Goal: Obtain resource: Download file/media

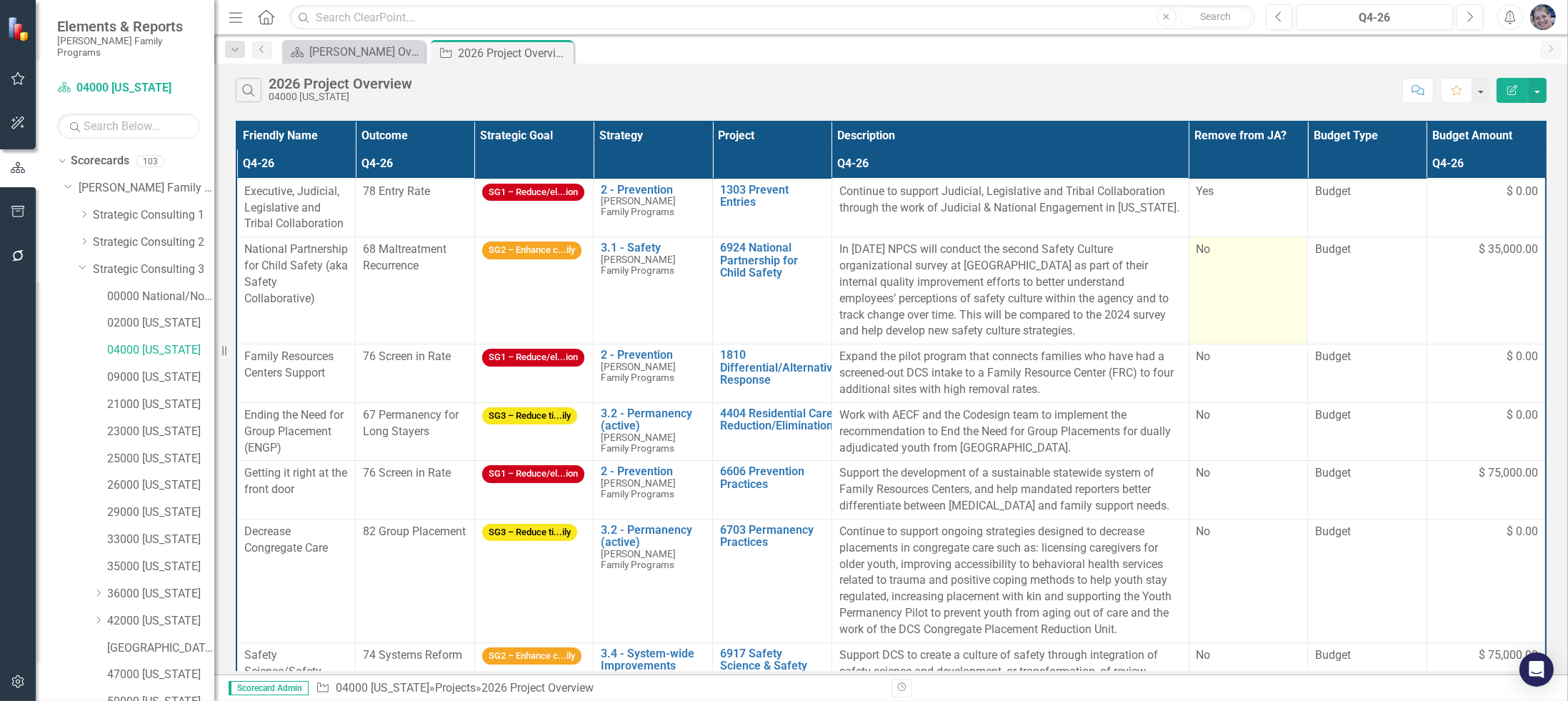
scroll to position [344, 0]
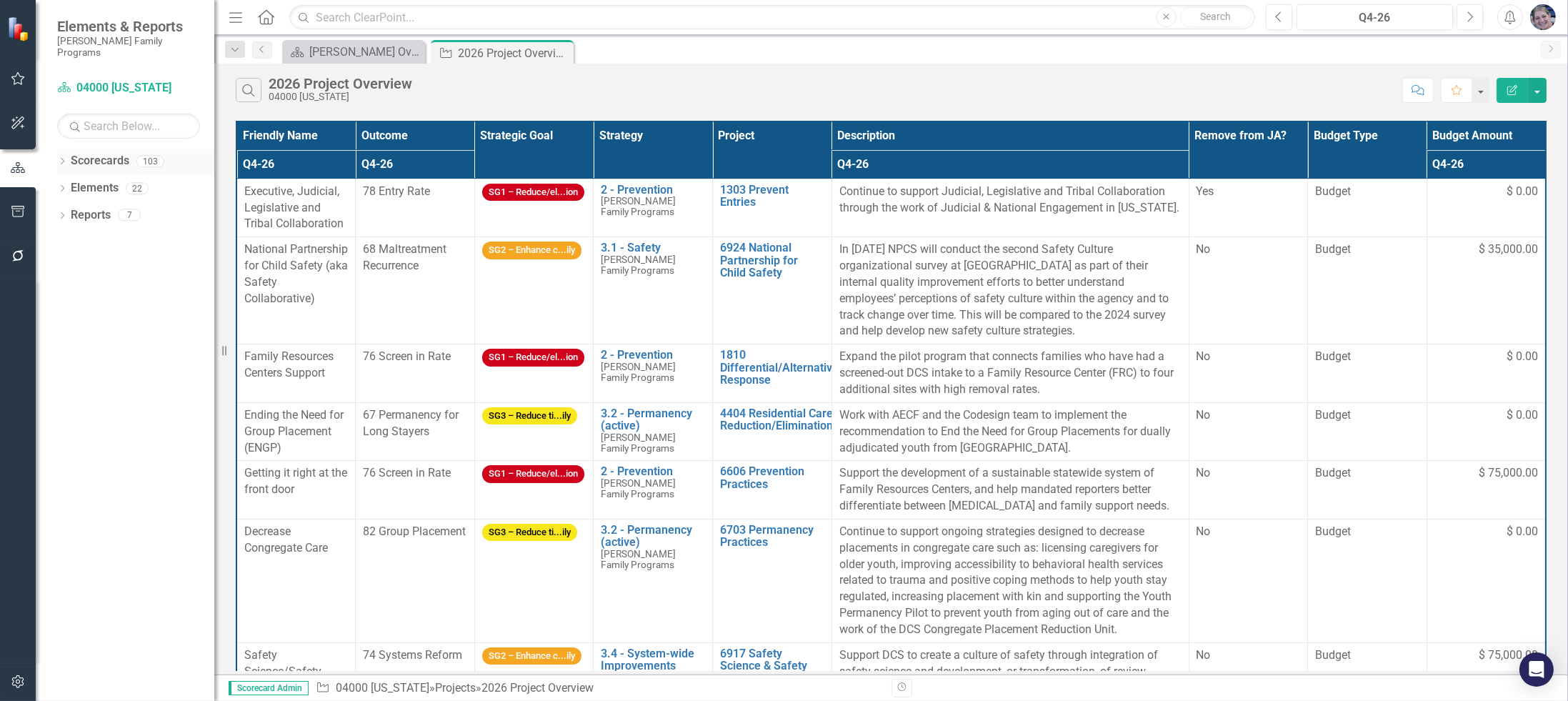
click at [61, 159] on icon "Dropdown" at bounding box center [62, 162] width 10 height 7
click at [69, 184] on icon at bounding box center [71, 188] width 3 height 7
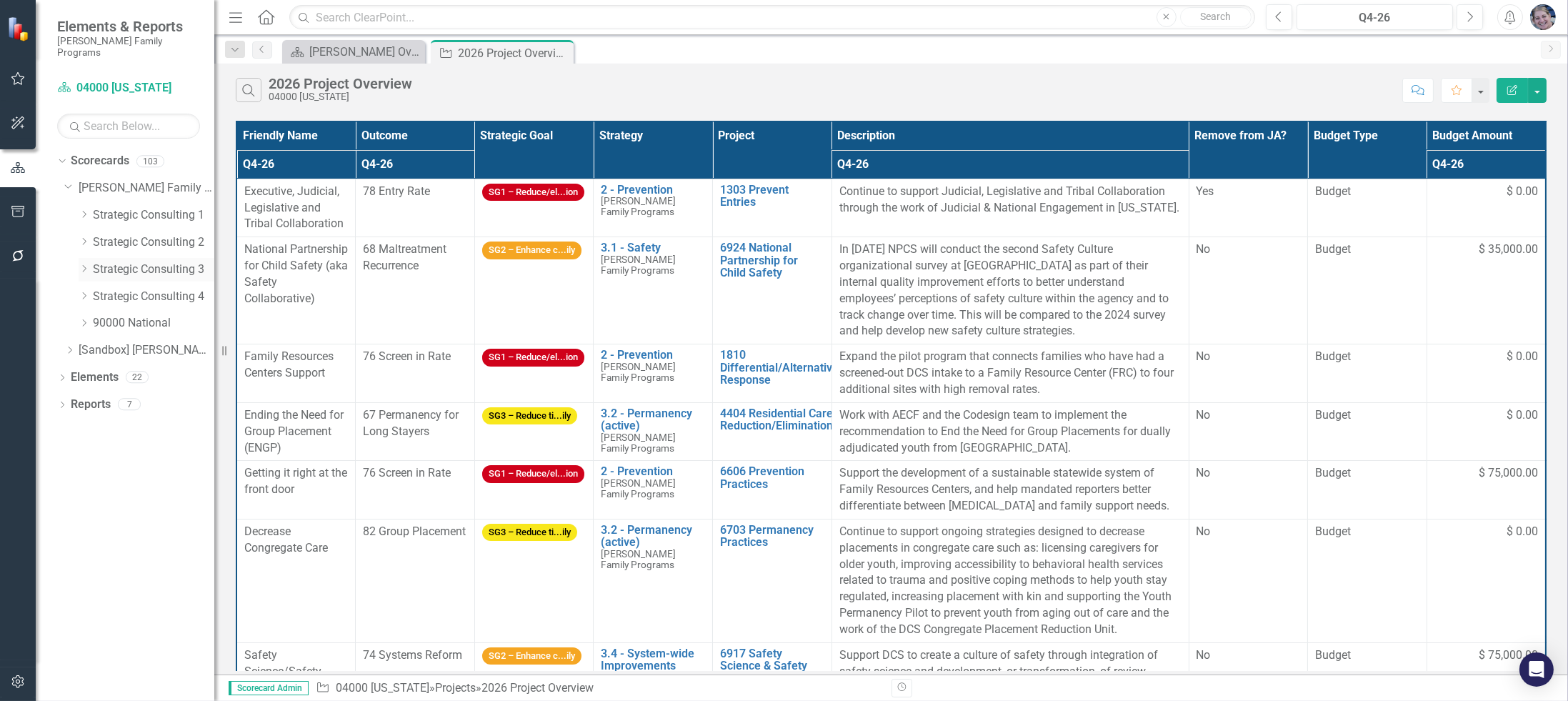
click at [81, 264] on icon "Dropdown" at bounding box center [84, 268] width 11 height 8
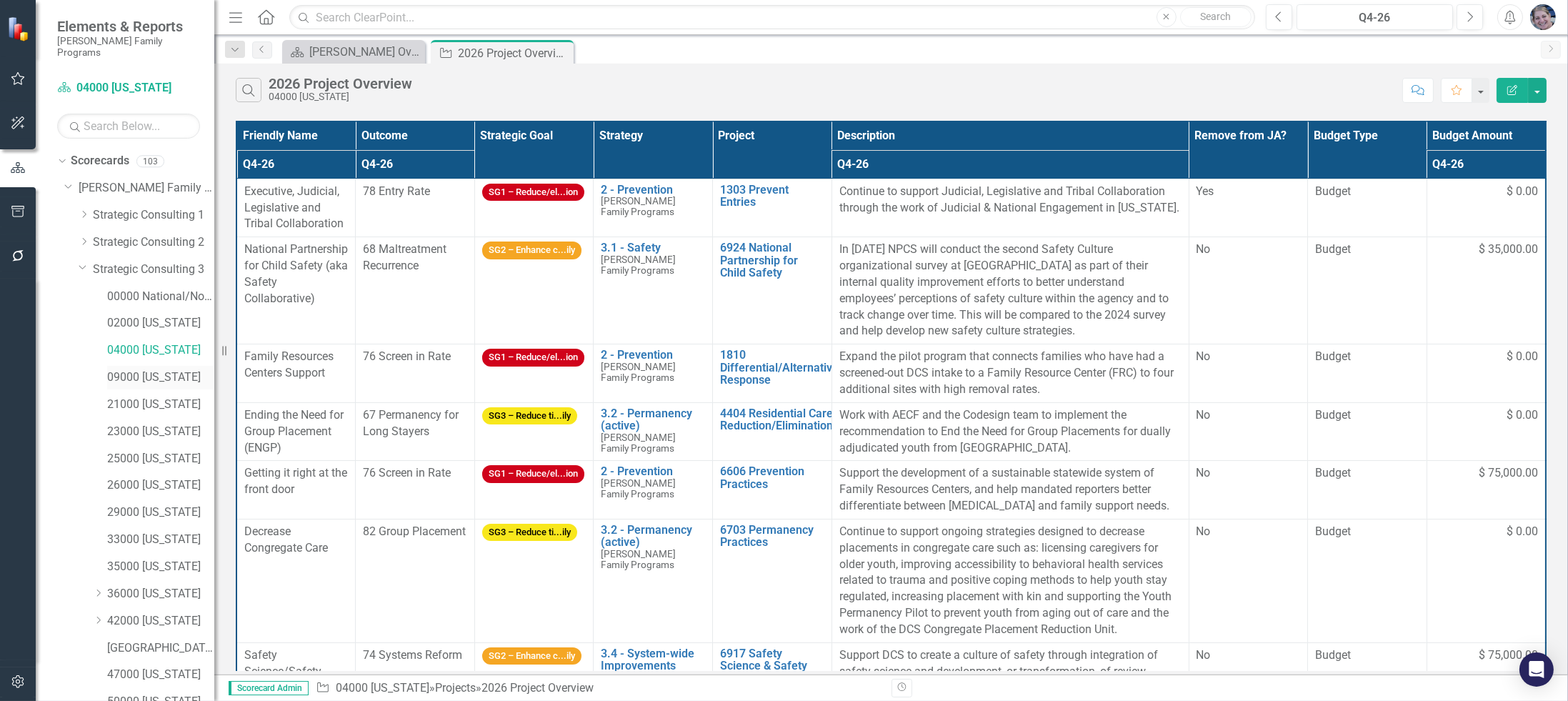
click at [150, 370] on link "09000 [US_STATE]" at bounding box center [160, 378] width 107 height 17
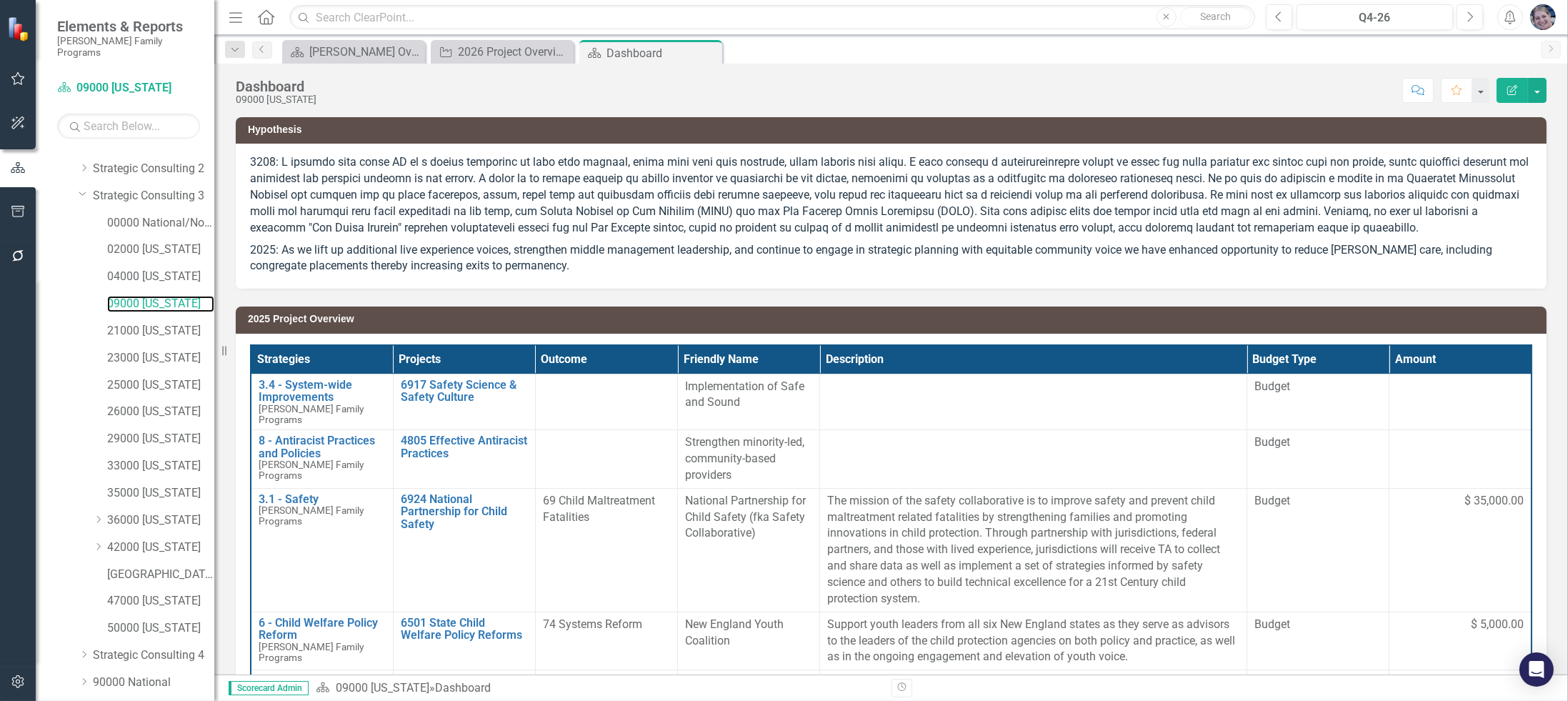
scroll to position [140, 0]
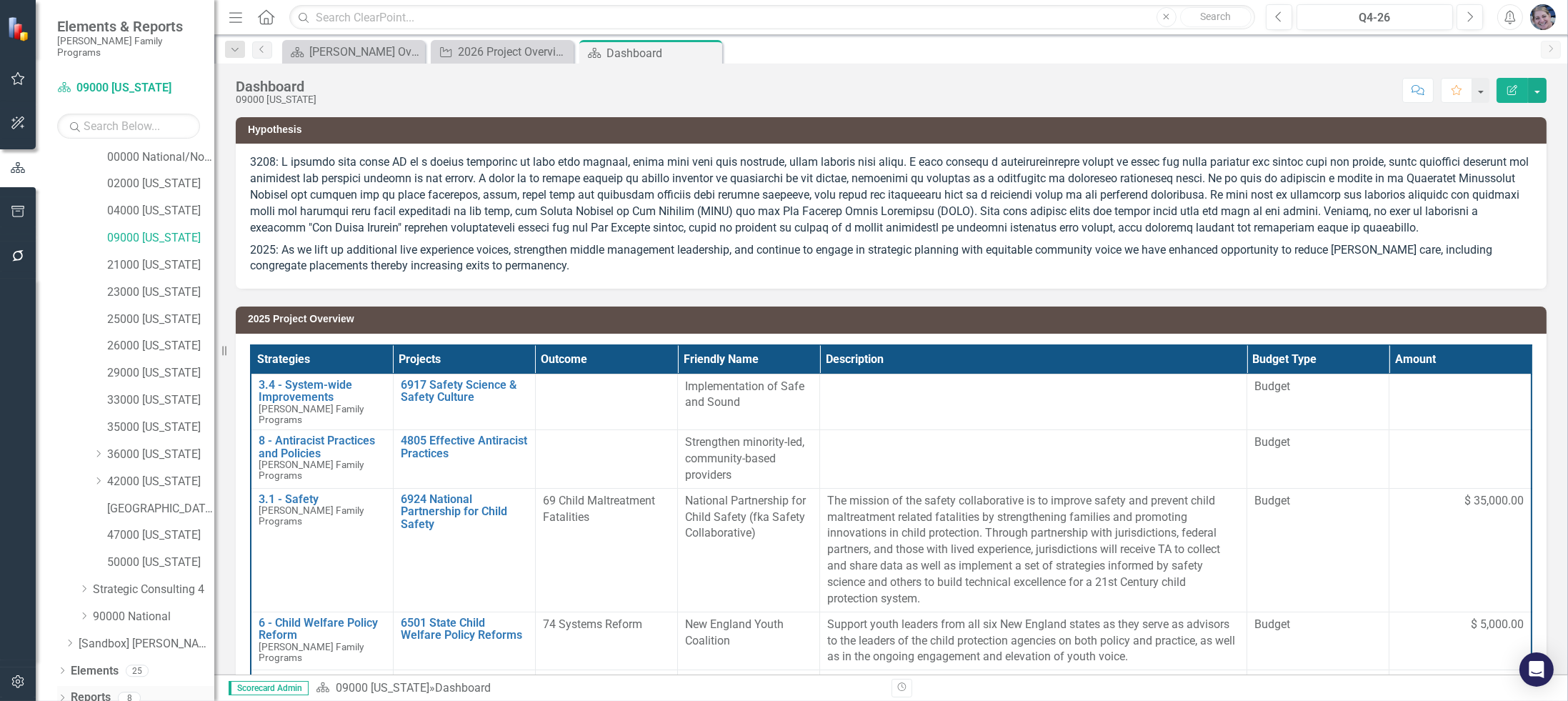
click at [75, 689] on link "Reports" at bounding box center [91, 698] width 40 height 17
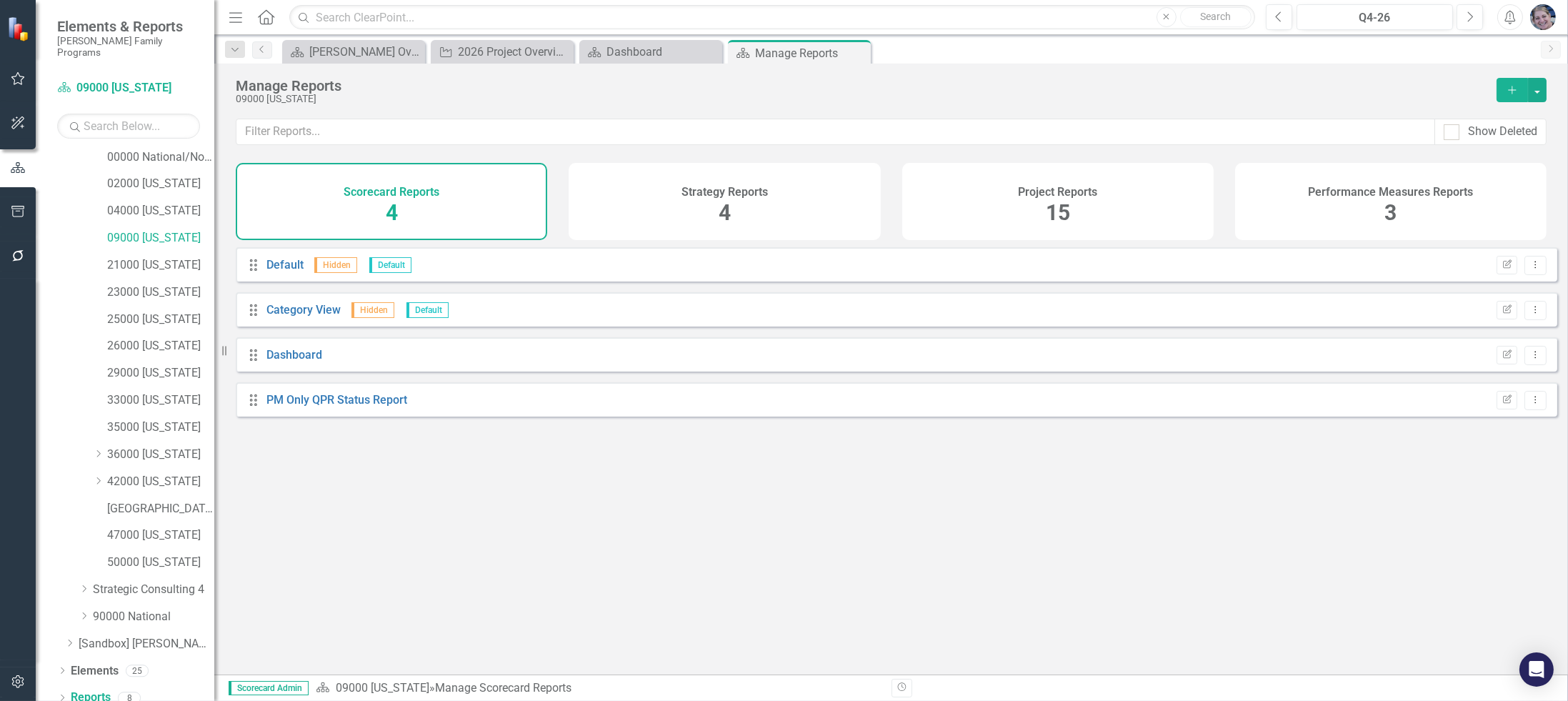
click at [1049, 201] on span "15" at bounding box center [1058, 213] width 24 height 25
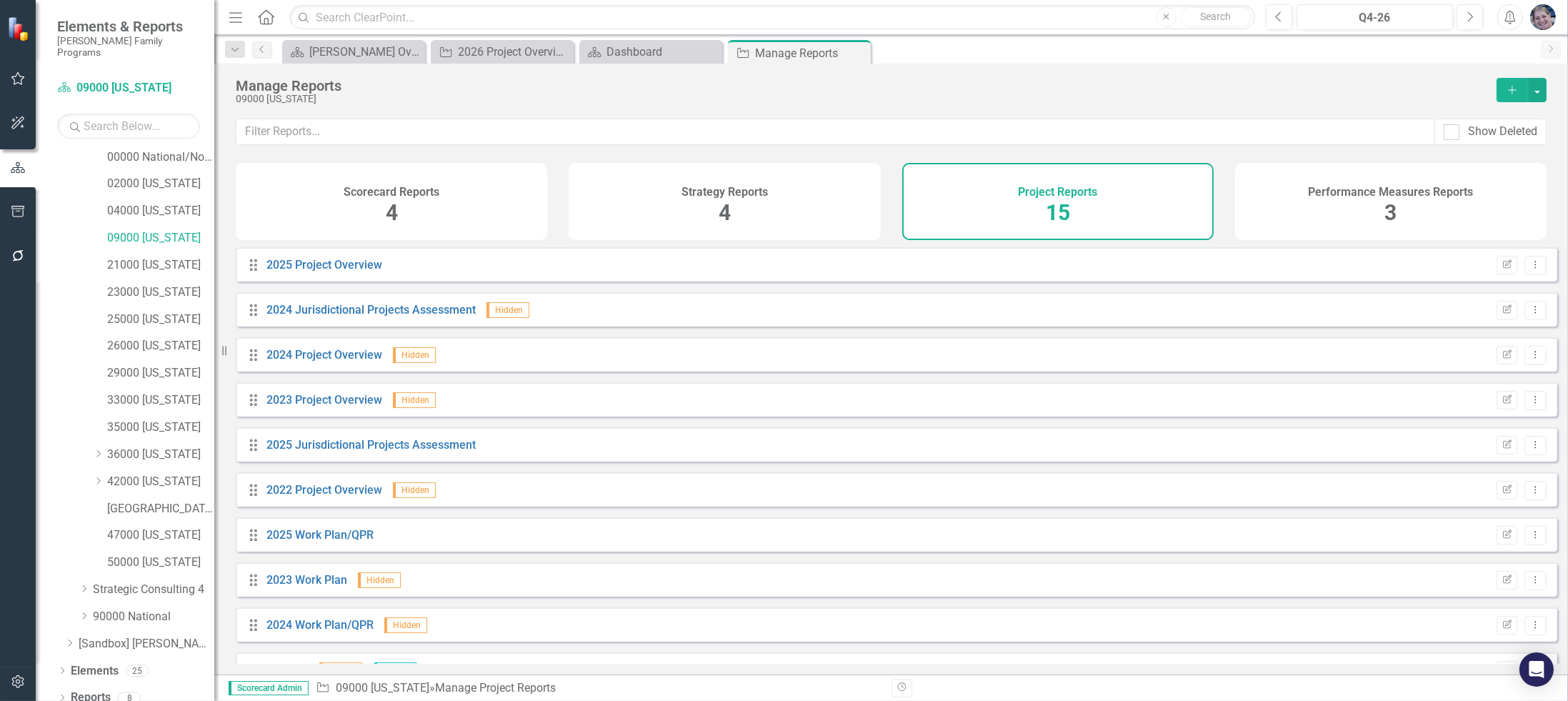
scroll to position [257, 0]
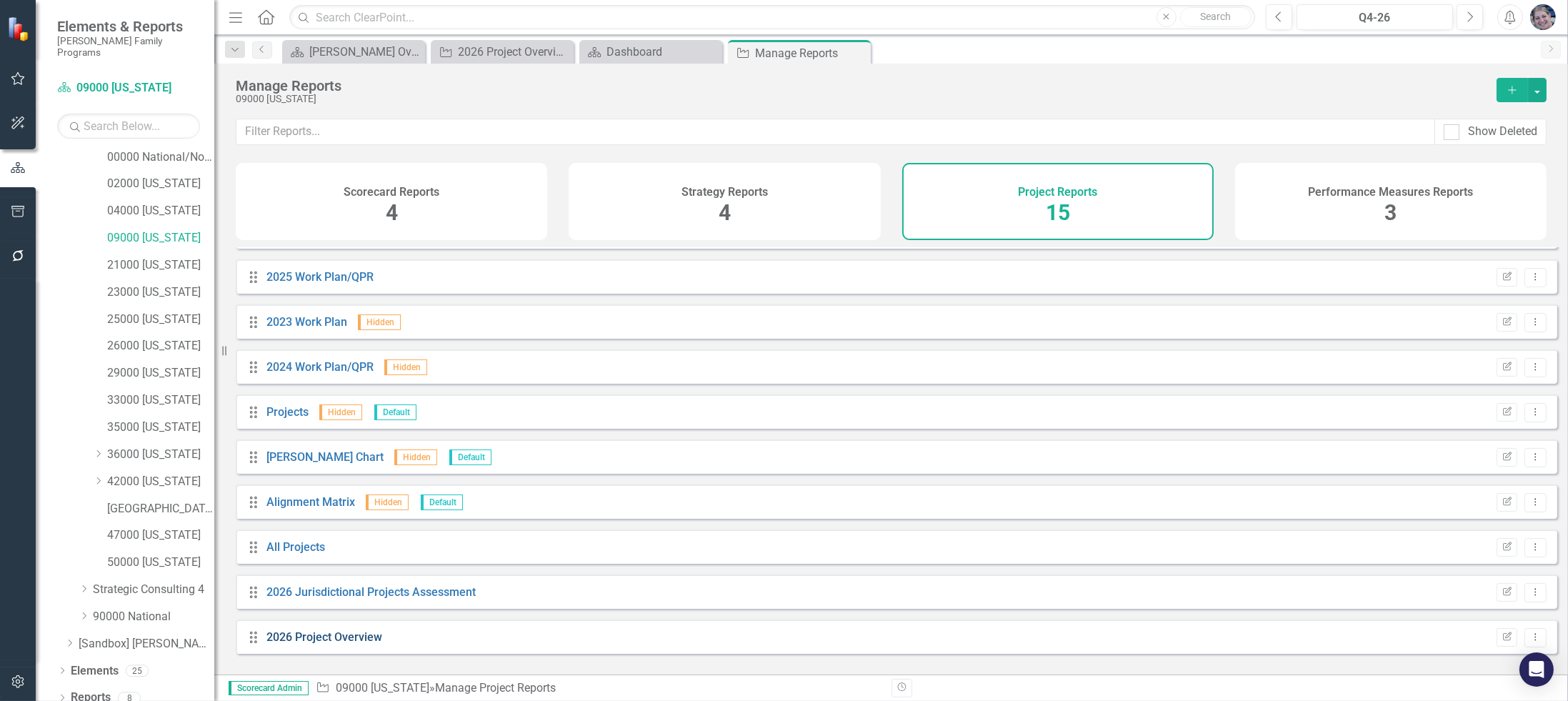
click at [339, 644] on link "2026 Project Overview" at bounding box center [324, 636] width 116 height 13
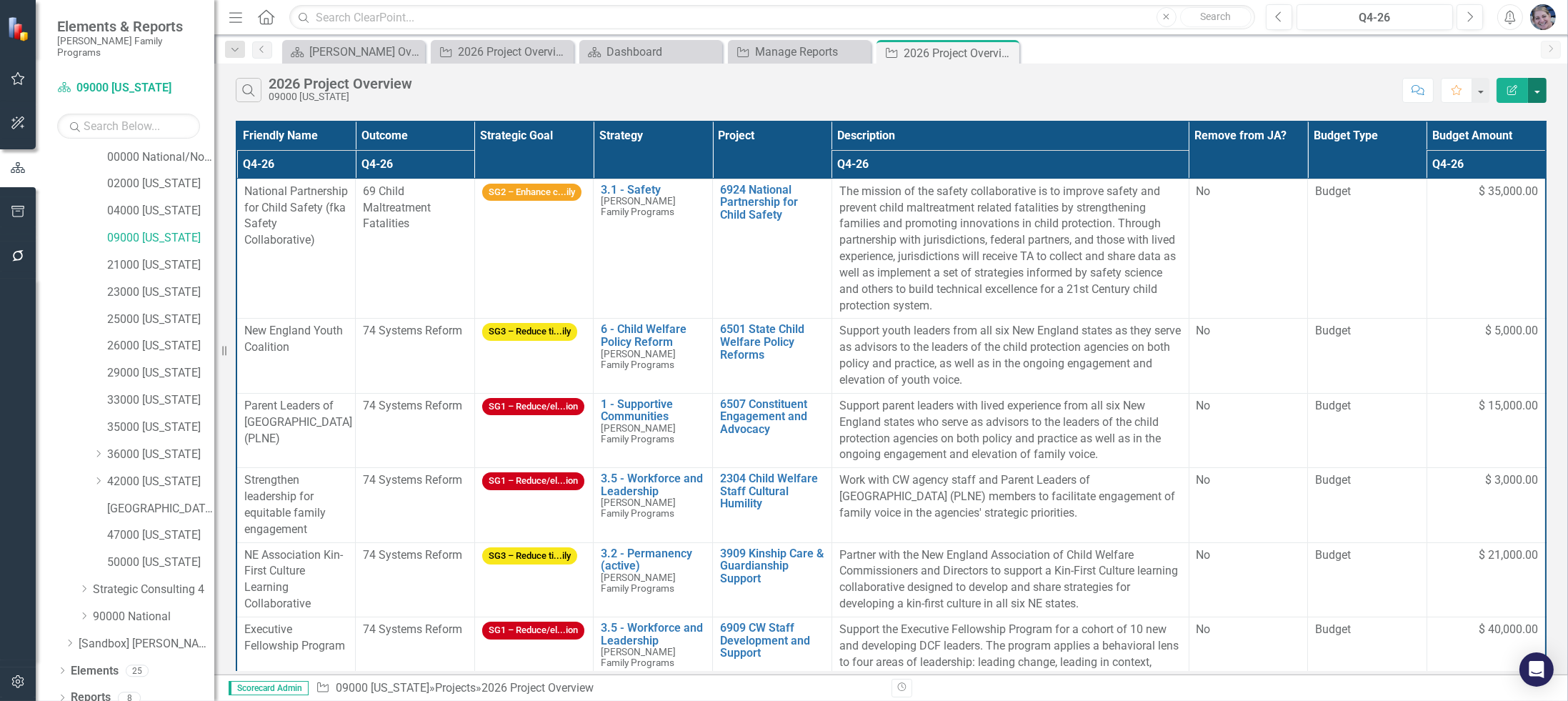
click at [1543, 84] on button "button" at bounding box center [1537, 91] width 18 height 25
click at [1493, 169] on link "Excel Export to Excel" at bounding box center [1490, 171] width 113 height 27
click at [858, 53] on icon "Close" at bounding box center [858, 52] width 14 height 12
click at [714, 48] on icon "Close" at bounding box center [709, 52] width 14 height 12
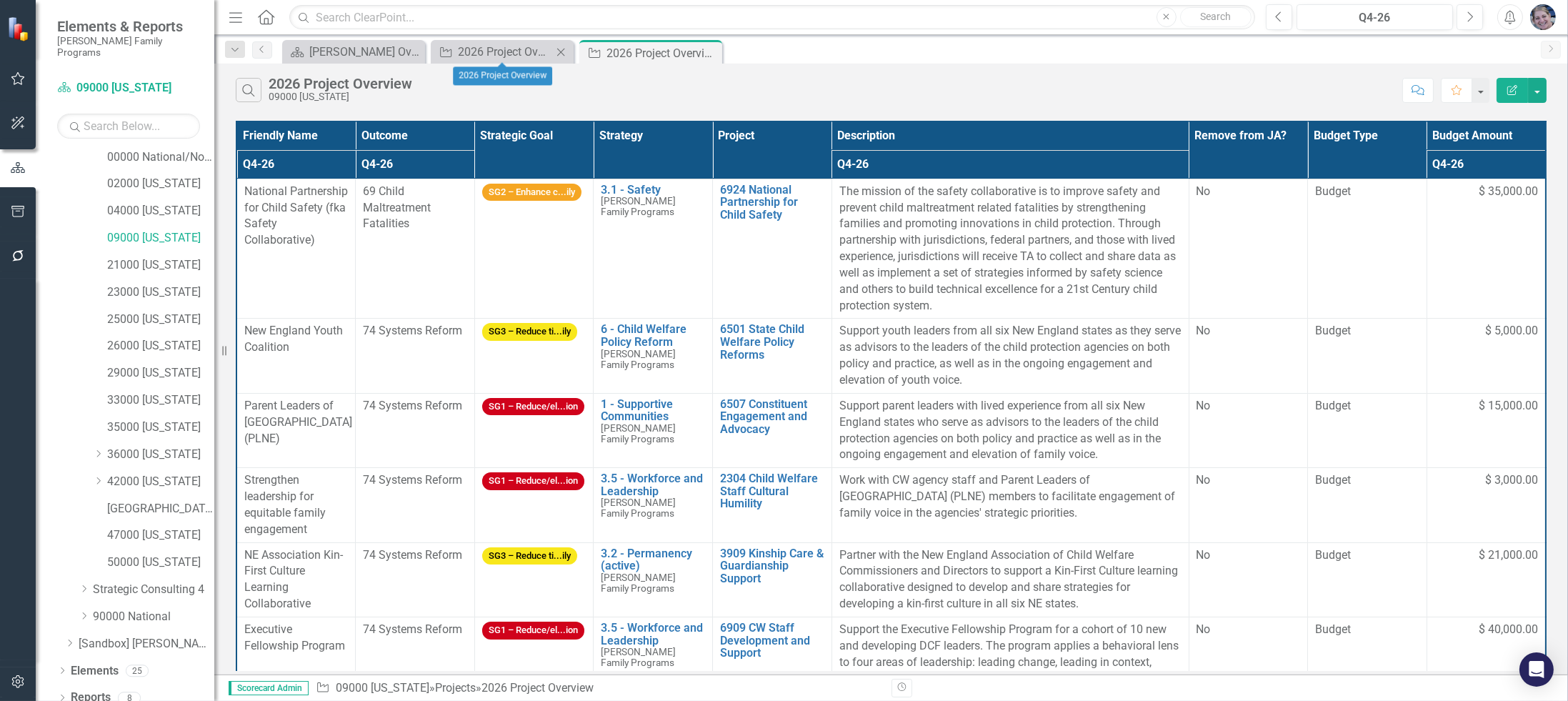
click at [561, 48] on icon "Close" at bounding box center [560, 52] width 14 height 12
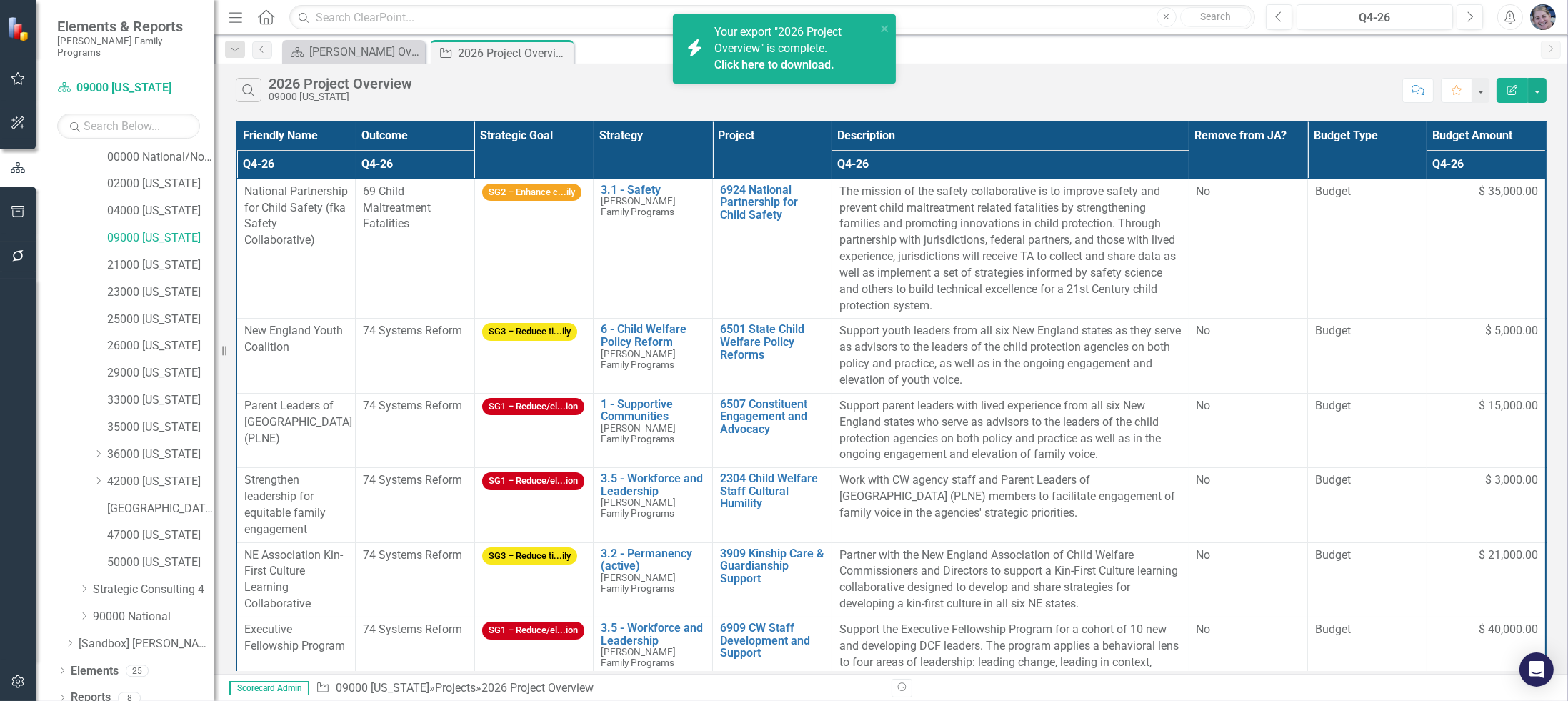
click at [818, 69] on link "Click here to download." at bounding box center [774, 65] width 120 height 13
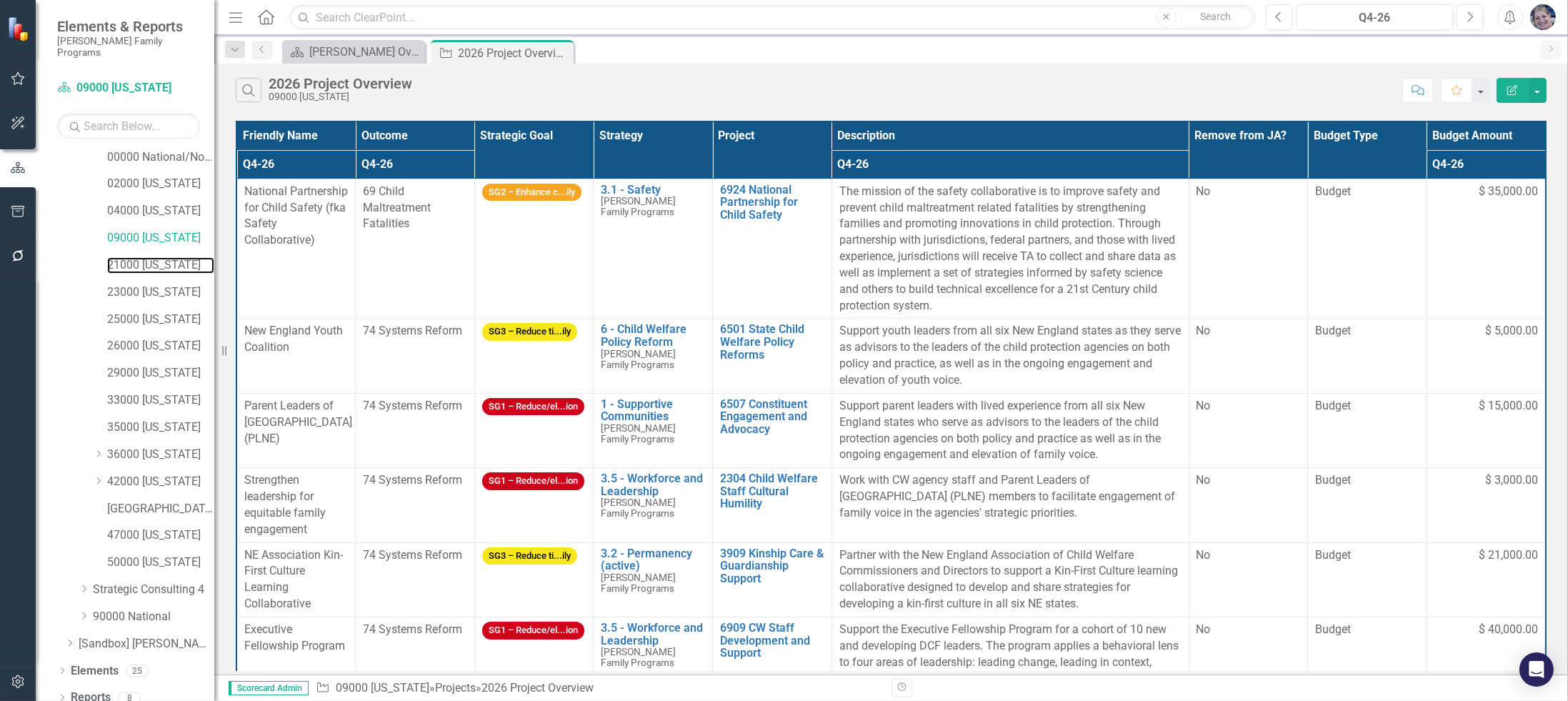
drag, startPoint x: 170, startPoint y: 248, endPoint x: 218, endPoint y: 248, distance: 48.0
click at [171, 257] on link "21000 [US_STATE]" at bounding box center [160, 266] width 107 height 17
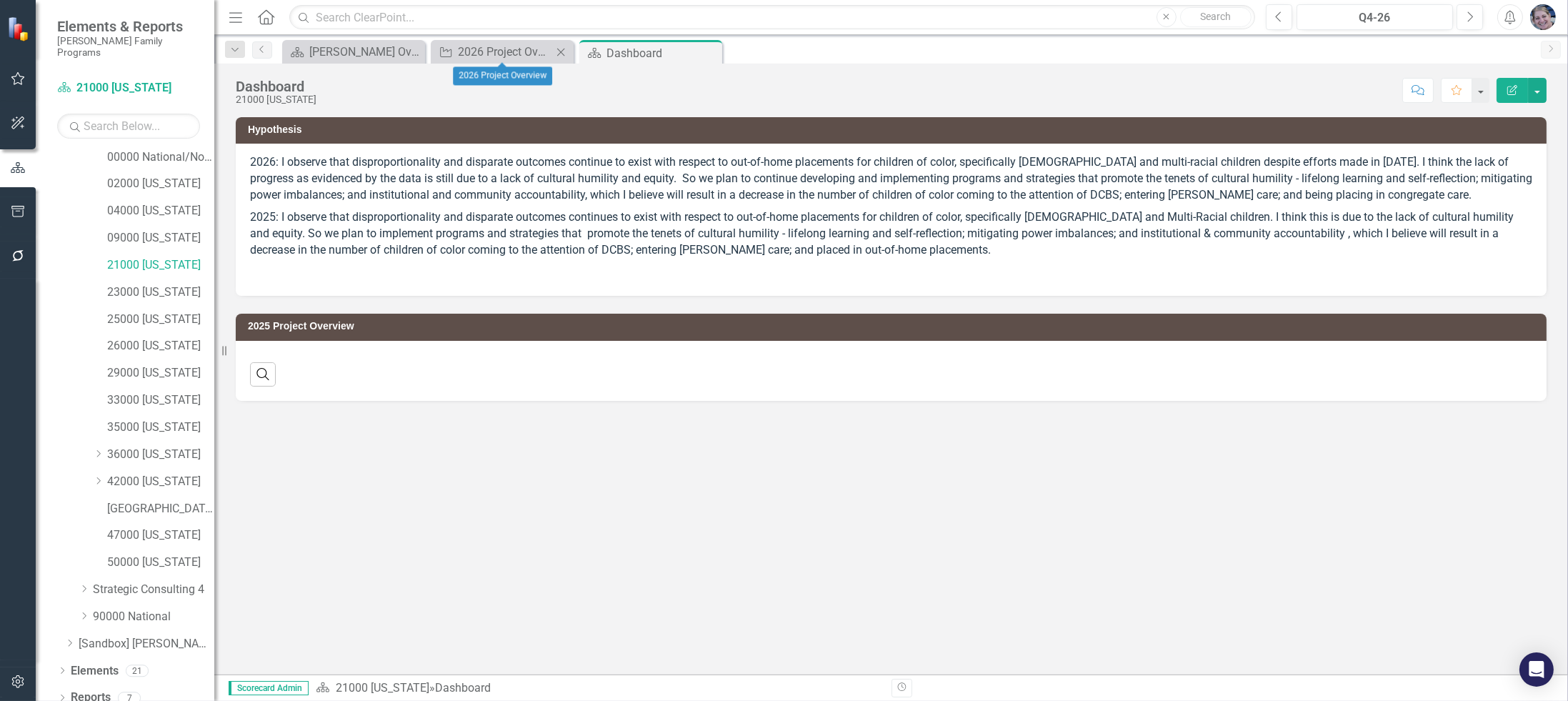
click at [560, 49] on icon "Close" at bounding box center [560, 52] width 14 height 12
click at [96, 689] on link "Reports" at bounding box center [91, 698] width 40 height 17
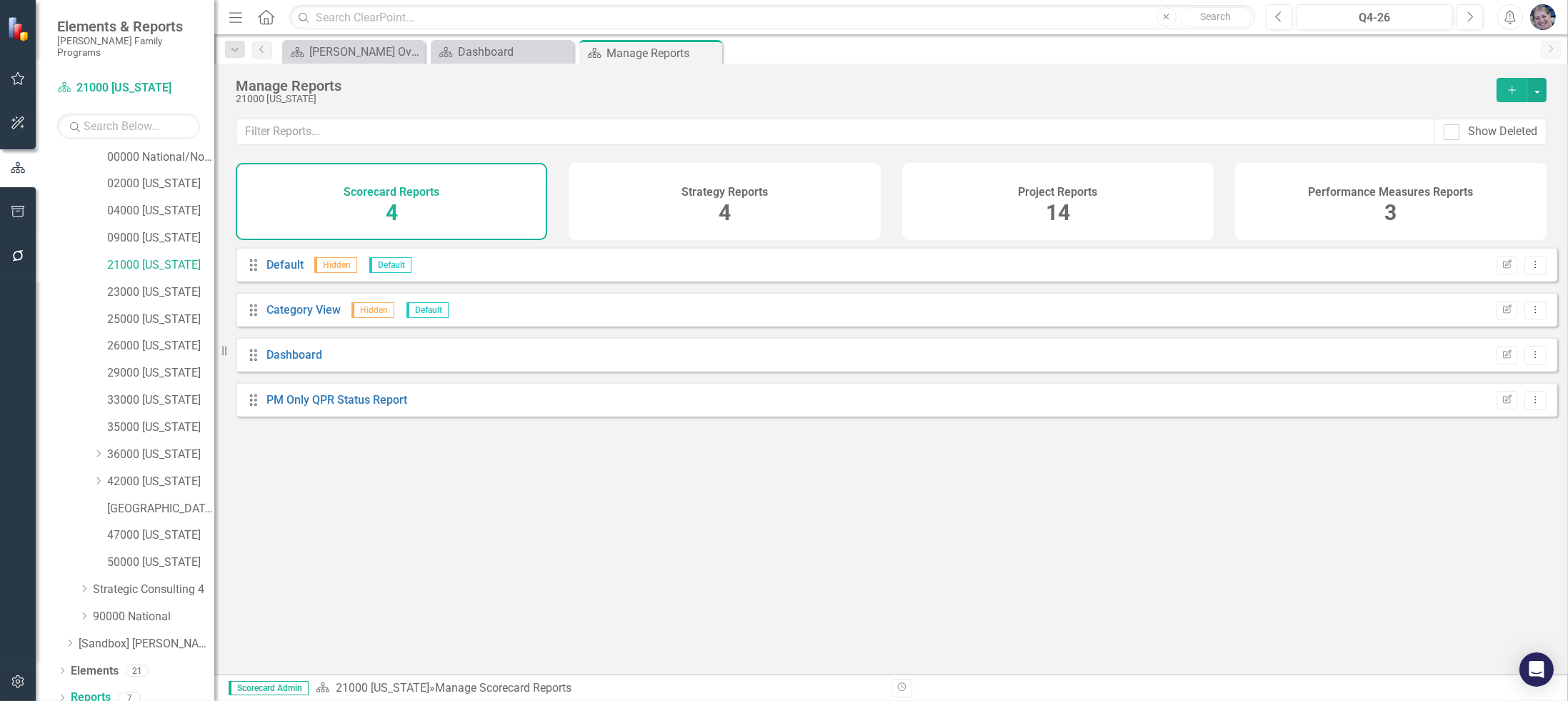
drag, startPoint x: 1054, startPoint y: 207, endPoint x: 975, endPoint y: 248, distance: 89.0
click at [1054, 206] on span "14" at bounding box center [1058, 213] width 24 height 25
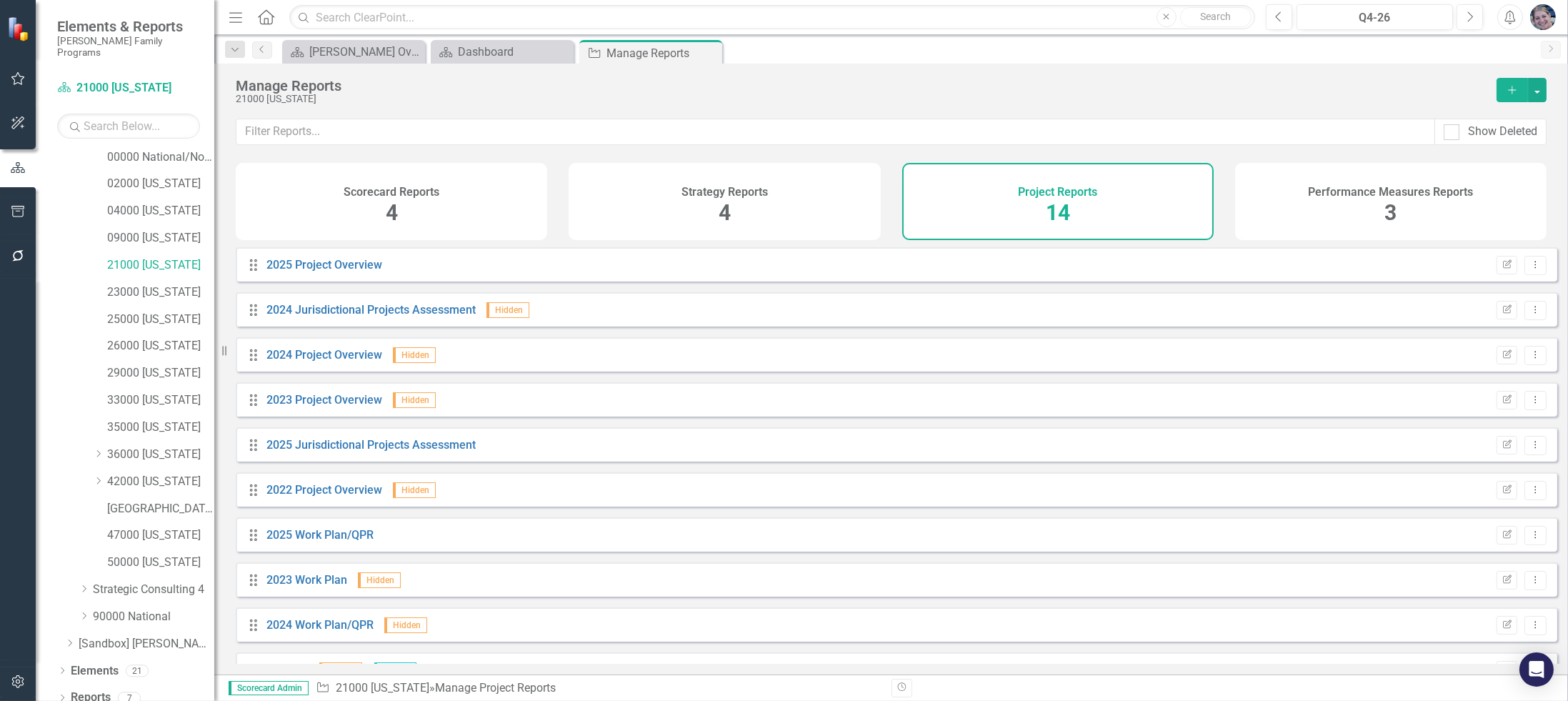
scroll to position [213, 0]
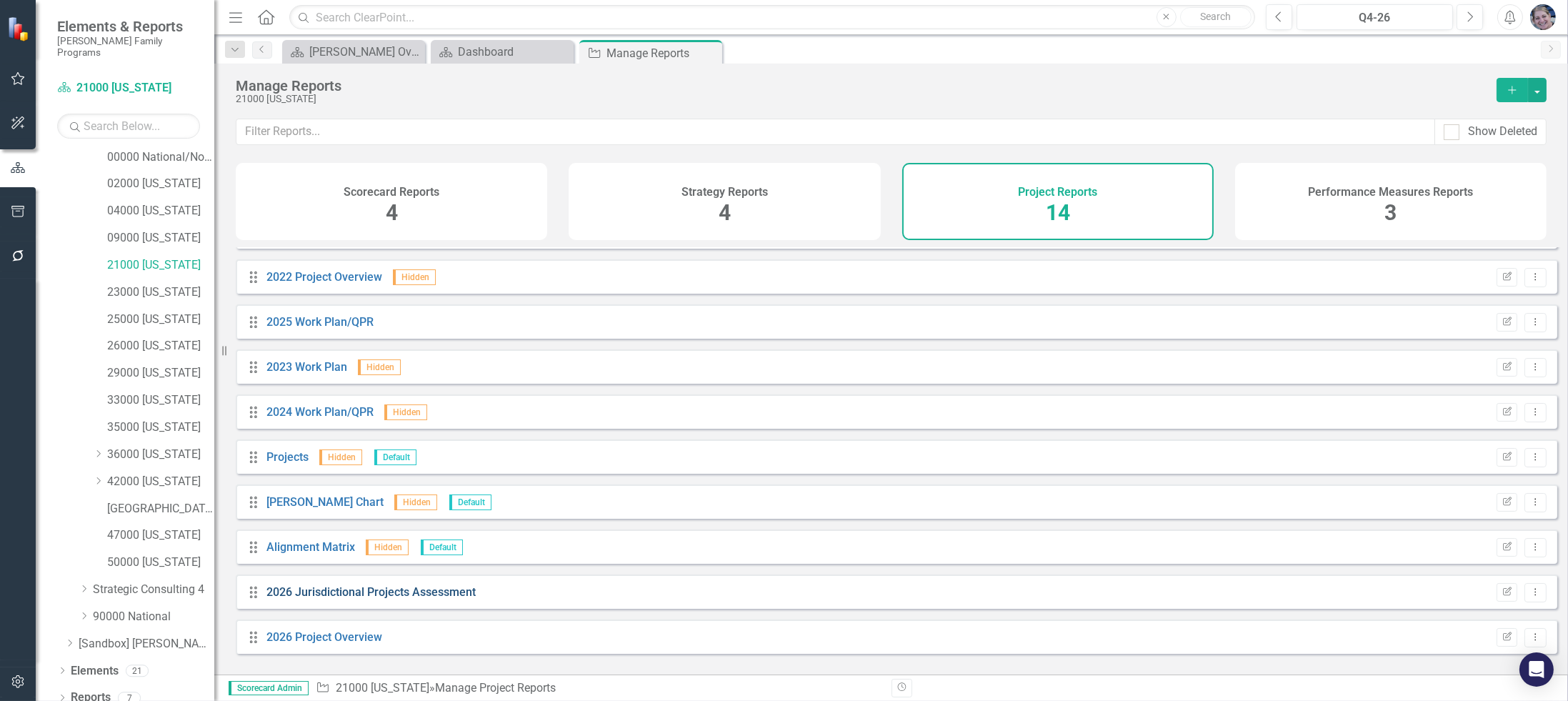
click at [332, 599] on link "2026 Jurisdictional Projects Assessment" at bounding box center [371, 591] width 209 height 13
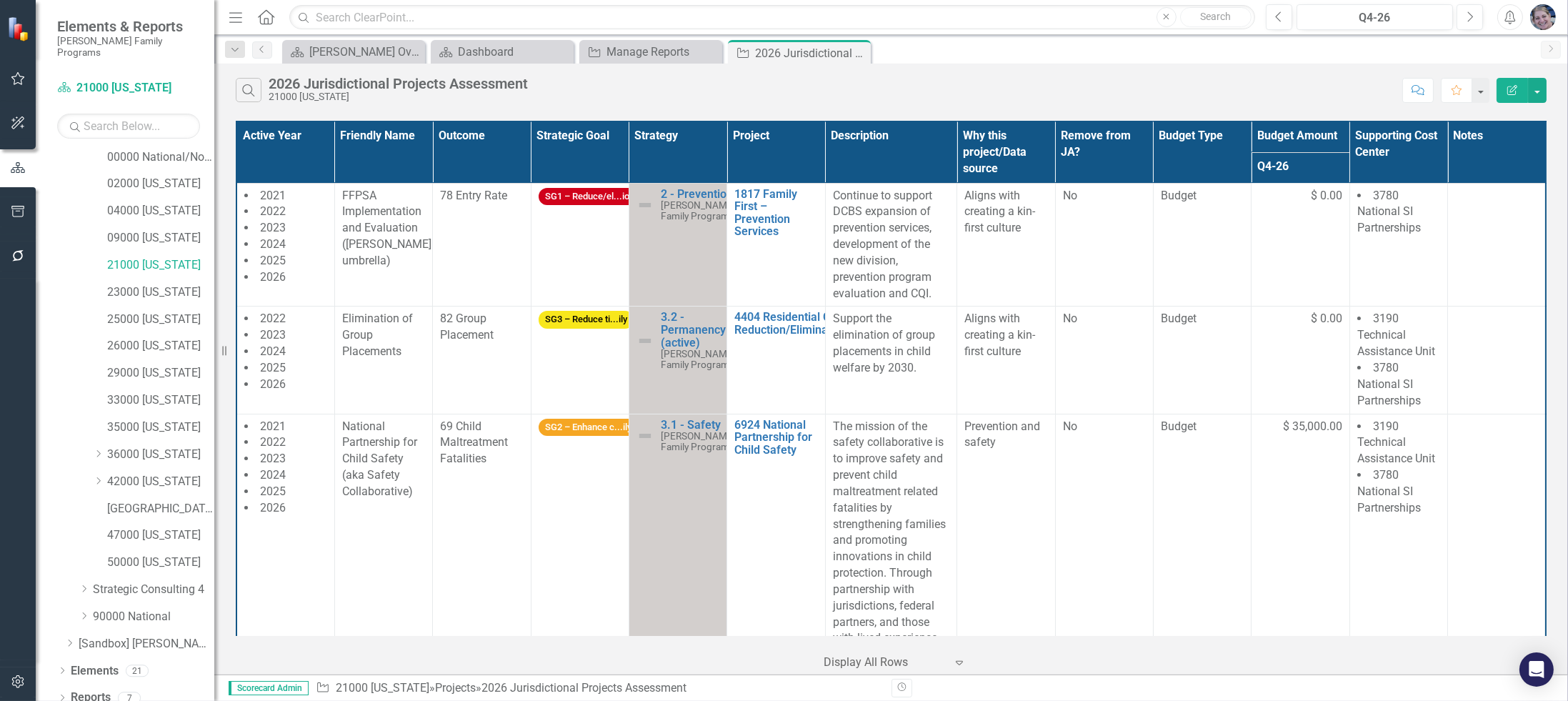
click at [0, 0] on icon "Close" at bounding box center [0, 0] width 0 height 0
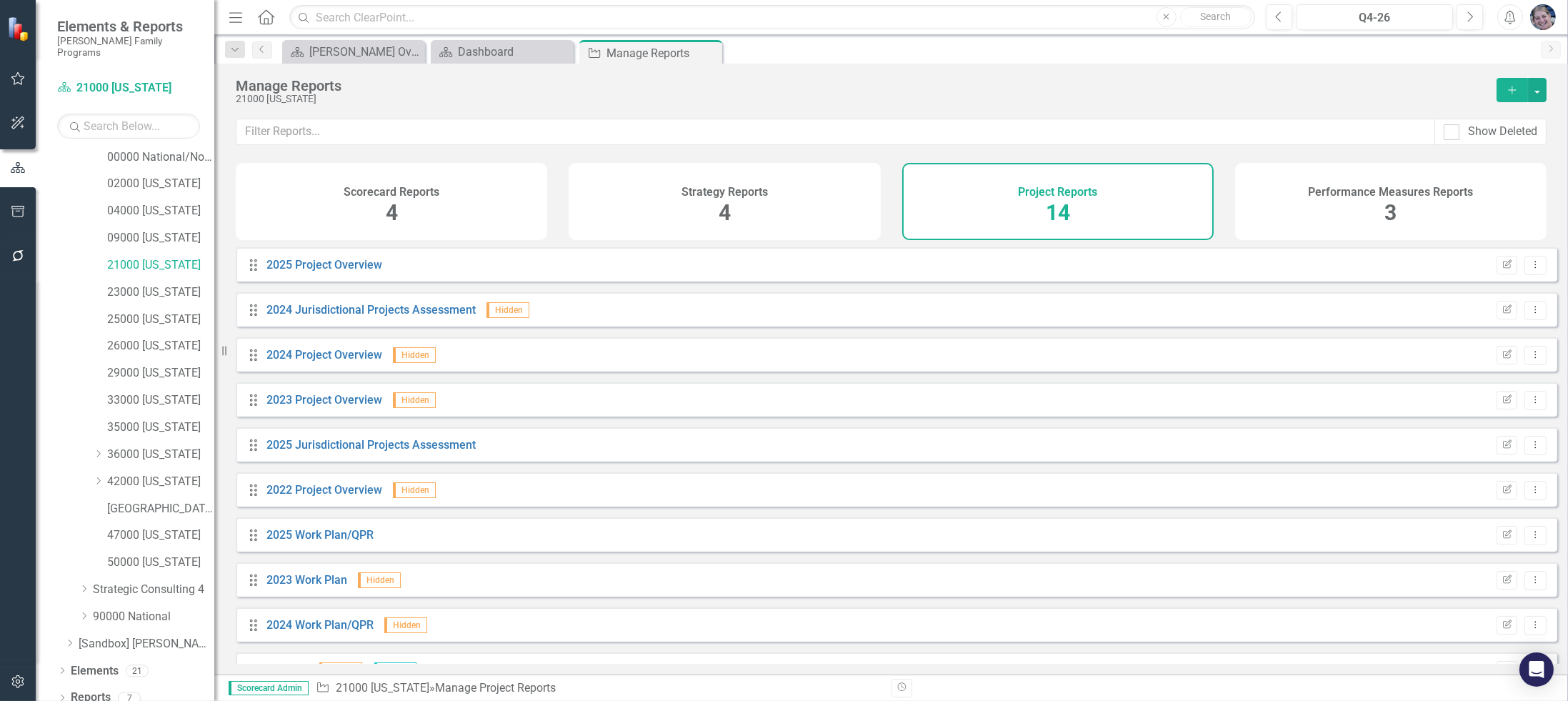
scroll to position [213, 0]
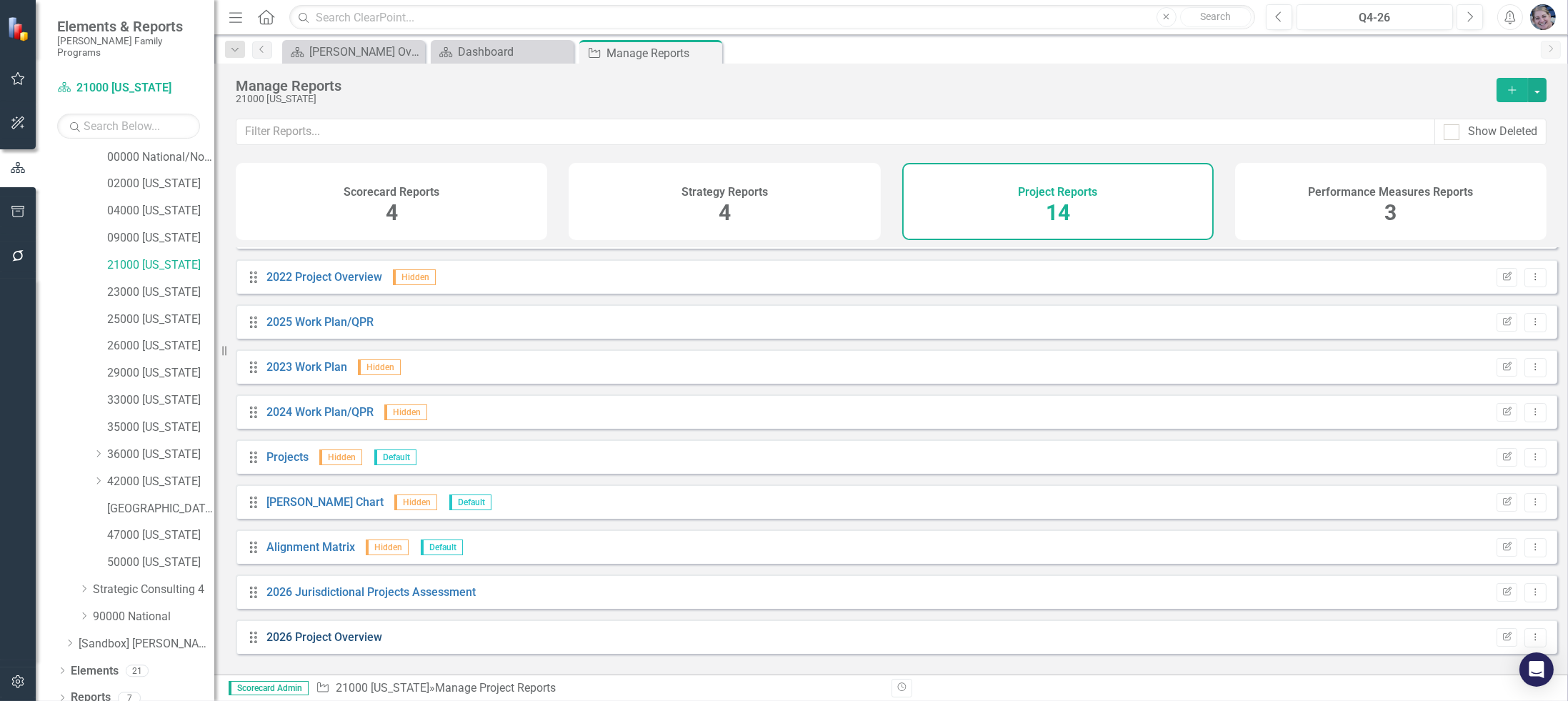
click at [342, 644] on link "2026 Project Overview" at bounding box center [324, 636] width 116 height 13
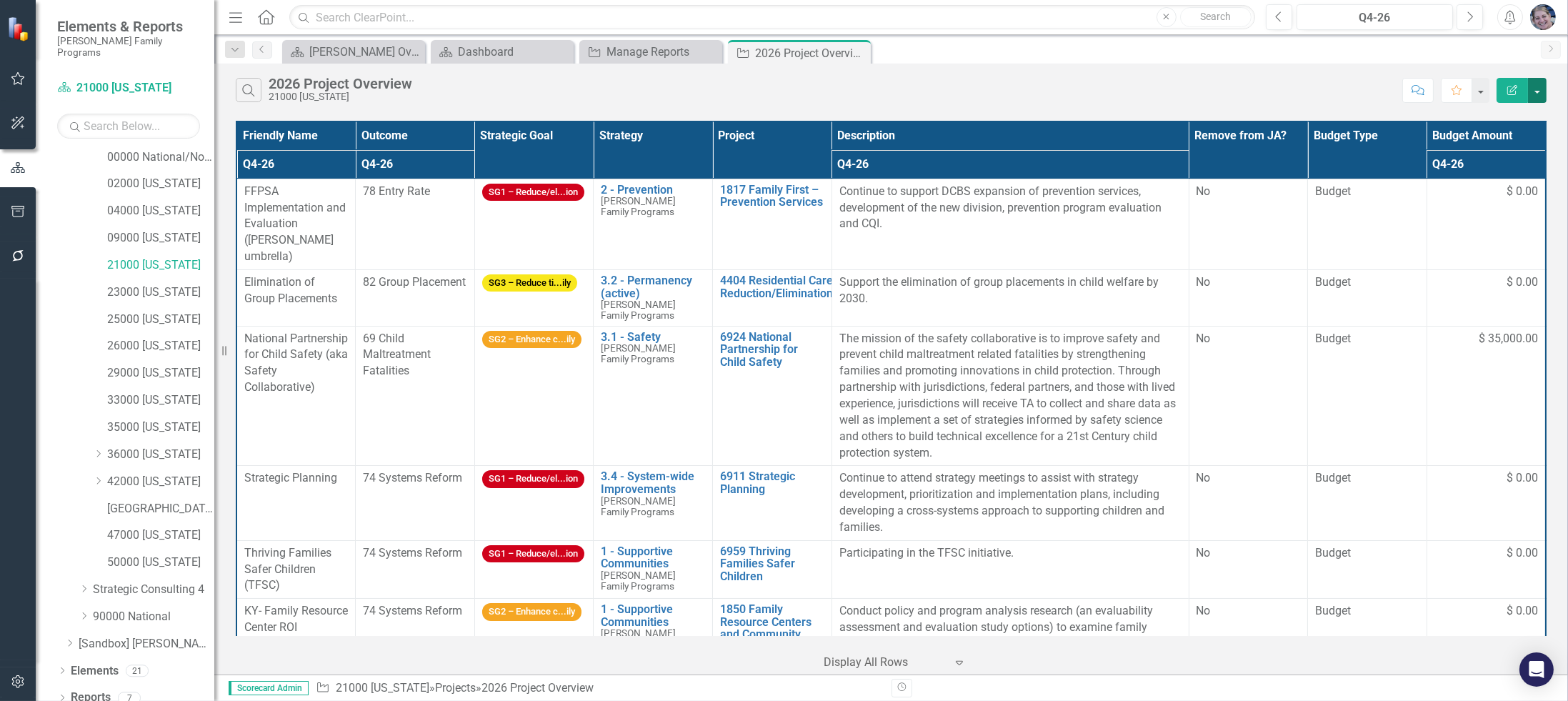
click at [1541, 93] on button "button" at bounding box center [1537, 91] width 18 height 25
click at [1510, 172] on link "Excel Export to Excel" at bounding box center [1490, 171] width 113 height 27
click at [711, 51] on icon "Close" at bounding box center [709, 52] width 14 height 12
click at [563, 47] on icon "Close" at bounding box center [560, 52] width 14 height 12
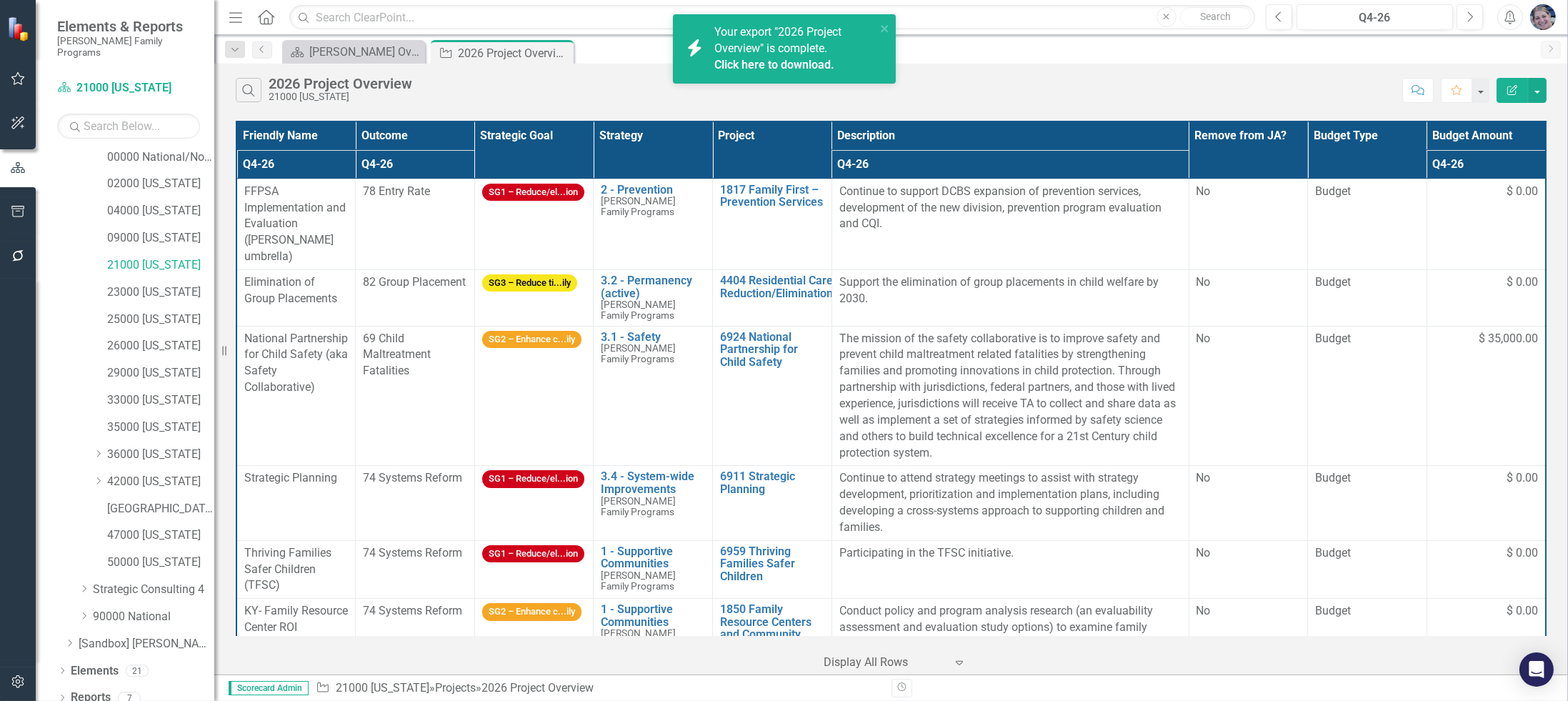
click at [784, 60] on link "Click here to download." at bounding box center [774, 65] width 120 height 13
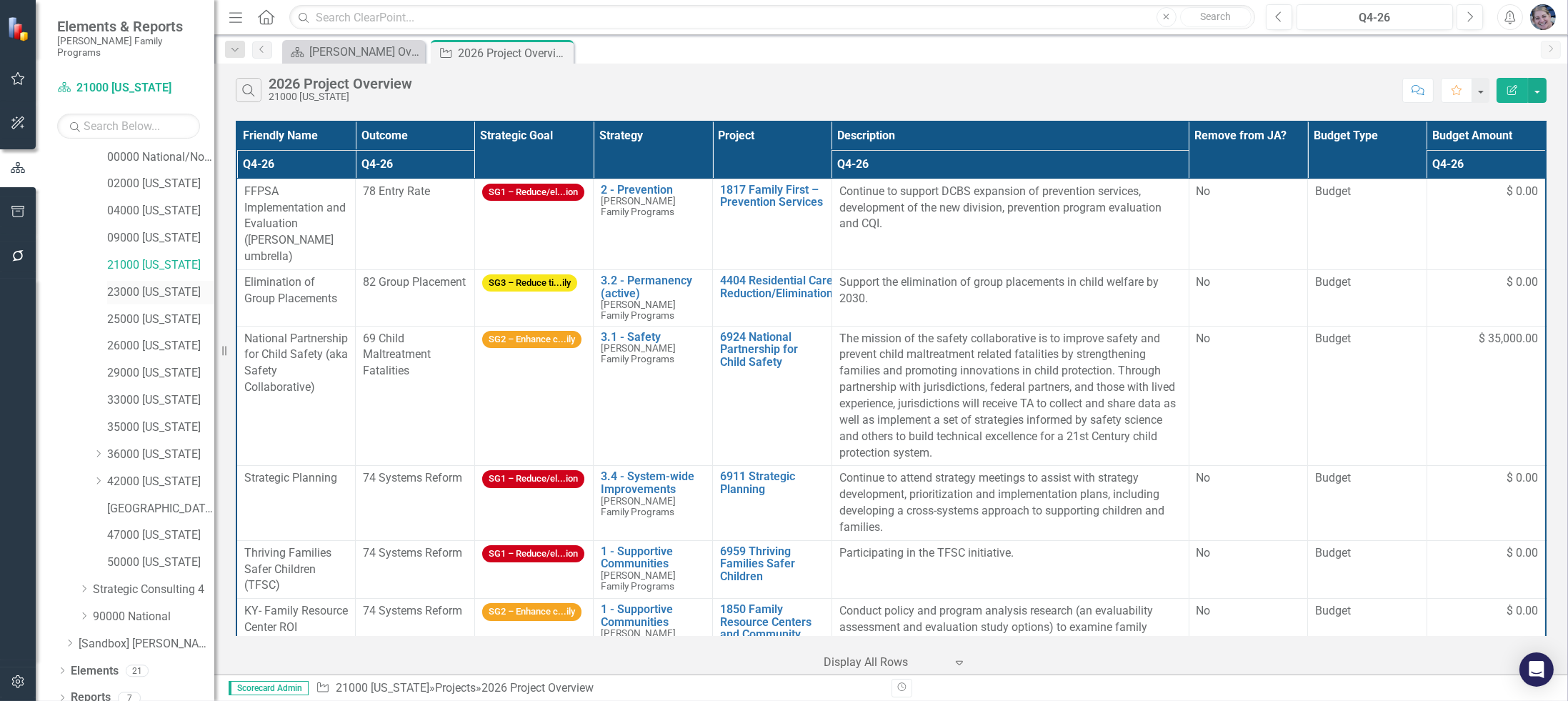
click at [165, 284] on link "23000 [US_STATE]" at bounding box center [160, 292] width 107 height 17
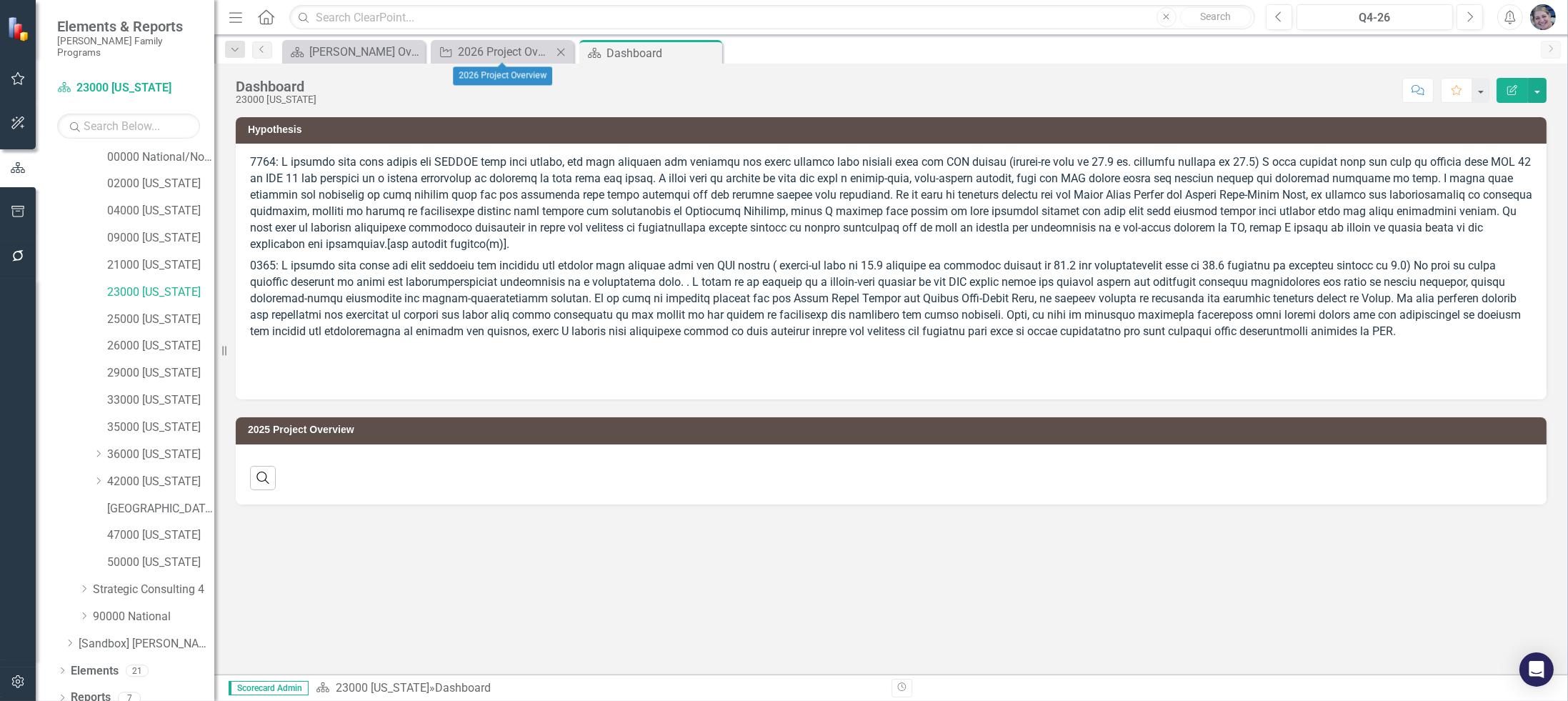
click at [561, 49] on icon "Close" at bounding box center [560, 52] width 14 height 12
click at [95, 689] on link "Reports" at bounding box center [91, 698] width 40 height 17
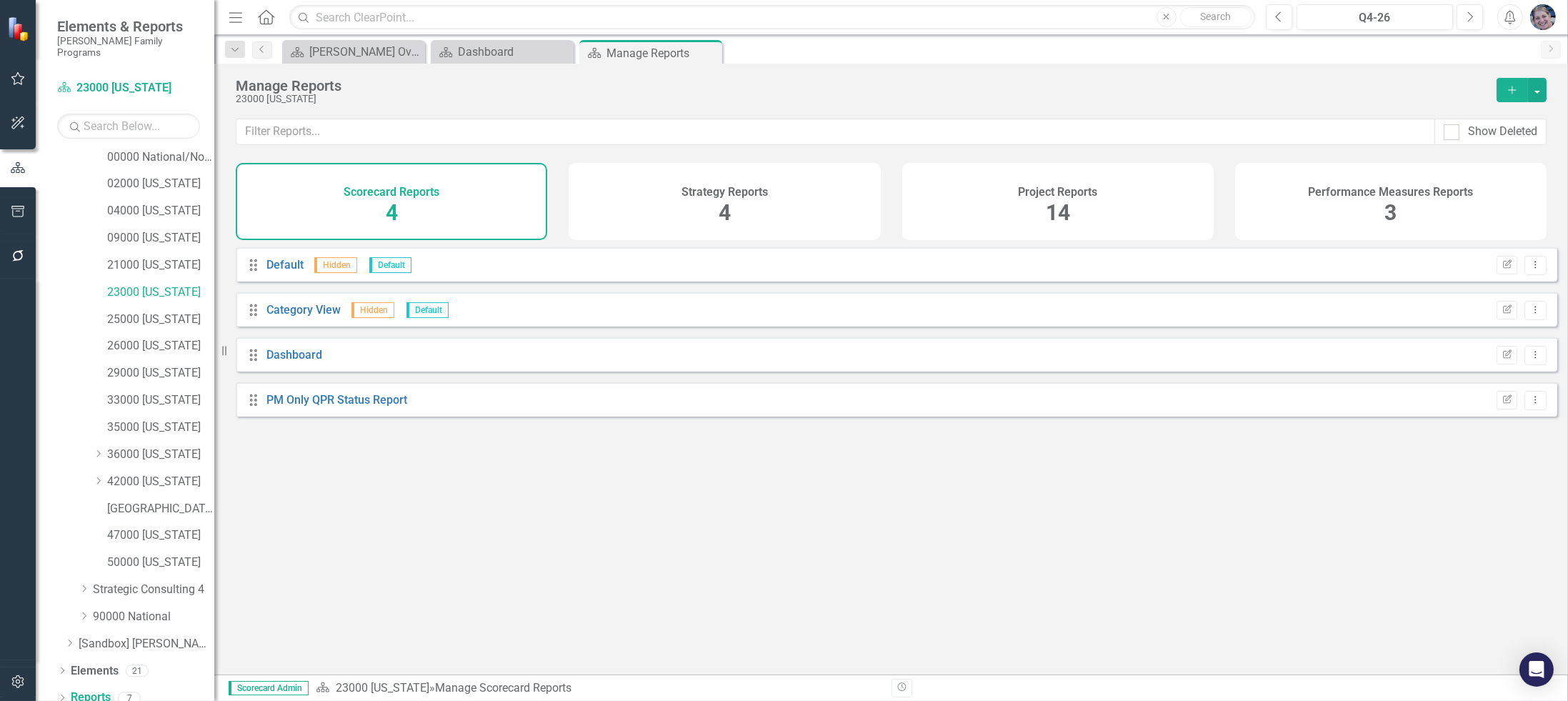
click at [1055, 209] on span "14" at bounding box center [1058, 213] width 24 height 25
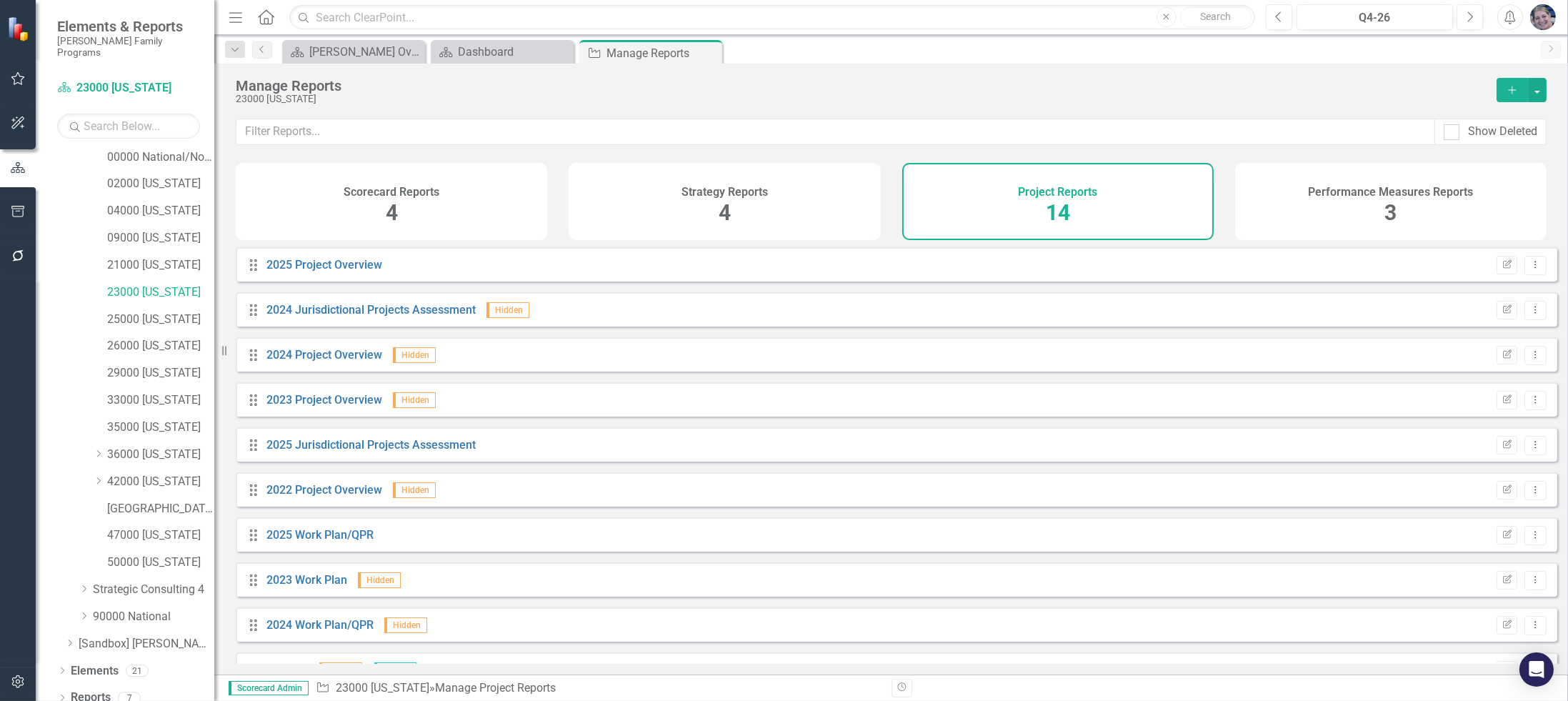
scroll to position [213, 0]
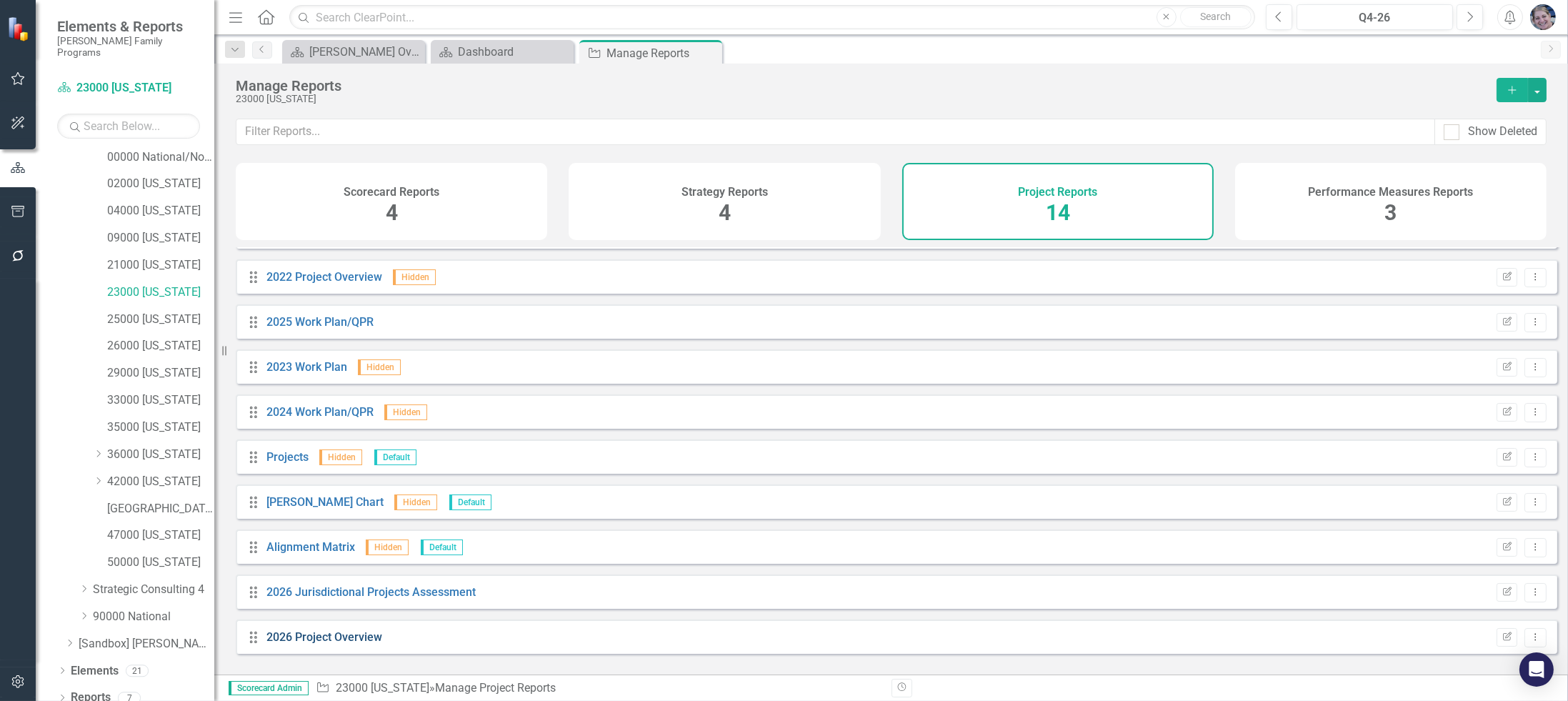
click at [338, 644] on link "2026 Project Overview" at bounding box center [324, 636] width 116 height 13
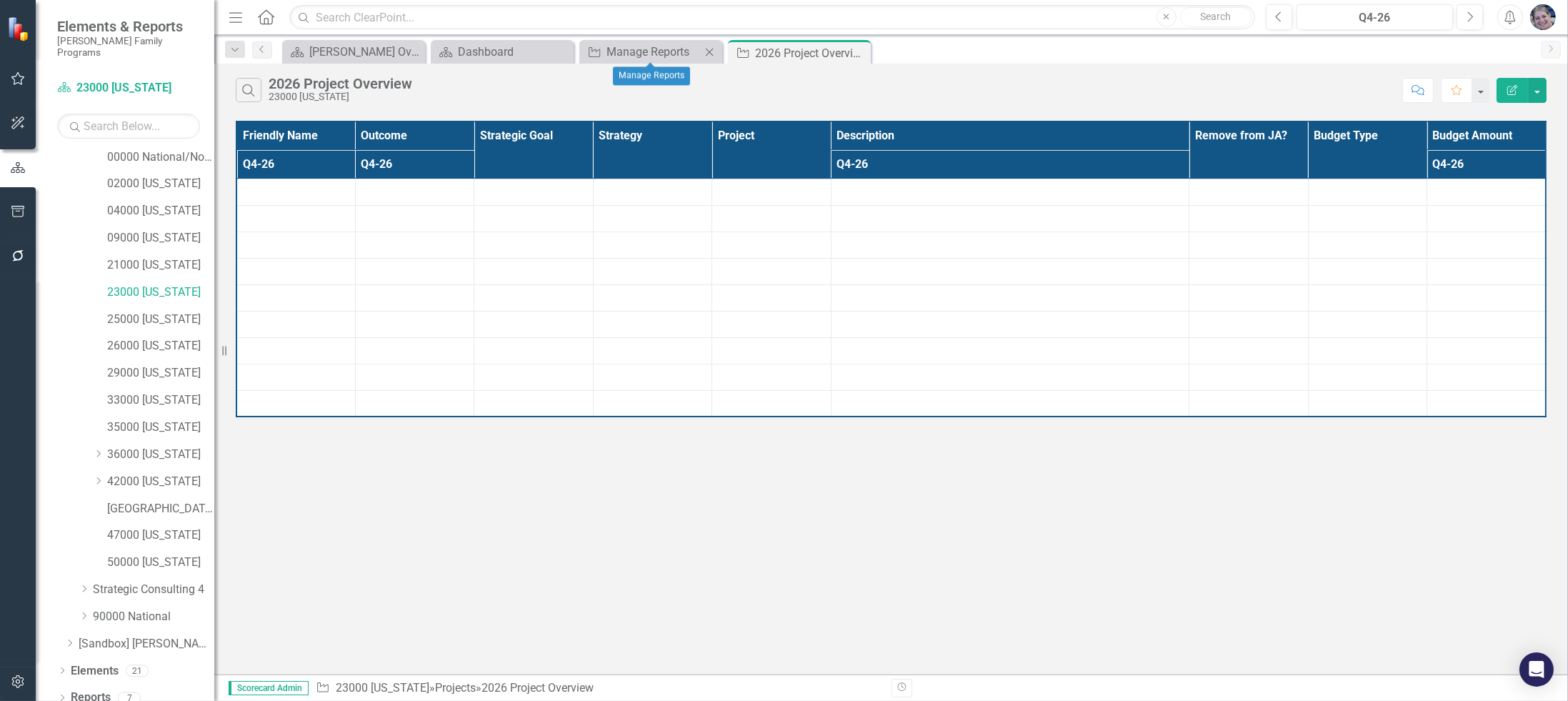
click at [712, 47] on icon "Close" at bounding box center [709, 52] width 14 height 12
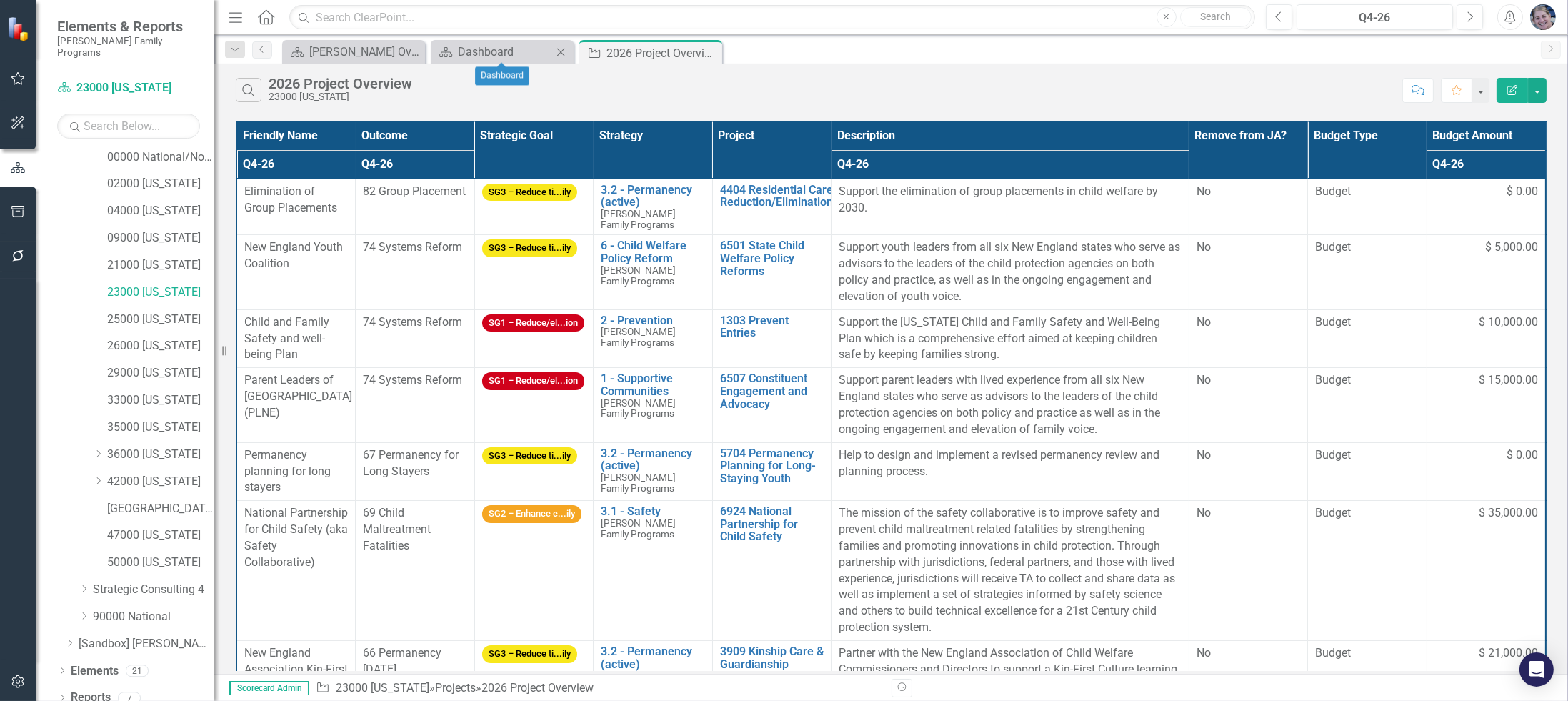
click at [563, 52] on icon "Close" at bounding box center [560, 52] width 14 height 12
click at [1538, 96] on button "button" at bounding box center [1537, 91] width 18 height 25
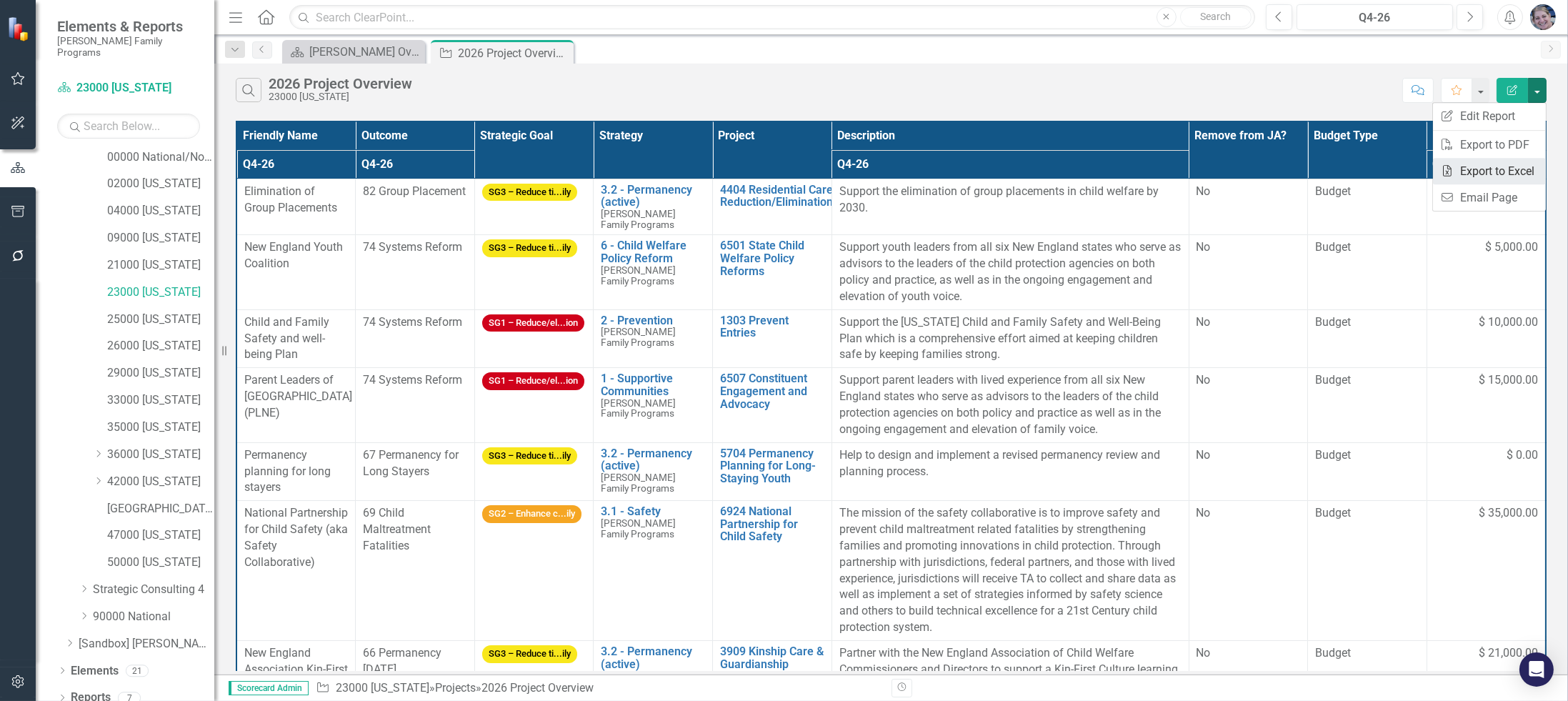
click at [1517, 172] on link "Excel Export to Excel" at bounding box center [1490, 171] width 113 height 27
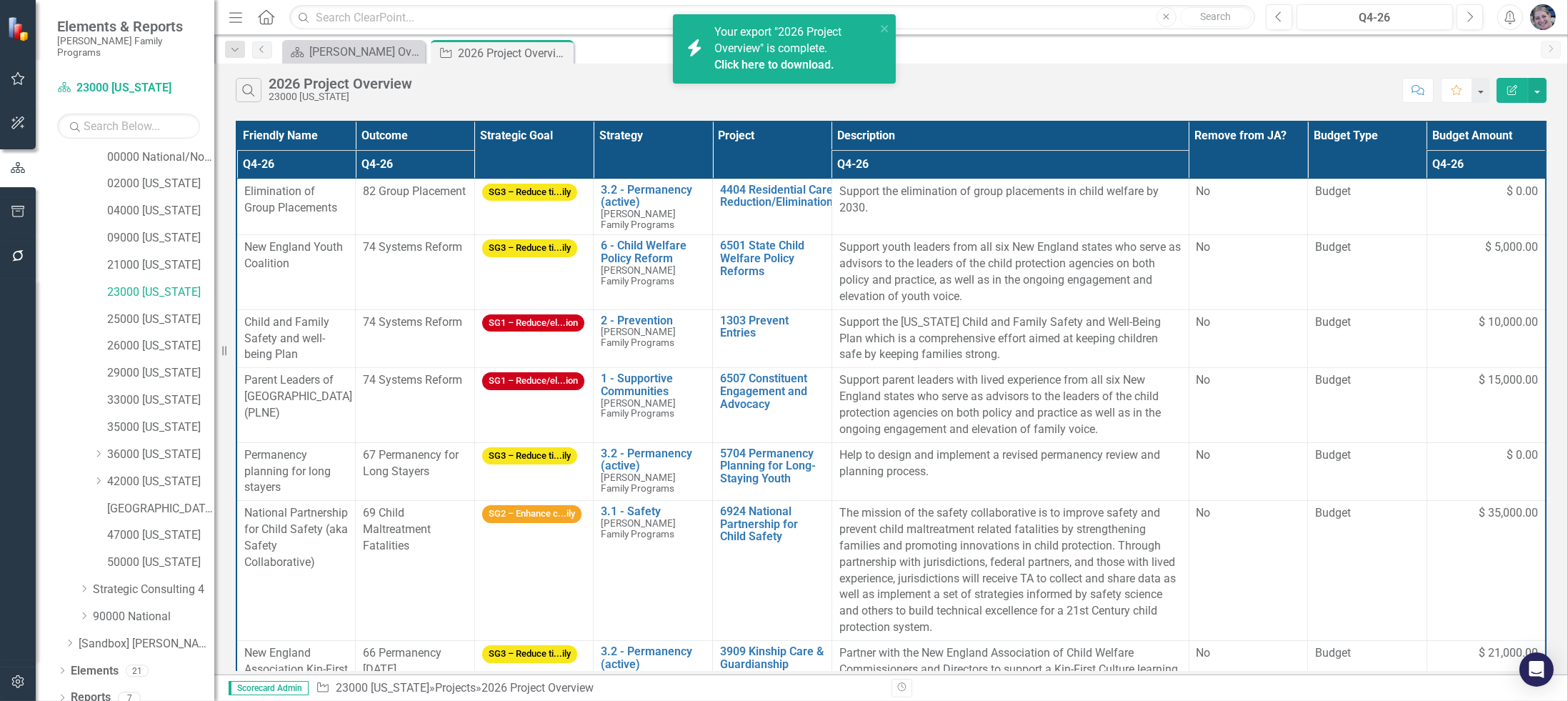
click at [716, 61] on link "Click here to download." at bounding box center [774, 65] width 120 height 13
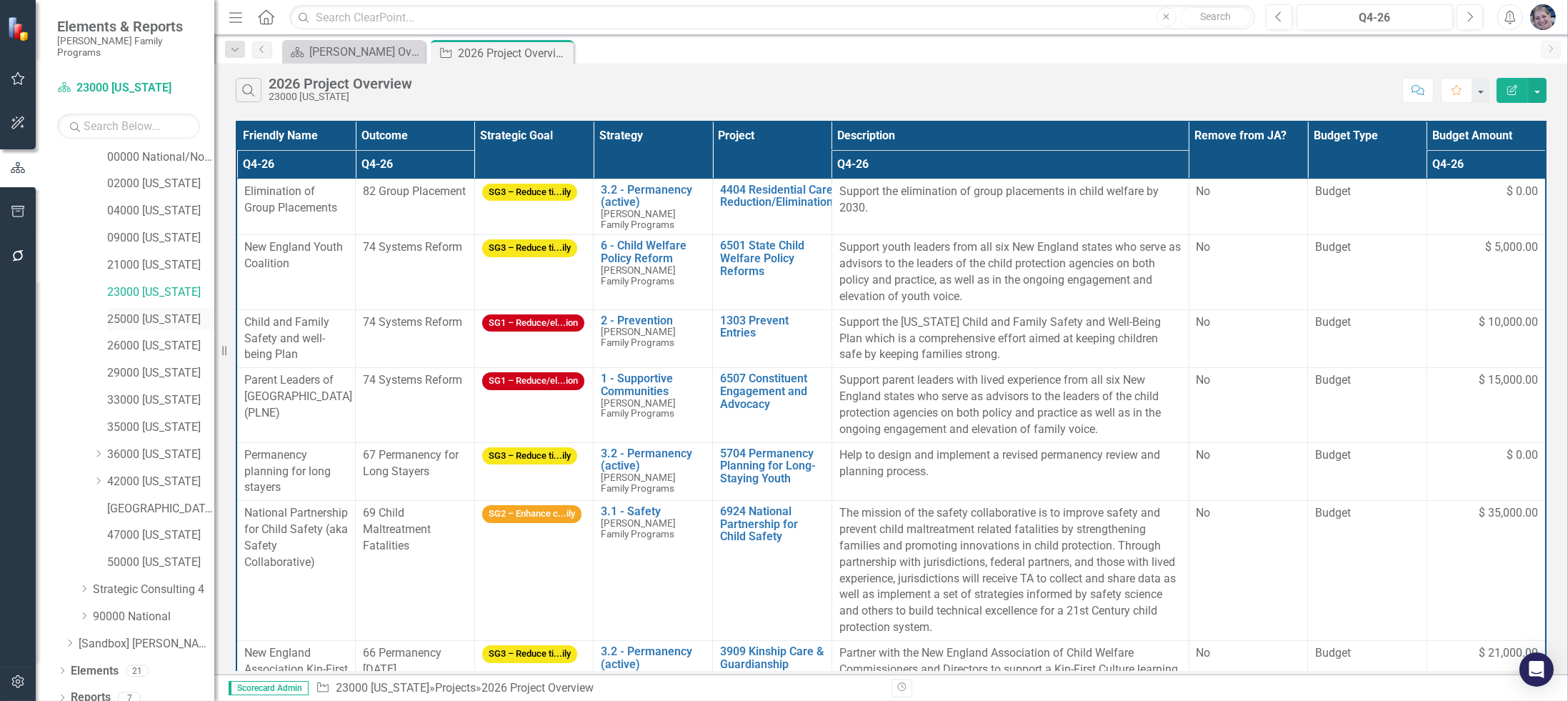
click at [166, 311] on link "25000 [US_STATE]" at bounding box center [160, 320] width 107 height 17
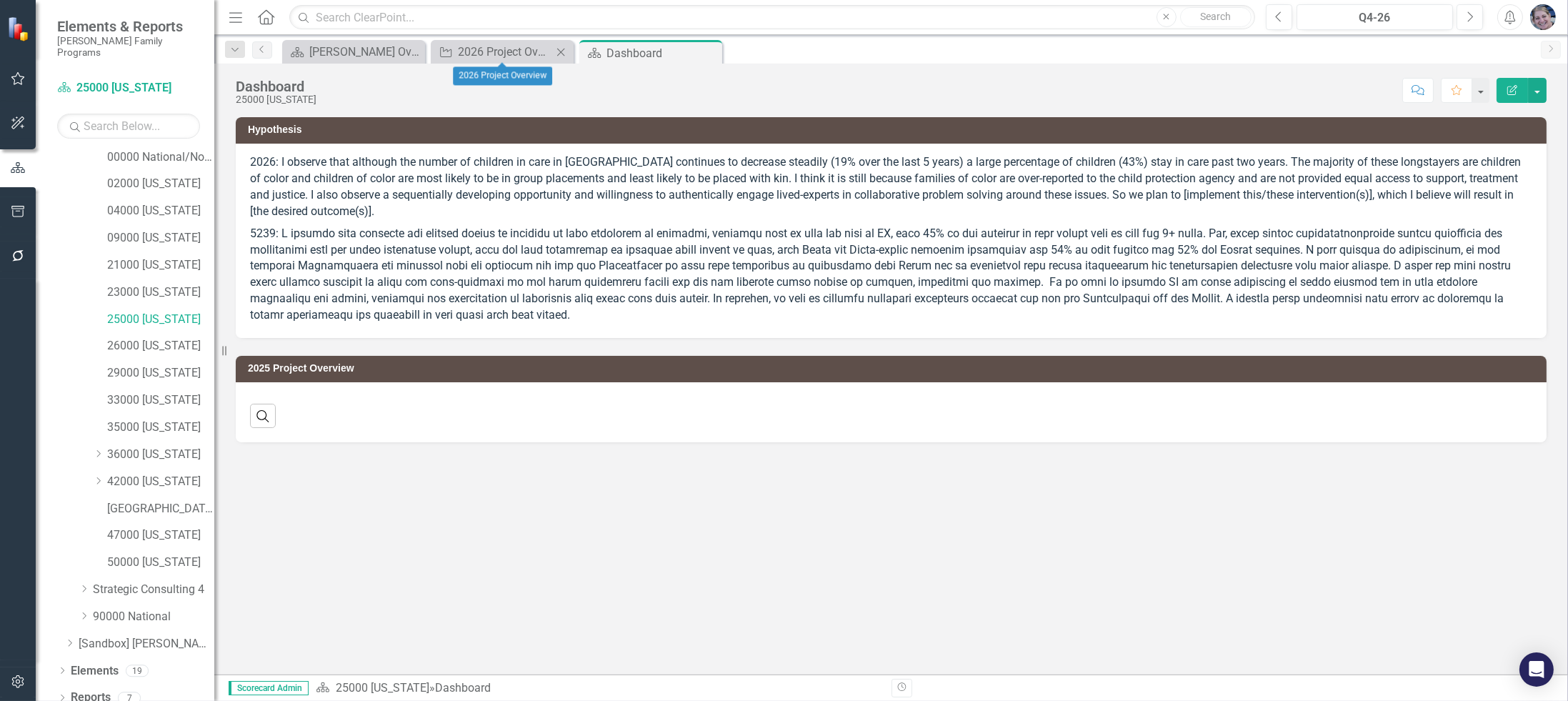
click at [558, 48] on icon "Close" at bounding box center [560, 52] width 14 height 12
click at [95, 689] on link "Reports" at bounding box center [91, 698] width 40 height 17
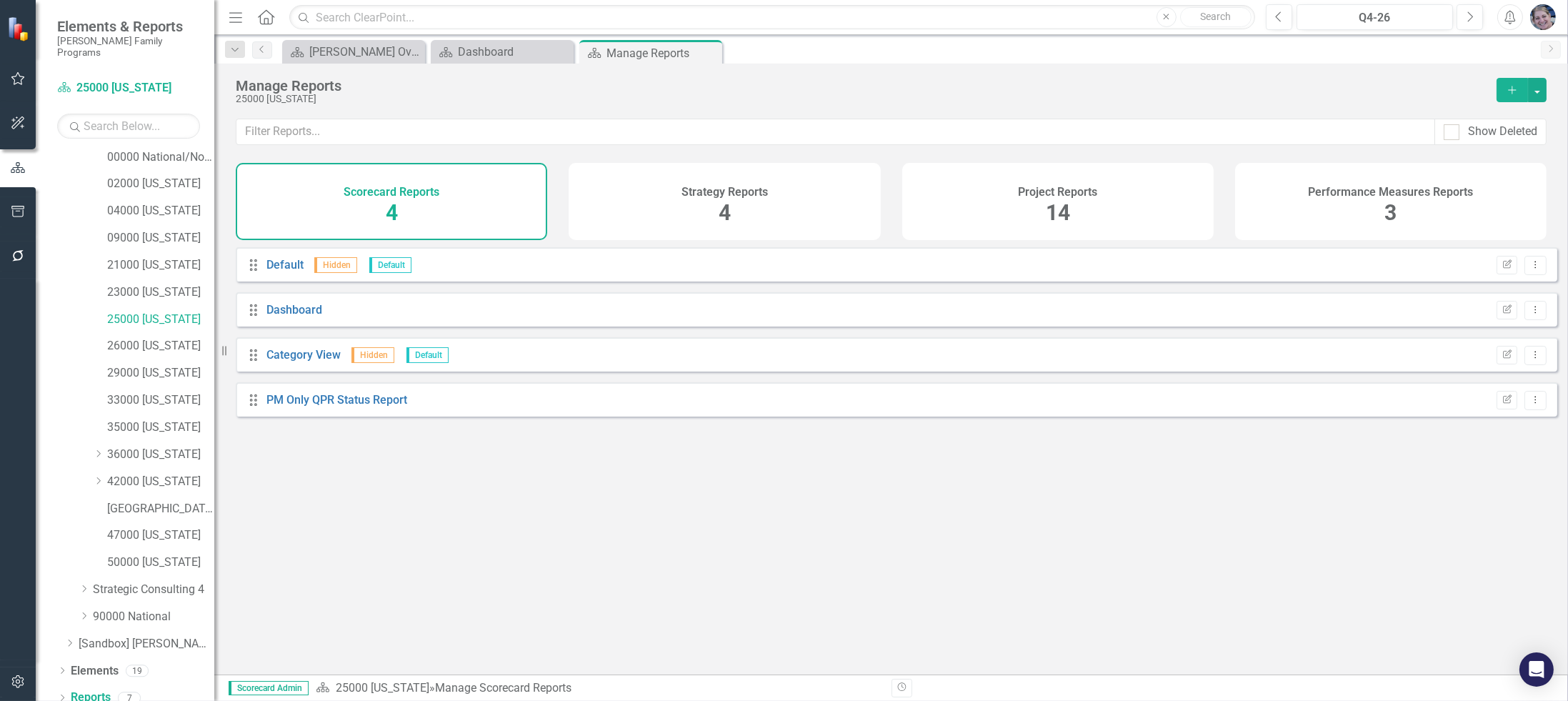
click at [1058, 208] on span "14" at bounding box center [1058, 213] width 24 height 25
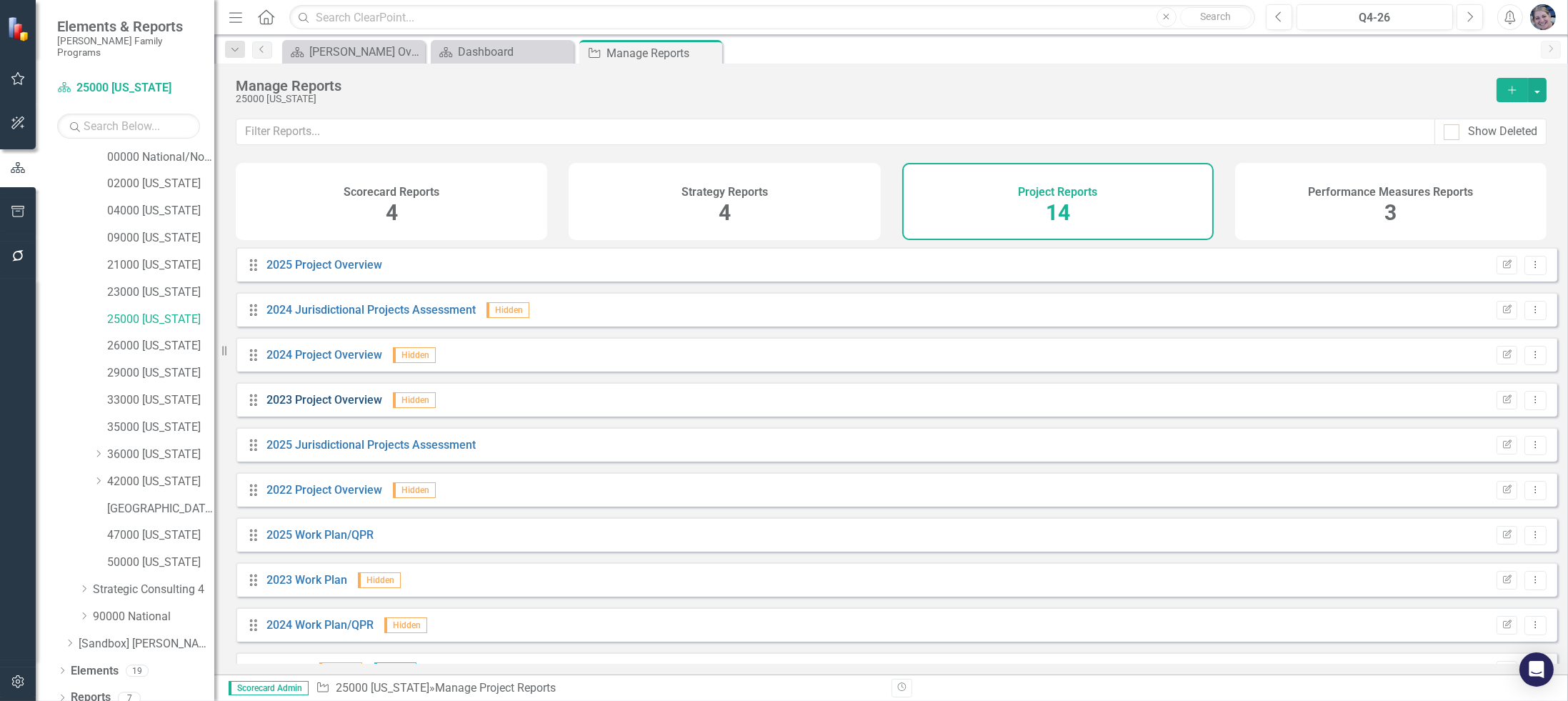
scroll to position [213, 0]
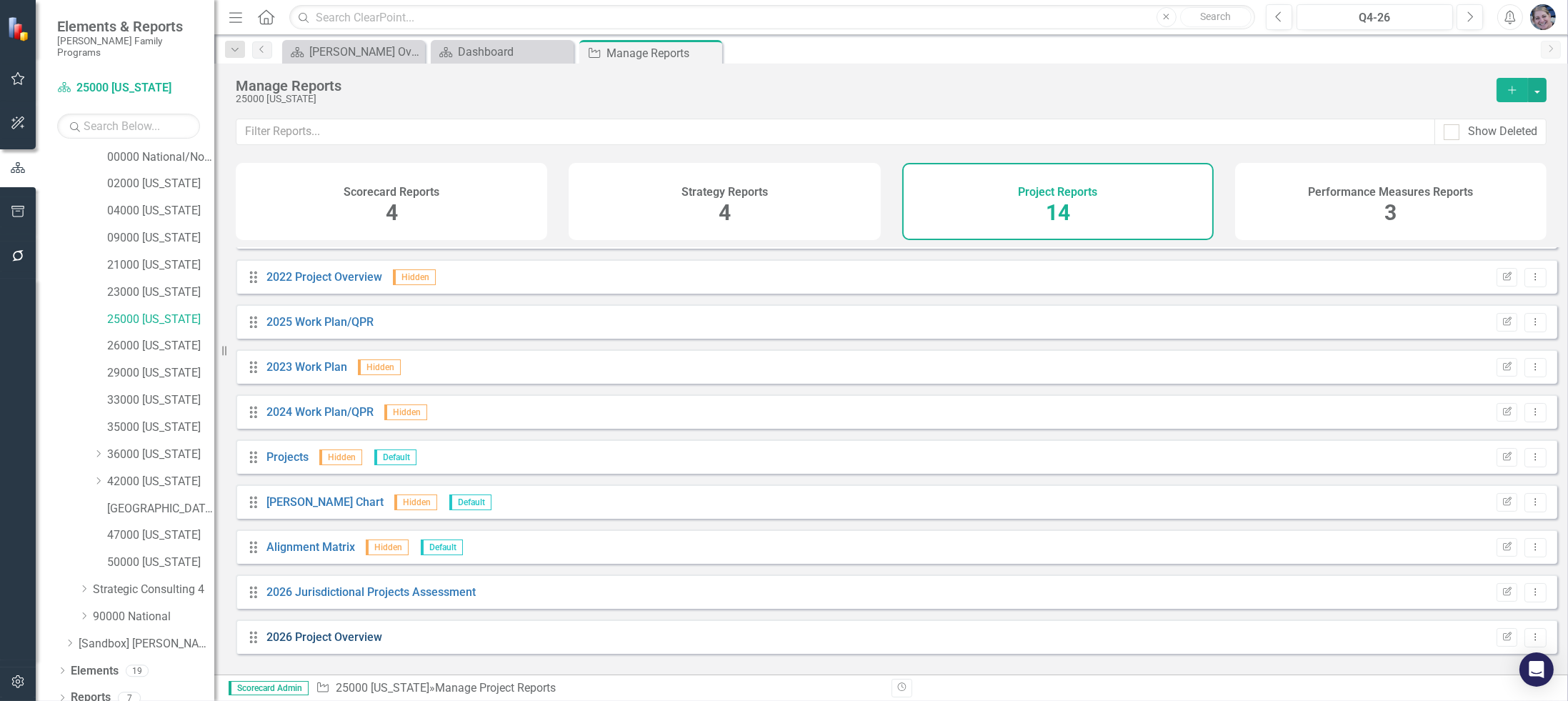
click at [334, 644] on link "2026 Project Overview" at bounding box center [324, 636] width 116 height 13
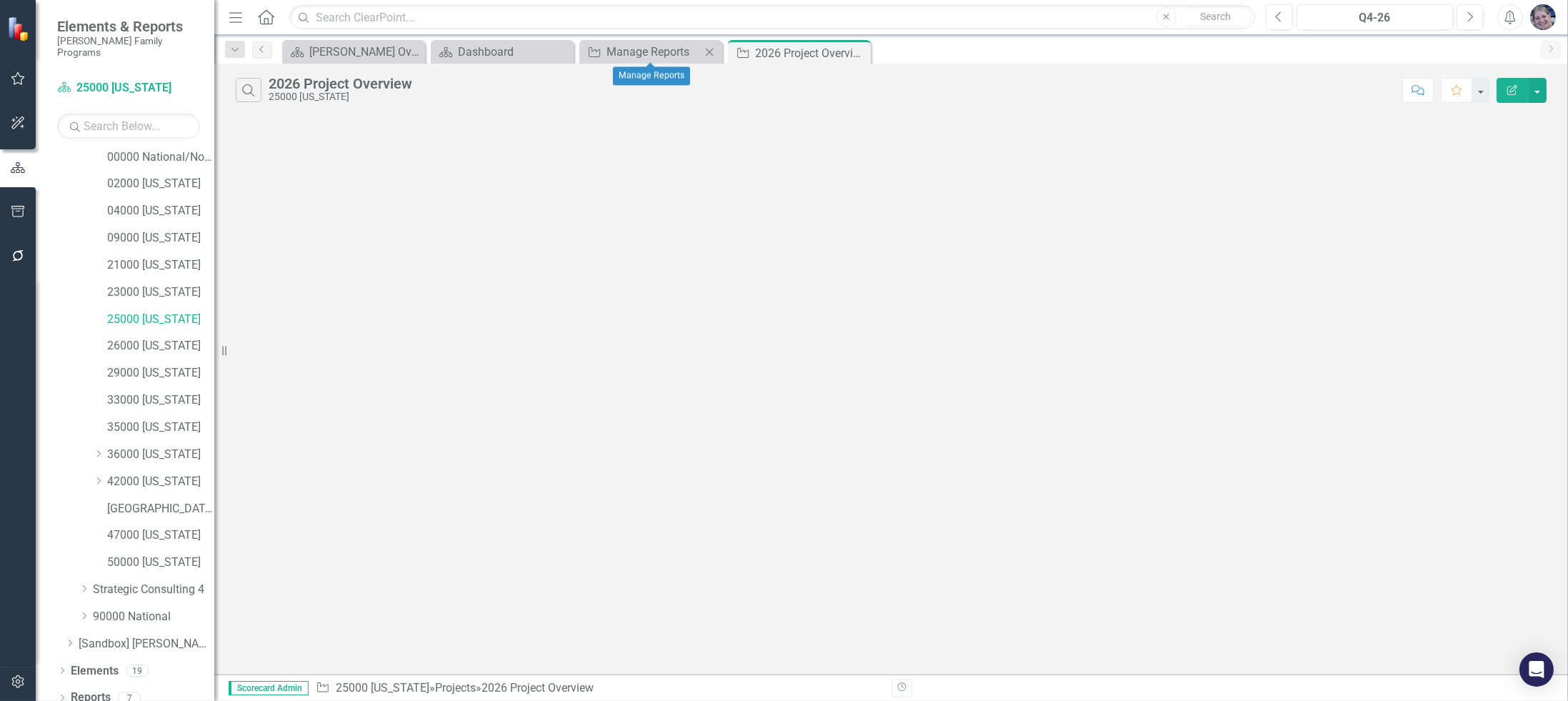
click at [710, 54] on icon "Close" at bounding box center [709, 52] width 14 height 12
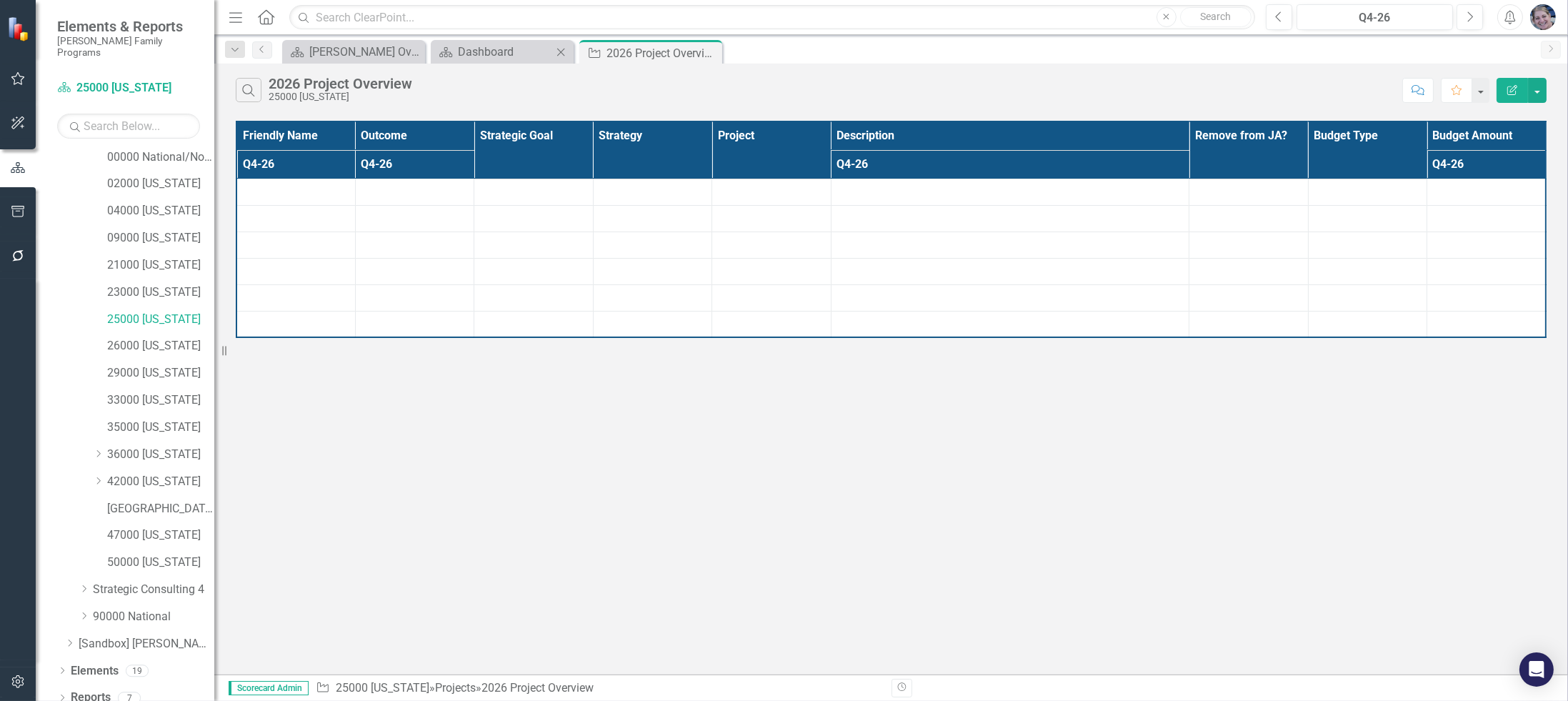
click at [561, 52] on icon at bounding box center [561, 51] width 7 height 7
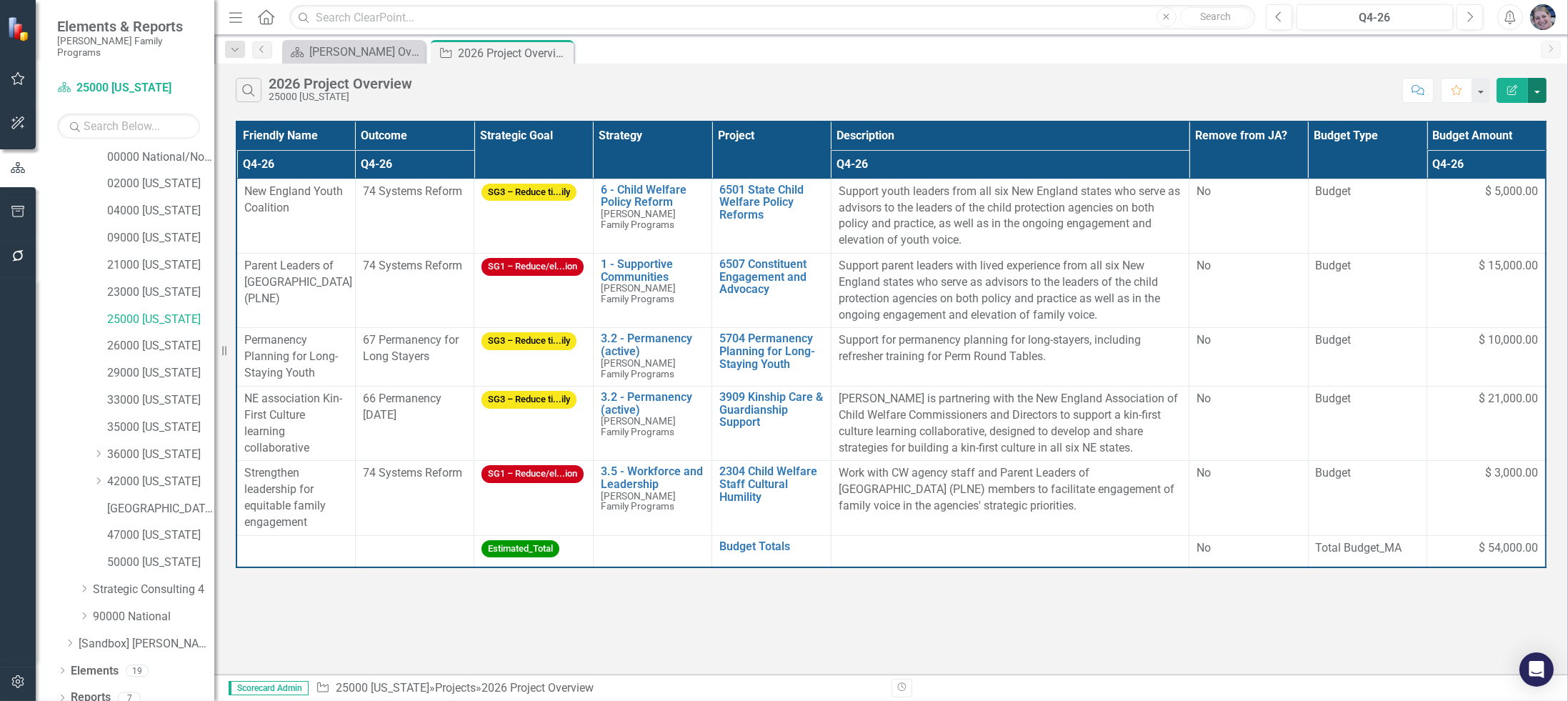
click at [1538, 88] on button "button" at bounding box center [1537, 91] width 18 height 25
click at [1502, 169] on link "Excel Export to Excel" at bounding box center [1490, 171] width 113 height 27
click at [1541, 89] on button "button" at bounding box center [1537, 91] width 18 height 25
click at [1476, 171] on link "Excel Export to Excel" at bounding box center [1490, 171] width 113 height 27
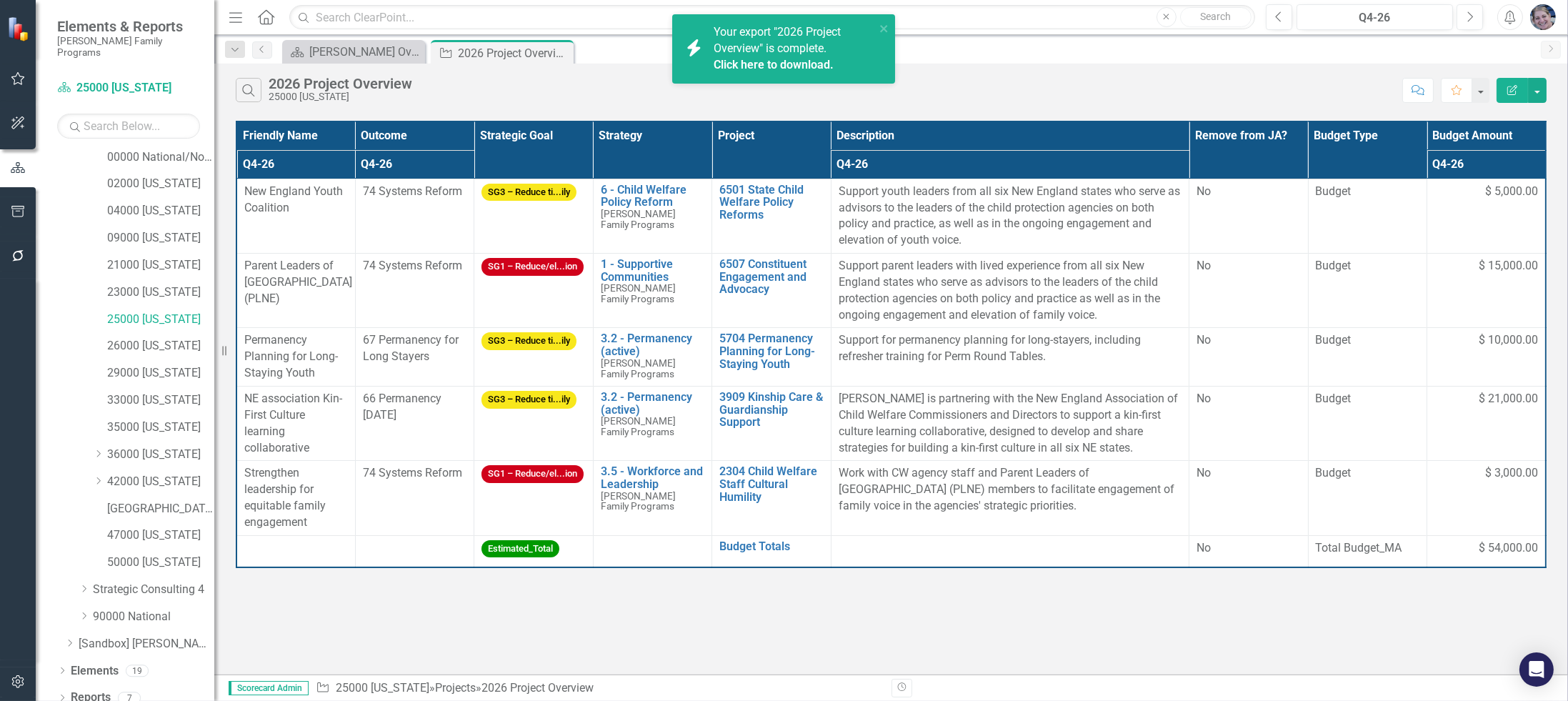
click at [825, 63] on link "Click here to download." at bounding box center [774, 65] width 120 height 13
click at [884, 33] on icon "close" at bounding box center [885, 29] width 10 height 12
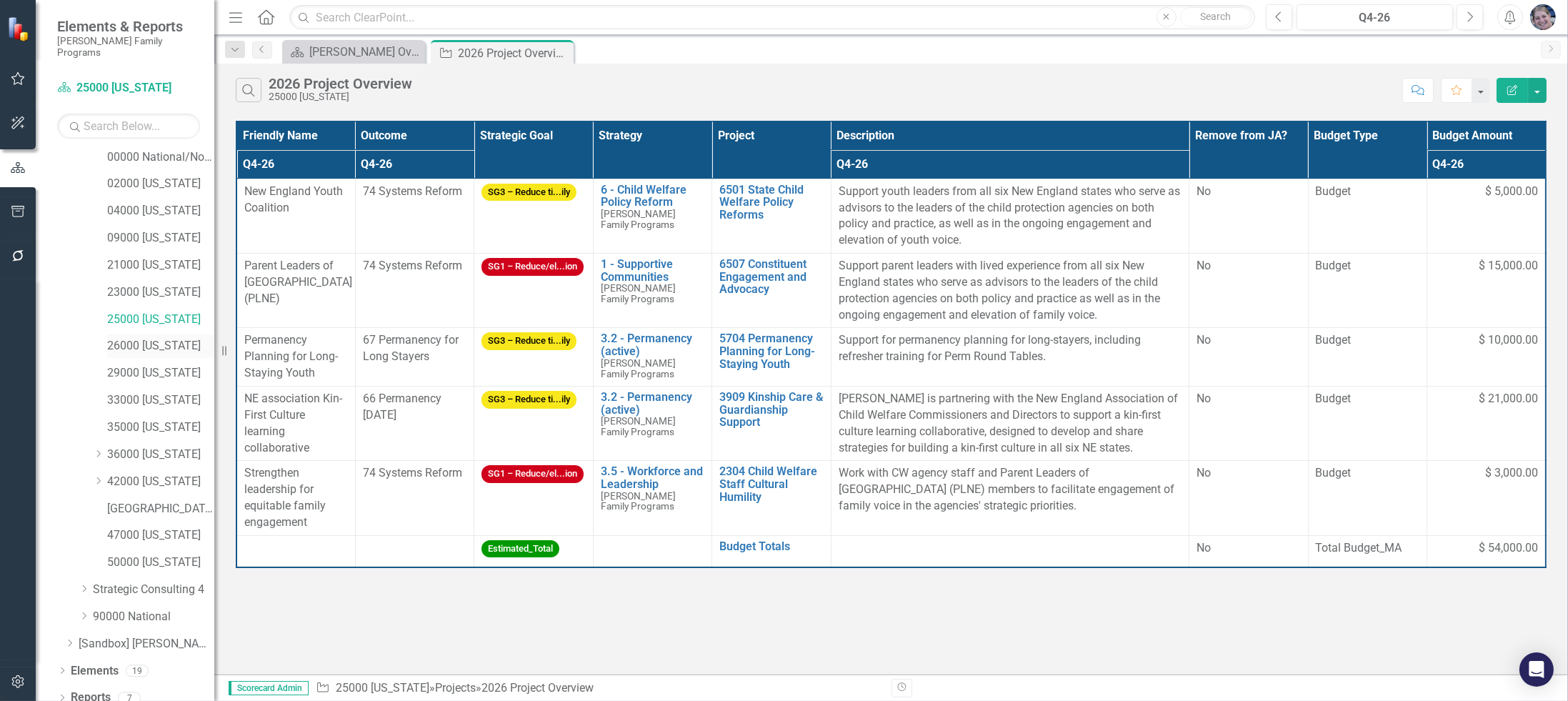
click at [160, 338] on link "26000 [US_STATE]" at bounding box center [160, 346] width 107 height 17
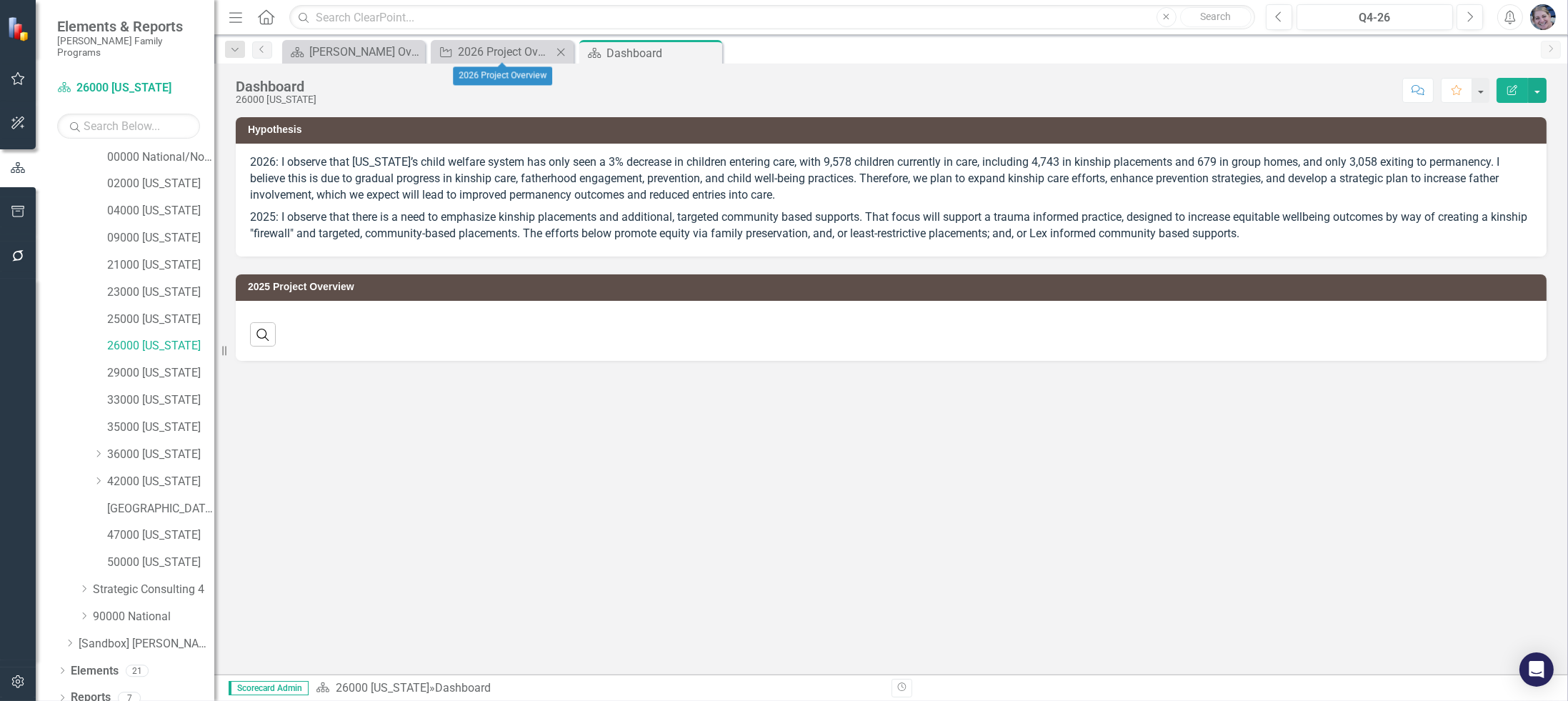
click at [562, 47] on icon "Close" at bounding box center [560, 52] width 14 height 12
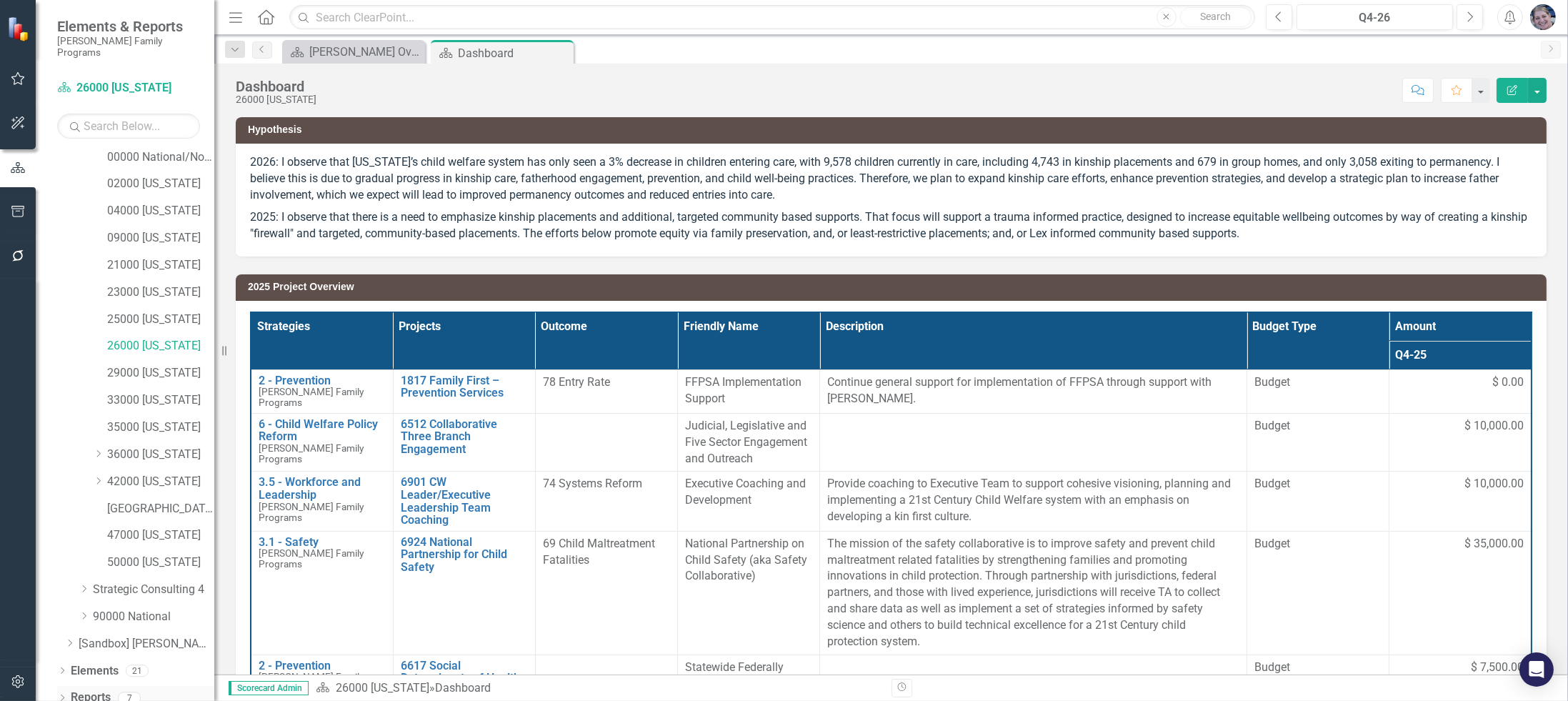
click at [95, 689] on link "Reports" at bounding box center [91, 698] width 40 height 17
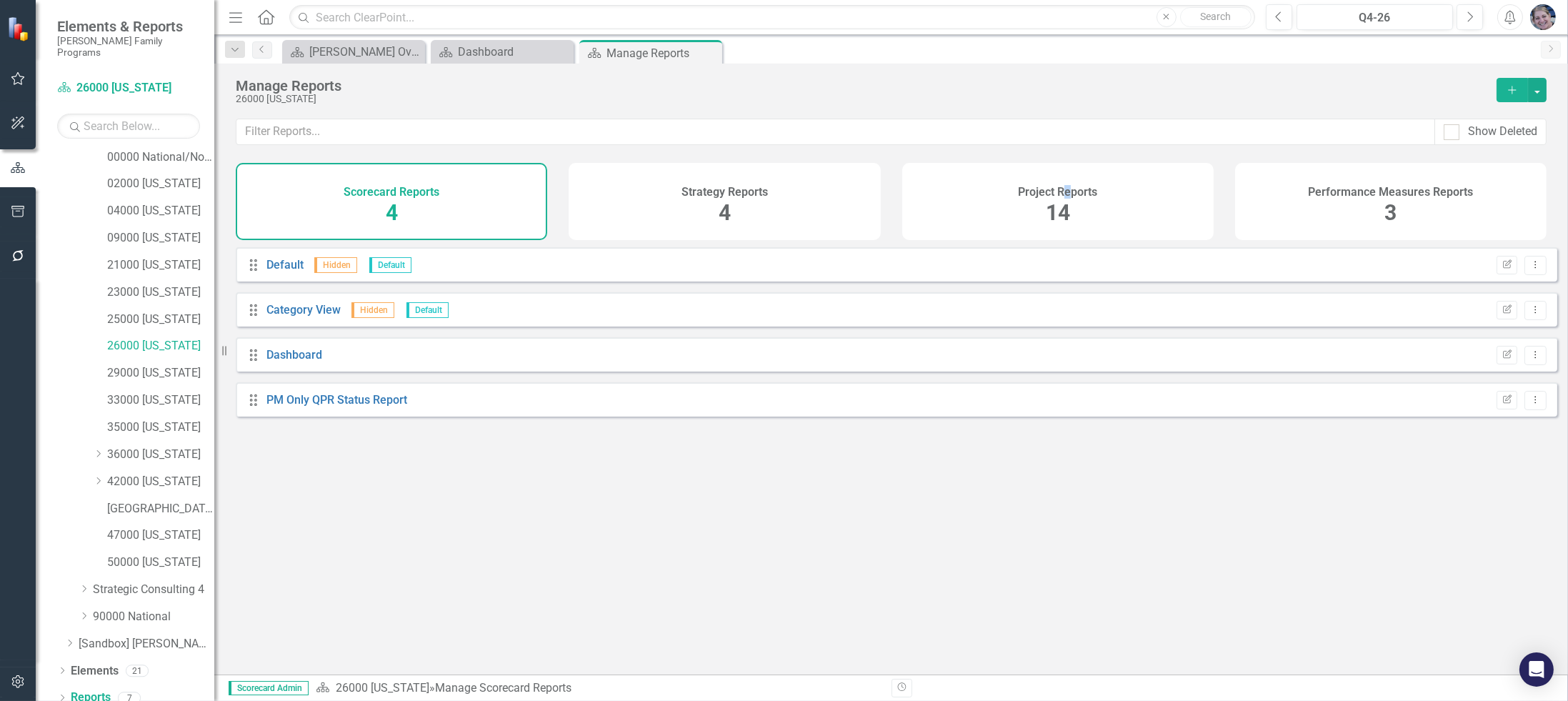
drag, startPoint x: 1068, startPoint y: 191, endPoint x: 1055, endPoint y: 200, distance: 15.8
click at [1066, 191] on h4 "Project Reports" at bounding box center [1057, 192] width 79 height 12
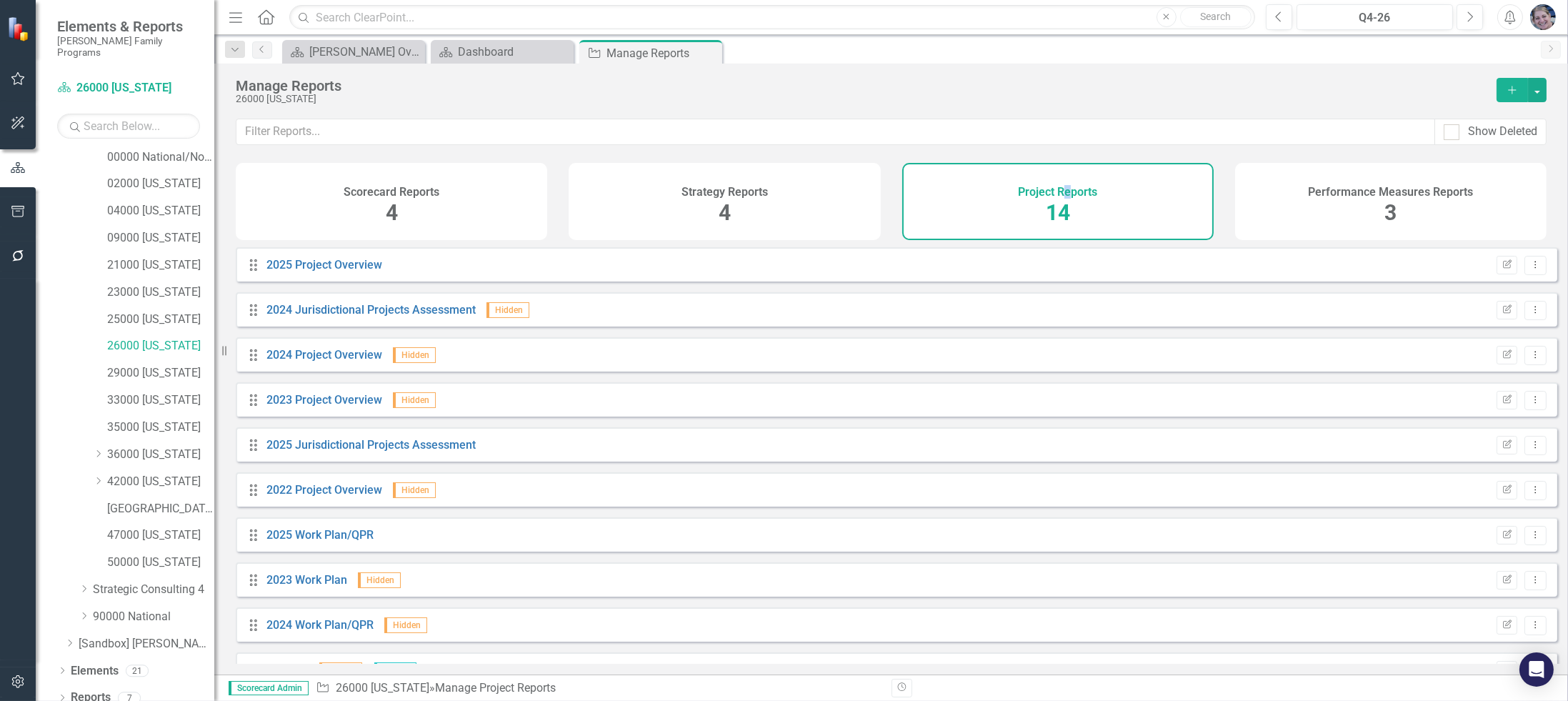
scroll to position [213, 0]
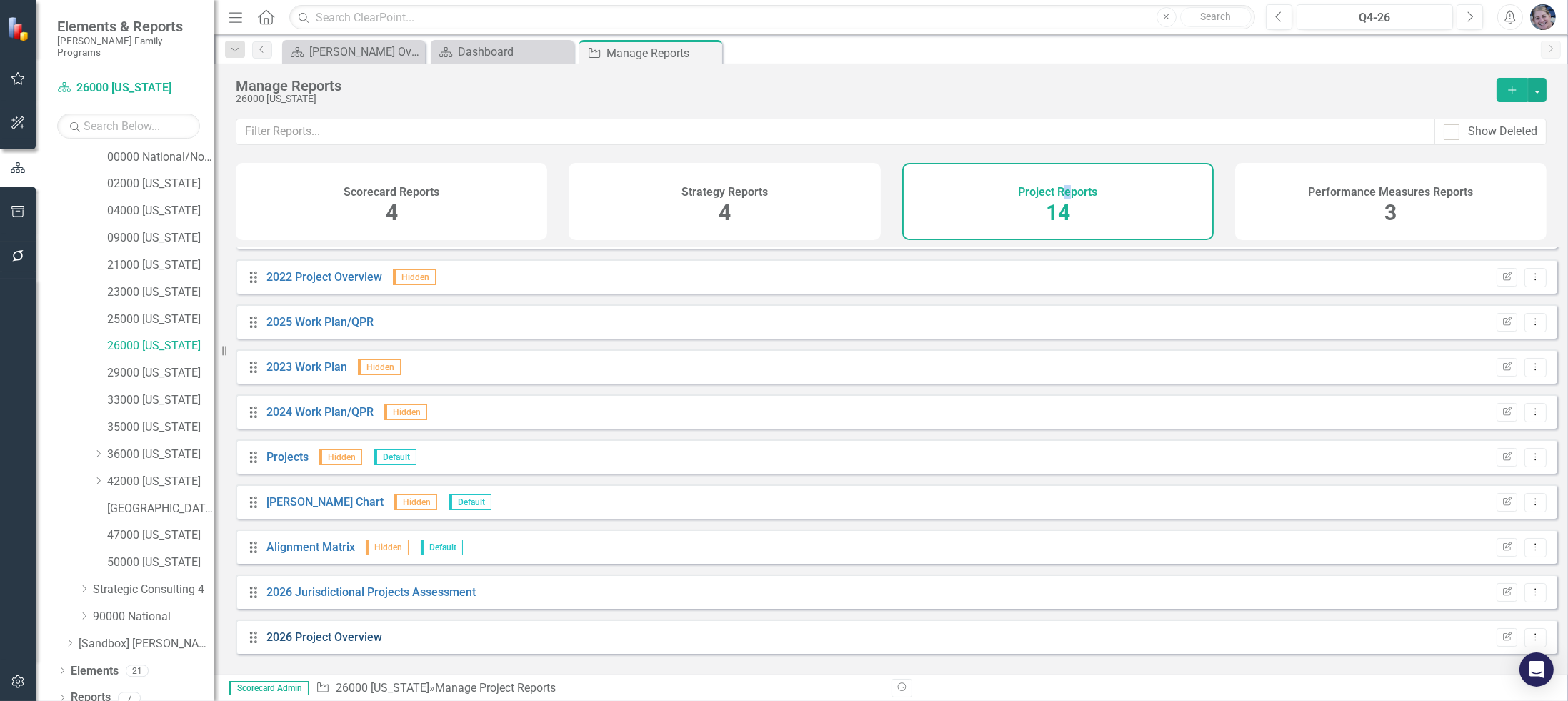
click at [337, 644] on link "2026 Project Overview" at bounding box center [324, 636] width 116 height 13
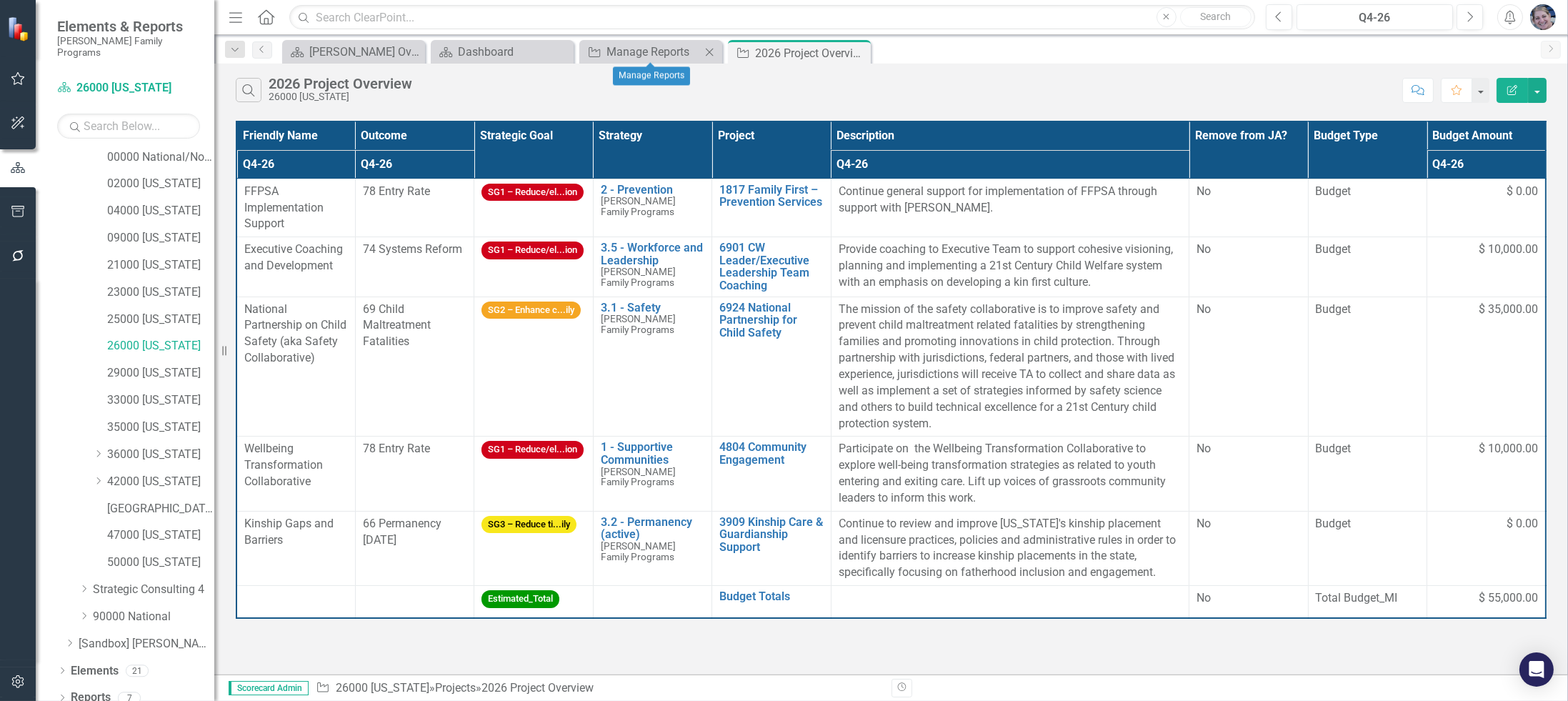
click at [705, 52] on icon "Close" at bounding box center [709, 52] width 14 height 12
click at [557, 51] on icon "Close" at bounding box center [560, 52] width 14 height 12
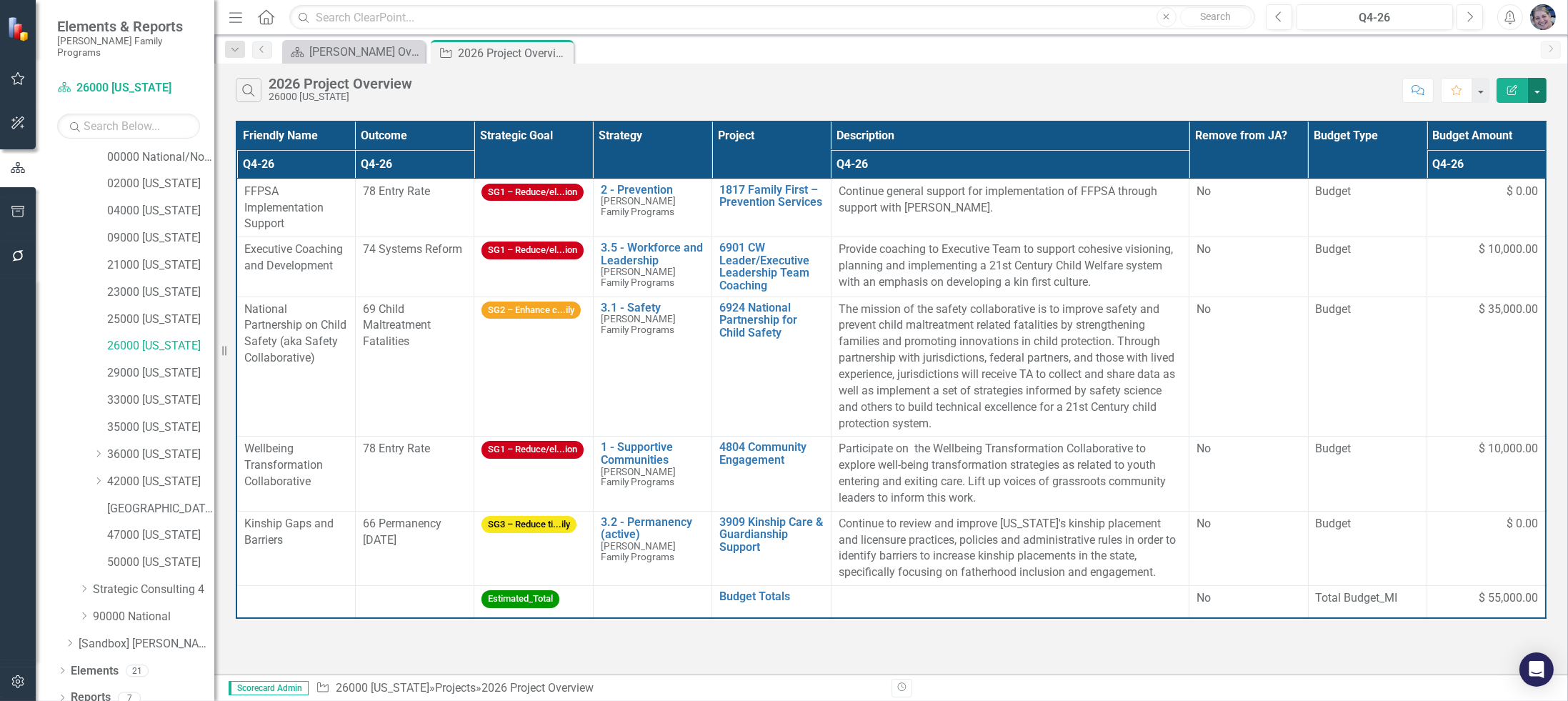
click at [1545, 86] on button "button" at bounding box center [1537, 91] width 18 height 25
click at [1516, 177] on link "Excel Export to Excel" at bounding box center [1490, 171] width 113 height 27
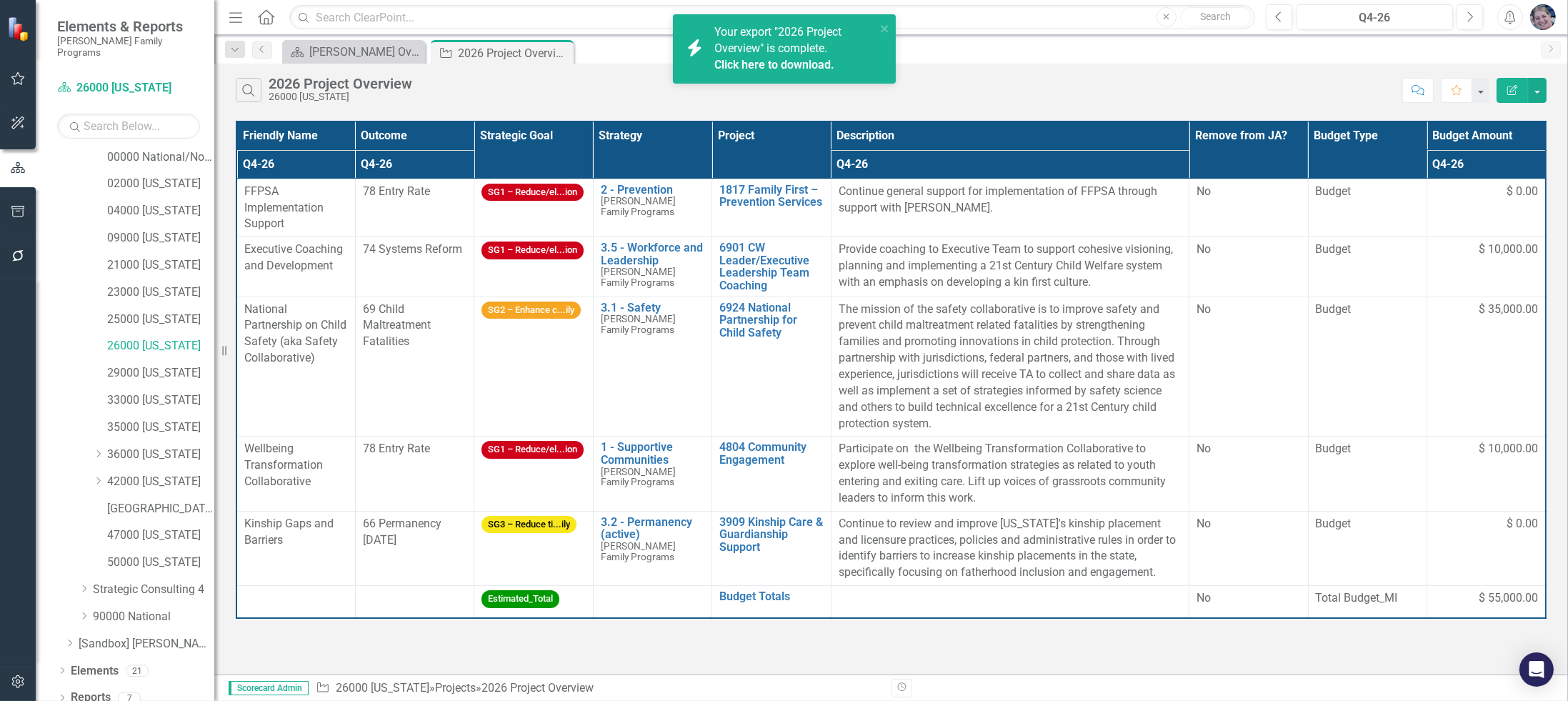
click at [793, 70] on link "Click here to download." at bounding box center [774, 65] width 120 height 13
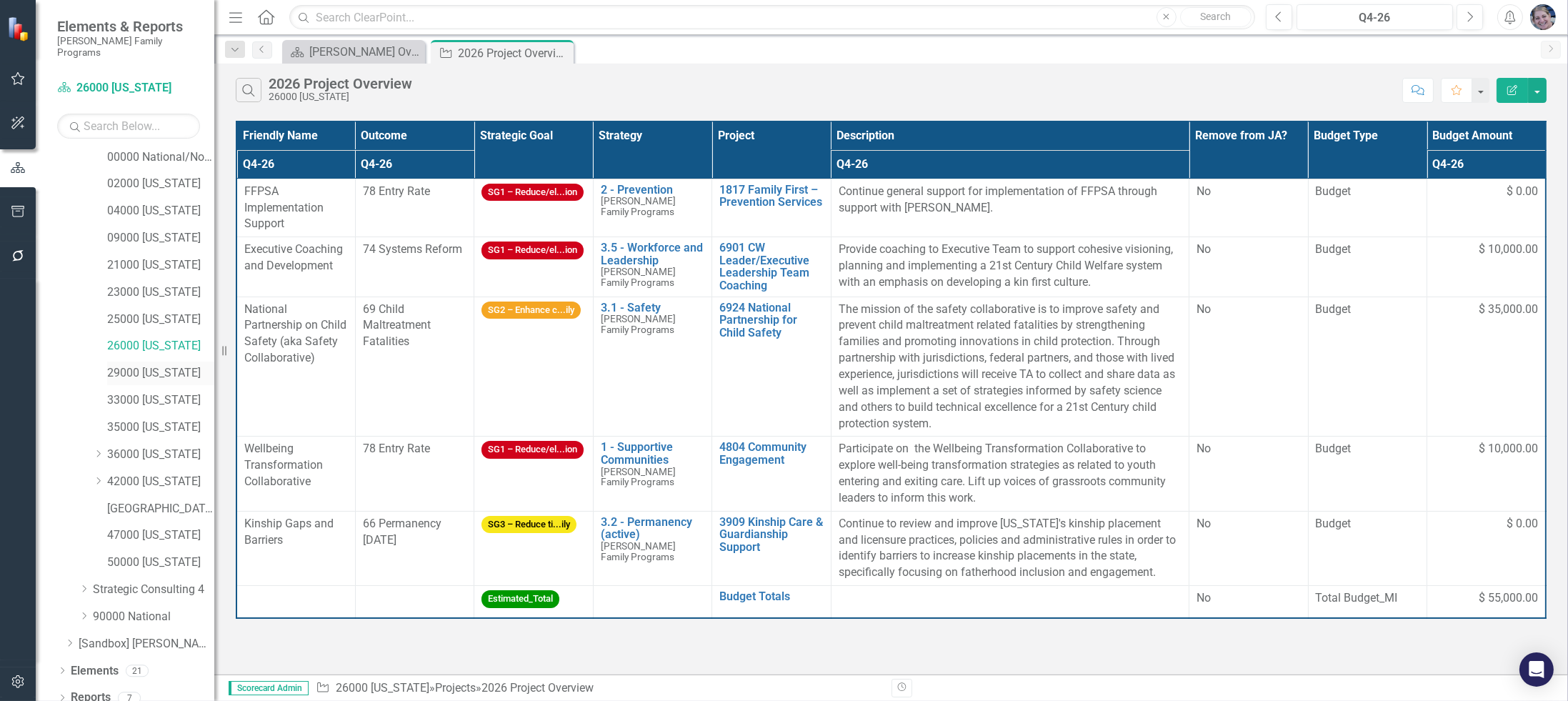
click at [166, 365] on link "29000 [US_STATE]" at bounding box center [160, 373] width 107 height 17
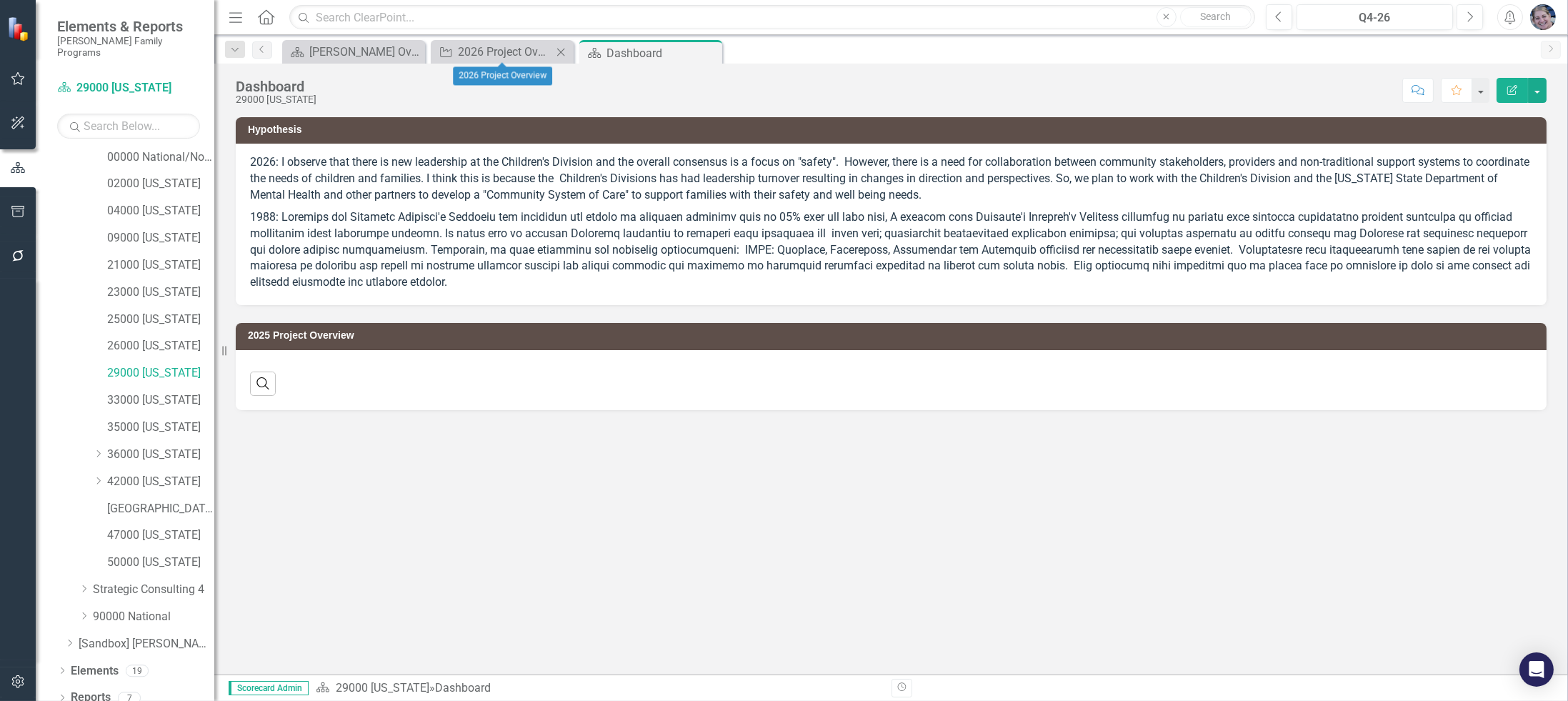
click at [563, 48] on icon "Close" at bounding box center [560, 52] width 14 height 12
click at [79, 689] on link "Reports" at bounding box center [91, 698] width 40 height 17
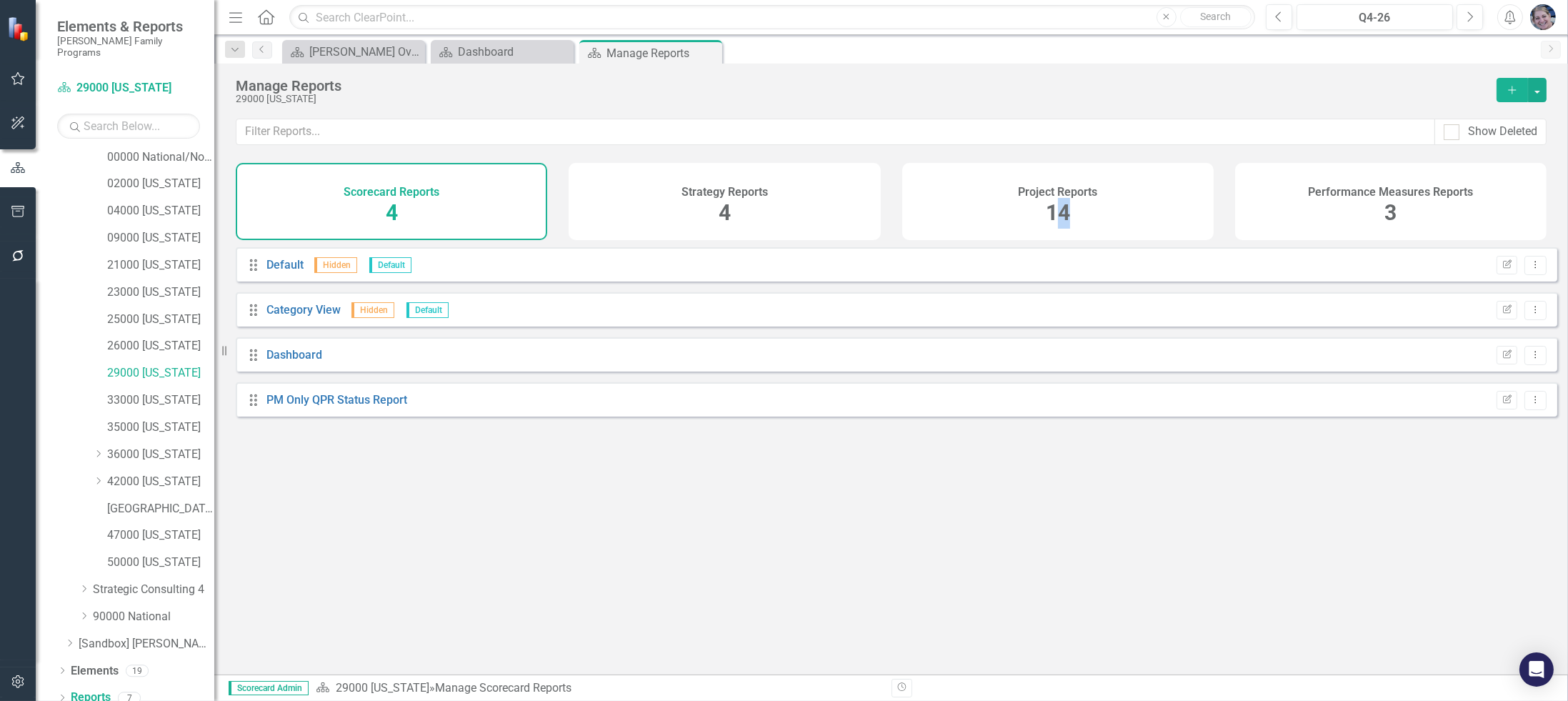
drag, startPoint x: 1063, startPoint y: 201, endPoint x: 939, endPoint y: 301, distance: 159.3
click at [1063, 201] on span "14" at bounding box center [1058, 213] width 24 height 25
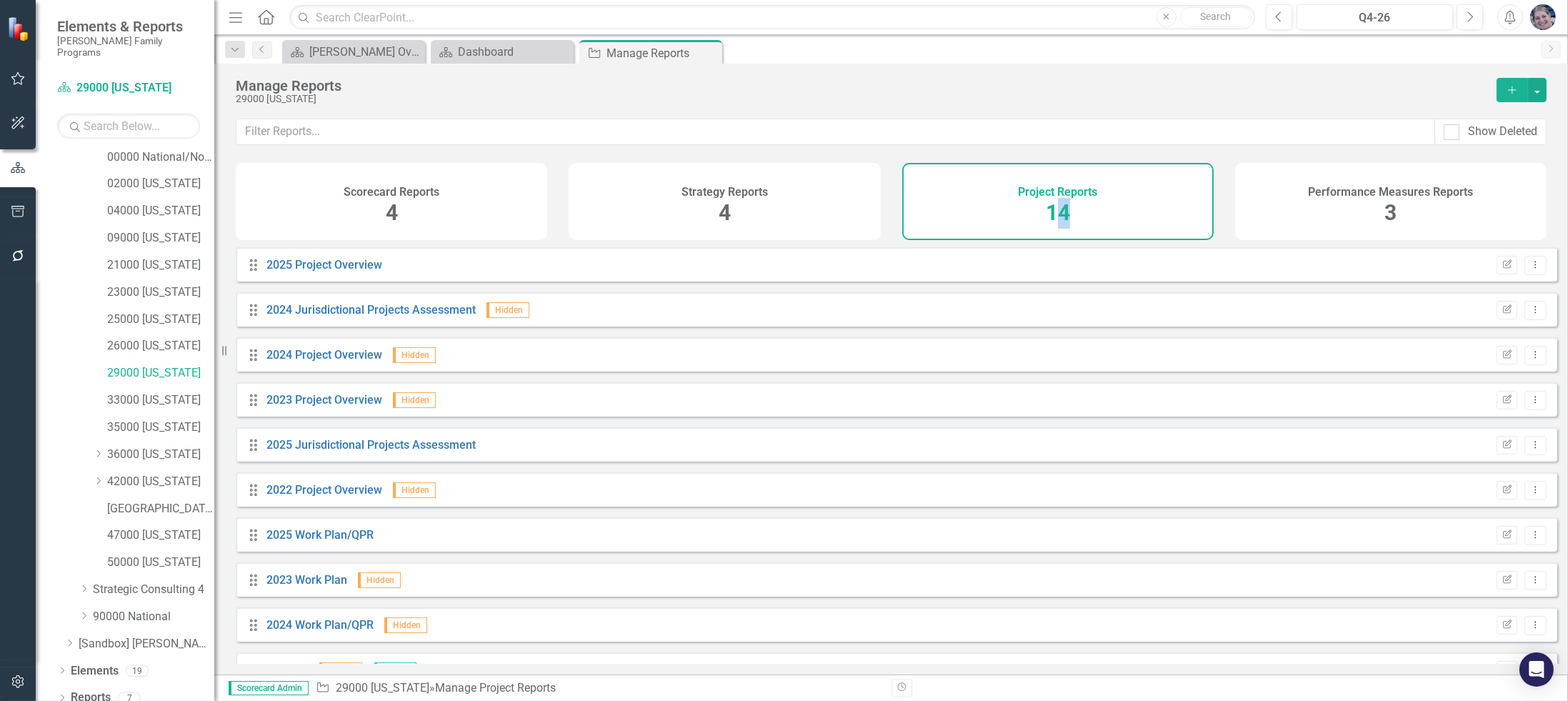
scroll to position [213, 0]
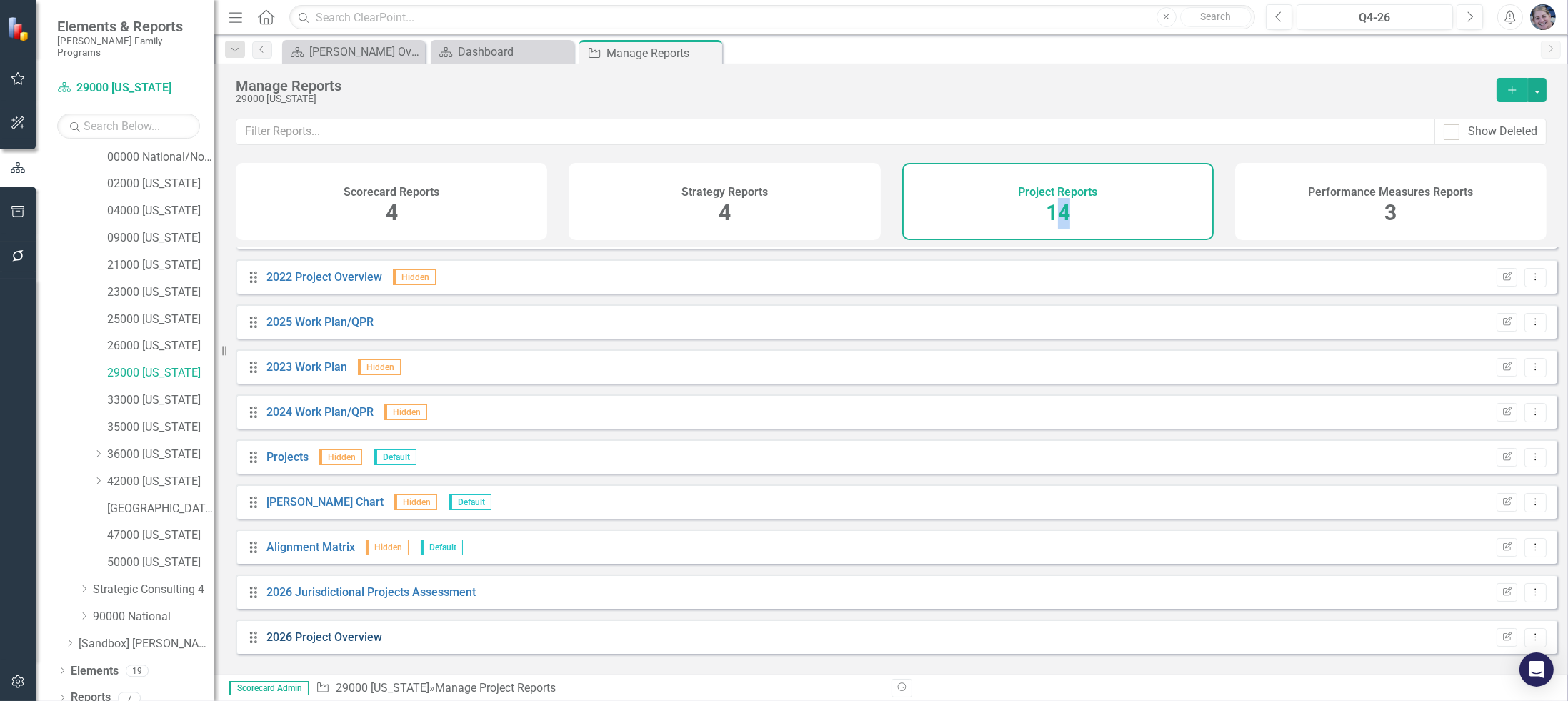
click at [308, 644] on link "2026 Project Overview" at bounding box center [324, 636] width 116 height 13
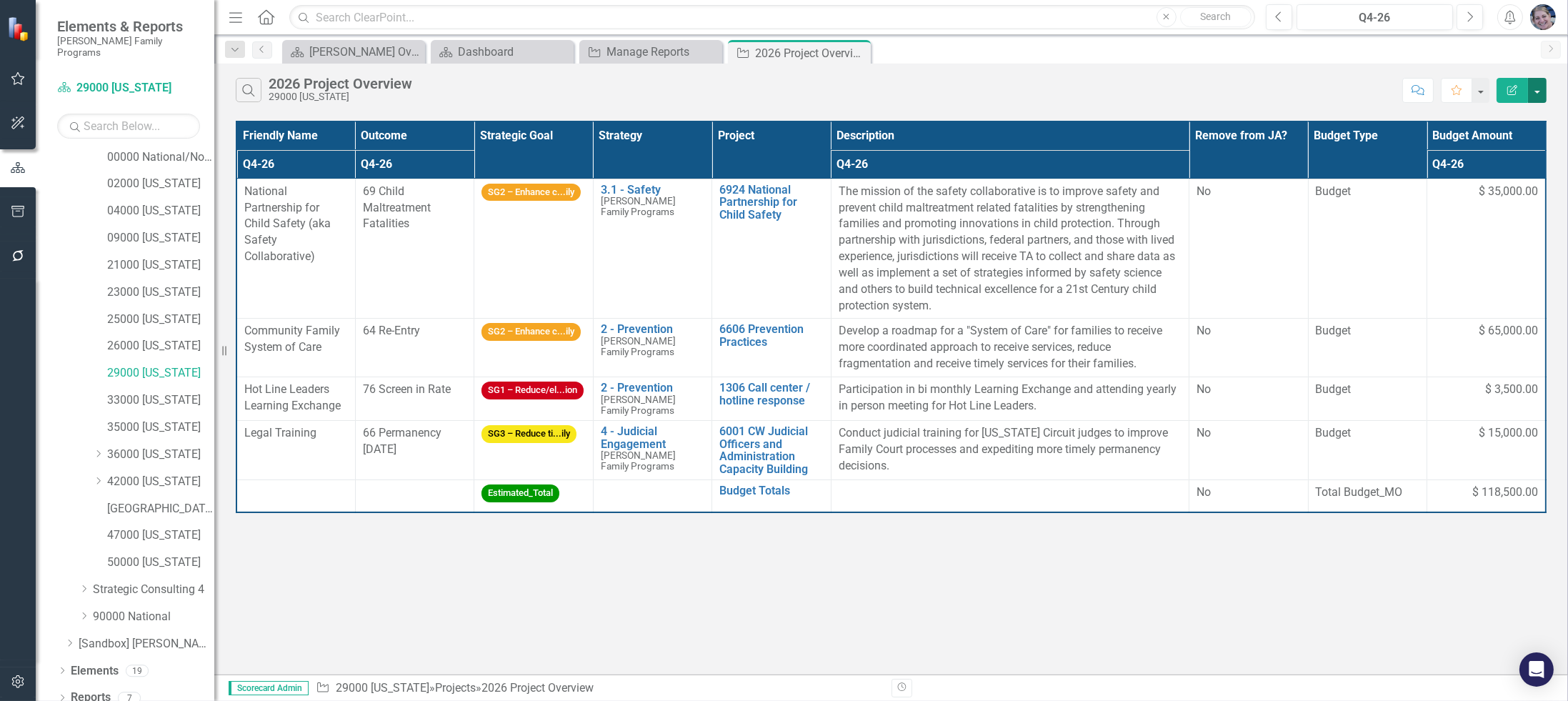
click at [1543, 86] on button "button" at bounding box center [1537, 91] width 18 height 25
click at [1502, 172] on link "Excel Export to Excel" at bounding box center [1490, 171] width 113 height 27
click at [705, 54] on icon "Close" at bounding box center [709, 52] width 14 height 12
click at [563, 50] on icon "Close" at bounding box center [560, 52] width 14 height 12
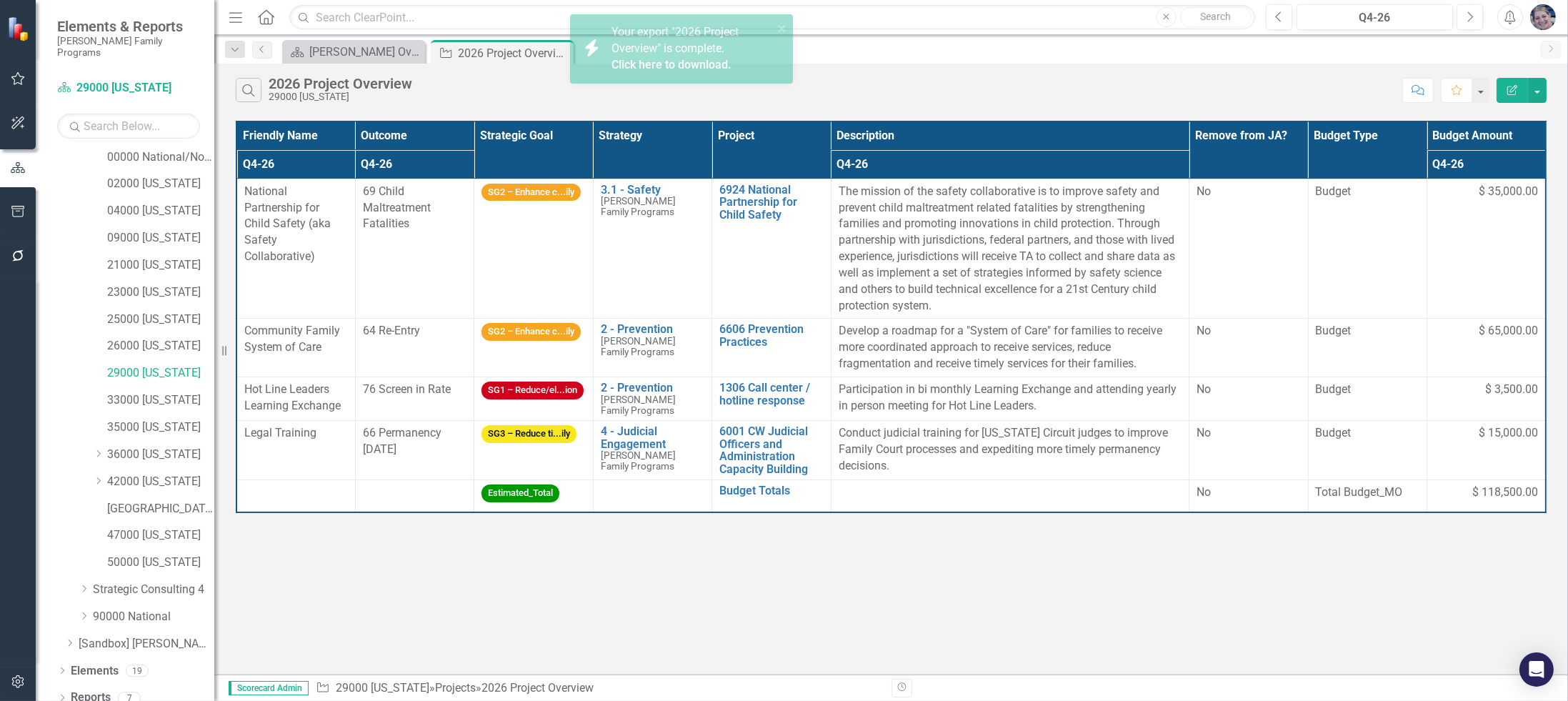
click at [701, 68] on link "Click here to download." at bounding box center [671, 65] width 120 height 13
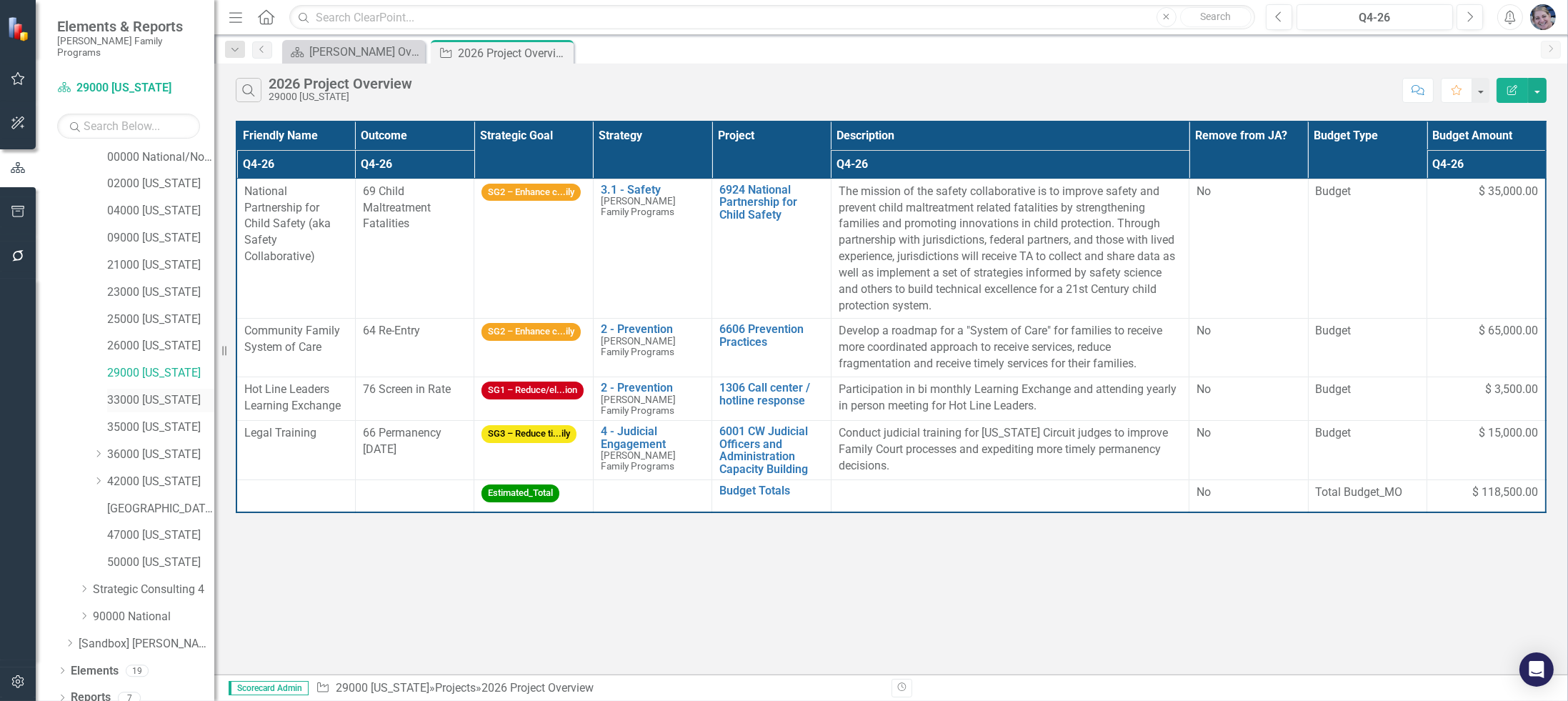
click at [158, 392] on link "33000 [US_STATE]" at bounding box center [160, 400] width 107 height 17
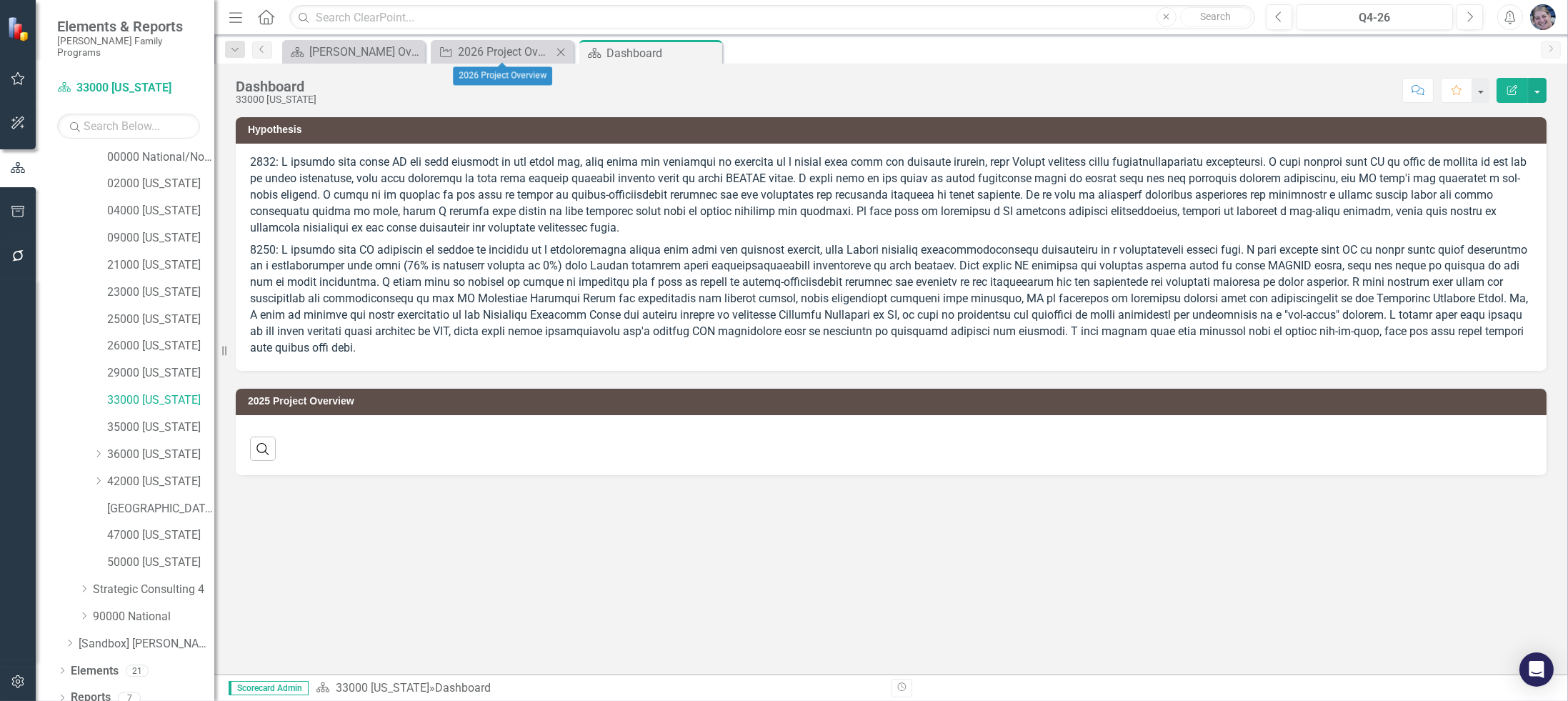
click at [563, 43] on div "Close" at bounding box center [561, 51] width 17 height 17
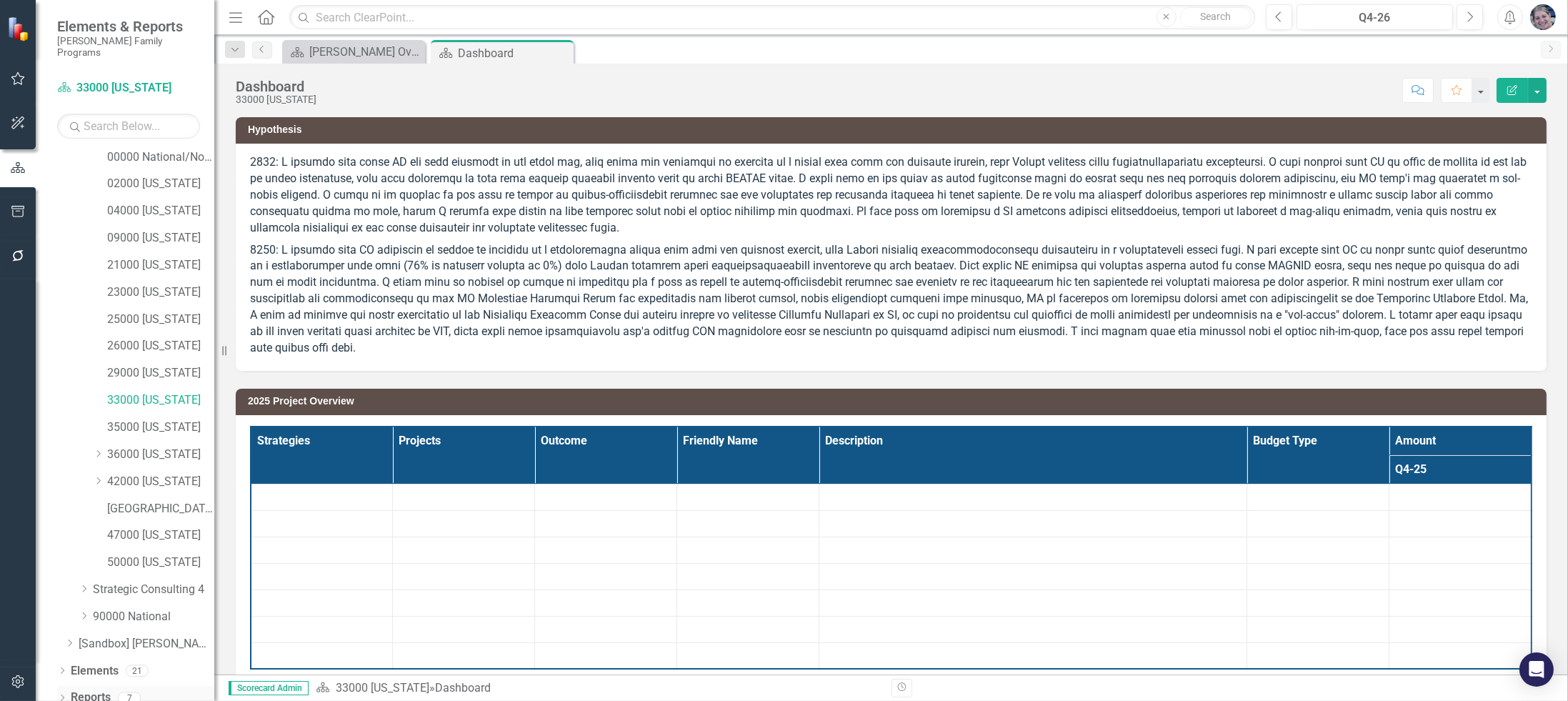
click at [90, 689] on link "Reports" at bounding box center [91, 698] width 40 height 17
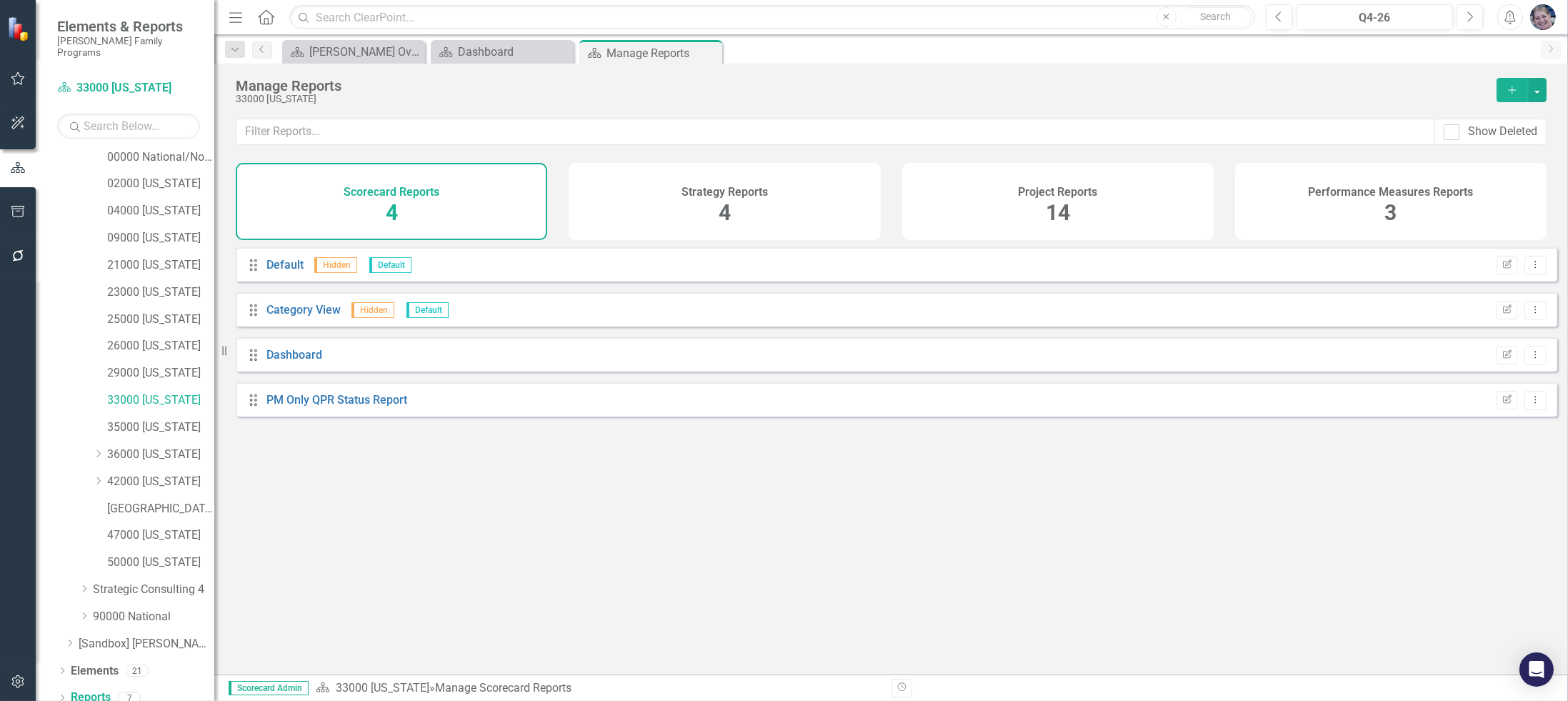
click at [1048, 211] on span "14" at bounding box center [1058, 213] width 24 height 25
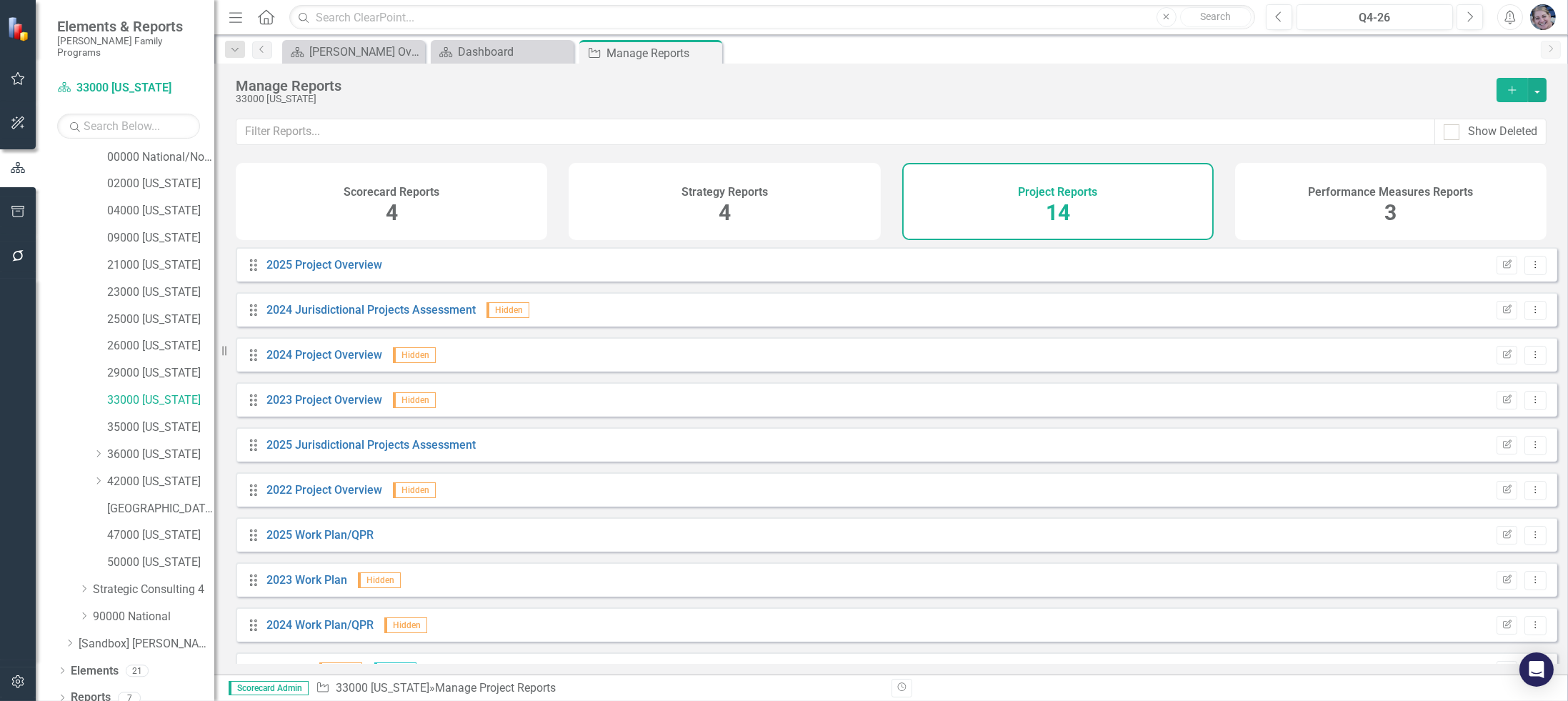
scroll to position [213, 0]
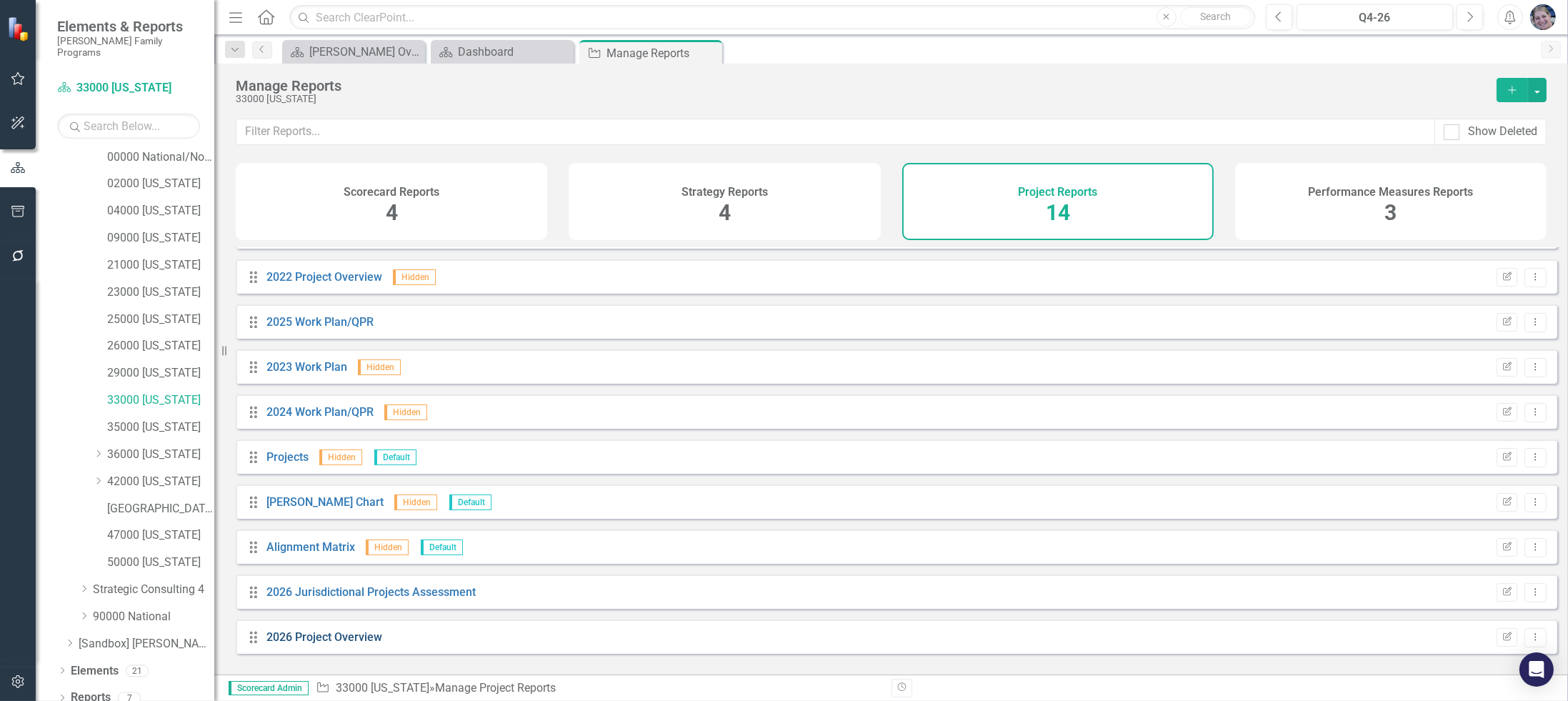
click at [297, 644] on link "2026 Project Overview" at bounding box center [324, 636] width 116 height 13
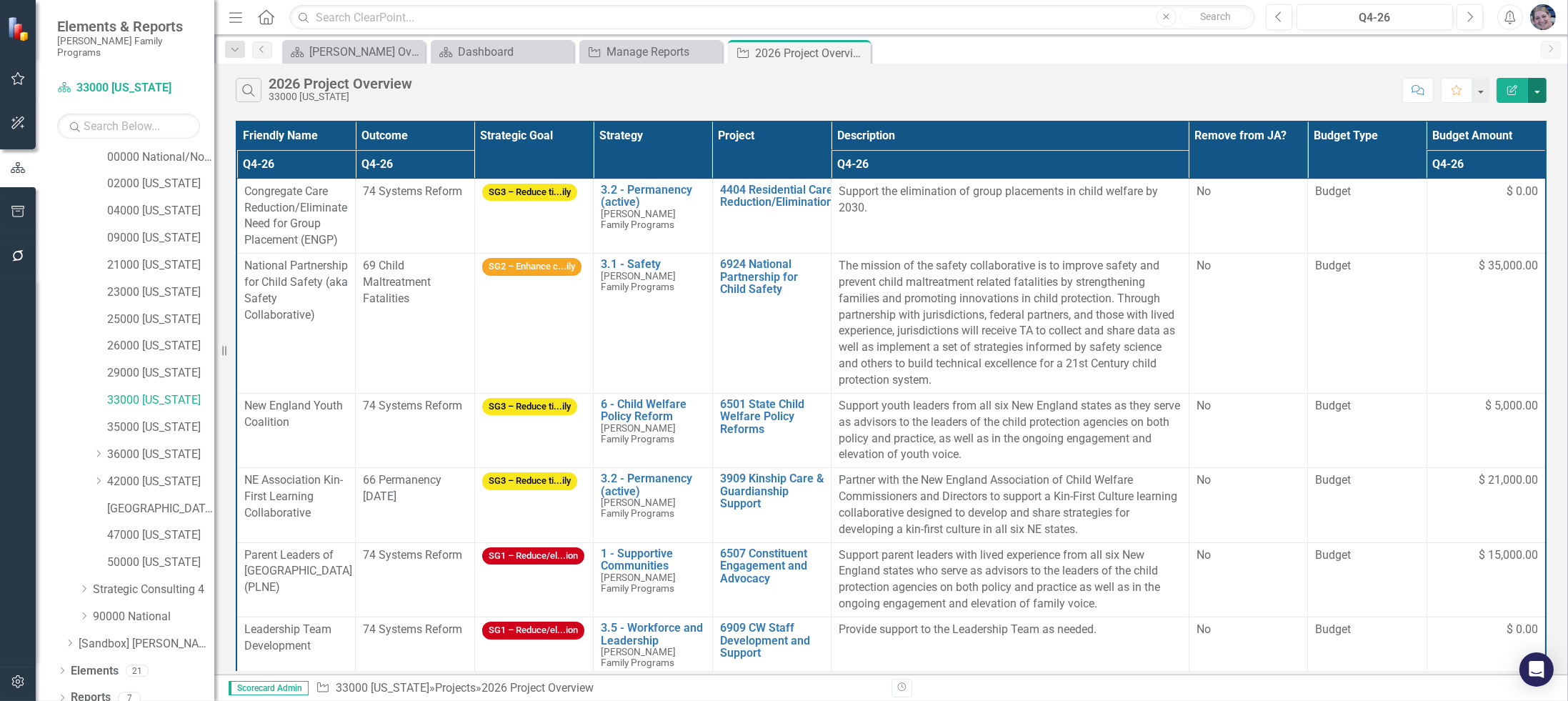
click at [1543, 92] on button "button" at bounding box center [1537, 91] width 18 height 25
click at [1492, 169] on link "Excel Export to Excel" at bounding box center [1490, 171] width 113 height 27
click at [564, 52] on icon "Close" at bounding box center [560, 52] width 14 height 12
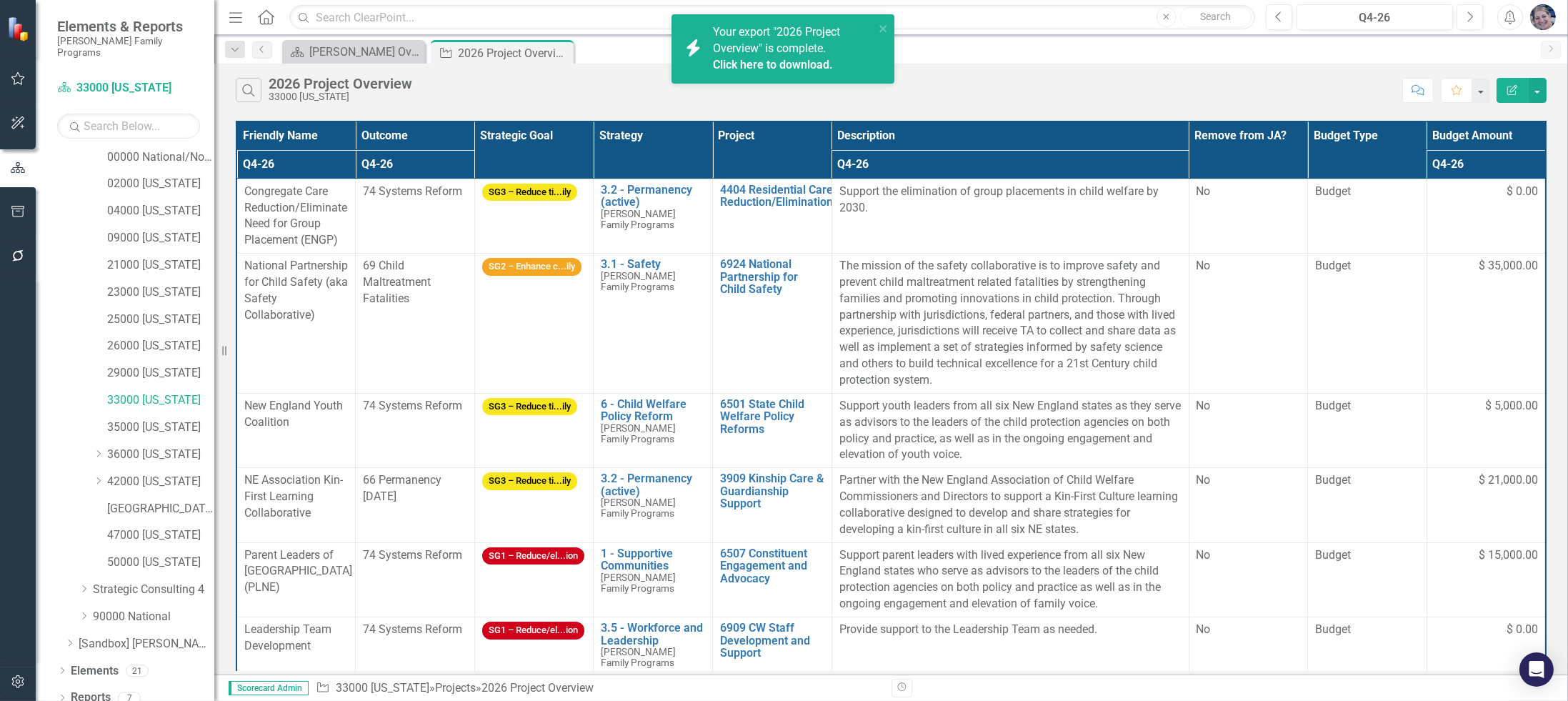
click at [800, 68] on link "Click here to download." at bounding box center [773, 65] width 120 height 13
click at [883, 22] on button "close" at bounding box center [885, 28] width 10 height 17
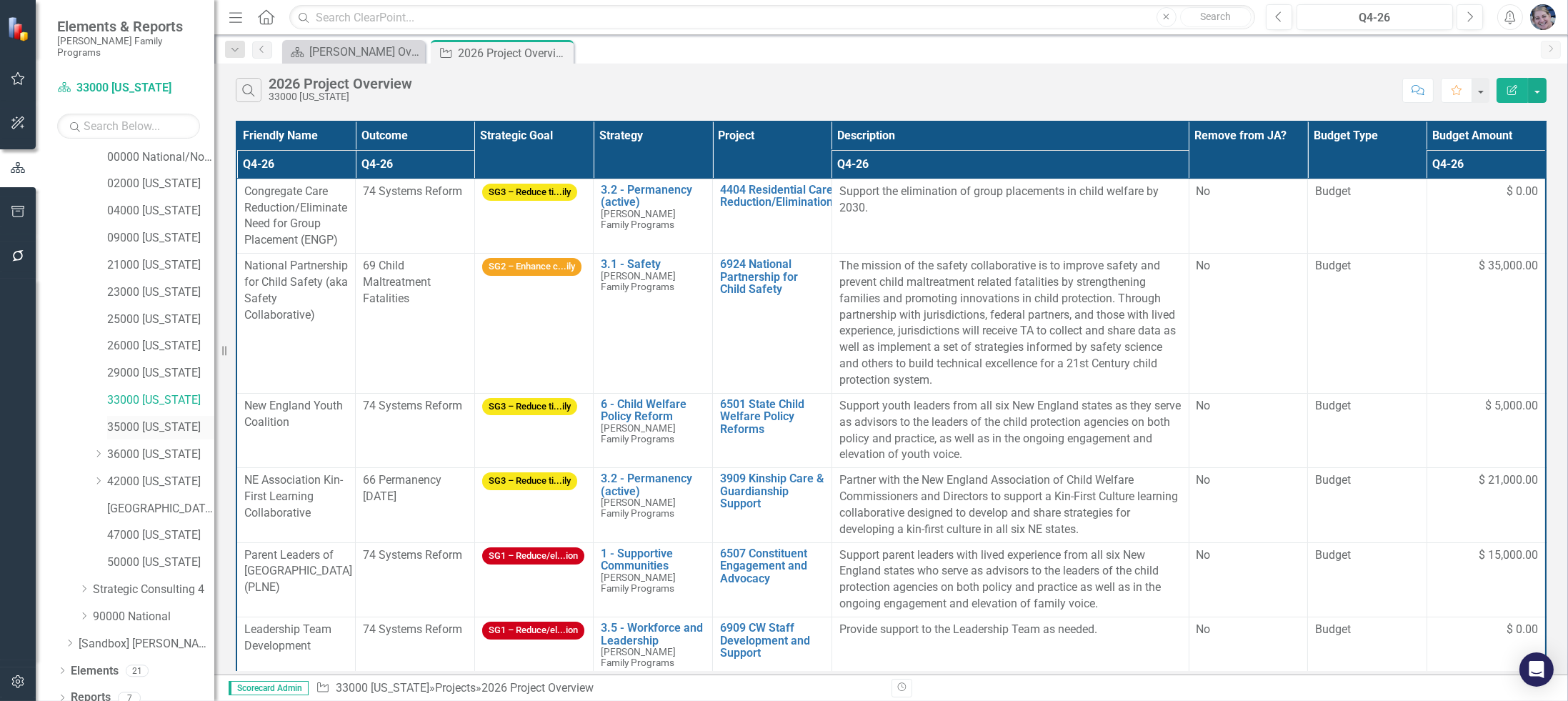
click at [166, 419] on link "35000 [US_STATE]" at bounding box center [160, 428] width 107 height 17
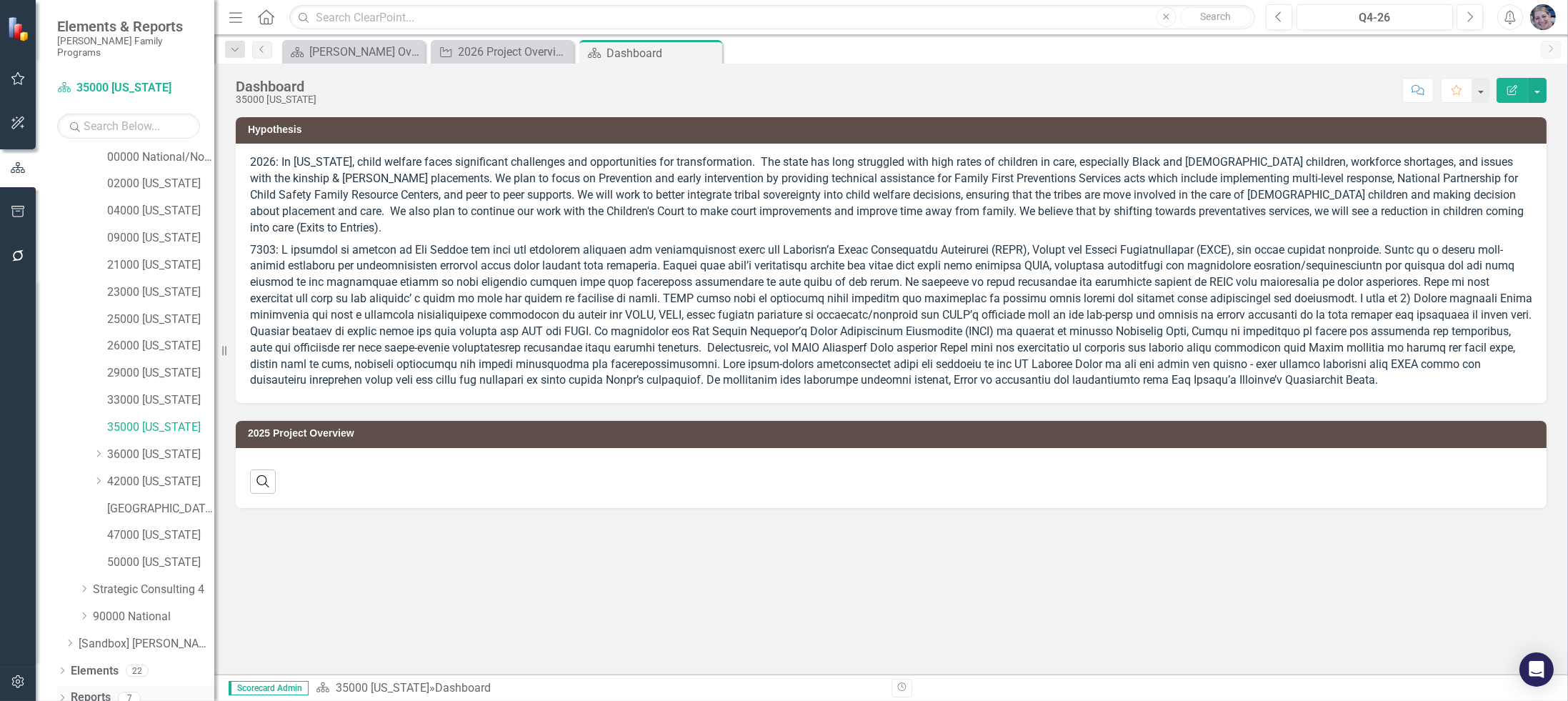
click at [75, 689] on link "Reports" at bounding box center [91, 698] width 40 height 17
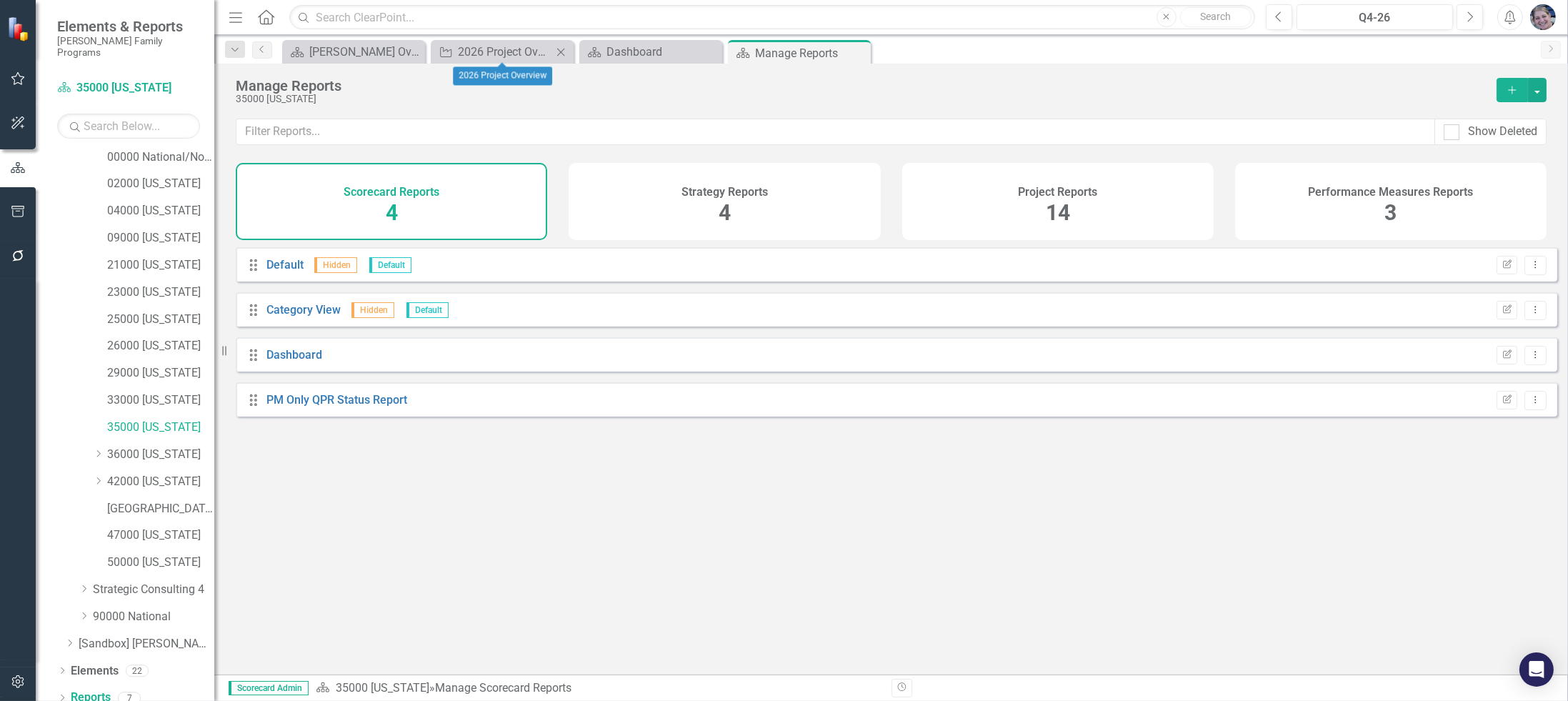
click at [557, 51] on icon "Close" at bounding box center [560, 52] width 14 height 12
drag, startPoint x: 560, startPoint y: 48, endPoint x: 563, endPoint y: 69, distance: 21.2
click at [558, 49] on icon "Close" at bounding box center [560, 52] width 14 height 12
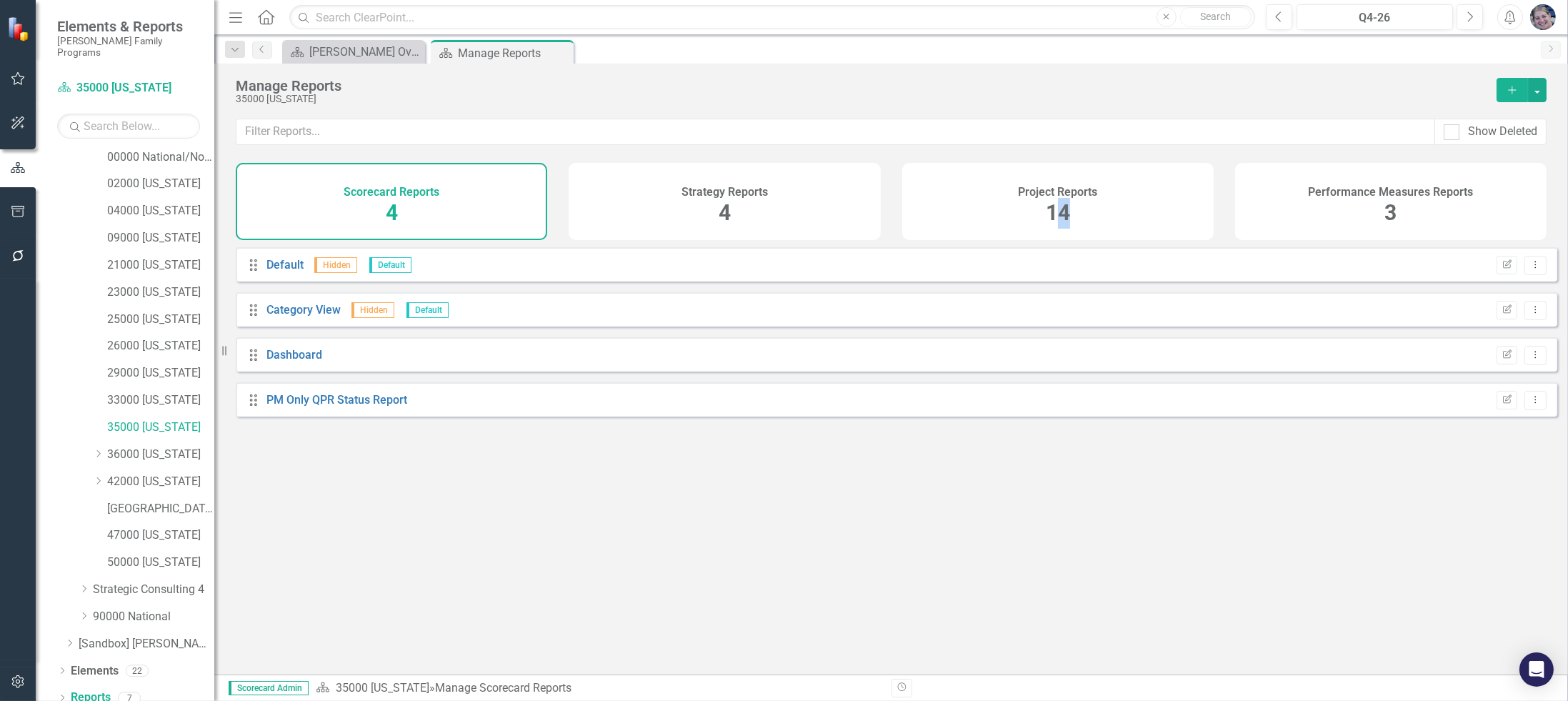
click at [1062, 200] on span "14" at bounding box center [1058, 213] width 24 height 25
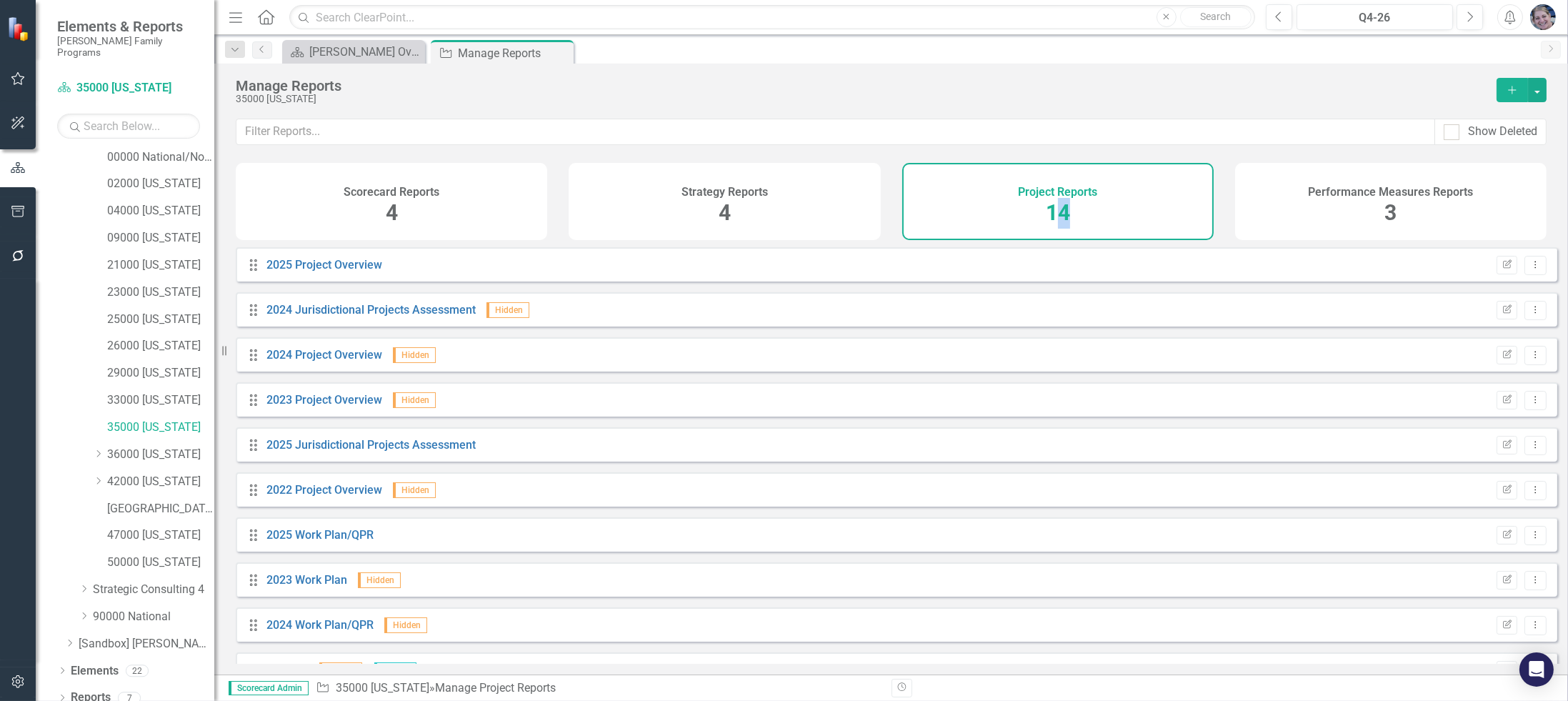
scroll to position [213, 0]
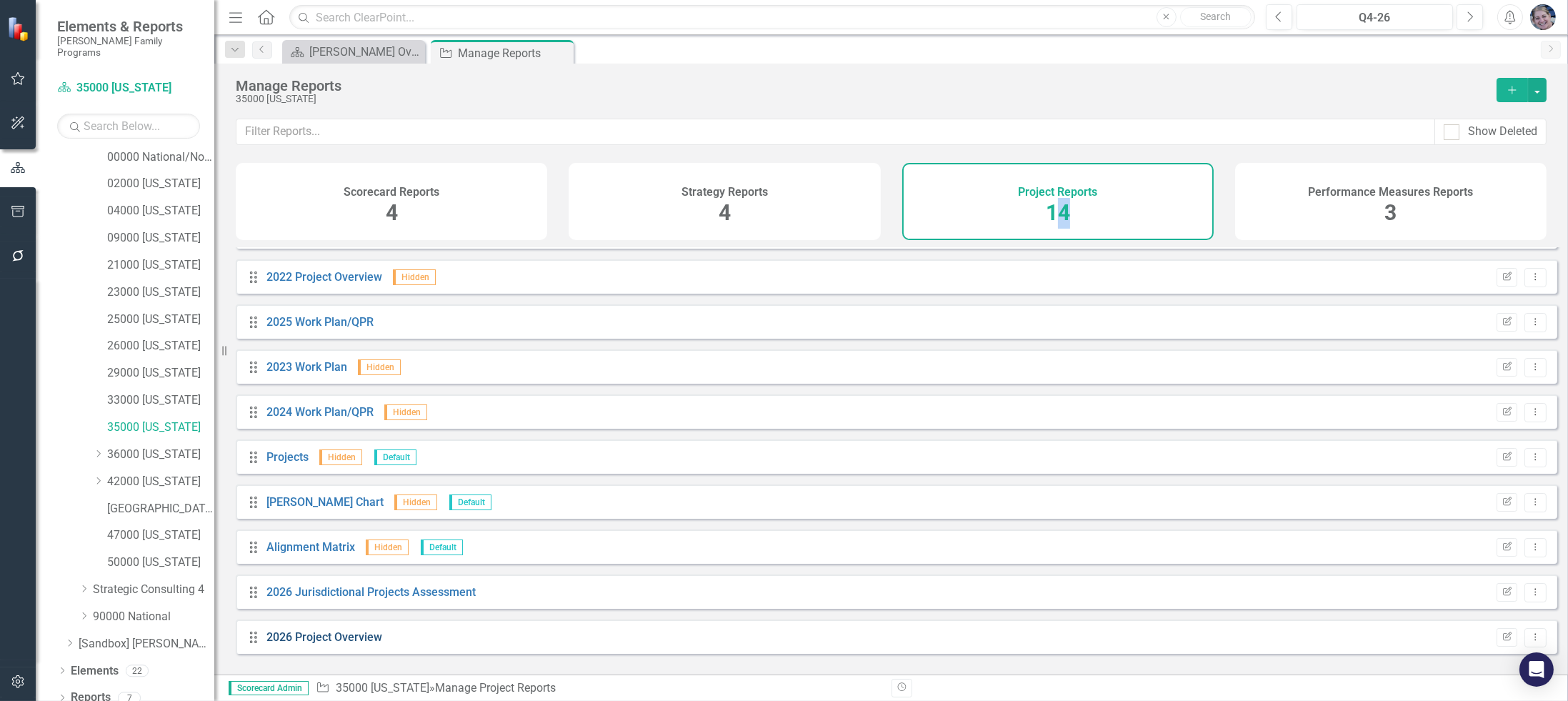
click at [355, 644] on link "2026 Project Overview" at bounding box center [324, 636] width 116 height 13
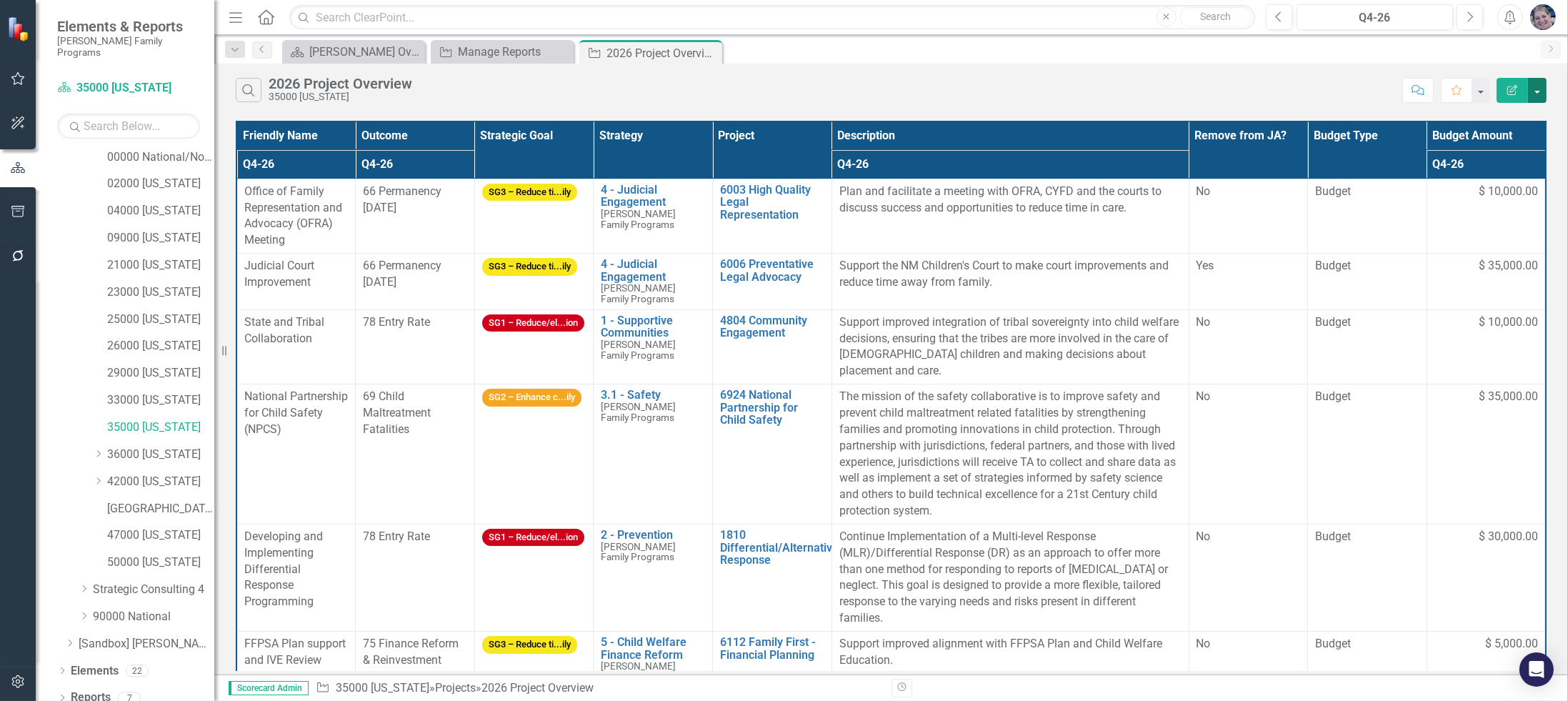
click at [1540, 95] on button "button" at bounding box center [1537, 91] width 18 height 25
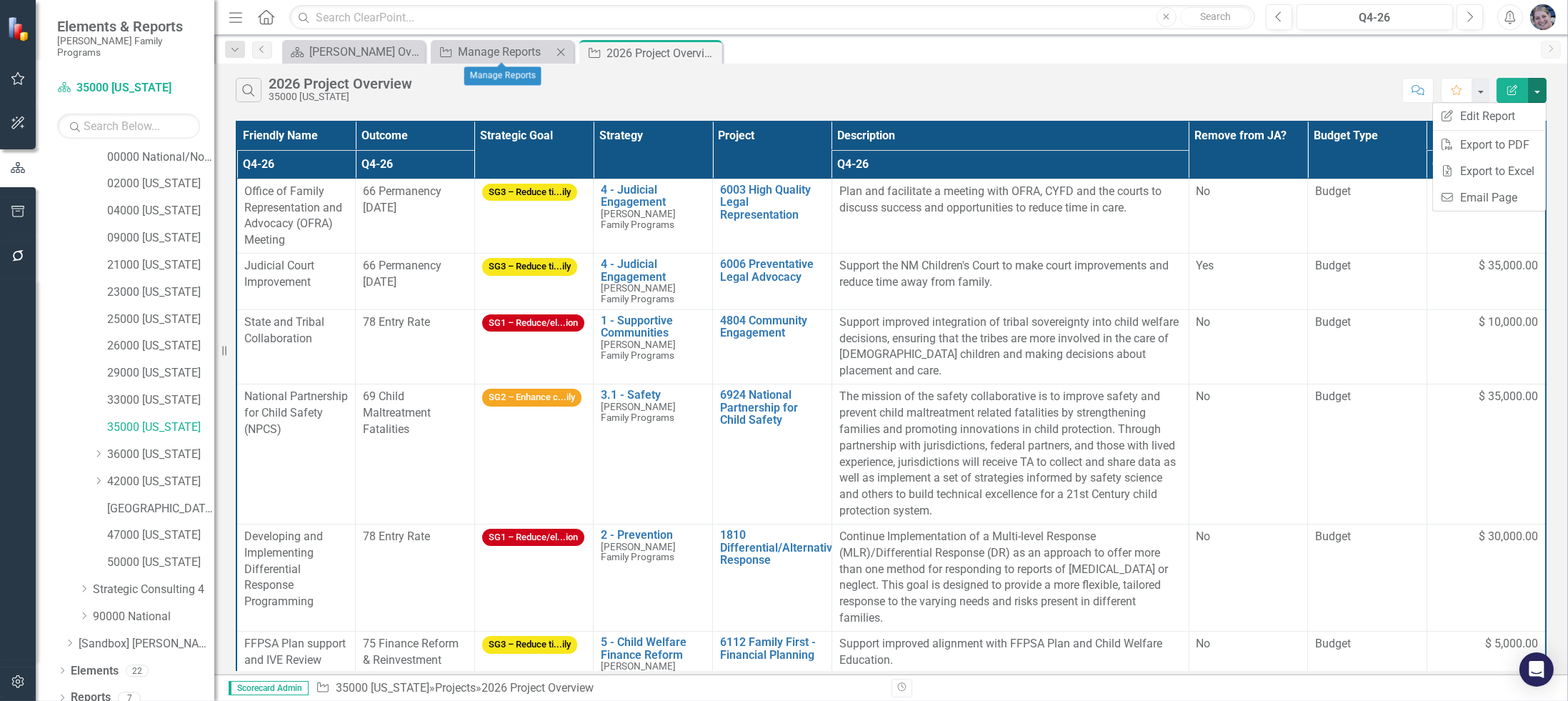
click at [561, 47] on icon "Close" at bounding box center [560, 52] width 14 height 12
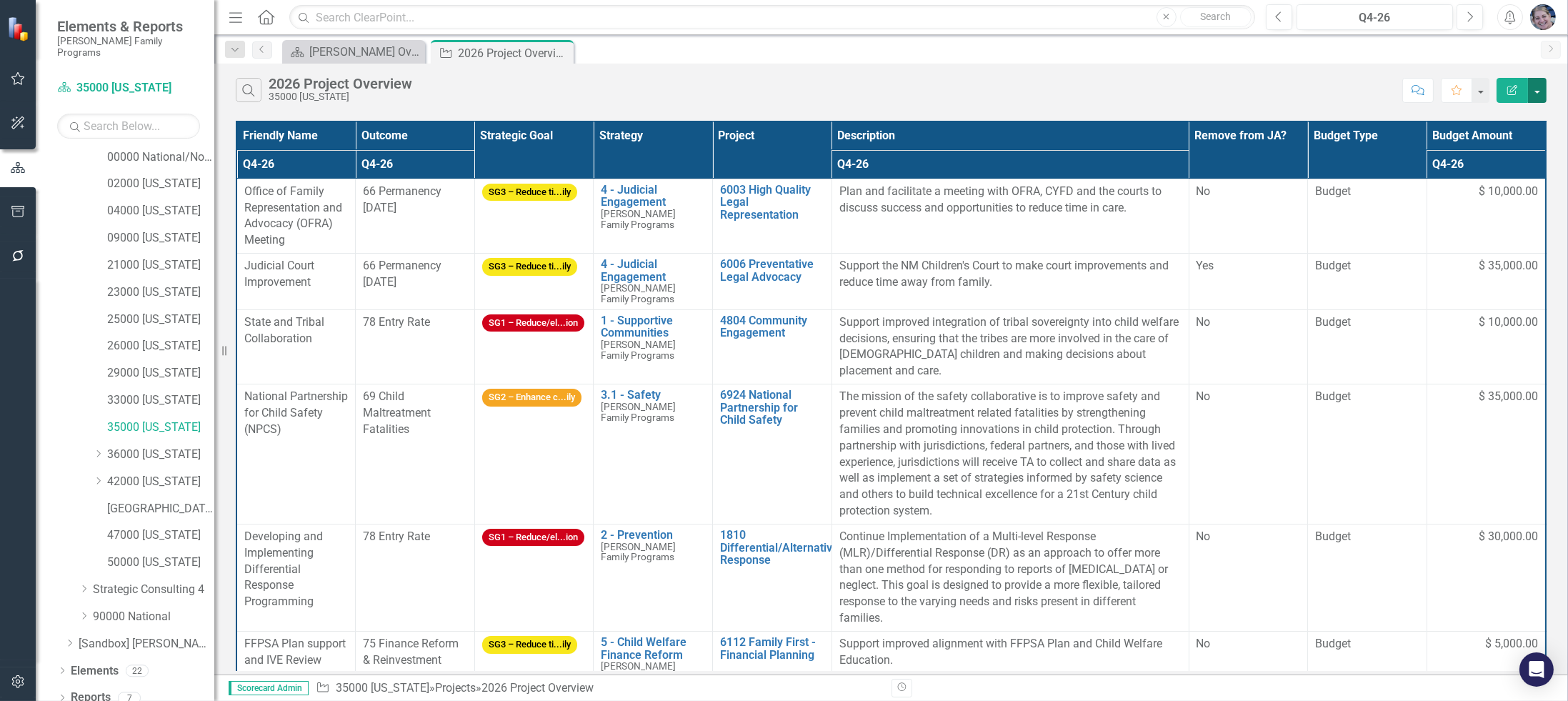
click at [1537, 81] on button "button" at bounding box center [1537, 91] width 18 height 25
click at [1486, 146] on link "PDF Export to PDF" at bounding box center [1490, 145] width 113 height 27
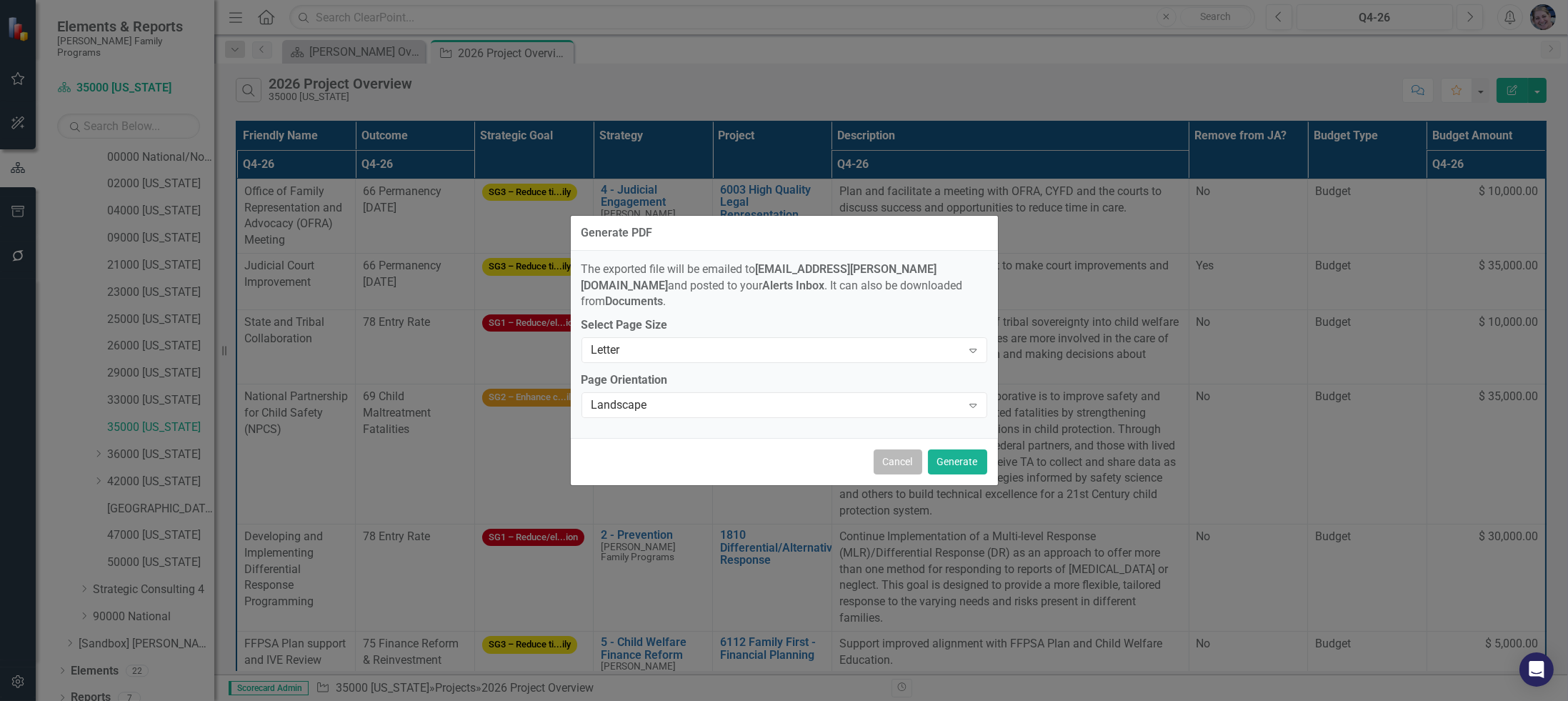
click at [887, 458] on button "Cancel" at bounding box center [898, 462] width 48 height 25
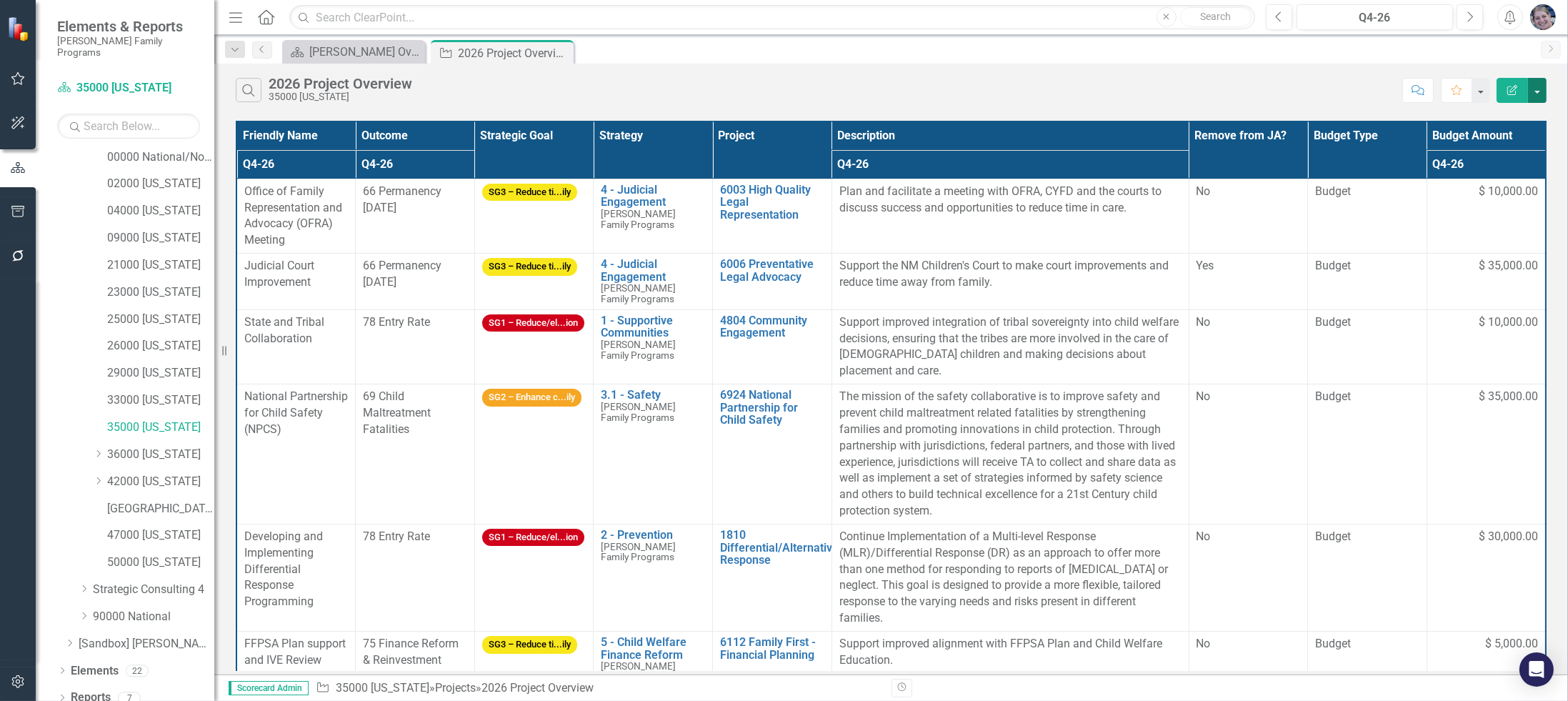
click at [1532, 88] on button "button" at bounding box center [1537, 91] width 18 height 25
click at [1492, 164] on link "Excel Export to Excel" at bounding box center [1490, 171] width 113 height 27
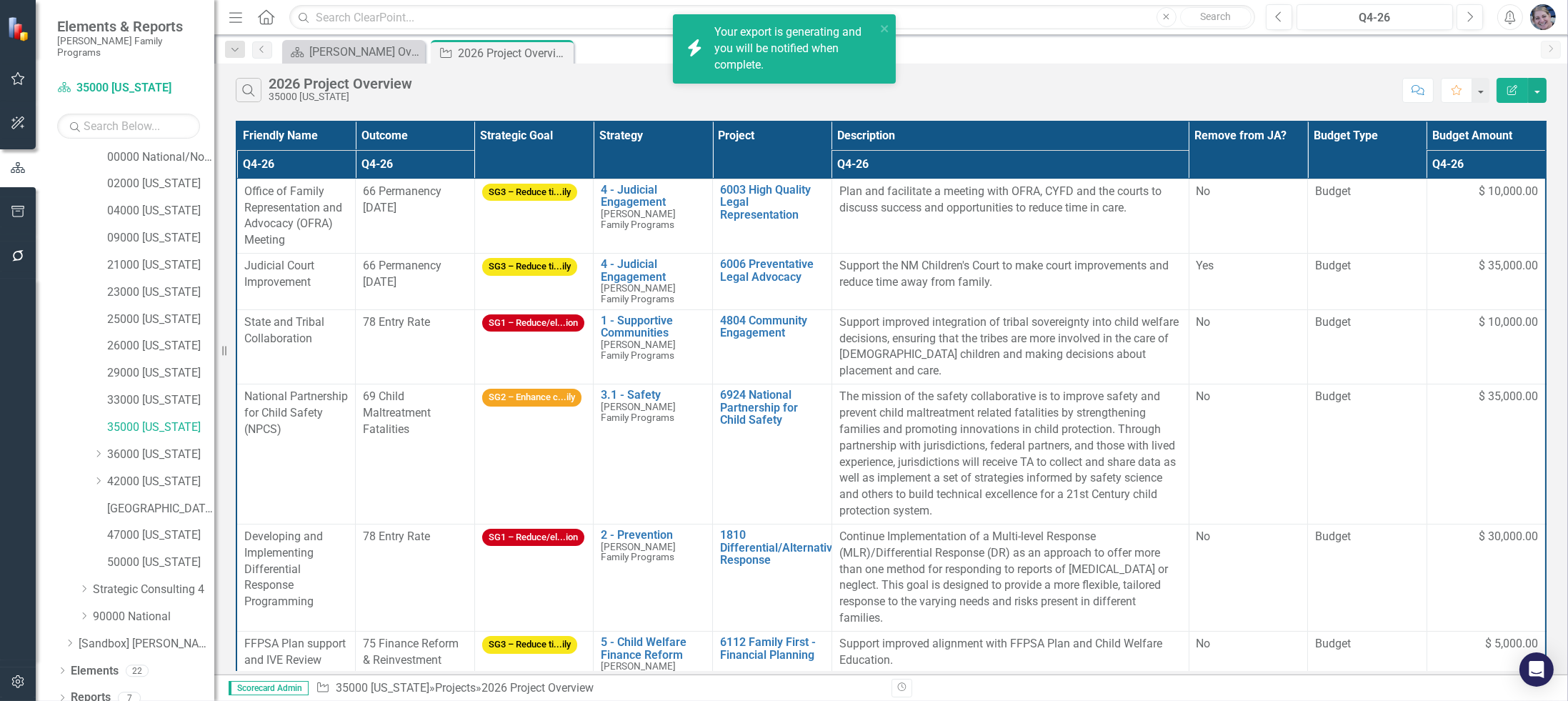
click at [801, 47] on div "Your export is generating and you will be notified when complete." at bounding box center [795, 48] width 161 height 49
click at [809, 53] on span "Your export "2026 Project Overview" is complete. Click here to download." at bounding box center [794, 49] width 158 height 48
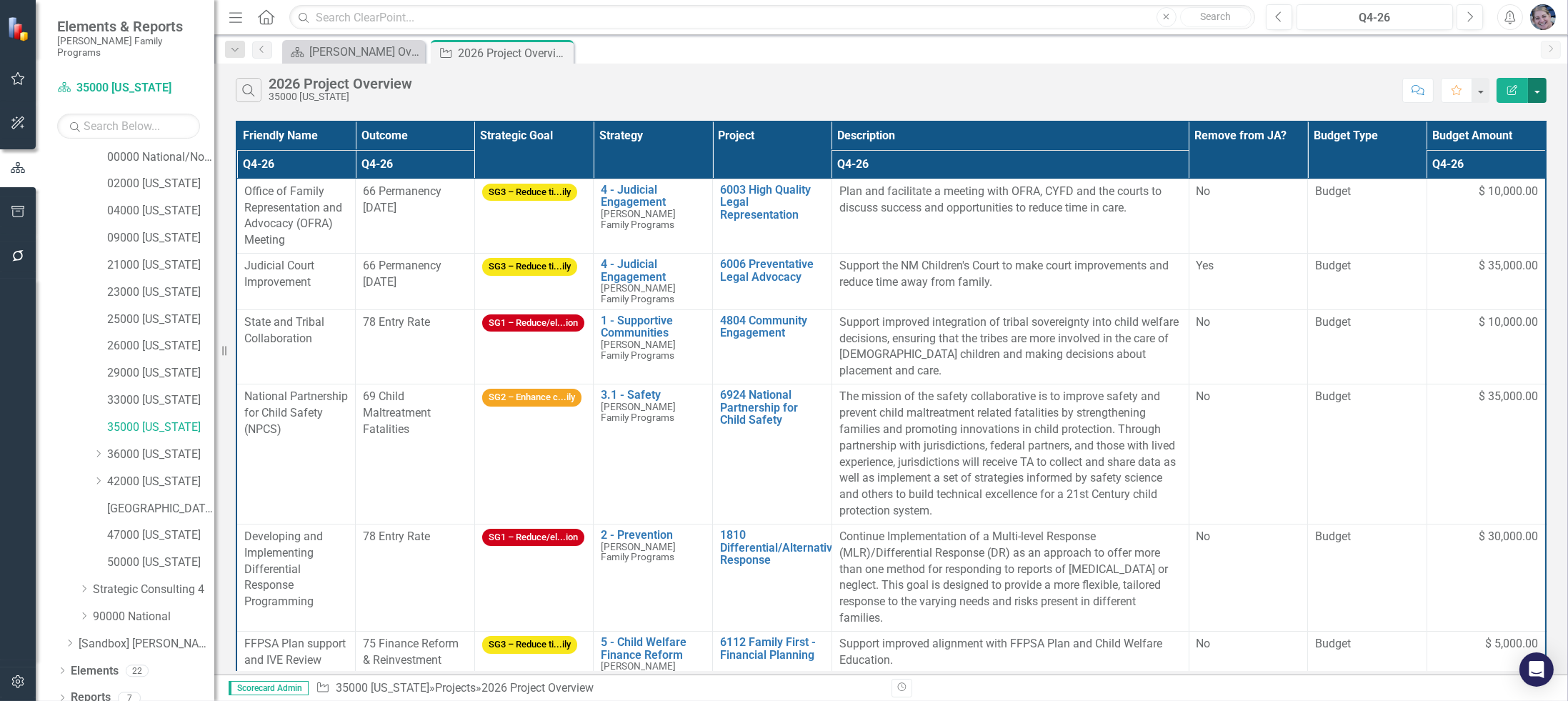
click at [1532, 95] on button "button" at bounding box center [1537, 91] width 18 height 25
click at [1496, 171] on link "Excel Export to Excel" at bounding box center [1490, 171] width 113 height 27
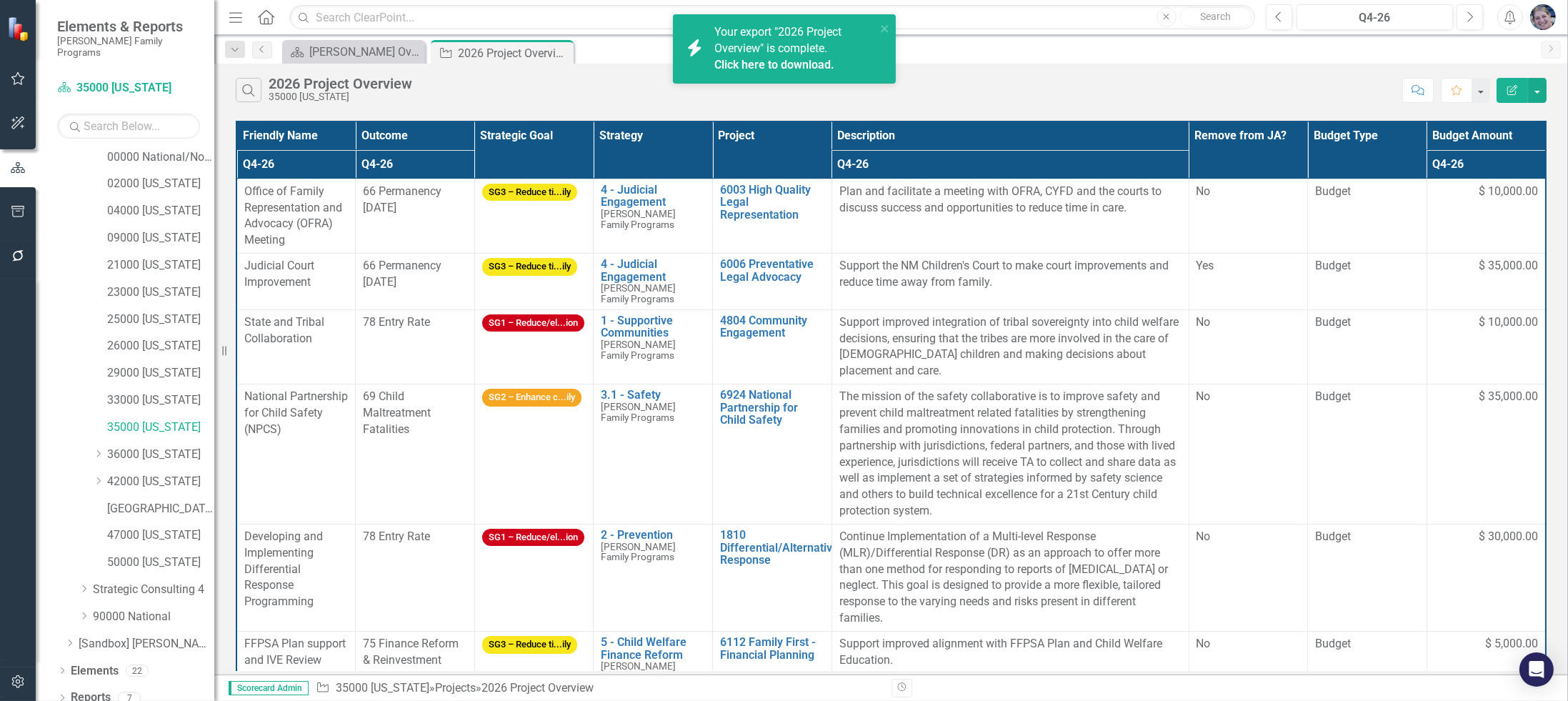
click at [798, 60] on link "Click here to download." at bounding box center [774, 65] width 120 height 13
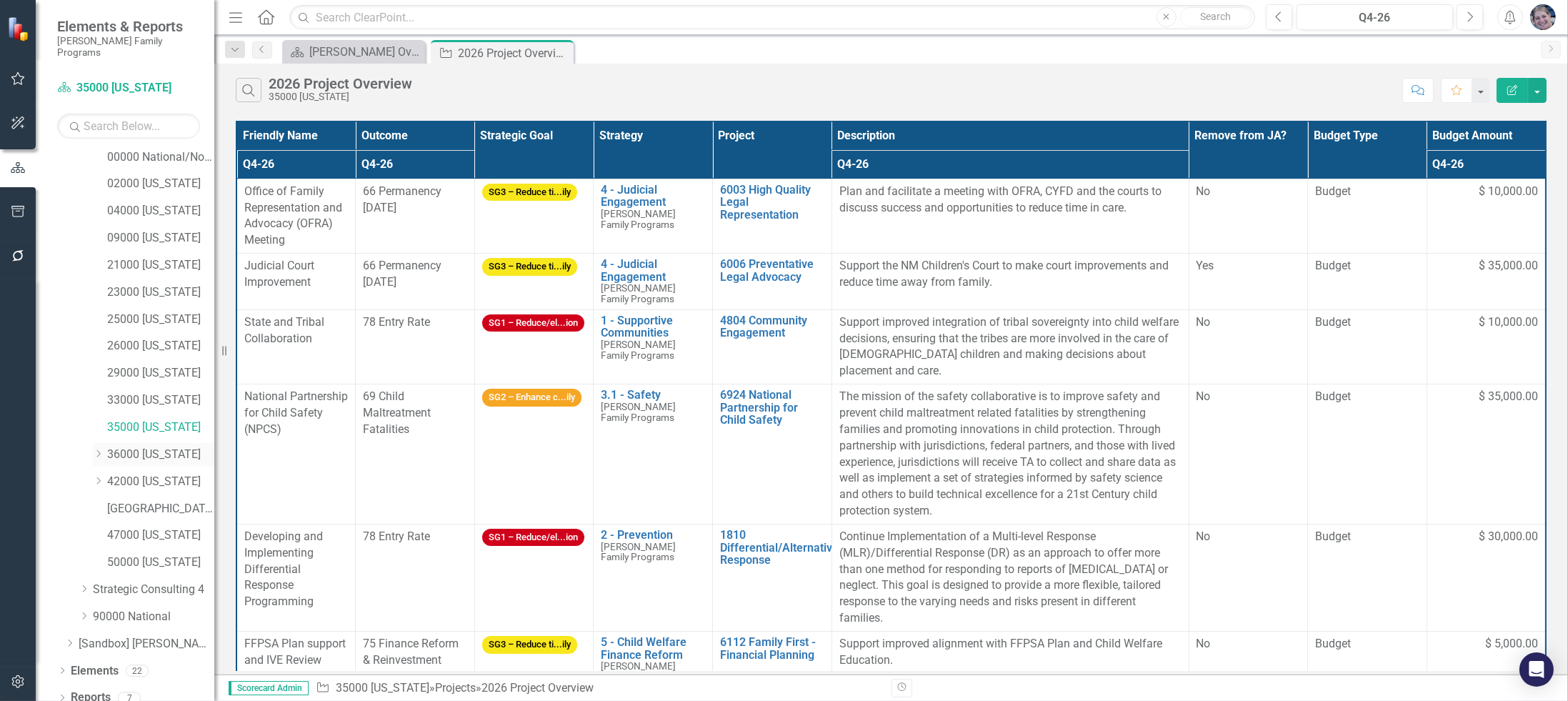
click at [163, 446] on link "36000 [US_STATE]" at bounding box center [160, 454] width 107 height 17
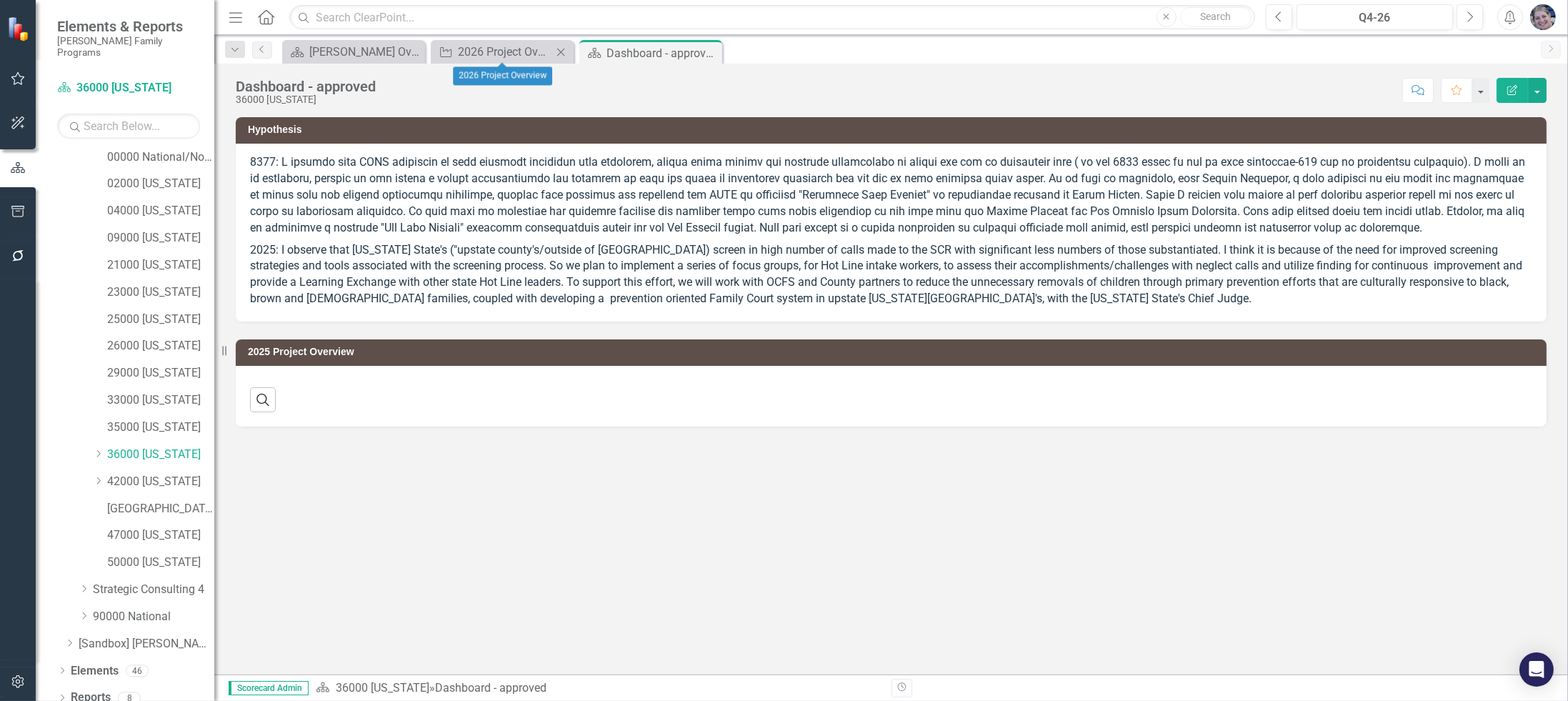
click at [558, 52] on icon "Close" at bounding box center [560, 52] width 14 height 12
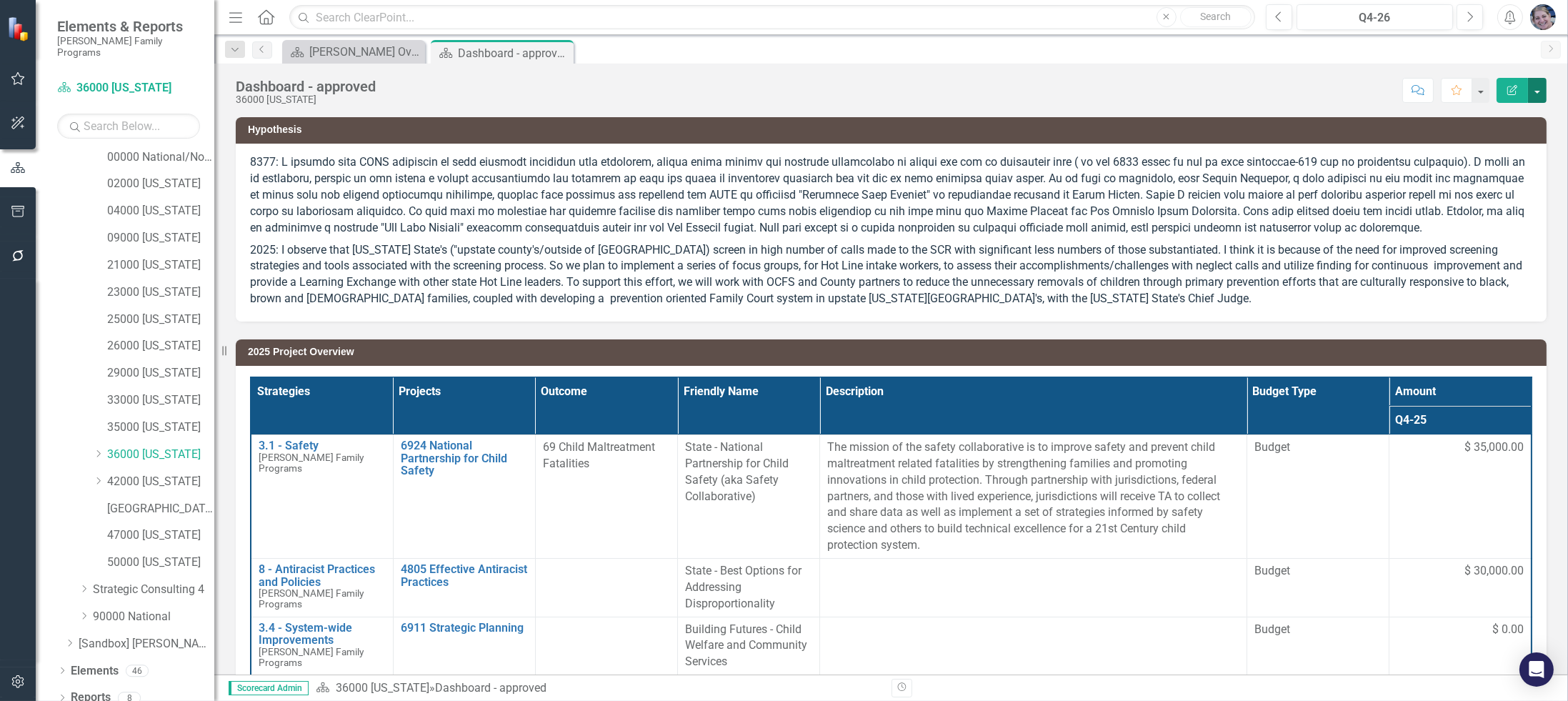
click at [1541, 90] on button "button" at bounding box center [1537, 91] width 18 height 25
drag, startPoint x: 1537, startPoint y: 88, endPoint x: 1523, endPoint y: 97, distance: 16.6
click at [1537, 88] on button "button" at bounding box center [1537, 91] width 18 height 25
click at [93, 689] on link "Reports" at bounding box center [91, 698] width 40 height 17
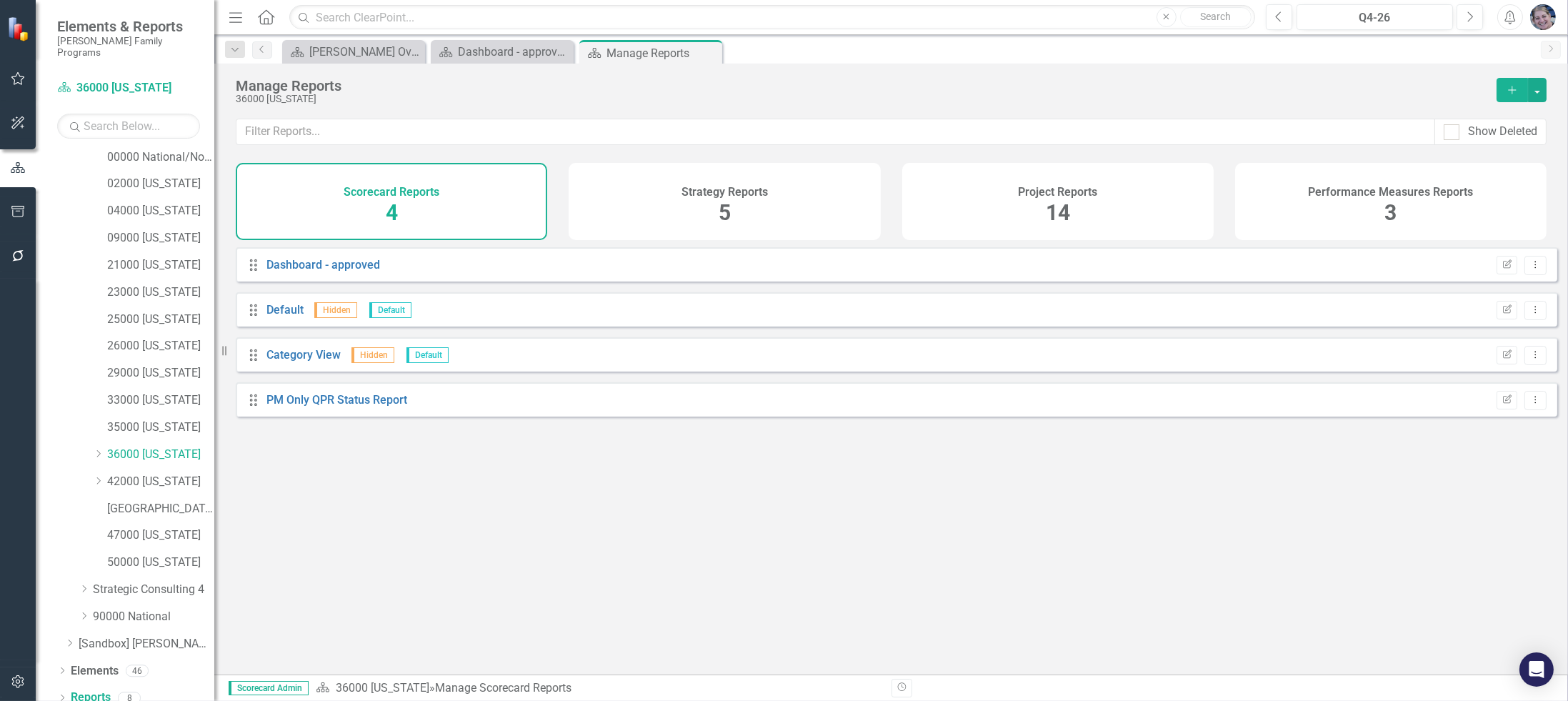
click at [1063, 199] on div "14" at bounding box center [1058, 213] width 24 height 31
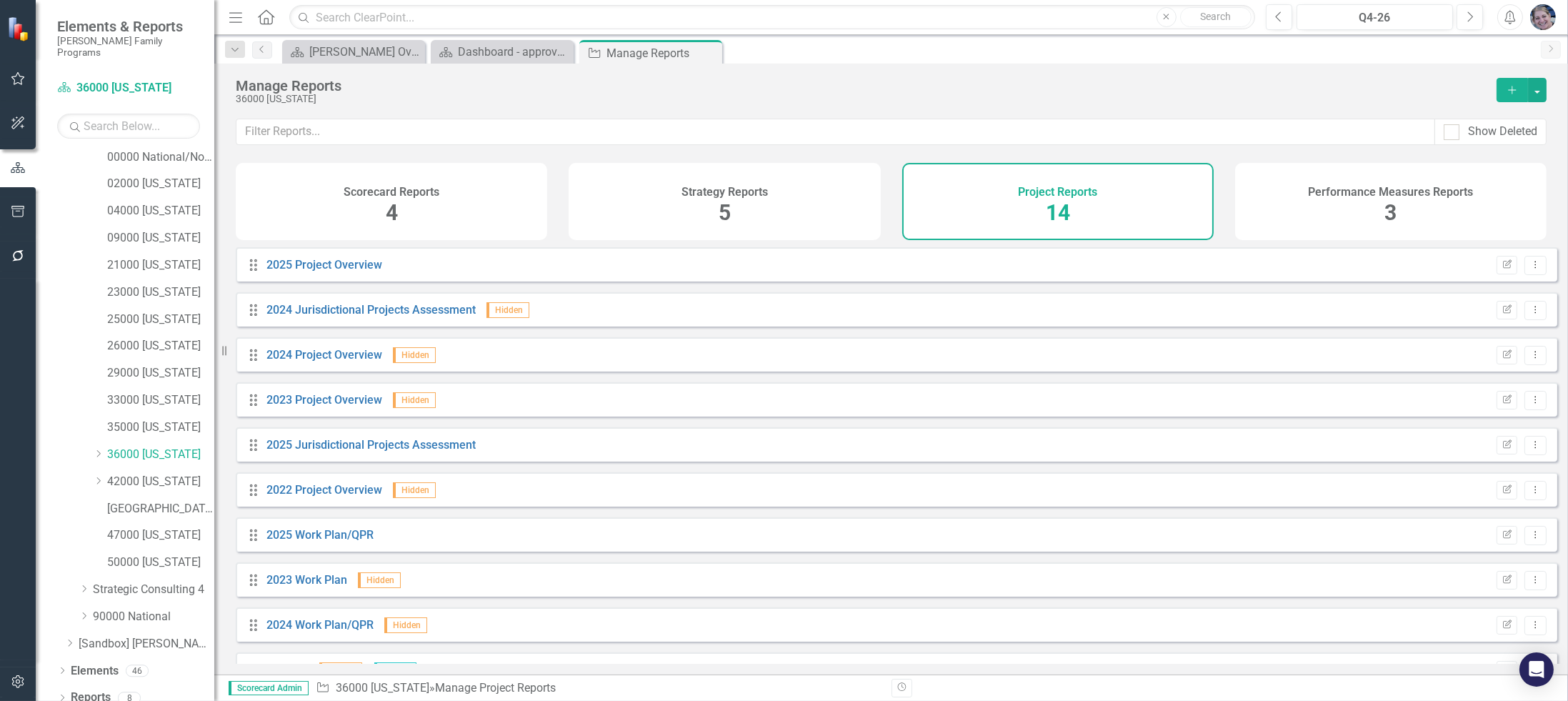
scroll to position [213, 0]
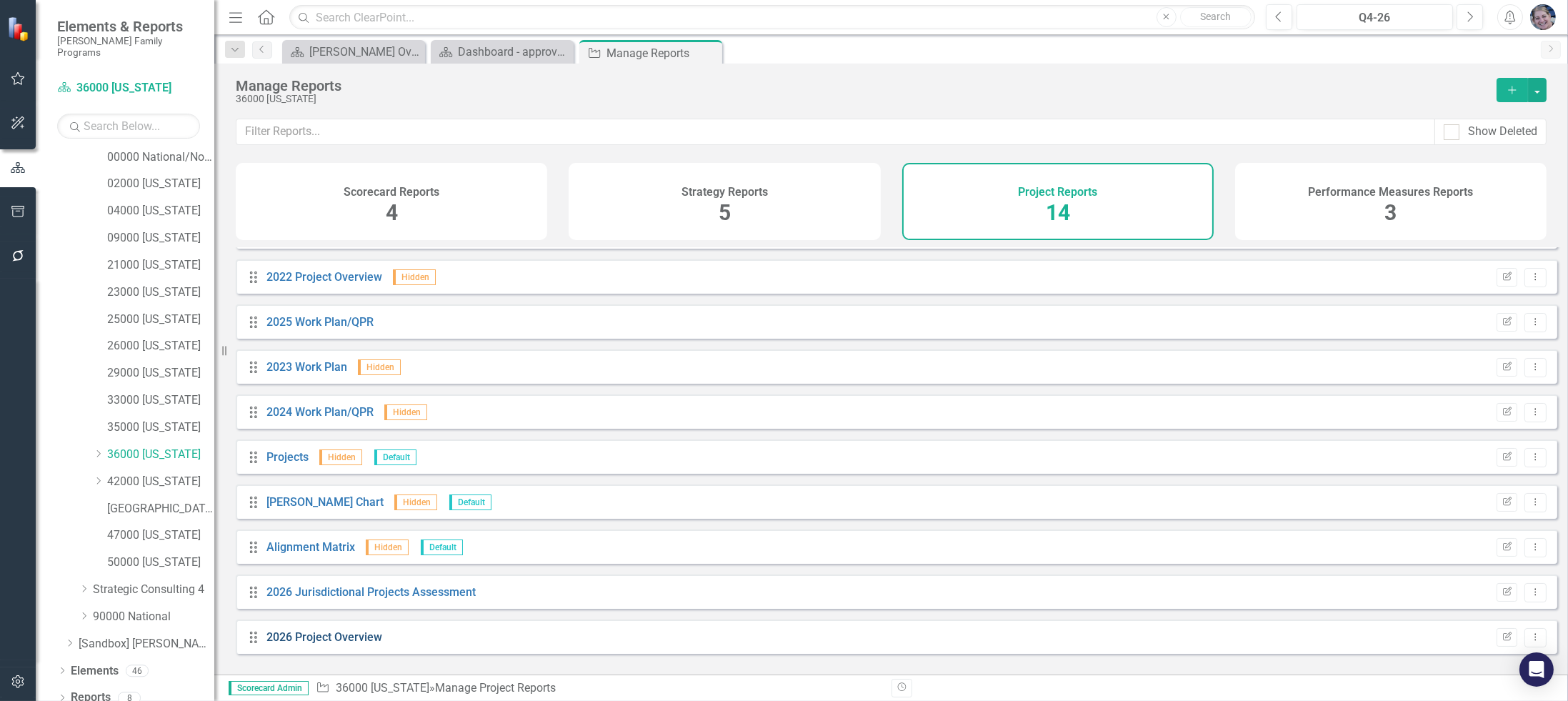
click at [312, 644] on link "2026 Project Overview" at bounding box center [324, 636] width 116 height 13
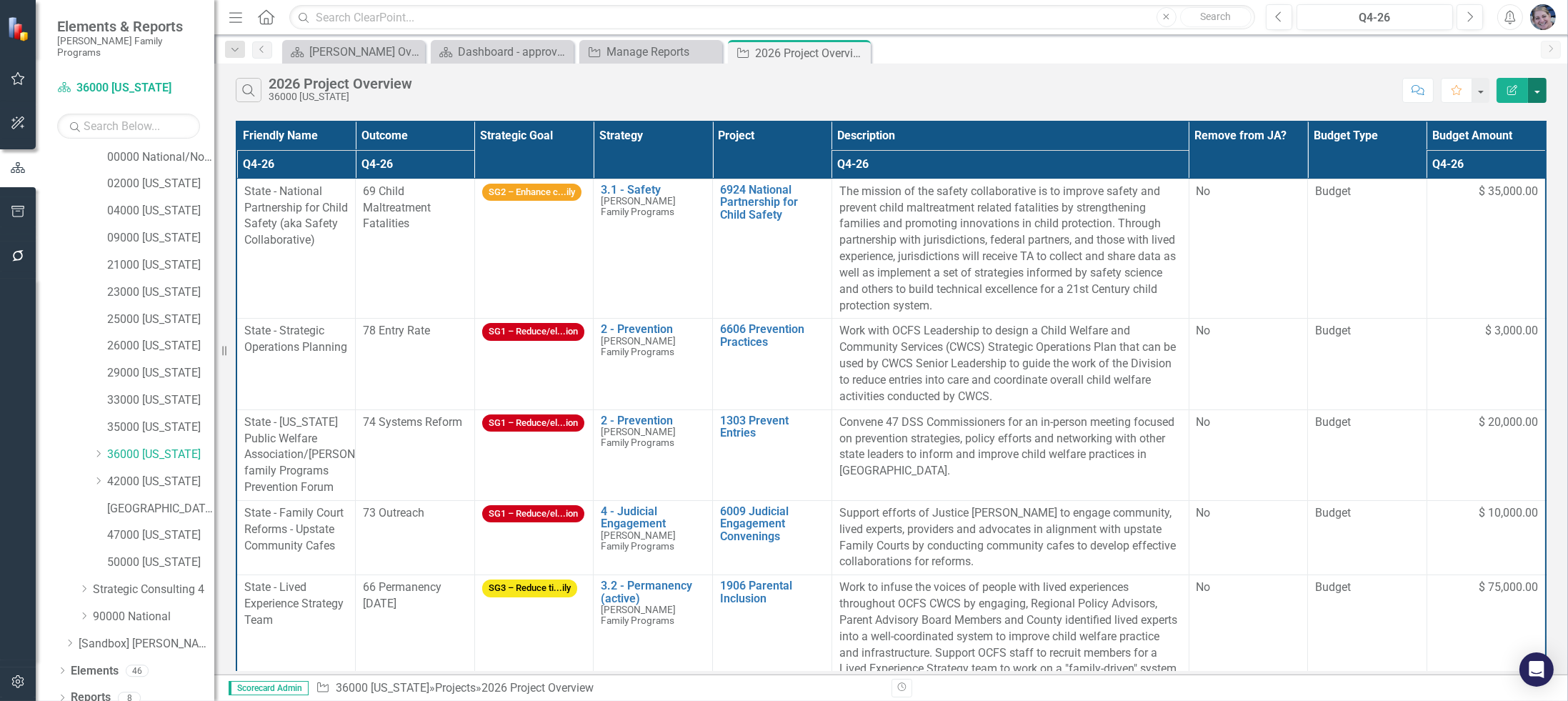
click at [1543, 86] on button "button" at bounding box center [1537, 91] width 18 height 25
click at [1500, 172] on link "Excel Export to Excel" at bounding box center [1490, 171] width 113 height 27
click at [706, 48] on icon "Close" at bounding box center [709, 52] width 14 height 12
click at [562, 53] on icon "Close" at bounding box center [560, 52] width 14 height 12
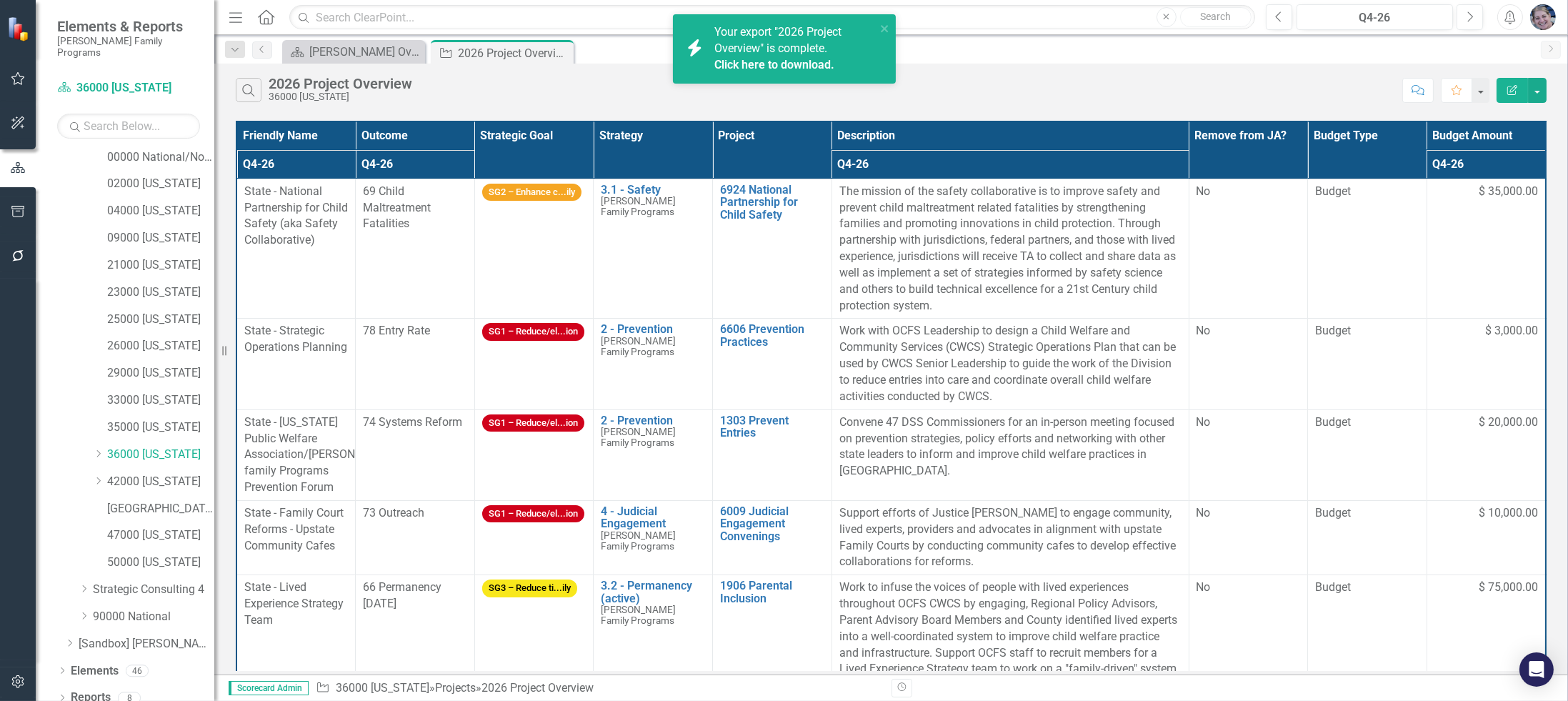
click at [793, 68] on link "Click here to download." at bounding box center [774, 65] width 120 height 13
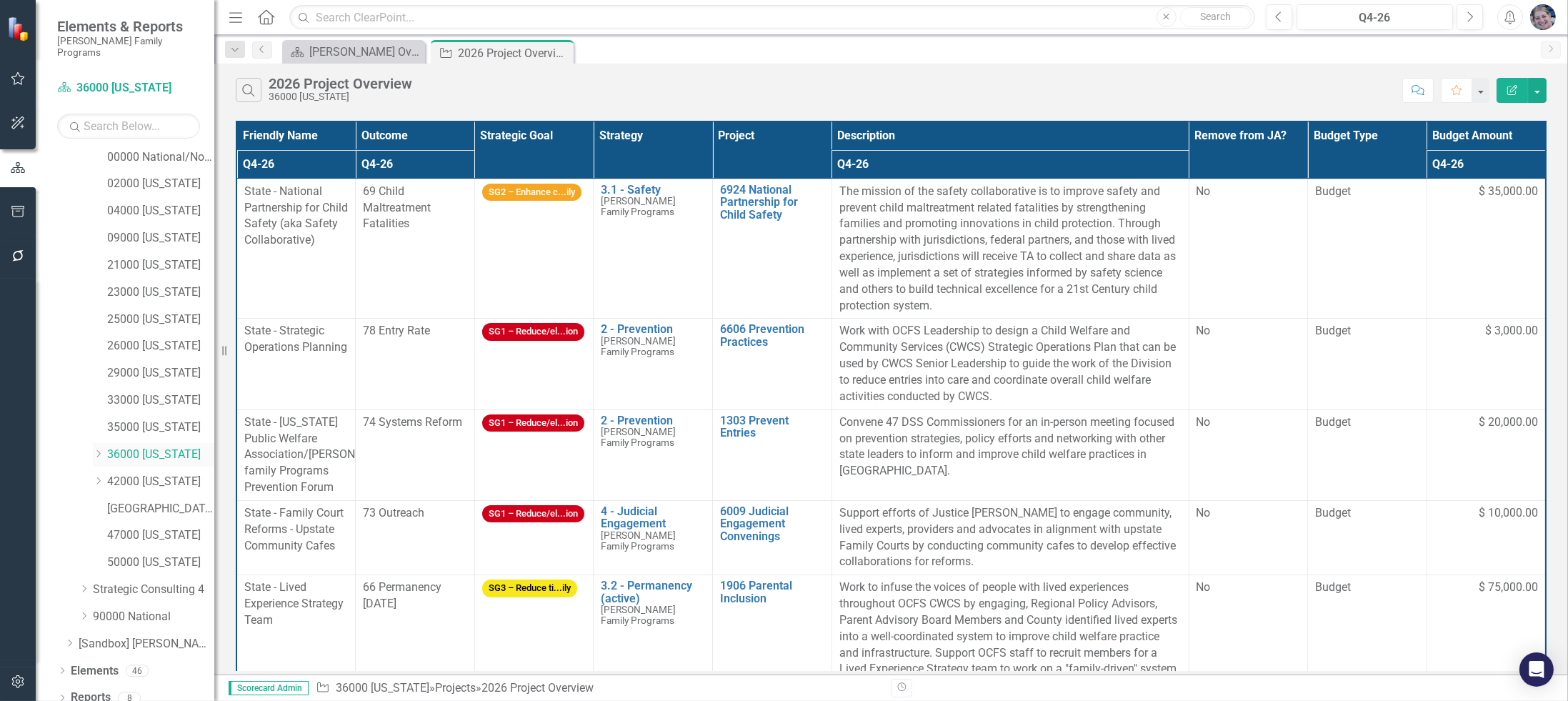
click at [98, 449] on icon "Dropdown" at bounding box center [98, 453] width 11 height 8
click at [154, 473] on link "36061 [US_STATE][GEOGRAPHIC_DATA]" at bounding box center [168, 482] width 93 height 17
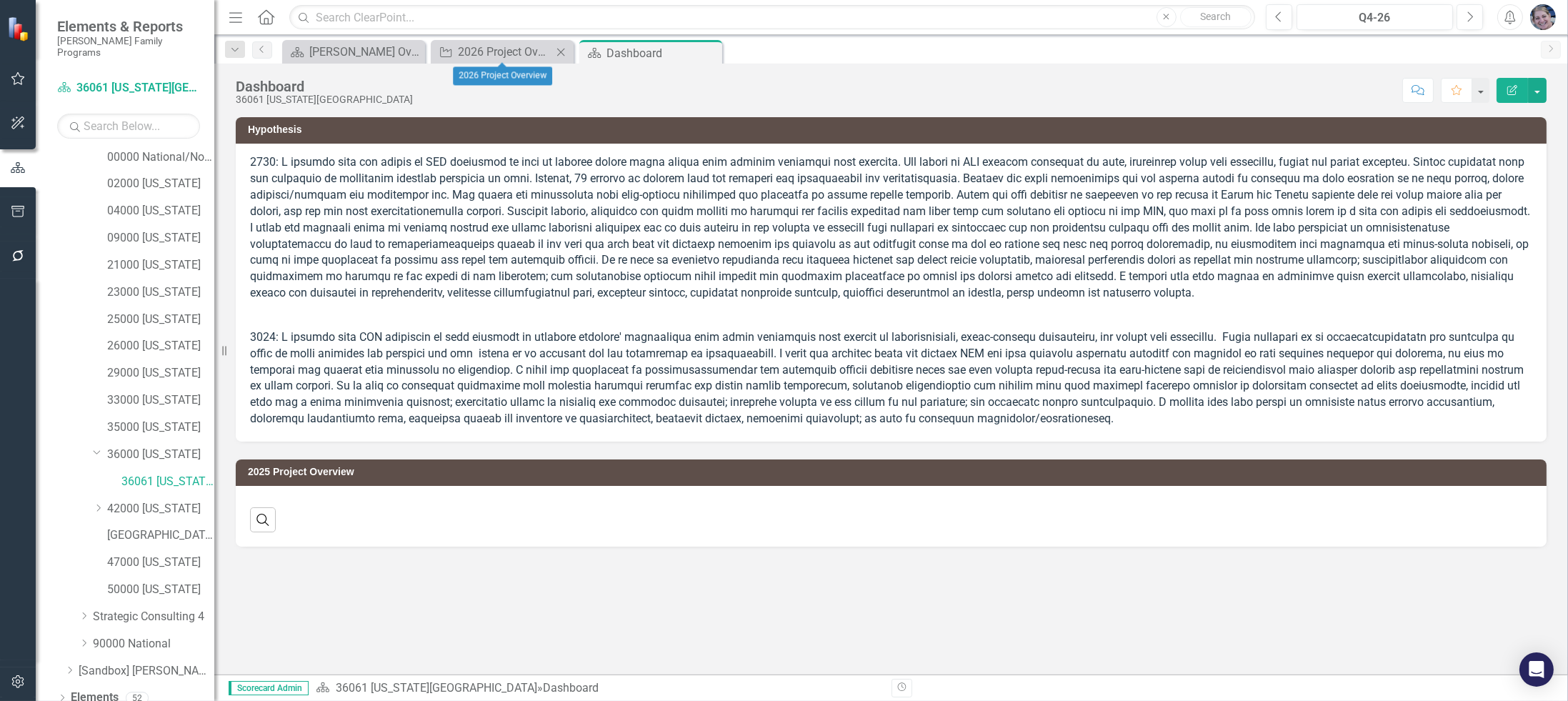
click at [557, 47] on icon "Close" at bounding box center [560, 52] width 14 height 12
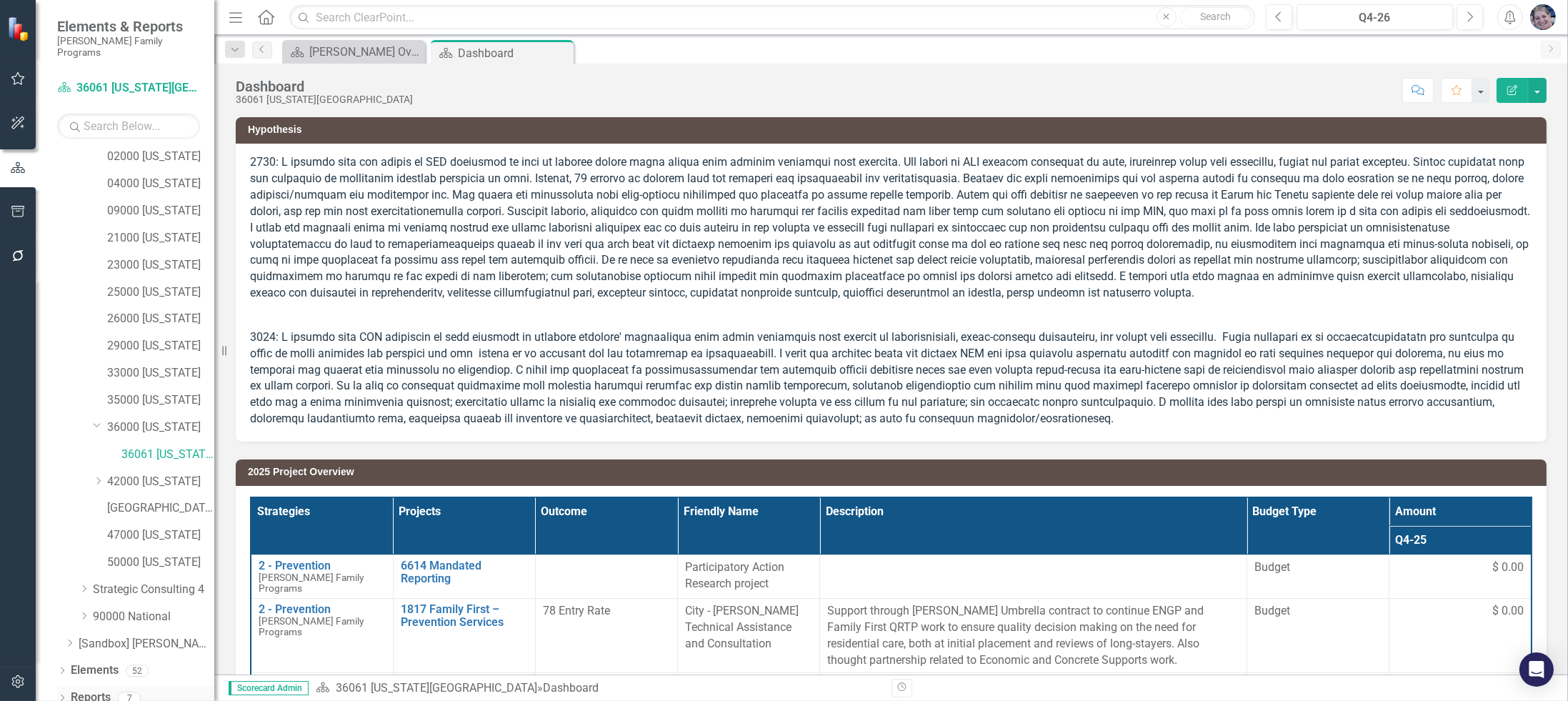
click at [95, 689] on link "Reports" at bounding box center [91, 698] width 40 height 17
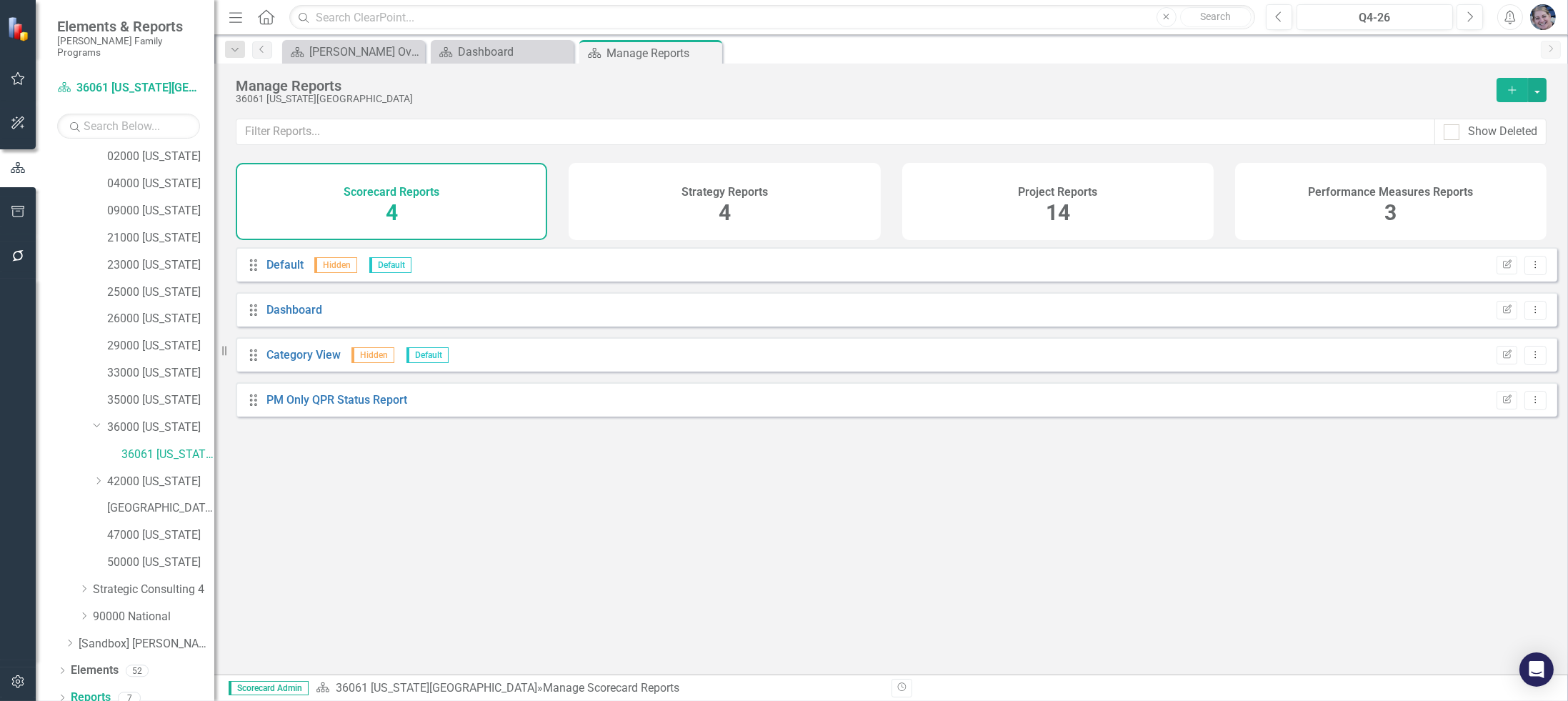
click at [1050, 198] on div "14" at bounding box center [1058, 213] width 24 height 31
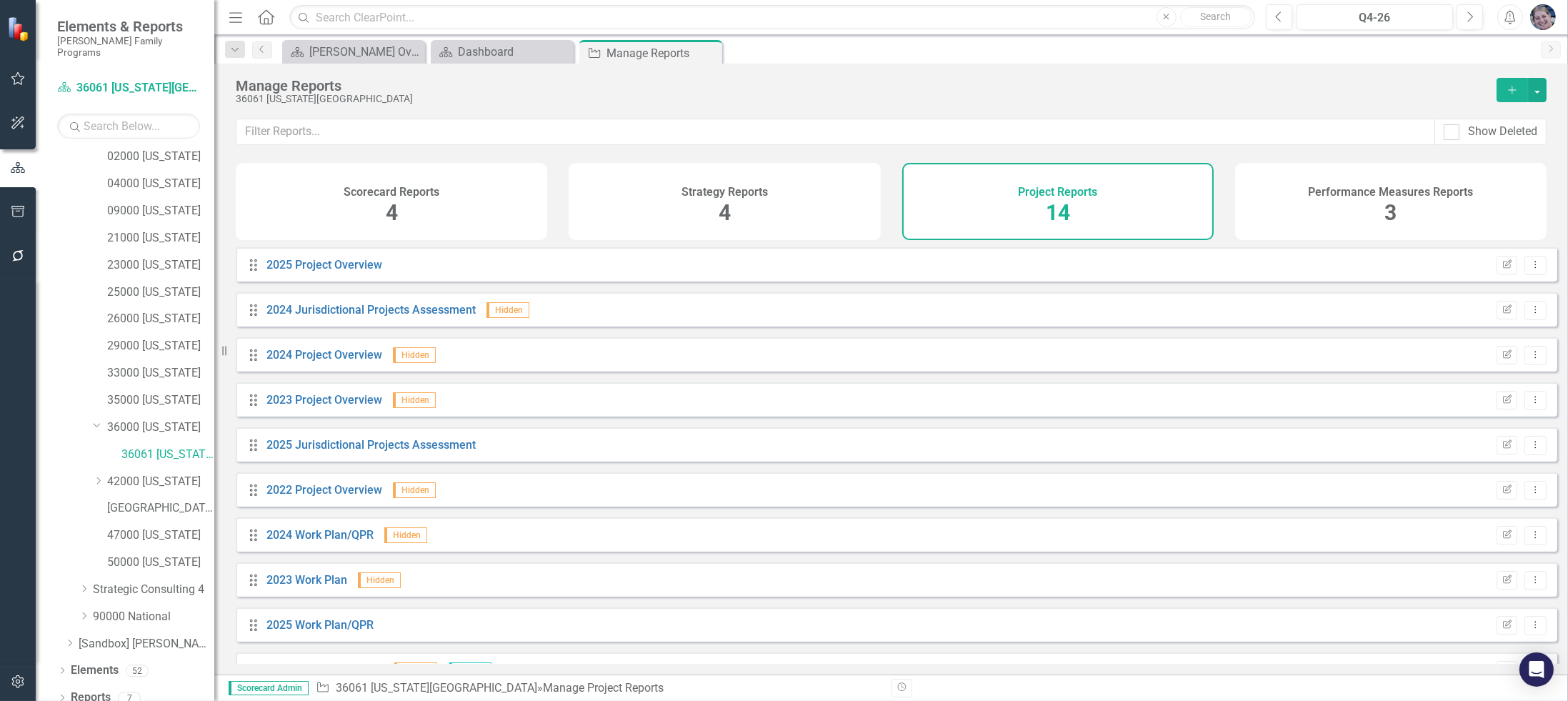
scroll to position [213, 0]
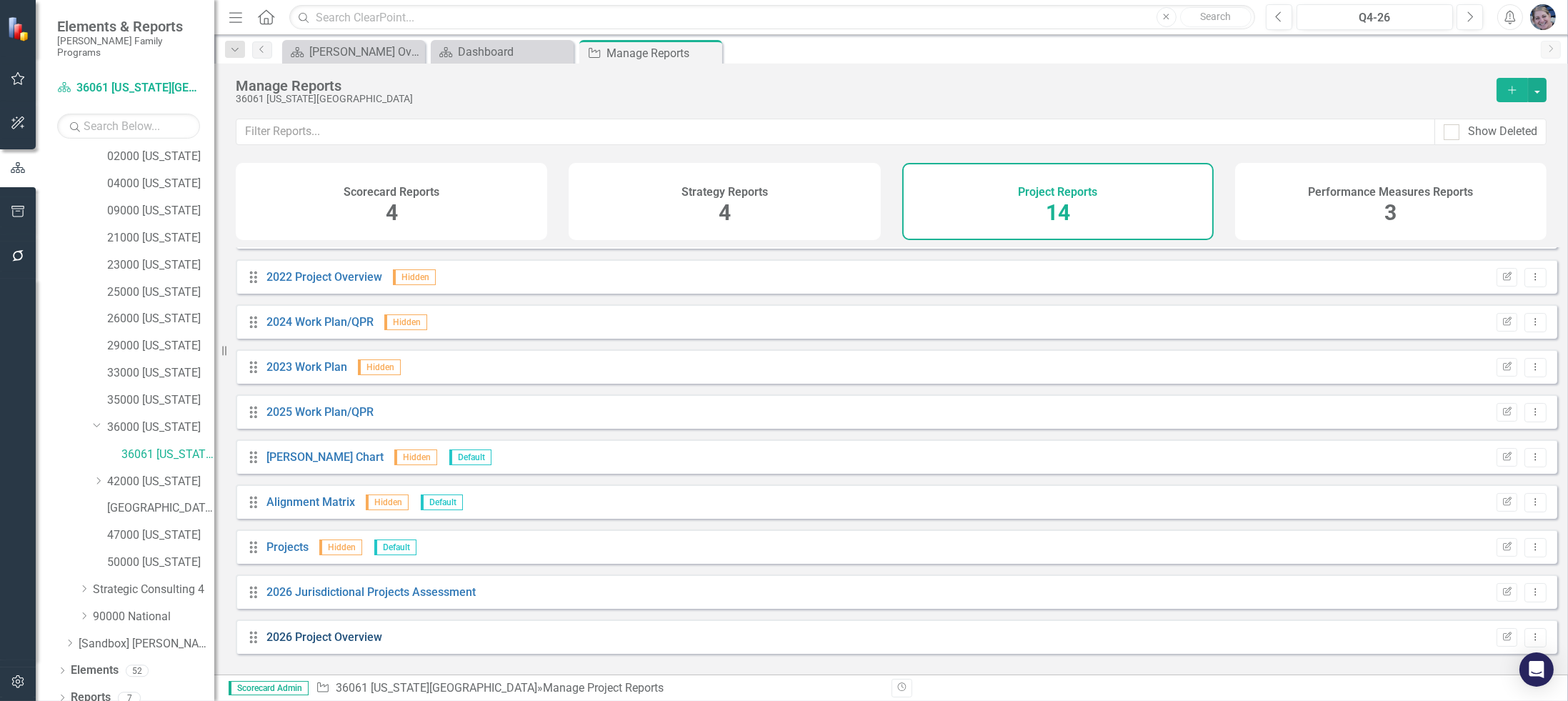
click at [351, 644] on link "2026 Project Overview" at bounding box center [324, 636] width 116 height 13
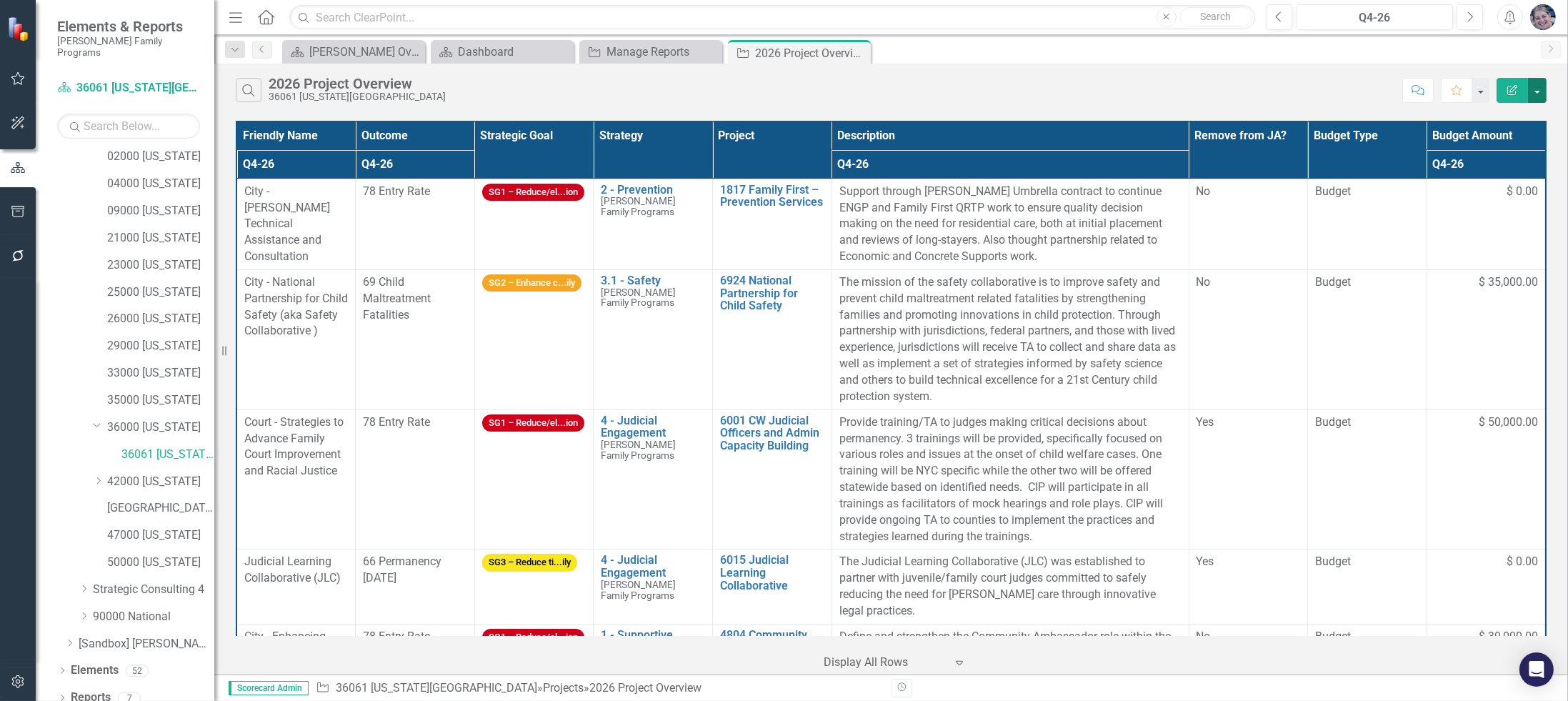
click at [1537, 86] on button "button" at bounding box center [1537, 91] width 18 height 25
click at [1520, 165] on link "Excel Export to Excel" at bounding box center [1490, 171] width 113 height 27
click at [717, 52] on div "Close" at bounding box center [710, 51] width 17 height 17
click at [565, 51] on icon "Close" at bounding box center [560, 52] width 14 height 12
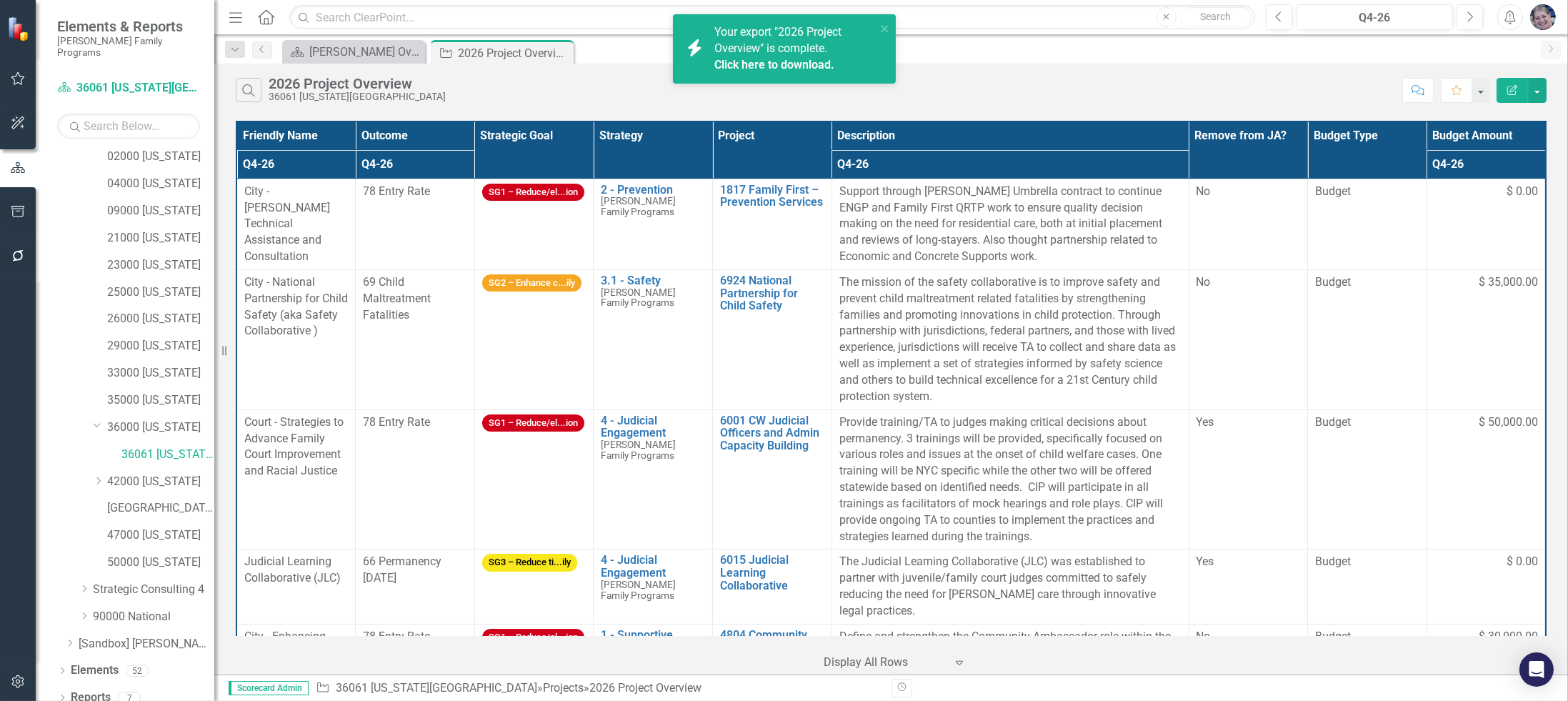
click at [813, 59] on link "Click here to download." at bounding box center [774, 65] width 120 height 13
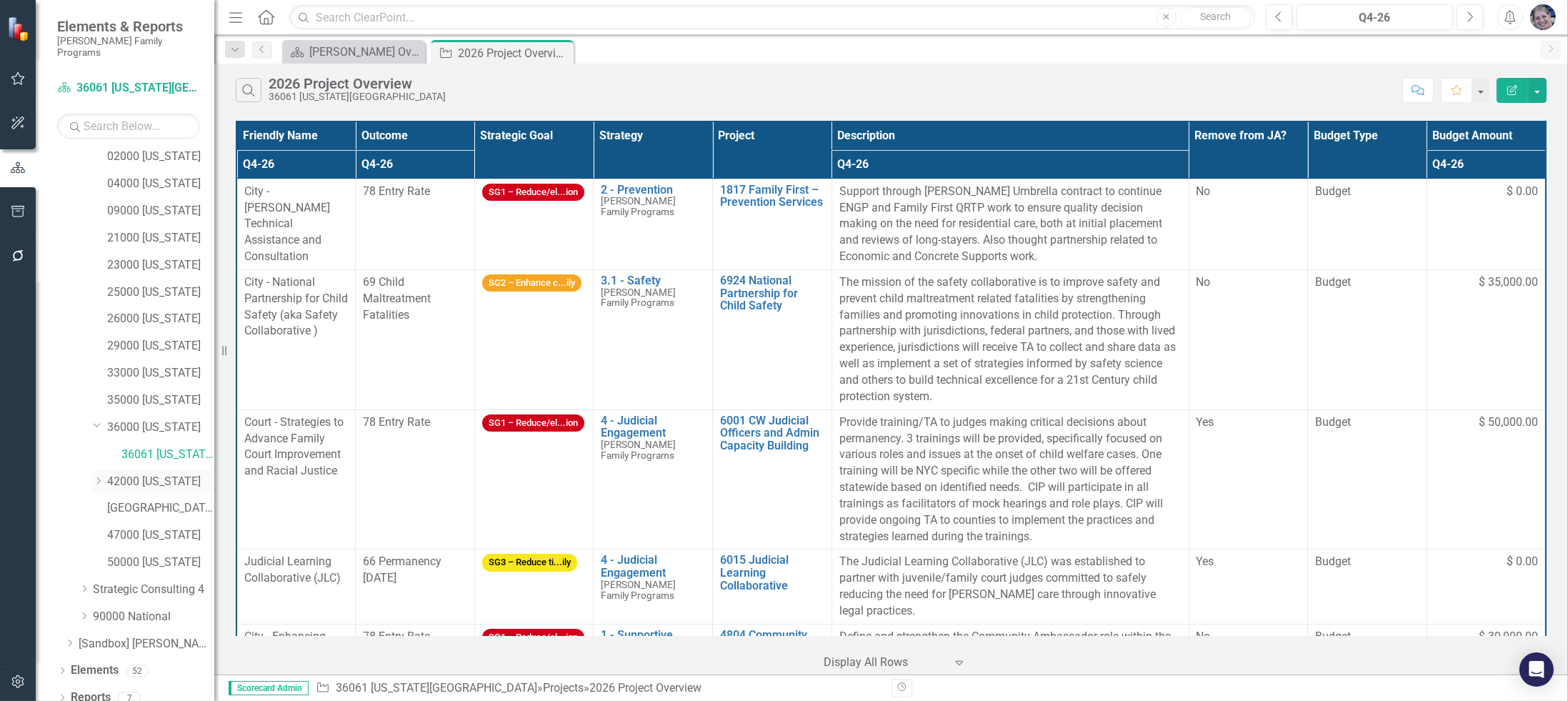
click at [154, 470] on div "Dropdown 42000 [US_STATE]" at bounding box center [154, 482] width 121 height 23
click at [168, 473] on link "42000 [US_STATE]" at bounding box center [160, 482] width 107 height 17
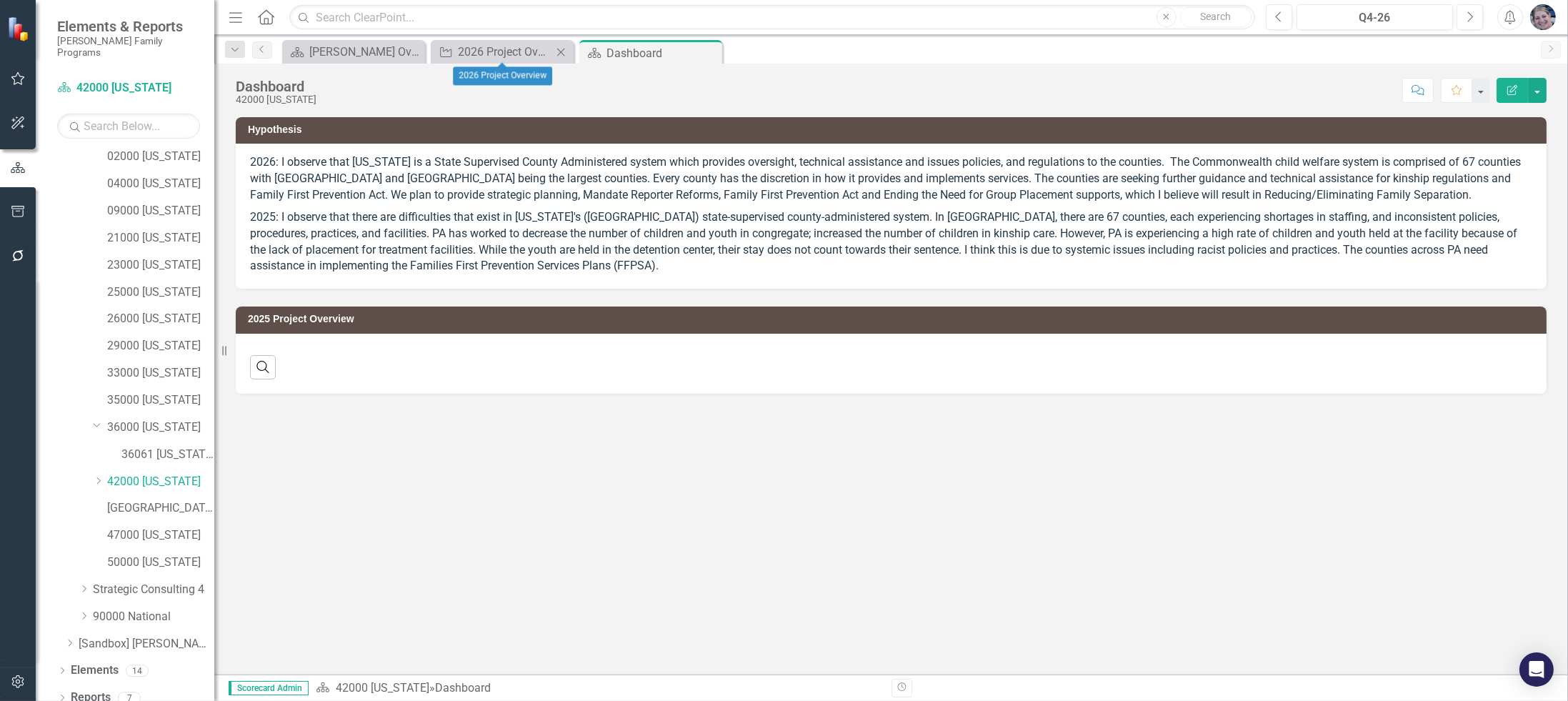
click at [559, 49] on icon "Close" at bounding box center [560, 52] width 14 height 12
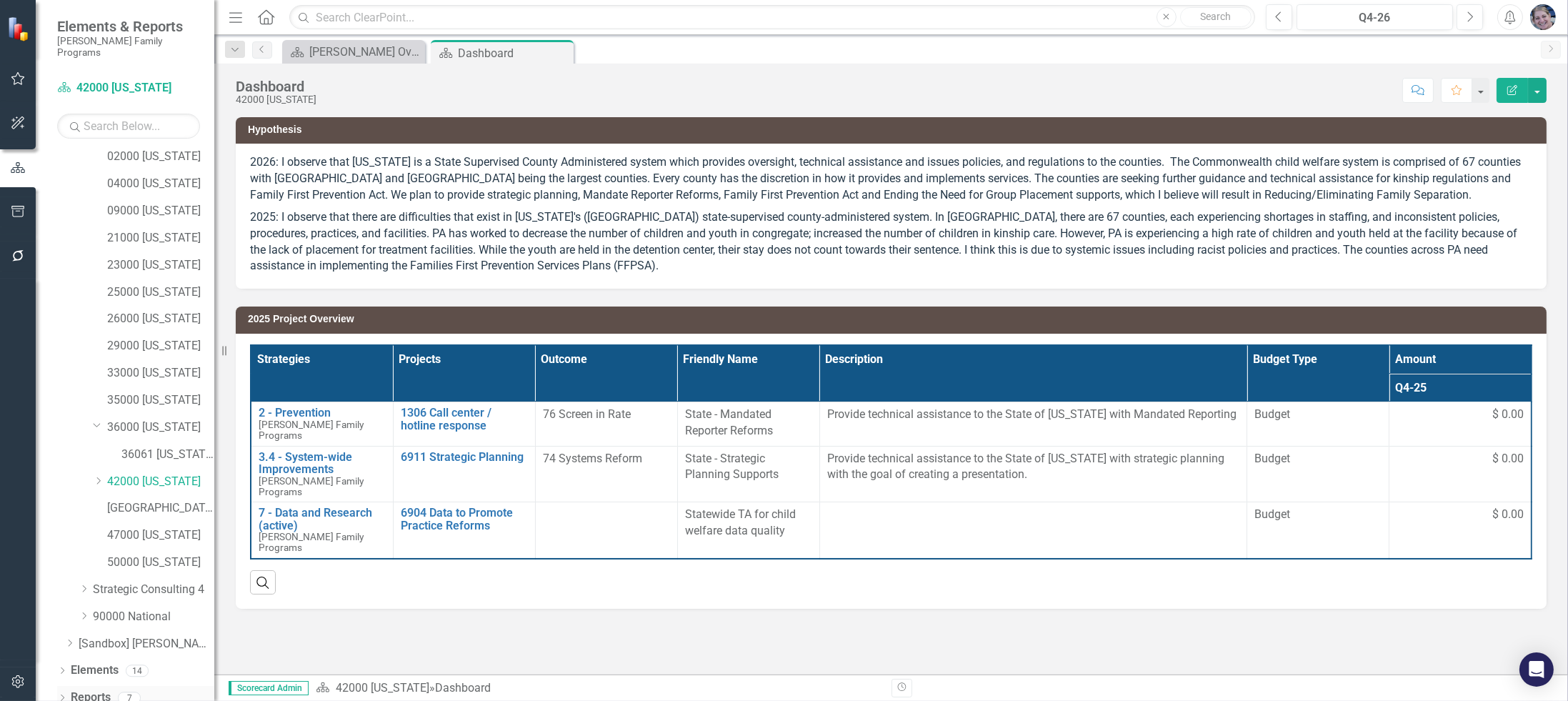
click at [81, 689] on link "Reports" at bounding box center [91, 698] width 40 height 17
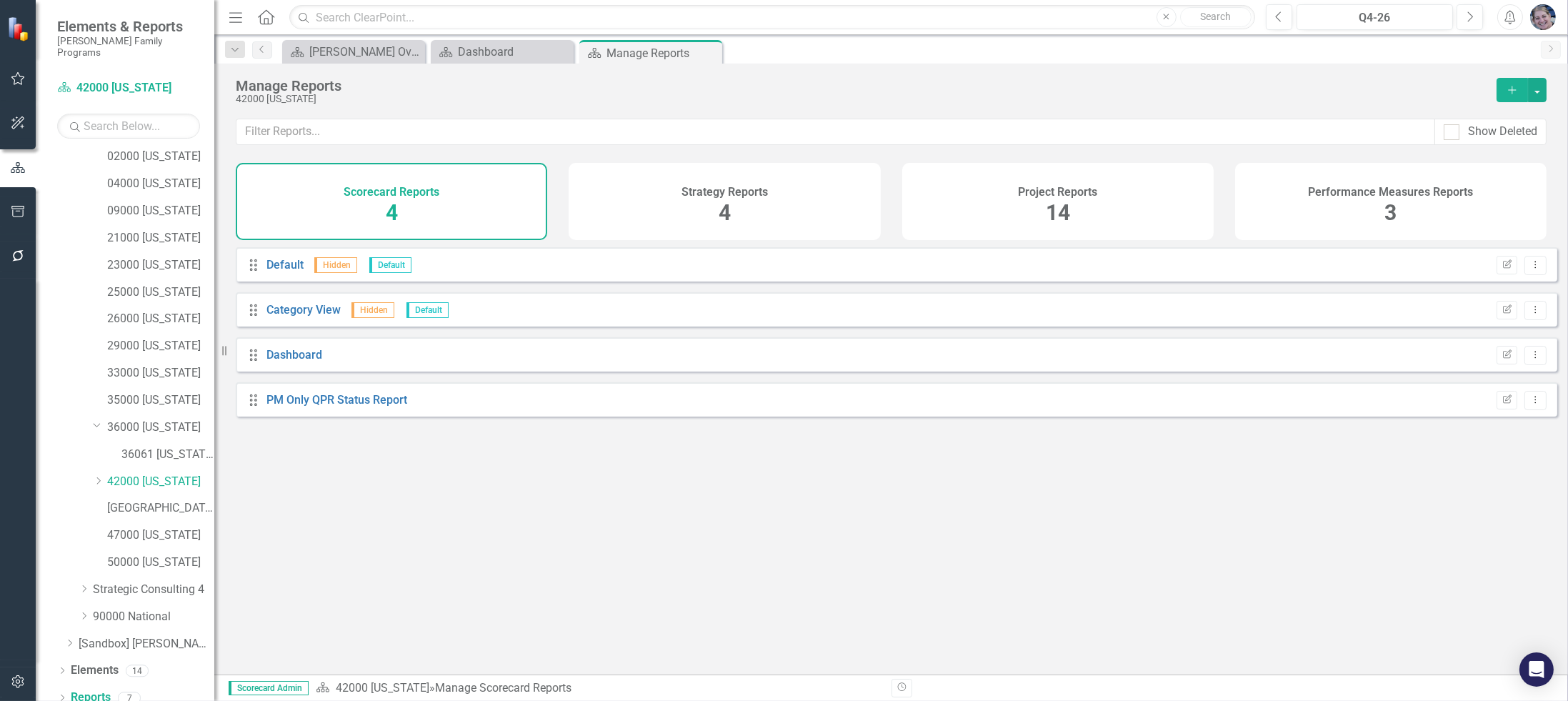
click at [1059, 208] on span "14" at bounding box center [1058, 213] width 24 height 25
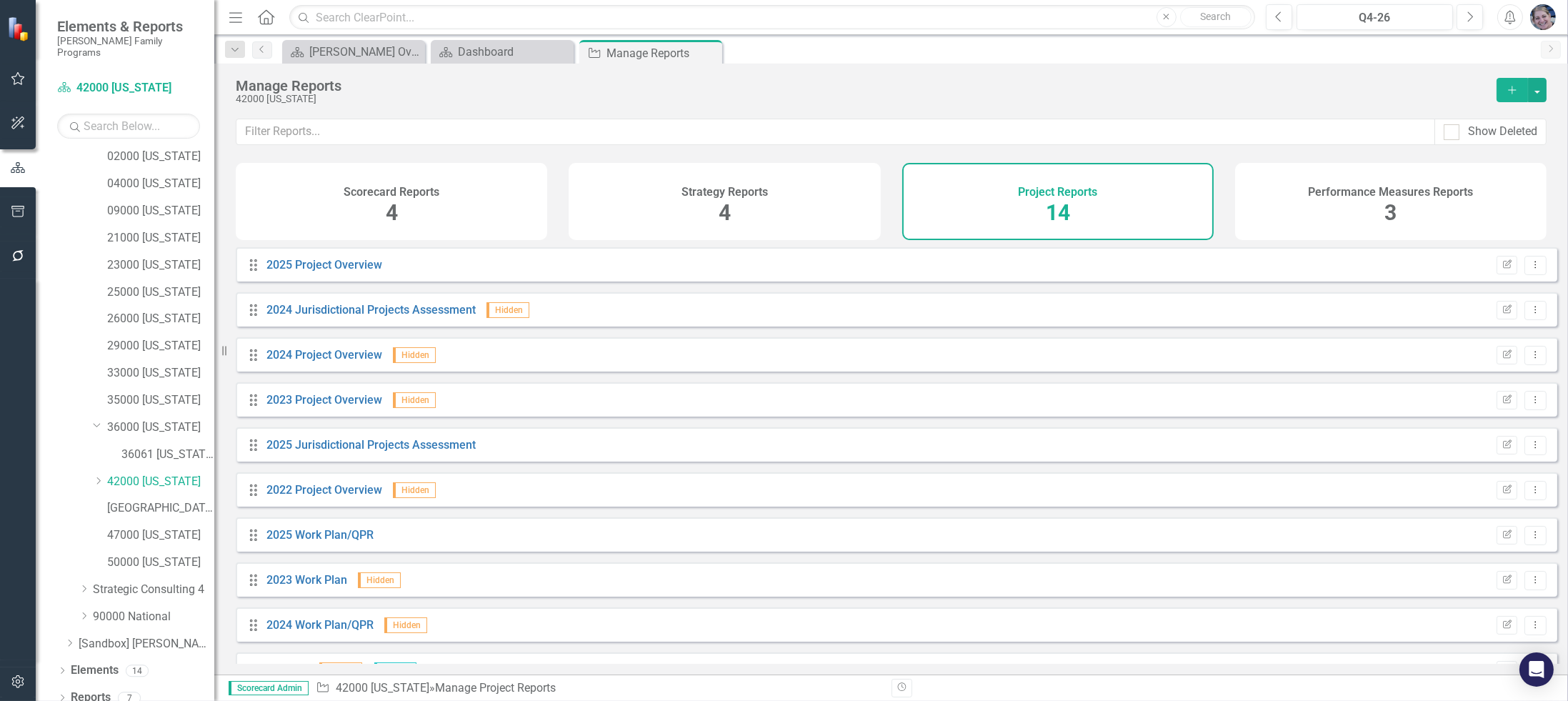
scroll to position [213, 0]
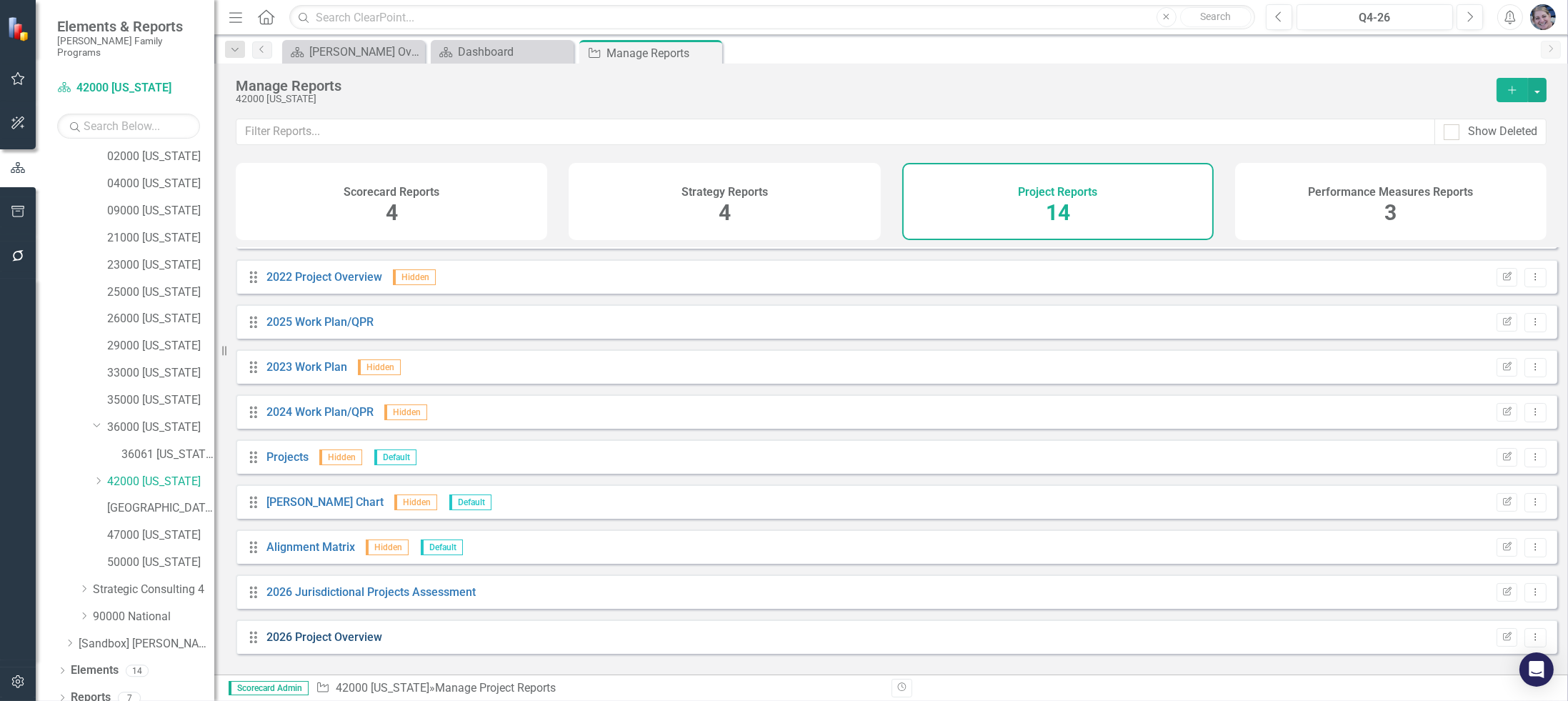
click at [325, 640] on link "2026 Project Overview" at bounding box center [324, 636] width 116 height 13
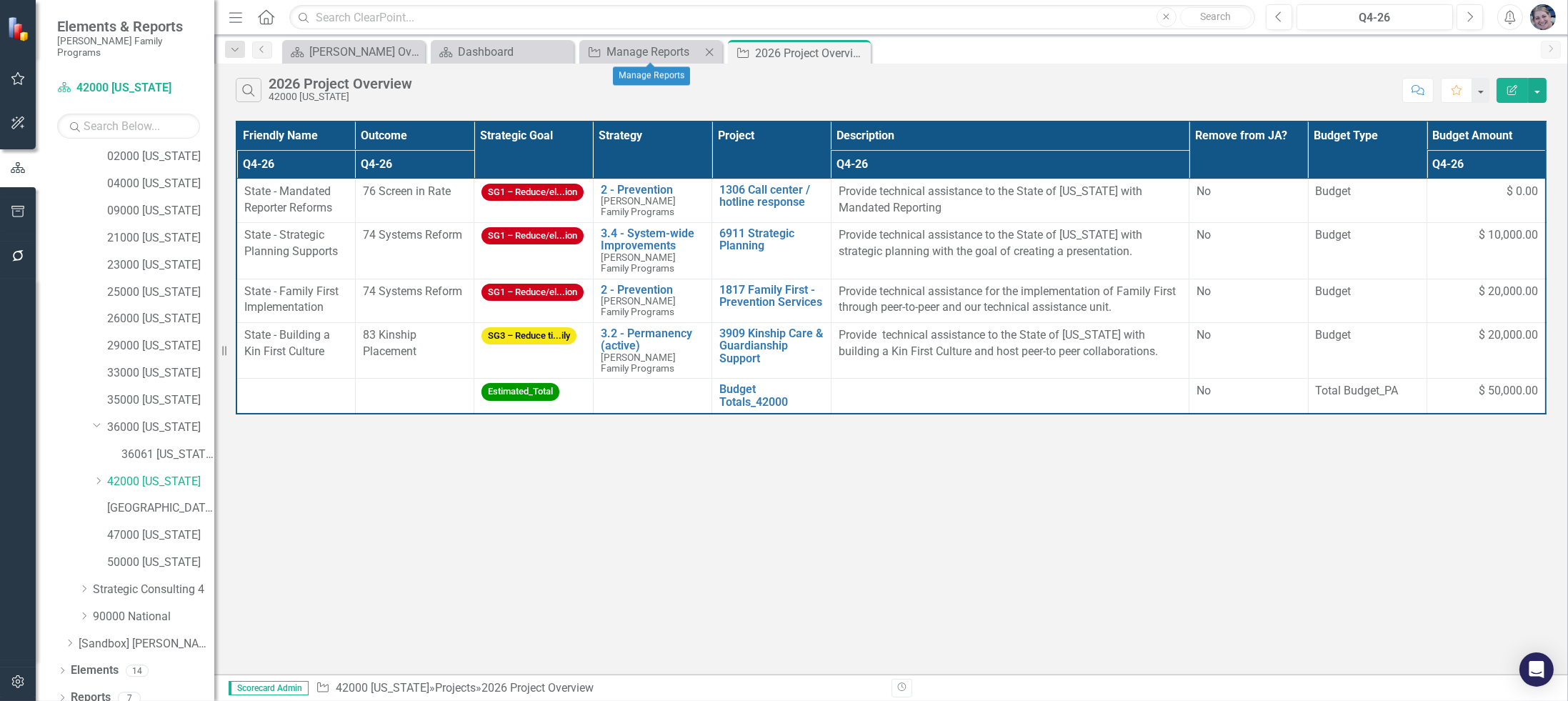
click at [715, 52] on icon "Close" at bounding box center [709, 52] width 14 height 12
click at [556, 51] on icon "Close" at bounding box center [560, 52] width 14 height 12
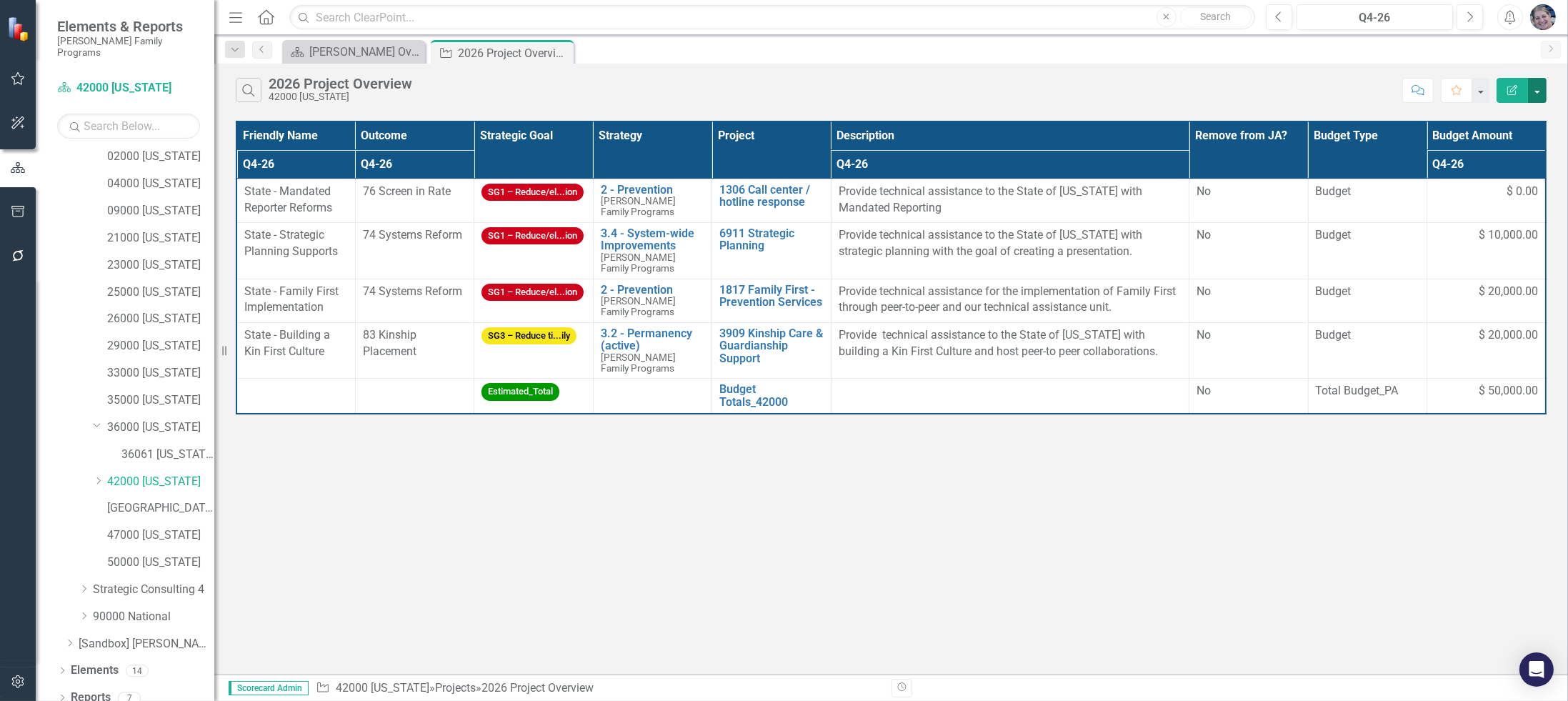
click at [1536, 89] on button "button" at bounding box center [1537, 91] width 18 height 25
click at [1493, 164] on link "Excel Export to Excel" at bounding box center [1490, 171] width 113 height 27
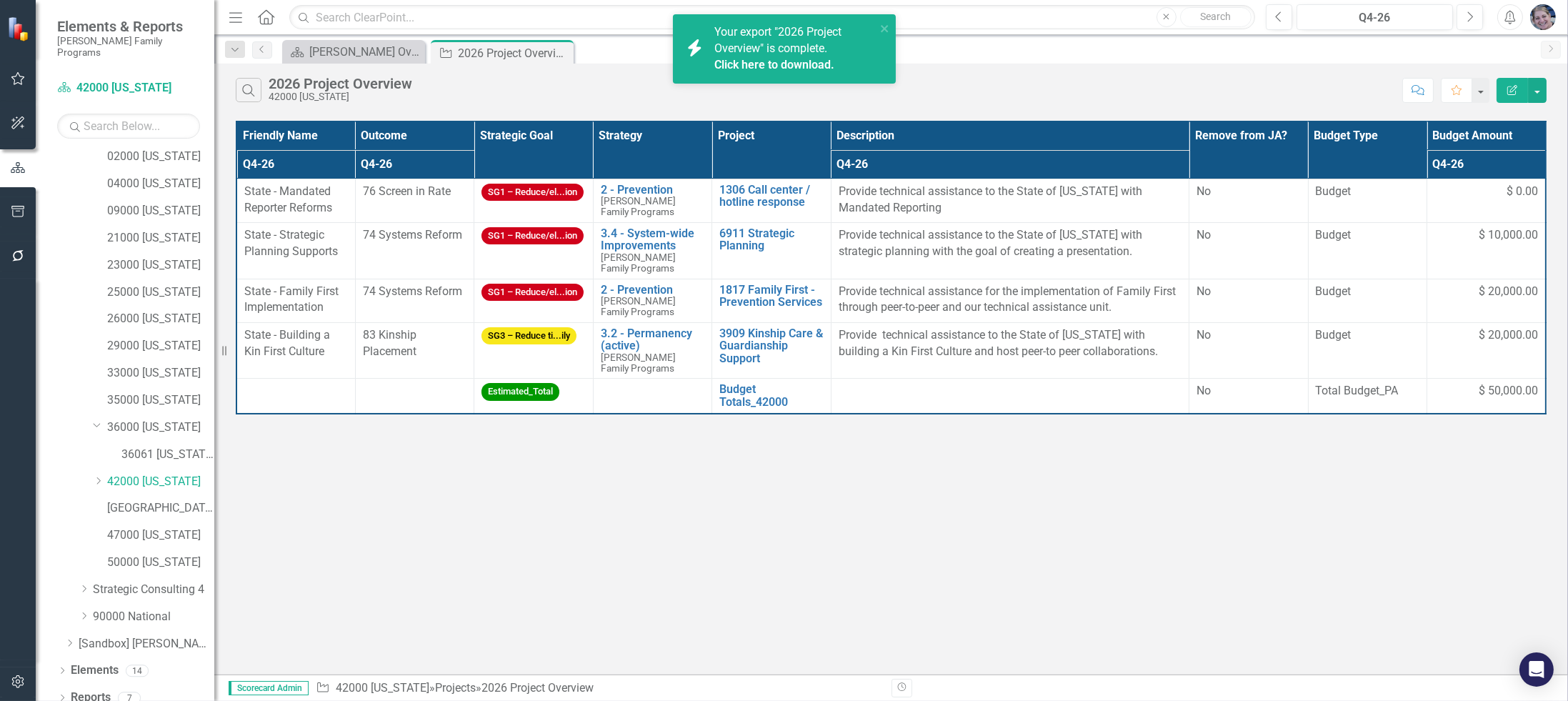
click at [789, 67] on link "Click here to download." at bounding box center [774, 65] width 120 height 13
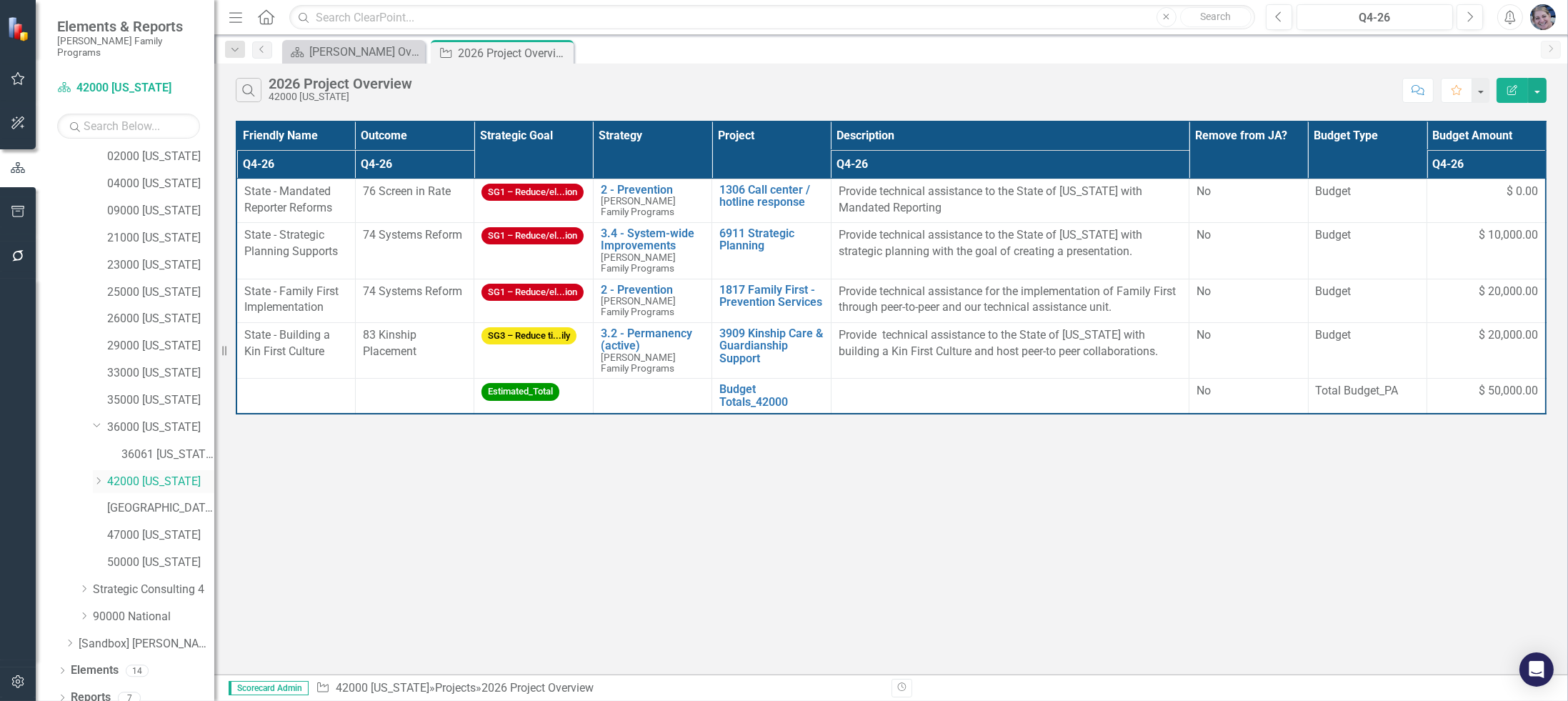
click at [99, 475] on div "Dropdown" at bounding box center [98, 481] width 11 height 12
click at [145, 500] on link "42101 [GEOGRAPHIC_DATA]" at bounding box center [168, 508] width 93 height 17
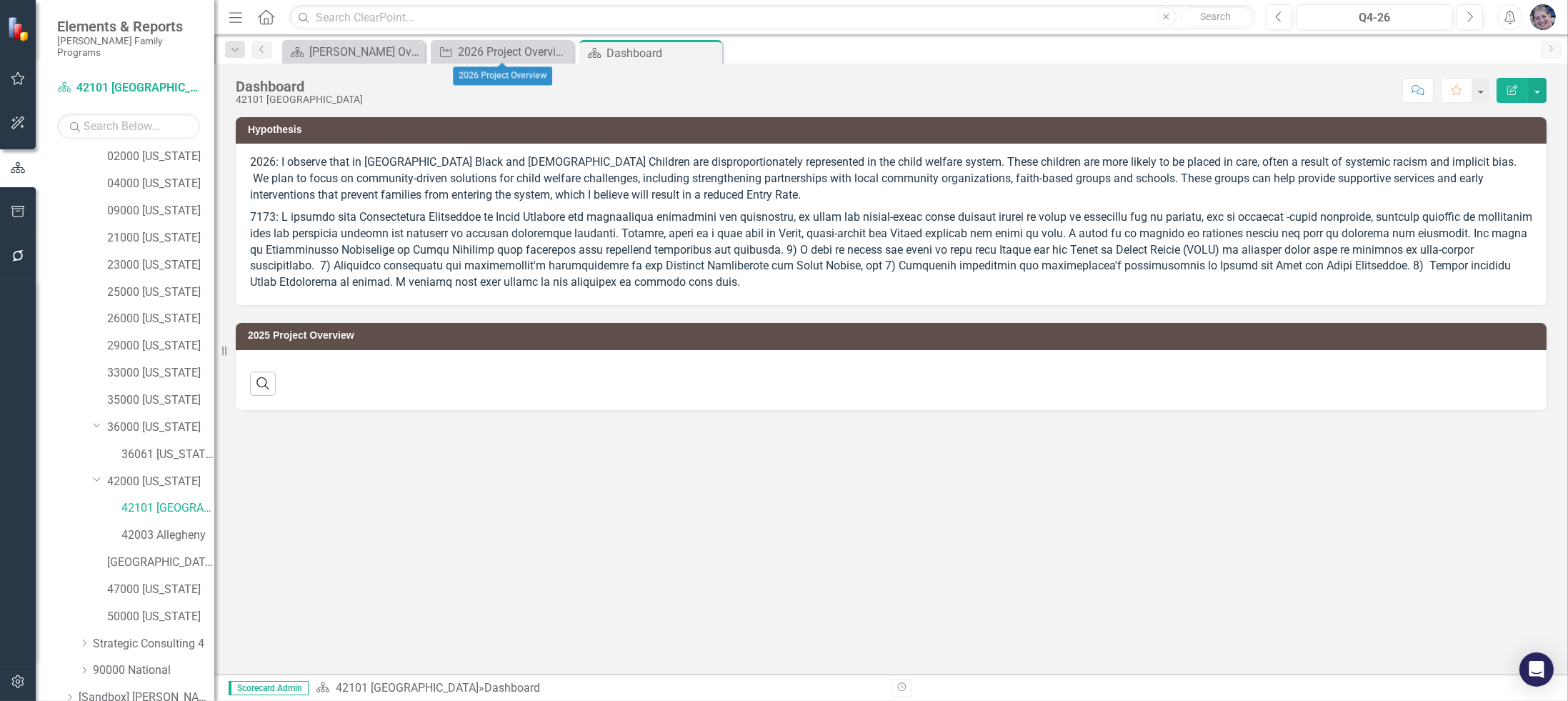
drag, startPoint x: 561, startPoint y: 52, endPoint x: 555, endPoint y: 78, distance: 26.7
click at [0, 0] on icon "Close" at bounding box center [0, 0] width 0 height 0
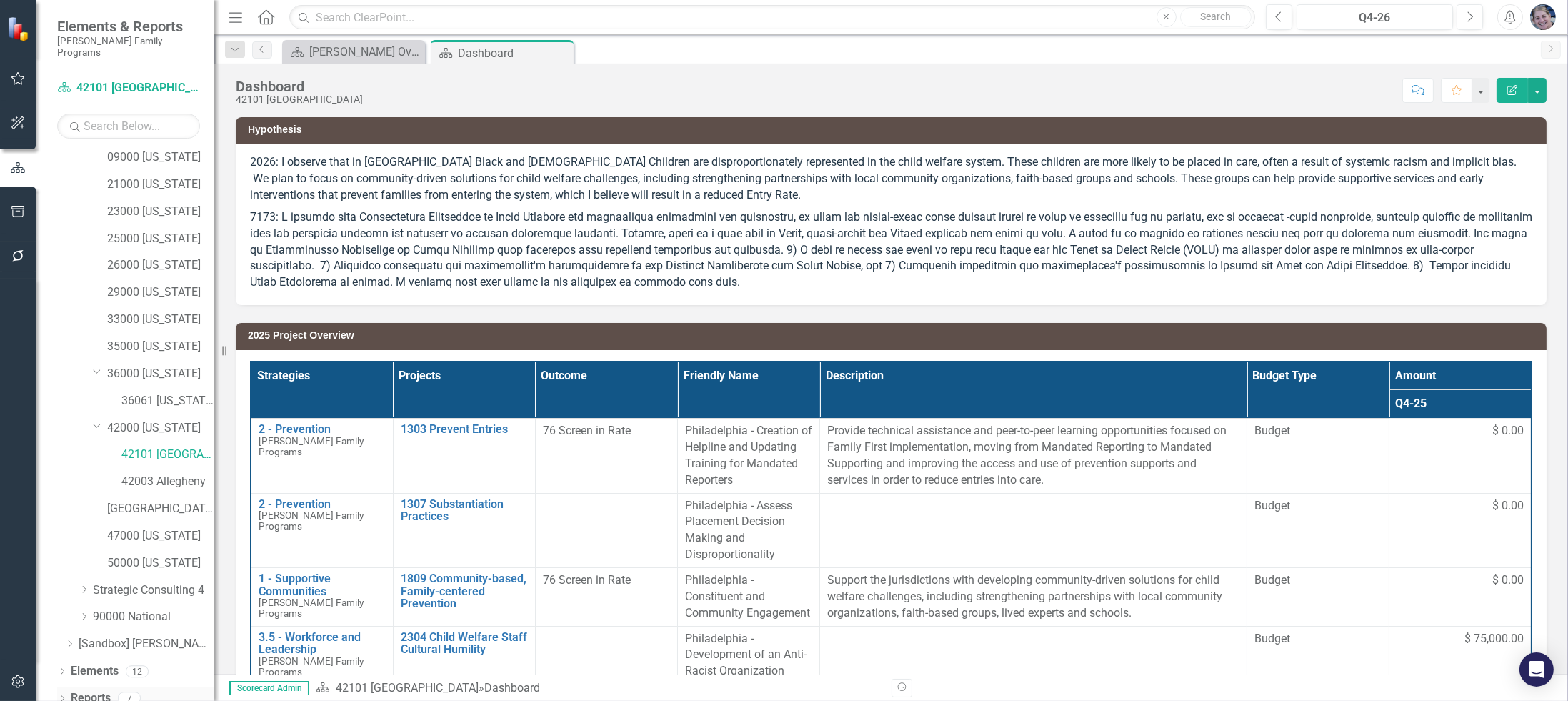
click at [95, 690] on link "Reports" at bounding box center [91, 699] width 40 height 17
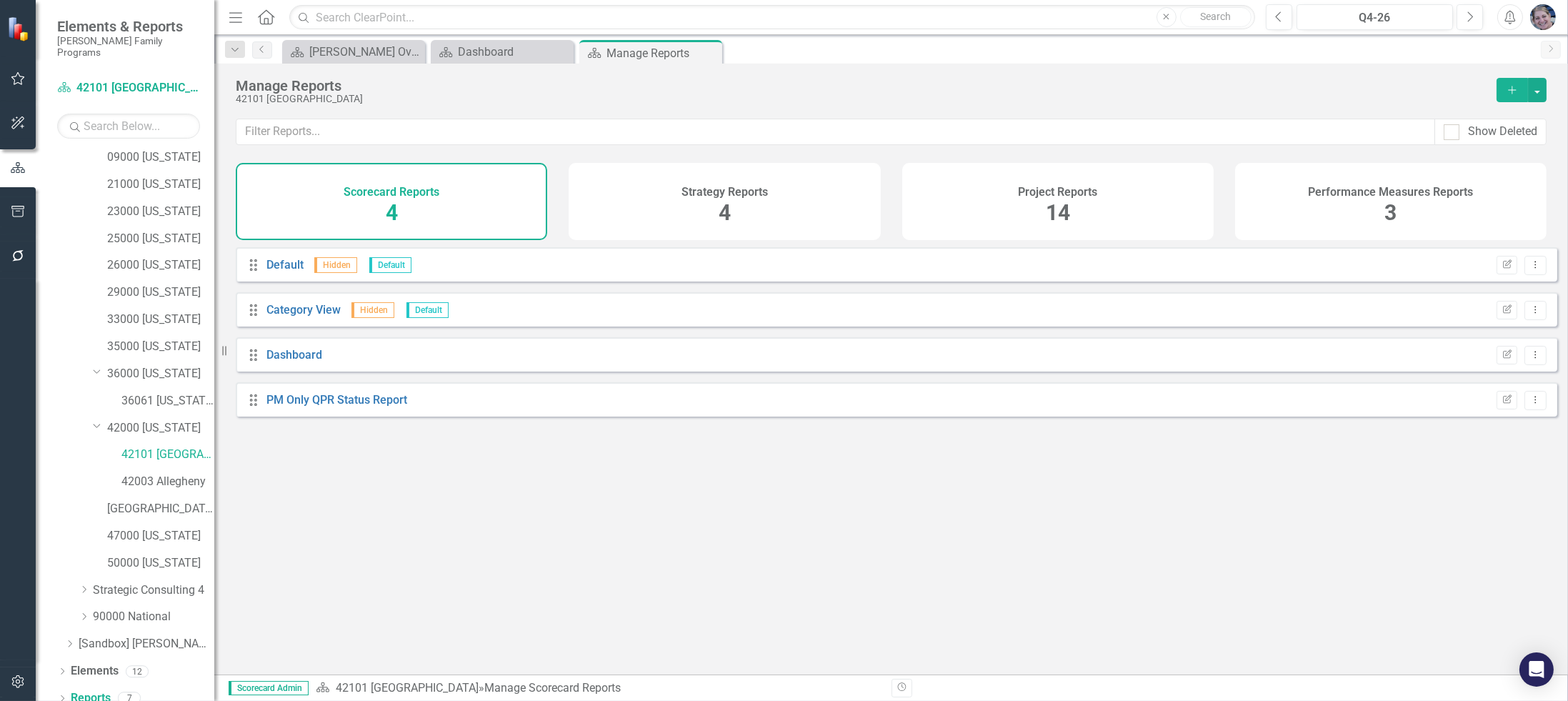
drag, startPoint x: 1060, startPoint y: 210, endPoint x: 1011, endPoint y: 226, distance: 51.5
click at [1055, 208] on span "14" at bounding box center [1058, 213] width 24 height 25
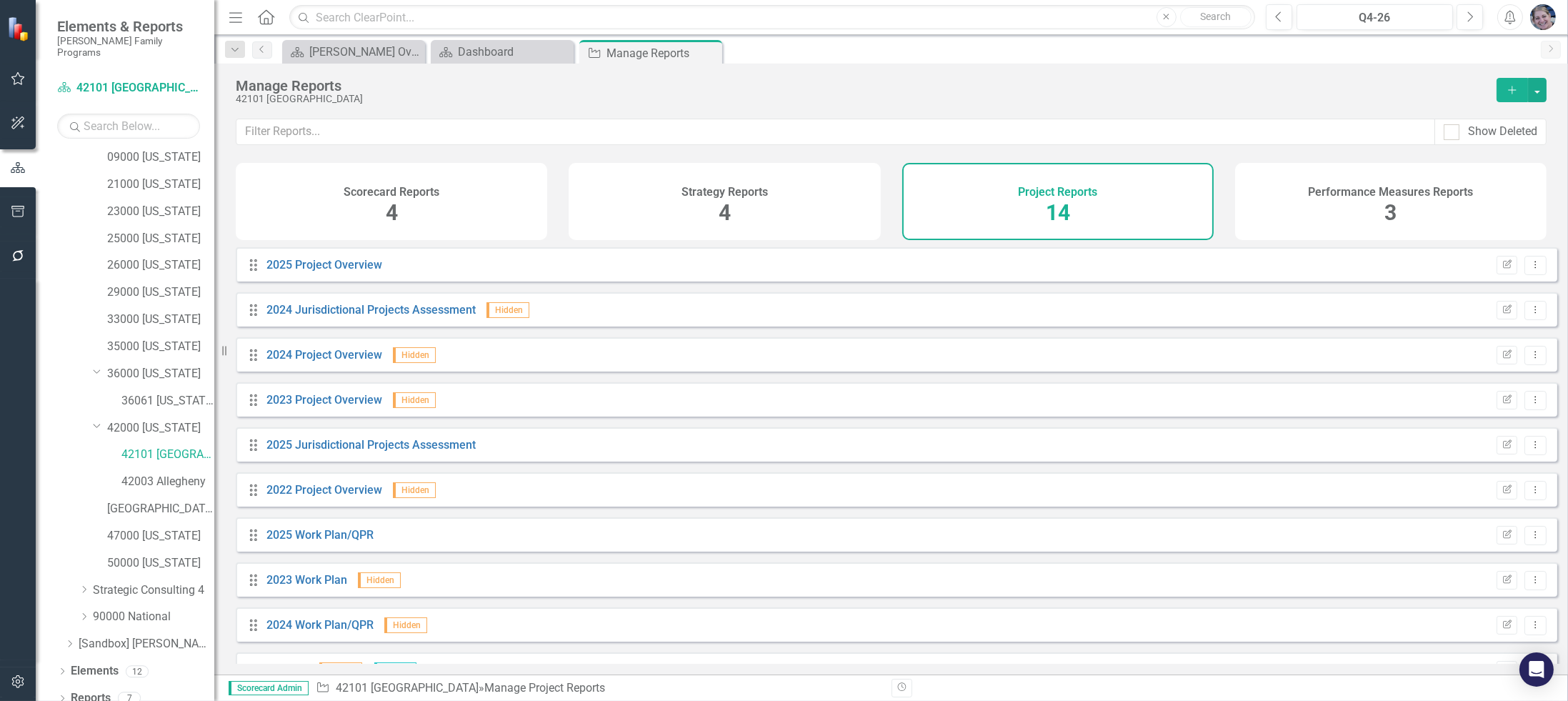
scroll to position [213, 0]
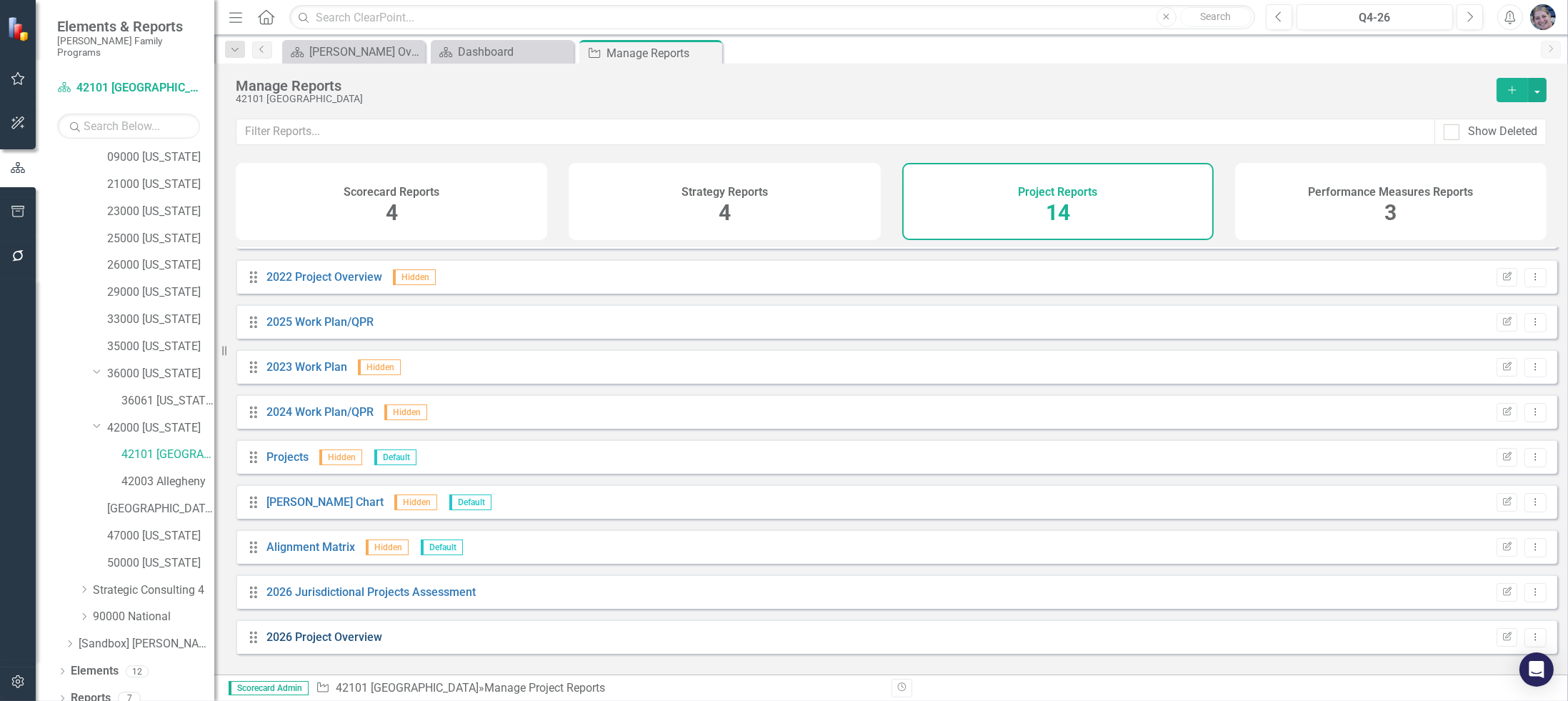
click at [353, 644] on link "2026 Project Overview" at bounding box center [324, 636] width 116 height 13
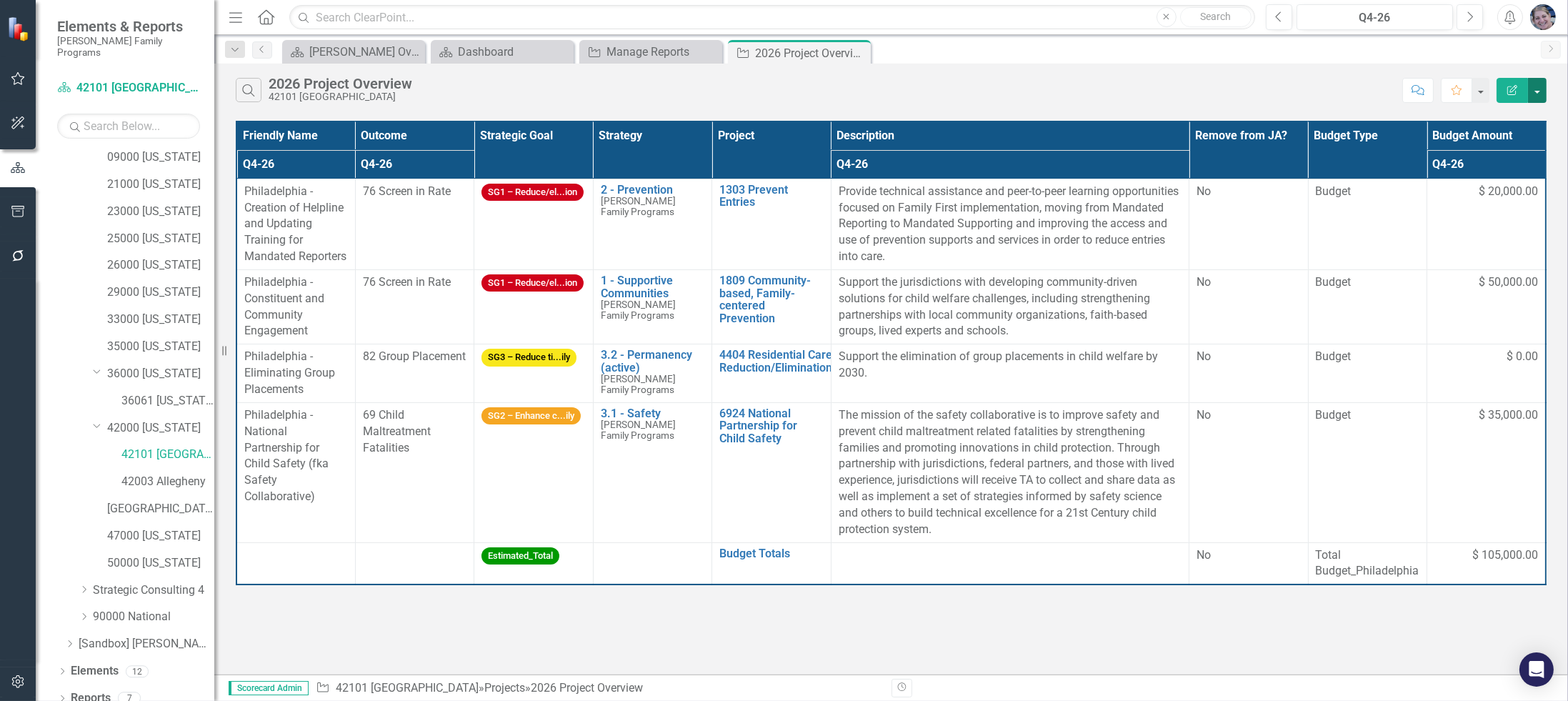
click at [1537, 90] on button "button" at bounding box center [1537, 91] width 18 height 25
click at [1502, 169] on link "Excel Export to Excel" at bounding box center [1490, 171] width 113 height 27
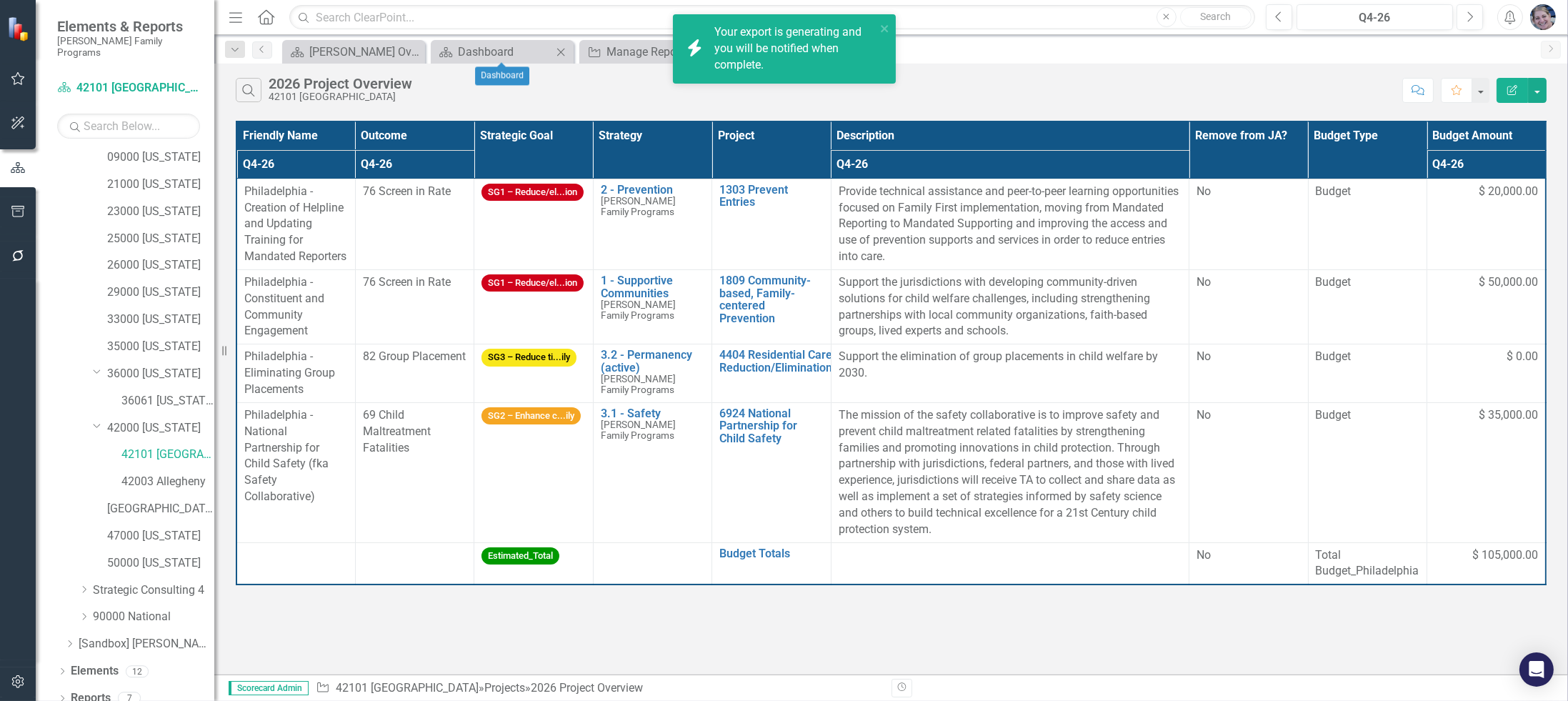
click at [553, 50] on icon "Close" at bounding box center [560, 52] width 14 height 12
click at [558, 48] on icon "Close" at bounding box center [560, 52] width 14 height 12
click at [800, 56] on div "Your export "2026 Project Overview" is complete. Click here to download." at bounding box center [795, 48] width 161 height 49
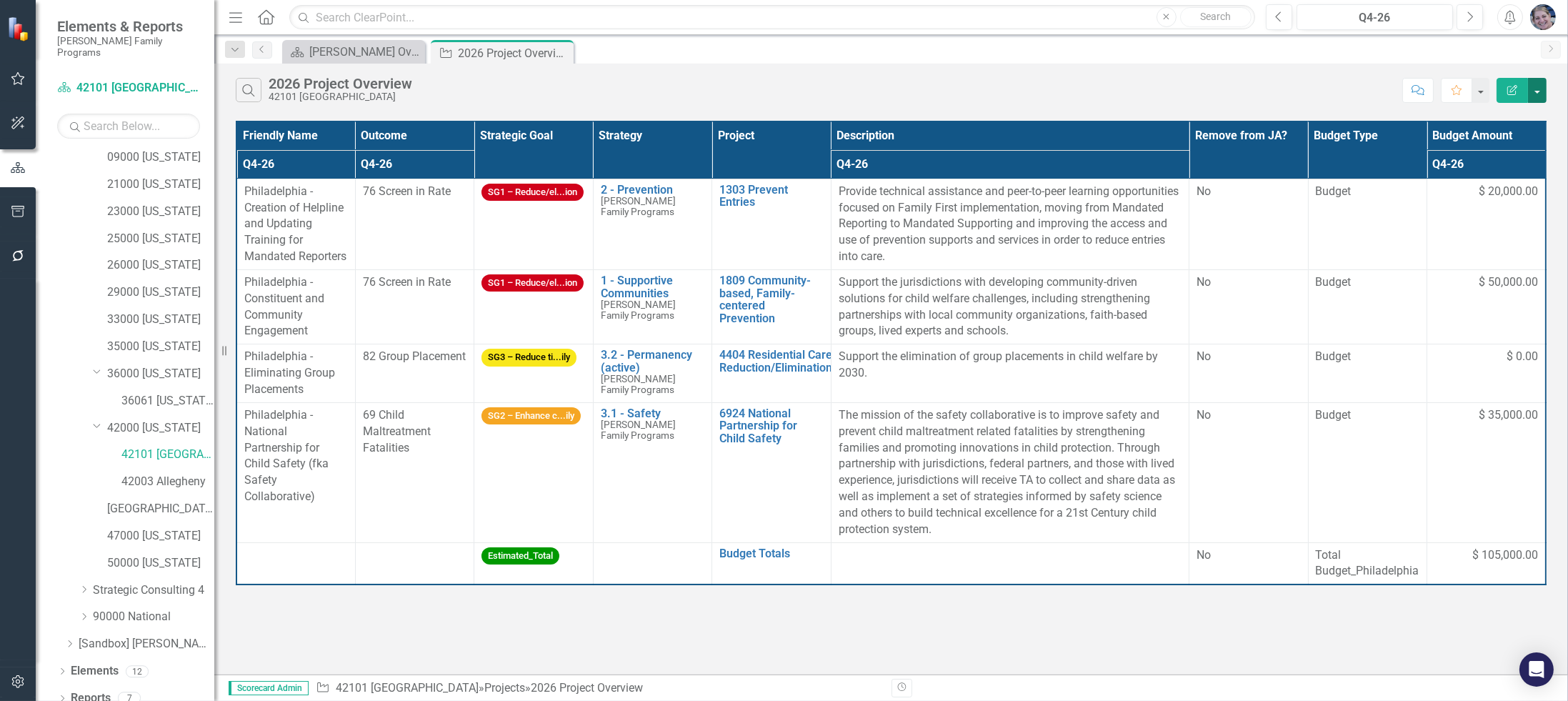
click at [1536, 95] on button "button" at bounding box center [1537, 91] width 18 height 25
click at [1507, 174] on link "Excel Export to Excel" at bounding box center [1490, 171] width 113 height 27
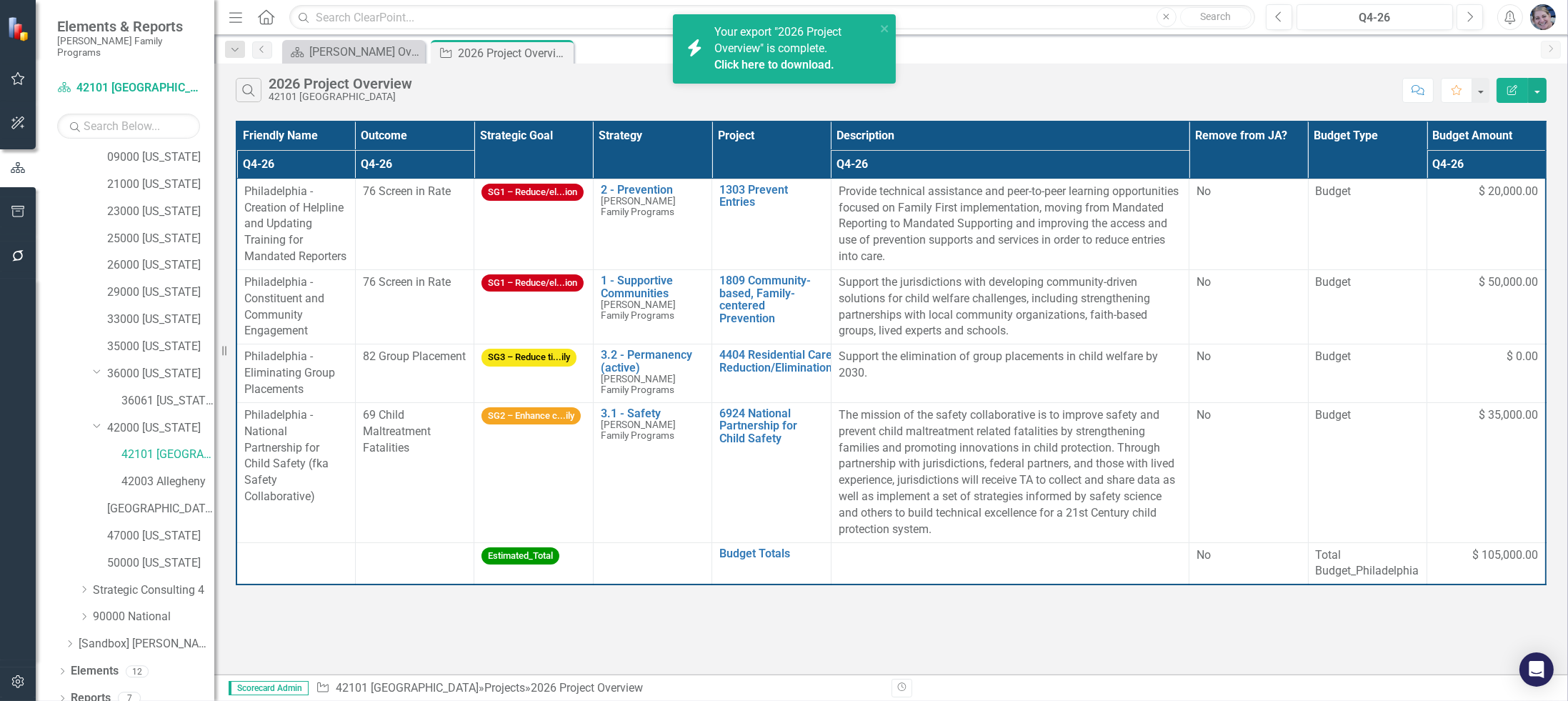
click at [817, 66] on link "Click here to download." at bounding box center [774, 65] width 120 height 13
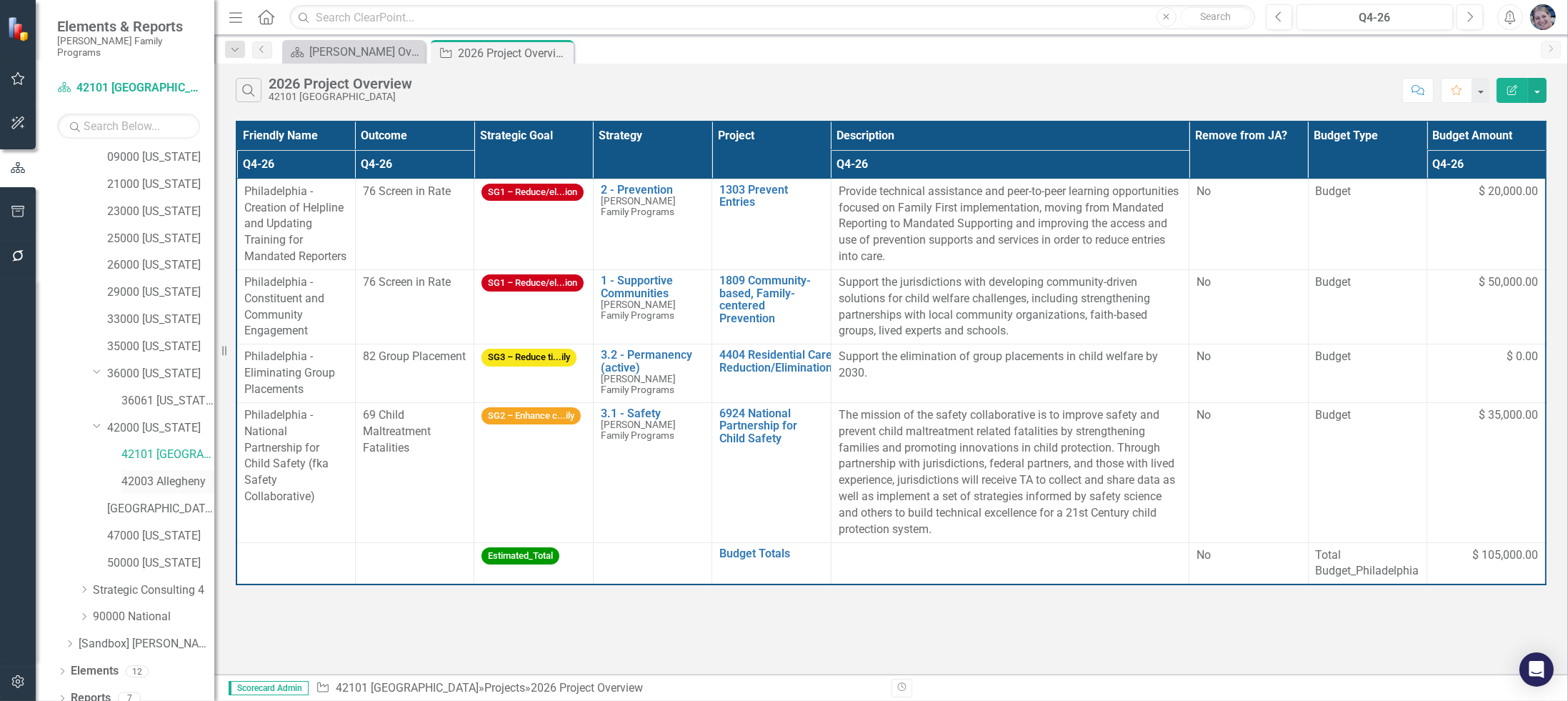
click at [179, 473] on link "42003 Allegheny" at bounding box center [168, 482] width 93 height 17
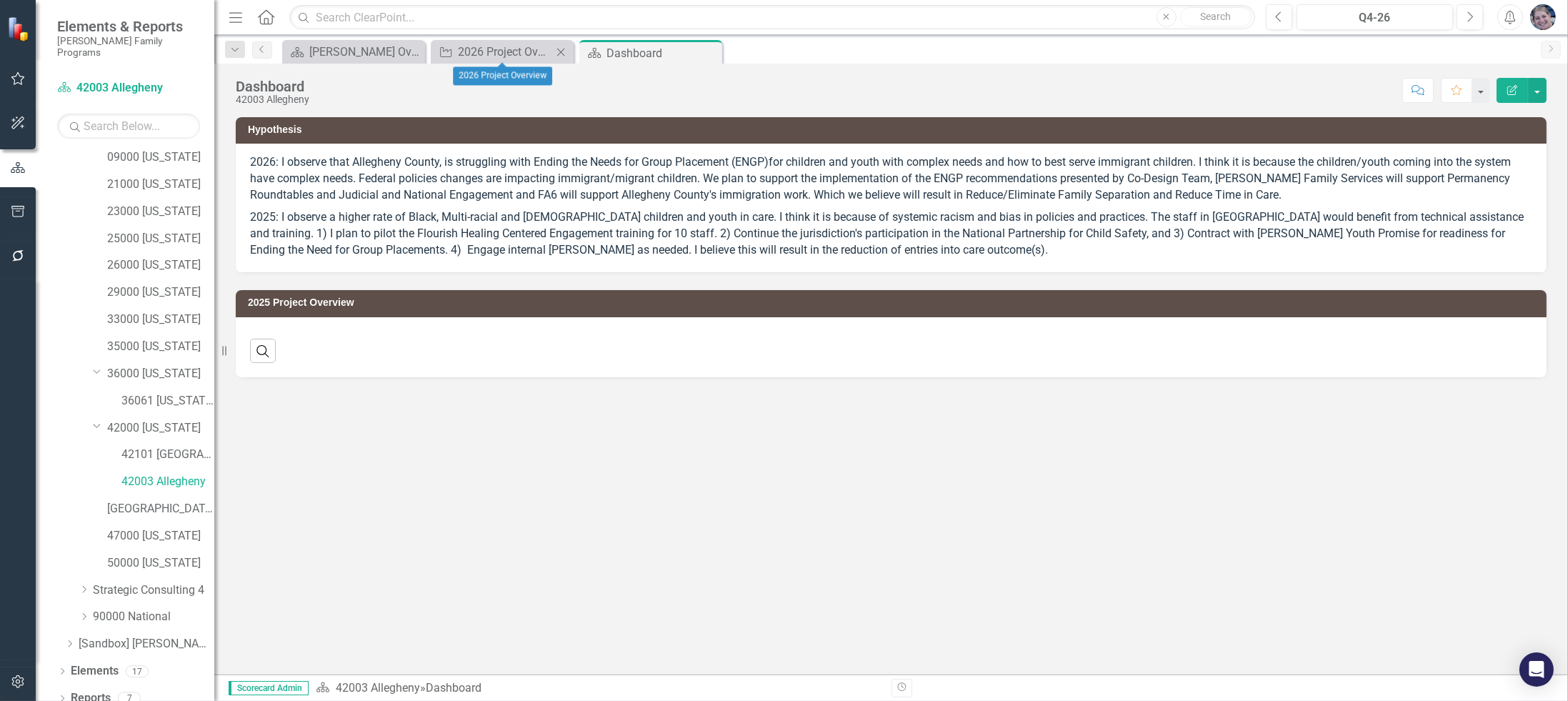
click at [558, 48] on icon "Close" at bounding box center [560, 52] width 14 height 12
click at [83, 690] on link "Reports" at bounding box center [91, 699] width 40 height 17
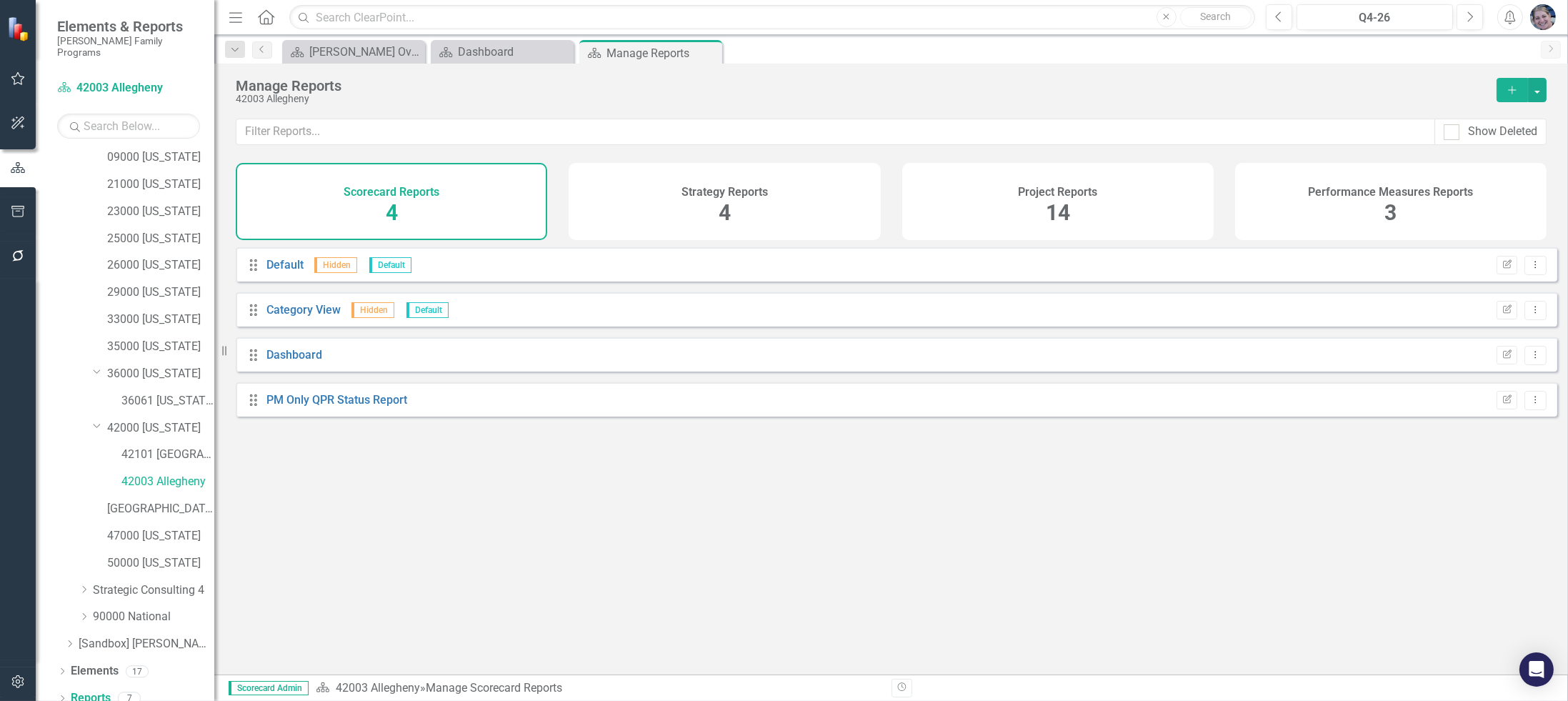
click at [1059, 203] on span "14" at bounding box center [1058, 213] width 24 height 25
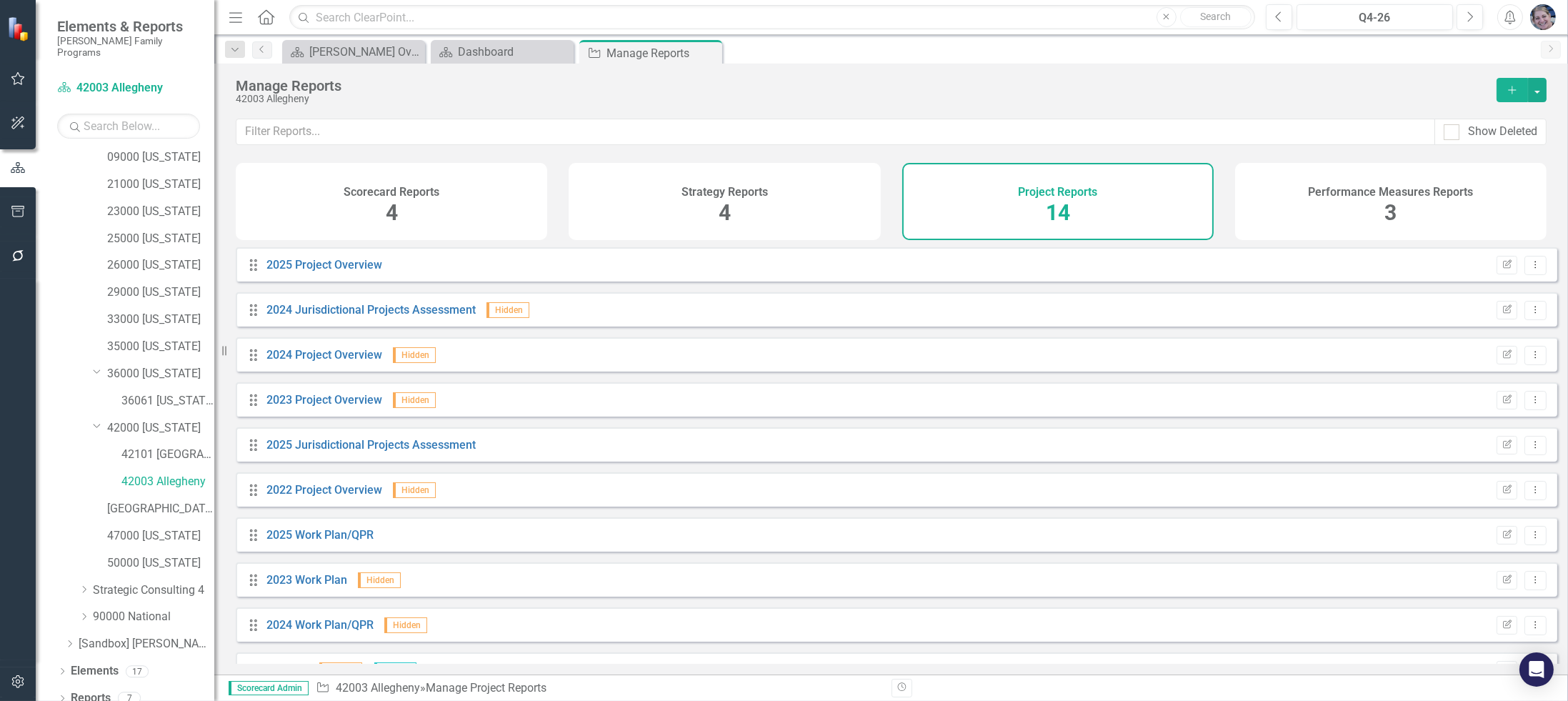
scroll to position [213, 0]
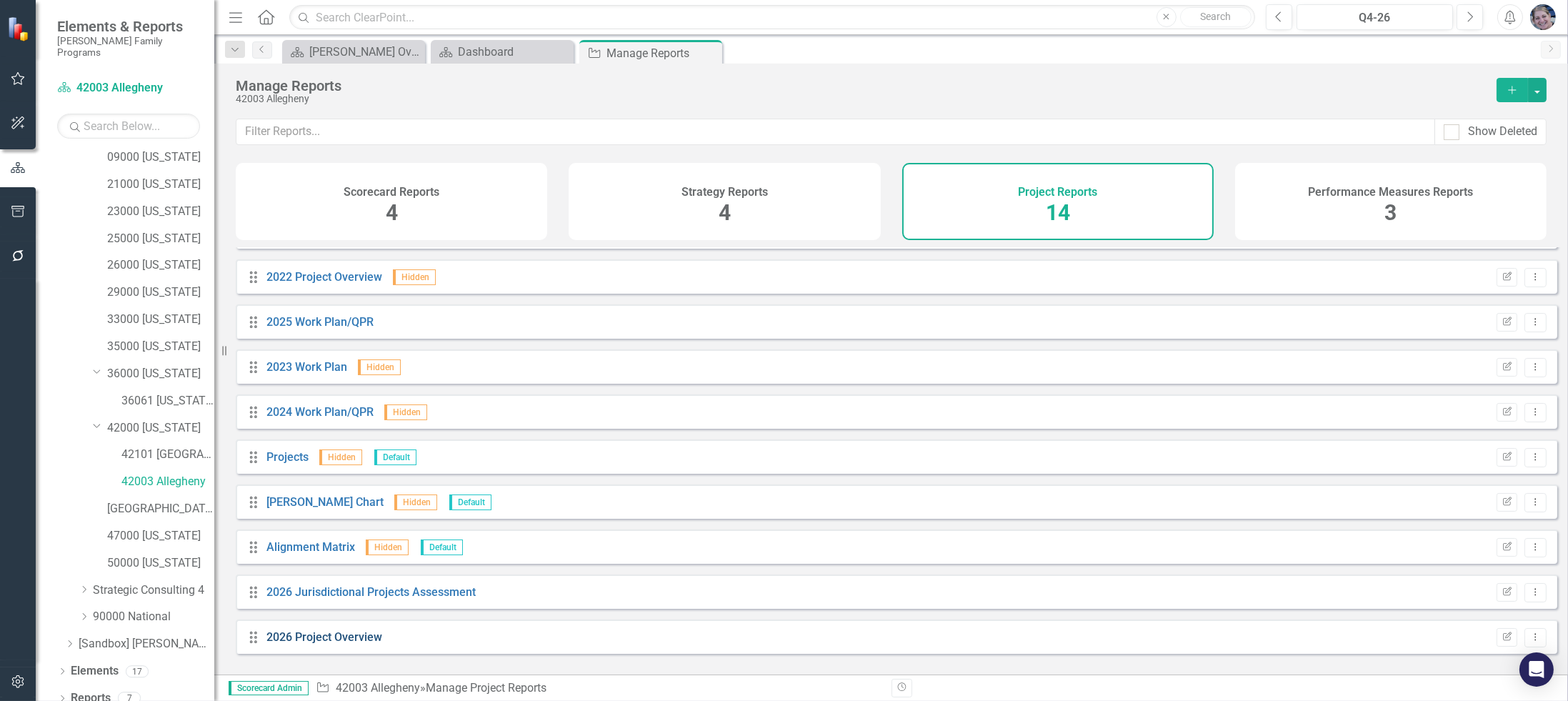
click at [358, 644] on link "2026 Project Overview" at bounding box center [324, 636] width 116 height 13
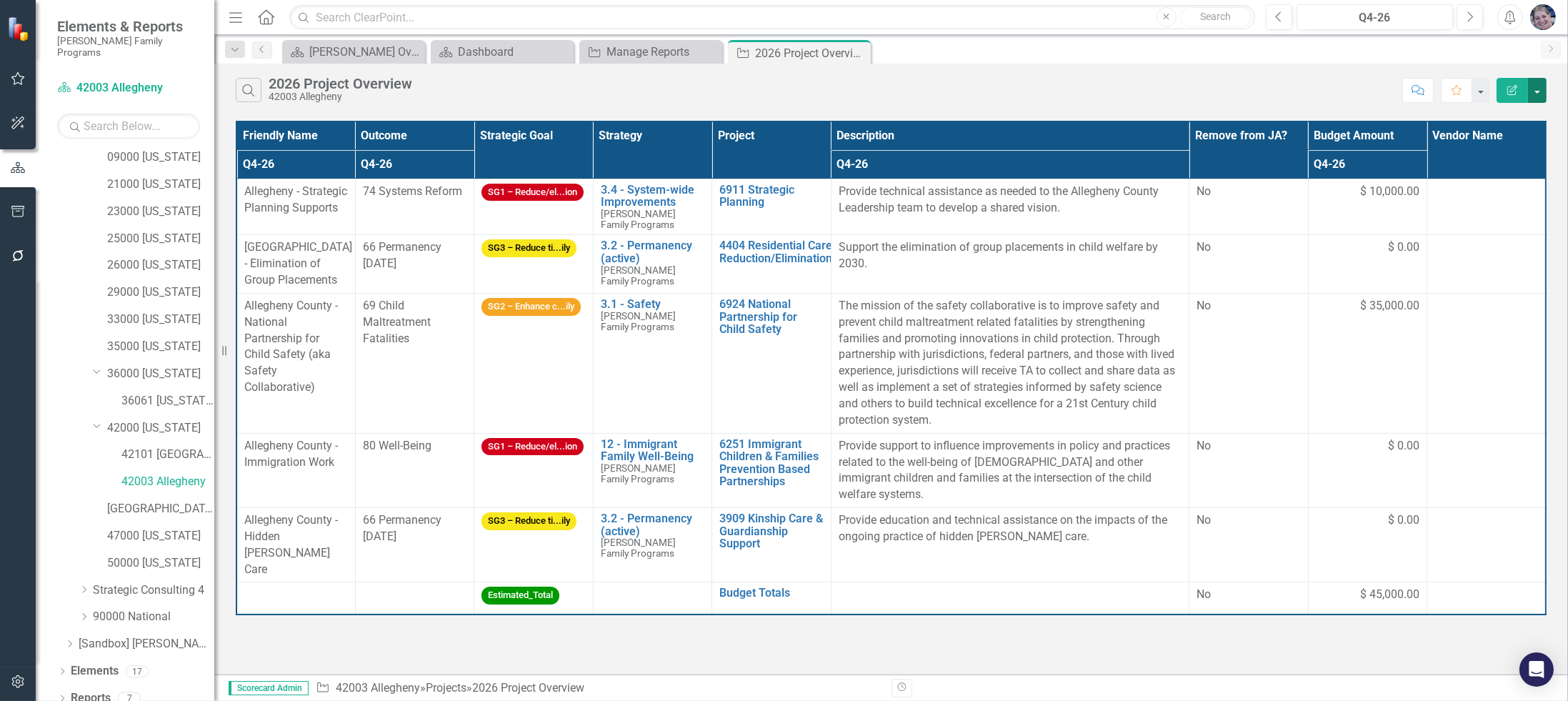
click at [1538, 91] on button "button" at bounding box center [1537, 91] width 18 height 25
click at [1505, 171] on link "Excel Export to Excel" at bounding box center [1490, 171] width 113 height 27
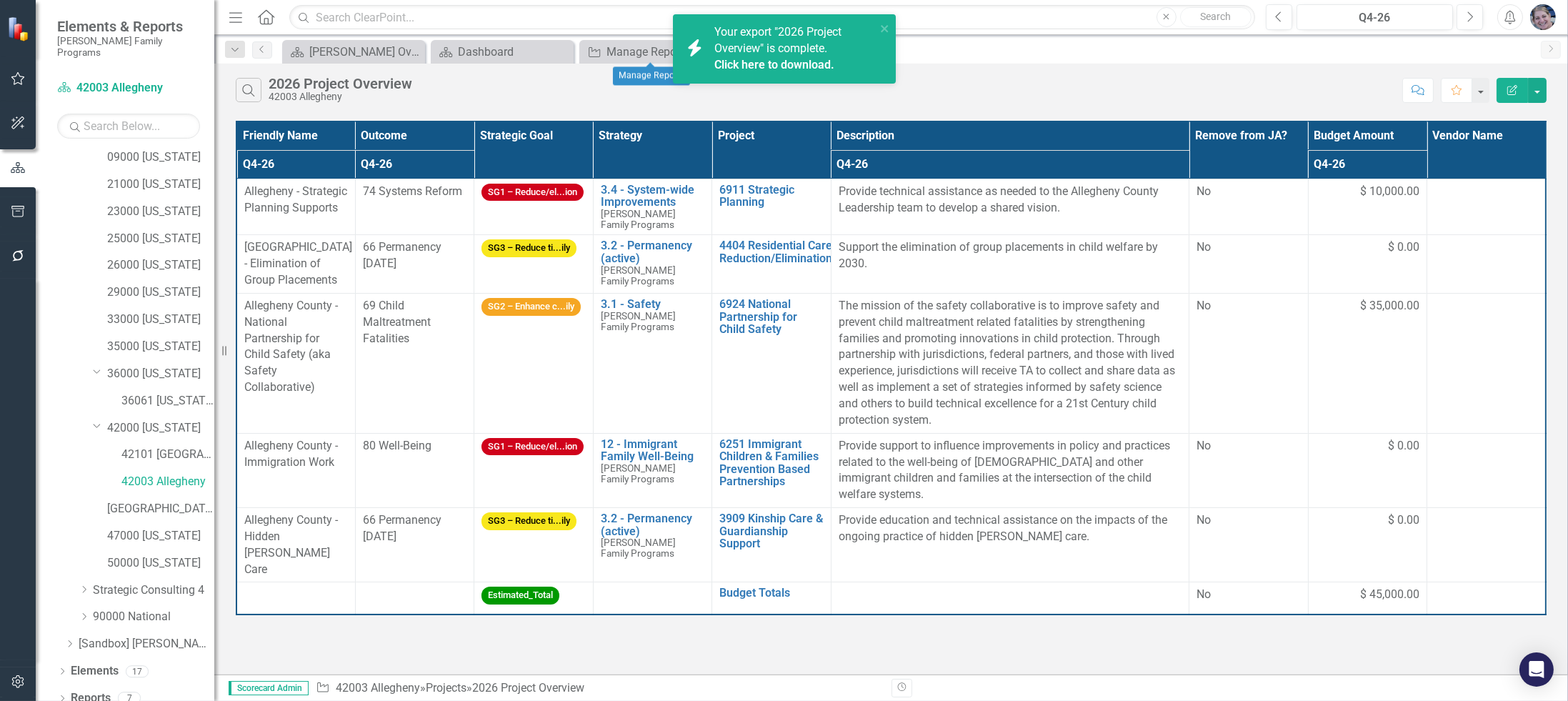
click at [714, 50] on div "icon.bolt Your export "2026 Project Overview" is complete. Click here to downlo…" at bounding box center [784, 55] width 229 height 86
click at [569, 48] on div "Close" at bounding box center [561, 51] width 17 height 17
click at [778, 63] on link "Click here to download." at bounding box center [774, 65] width 120 height 13
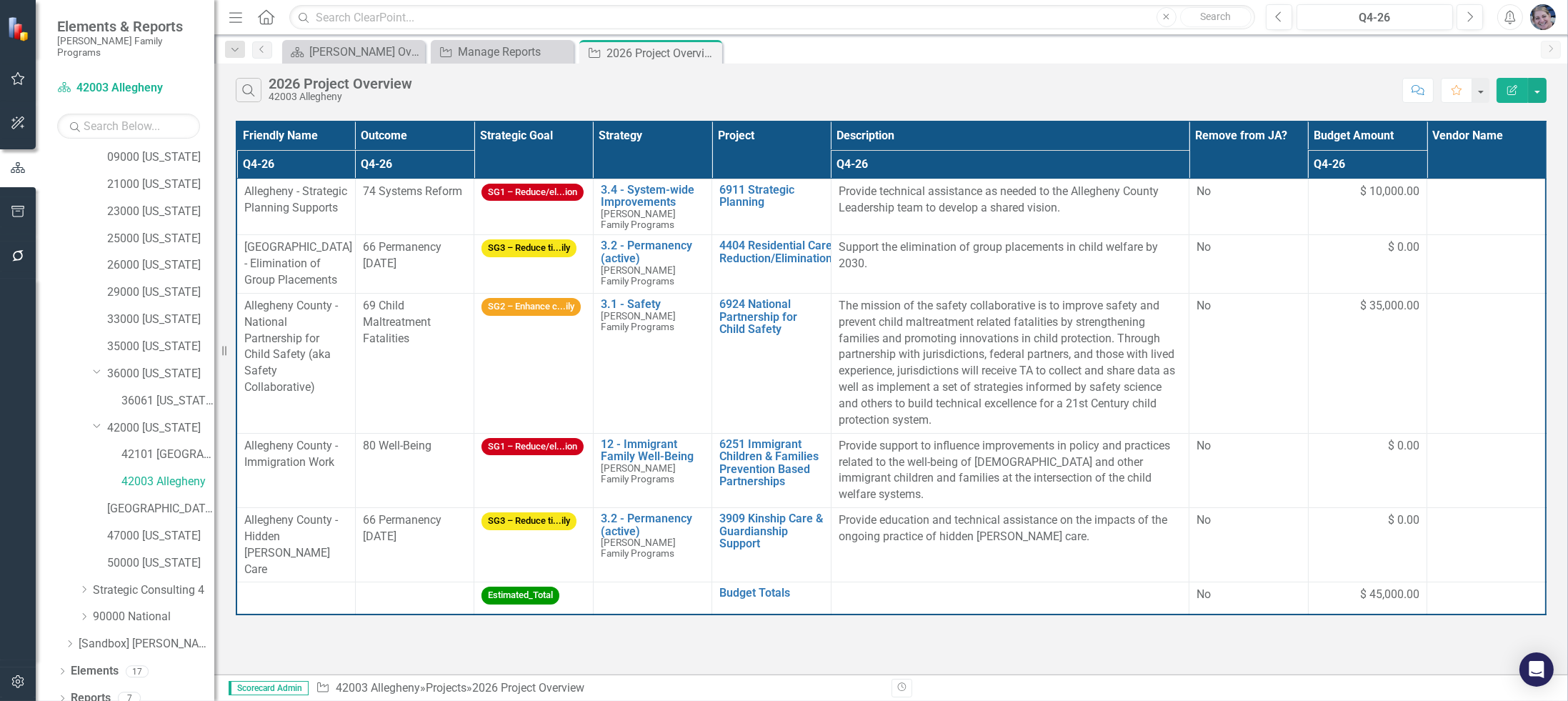
click at [1513, 86] on icon "Edit Report" at bounding box center [1512, 90] width 12 height 10
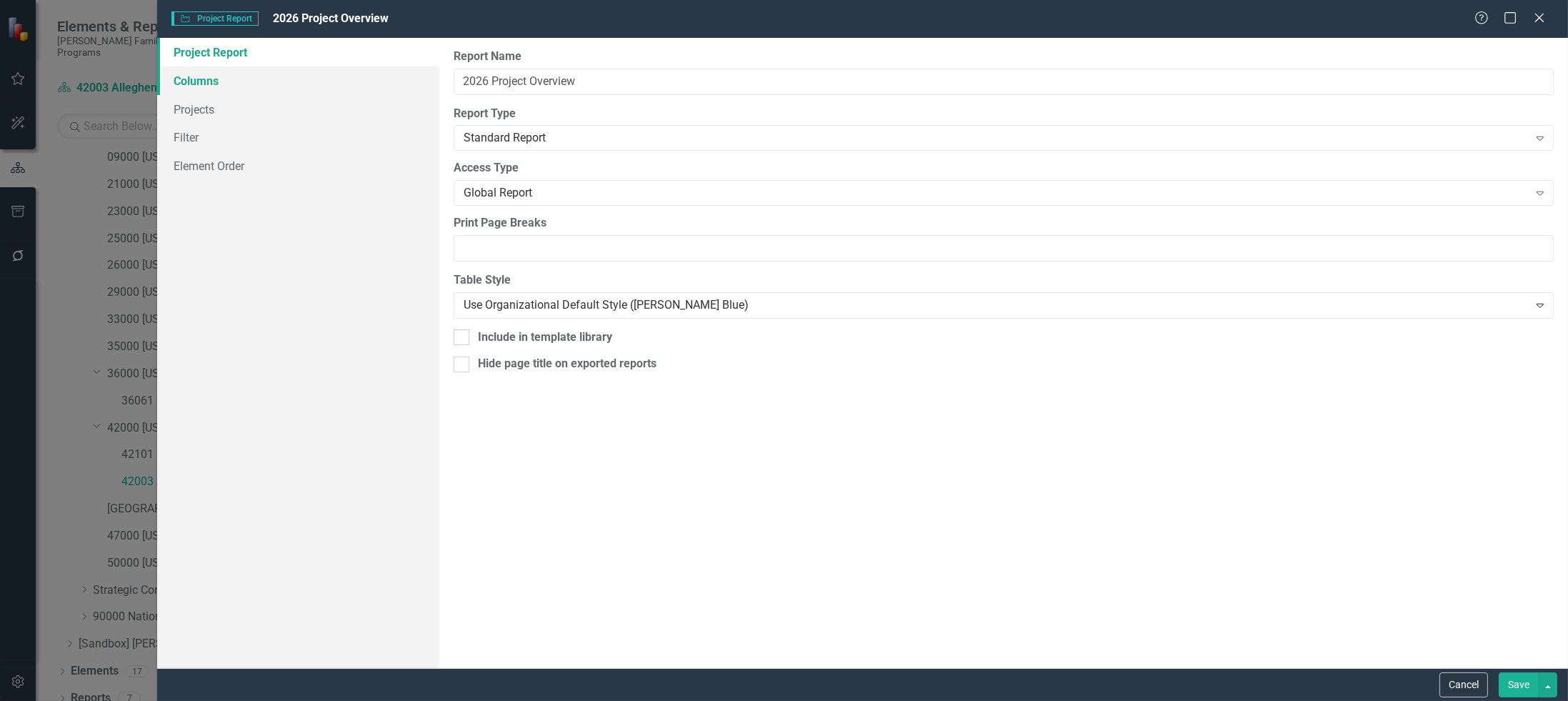
click at [221, 81] on link "Columns" at bounding box center [298, 81] width 283 height 28
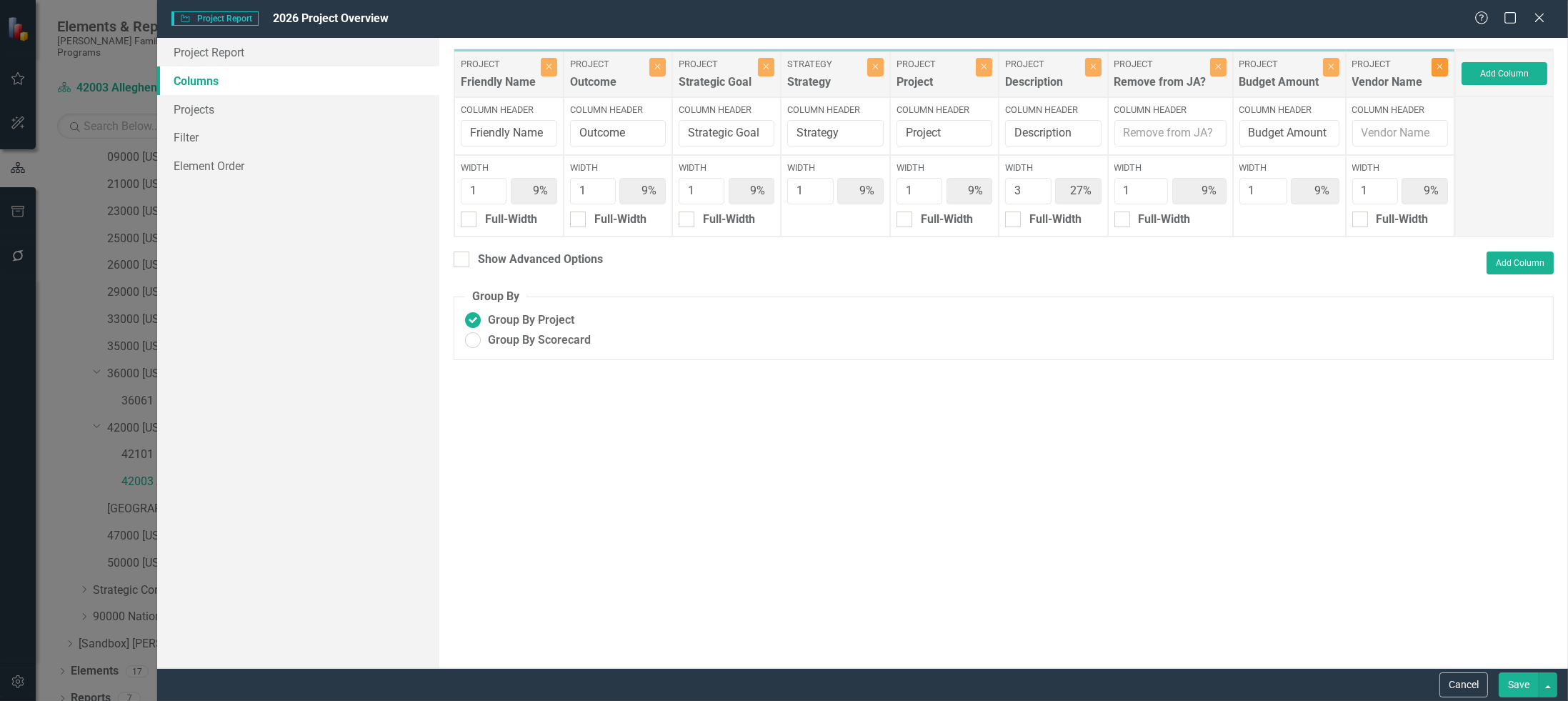
click at [1439, 62] on icon "Close" at bounding box center [1440, 66] width 7 height 8
type input "10%"
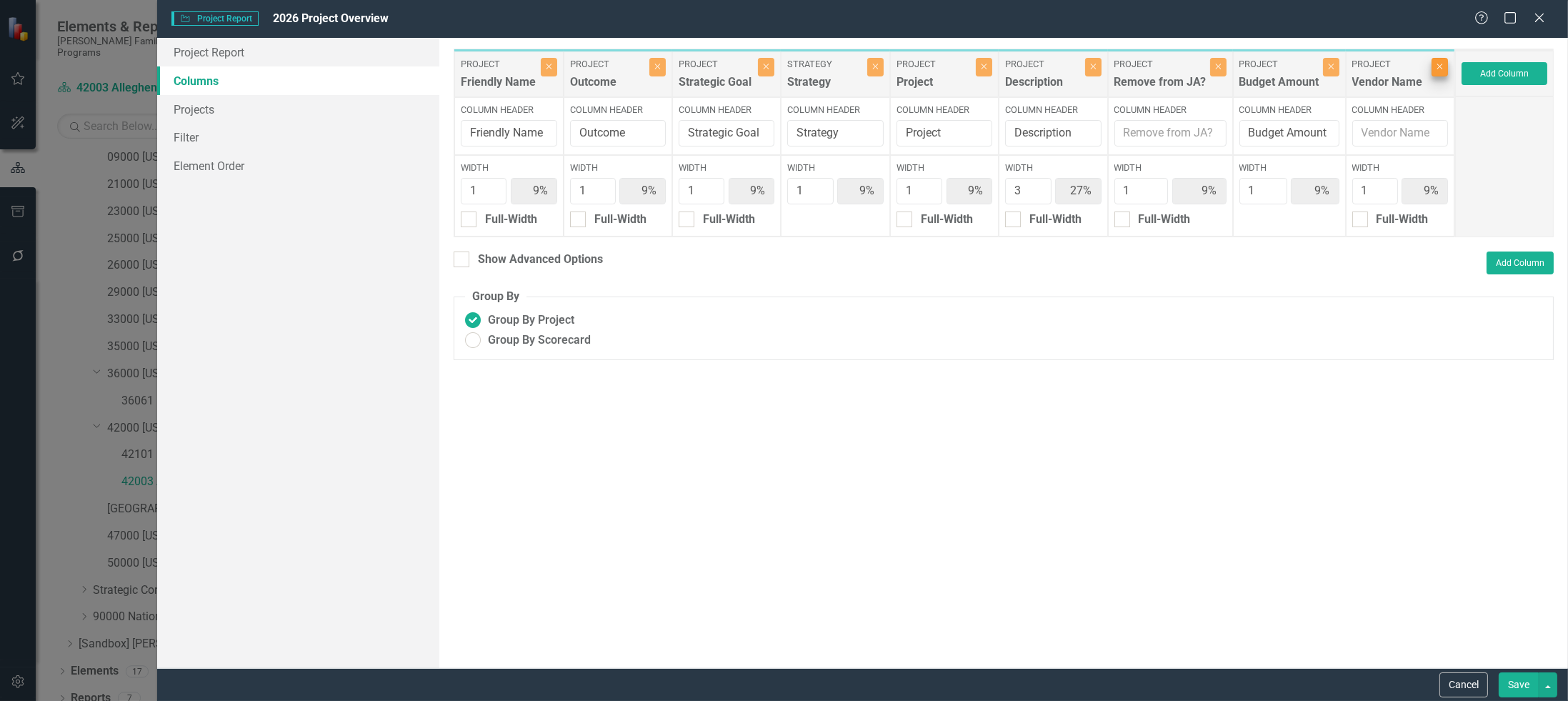
type input "10%"
type input "30%"
type input "10%"
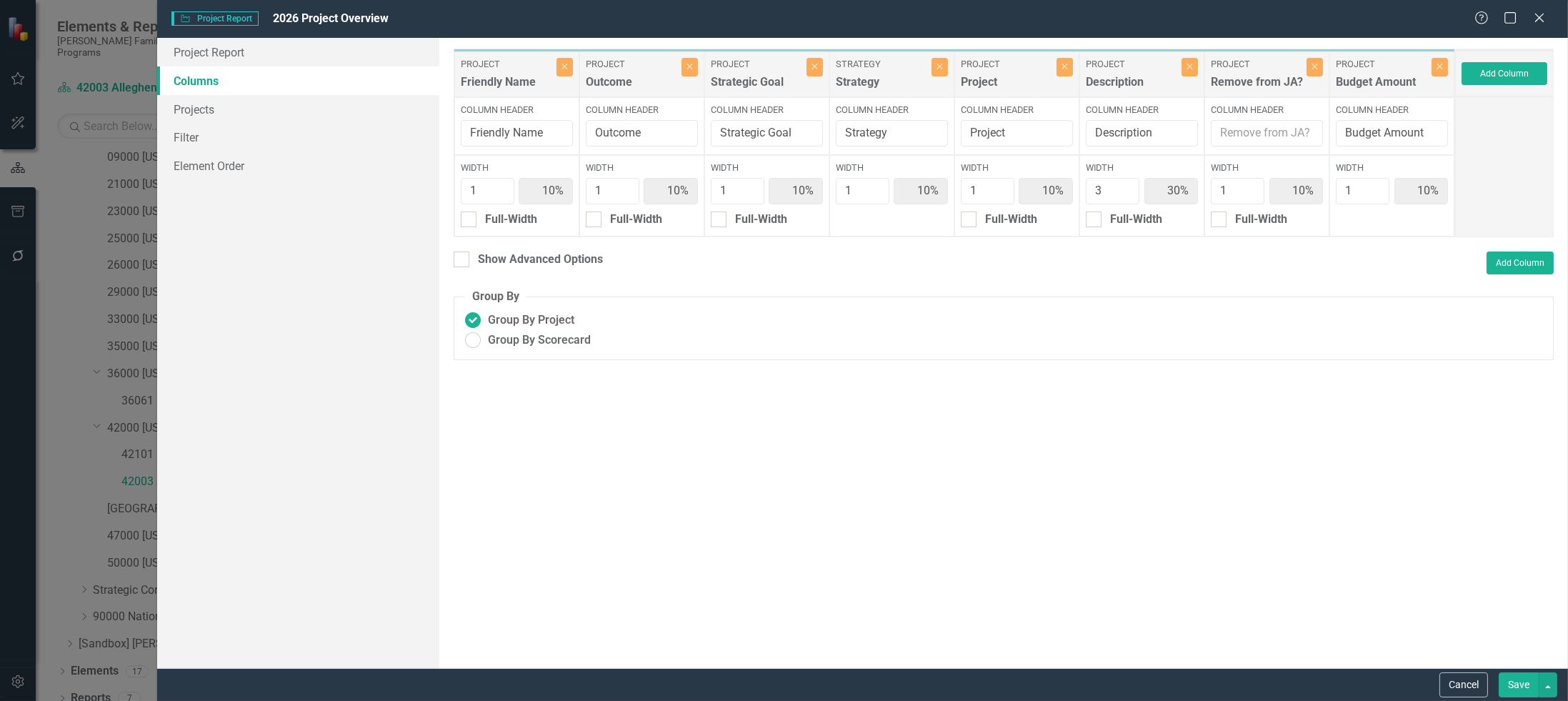
click at [1520, 680] on button "Save" at bounding box center [1519, 684] width 40 height 25
radio input "true"
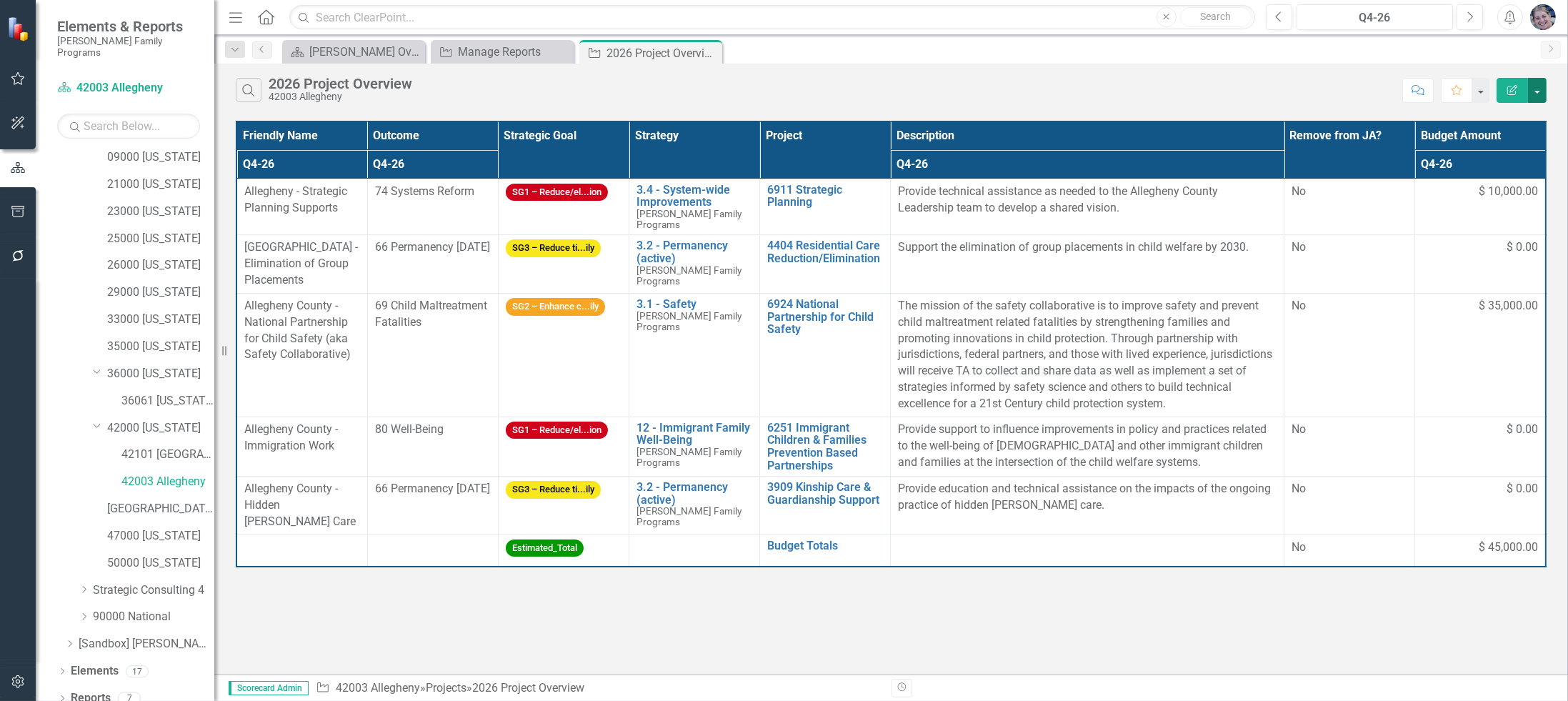
click at [1536, 86] on button "button" at bounding box center [1537, 91] width 18 height 25
click at [1496, 164] on link "Excel Export to Excel" at bounding box center [1490, 171] width 113 height 27
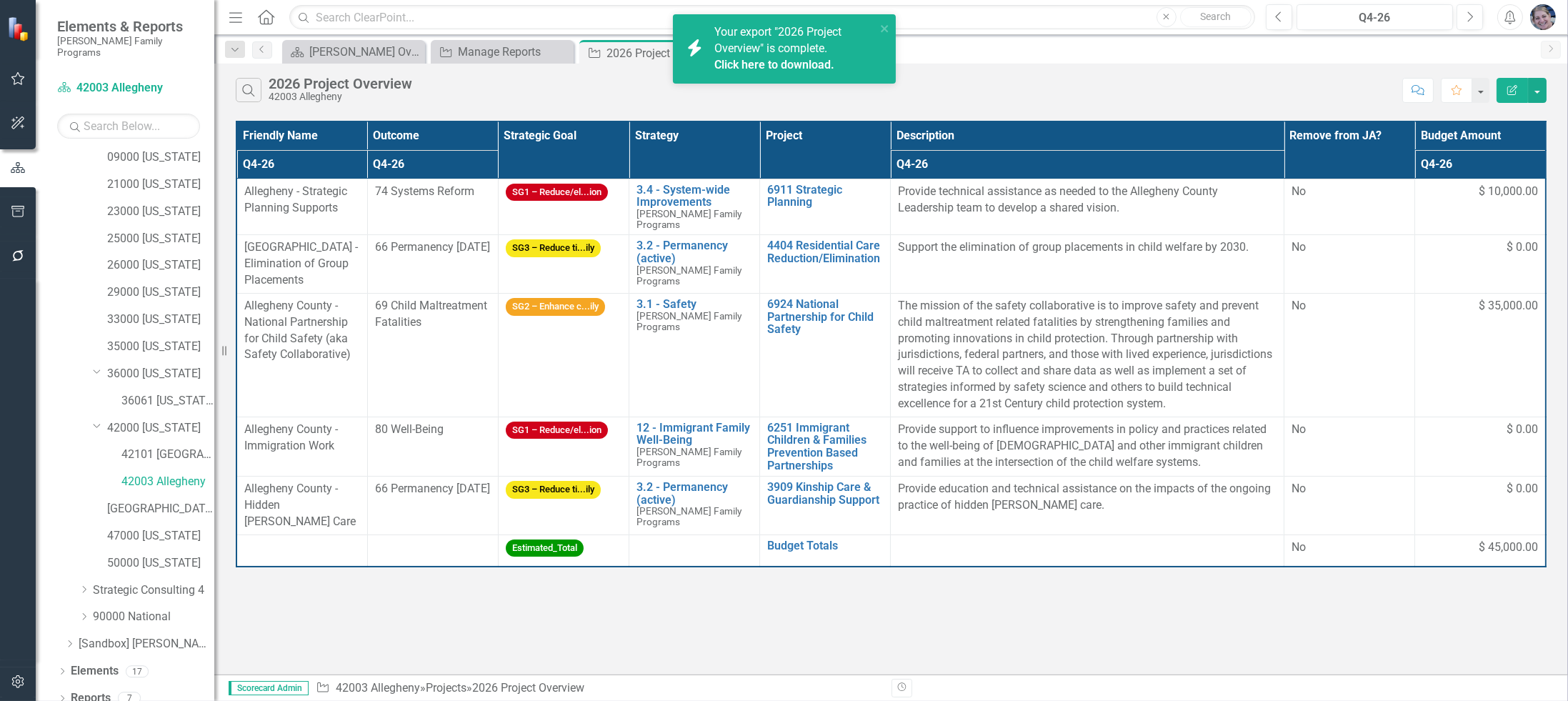
click at [806, 61] on link "Click here to download." at bounding box center [774, 65] width 120 height 13
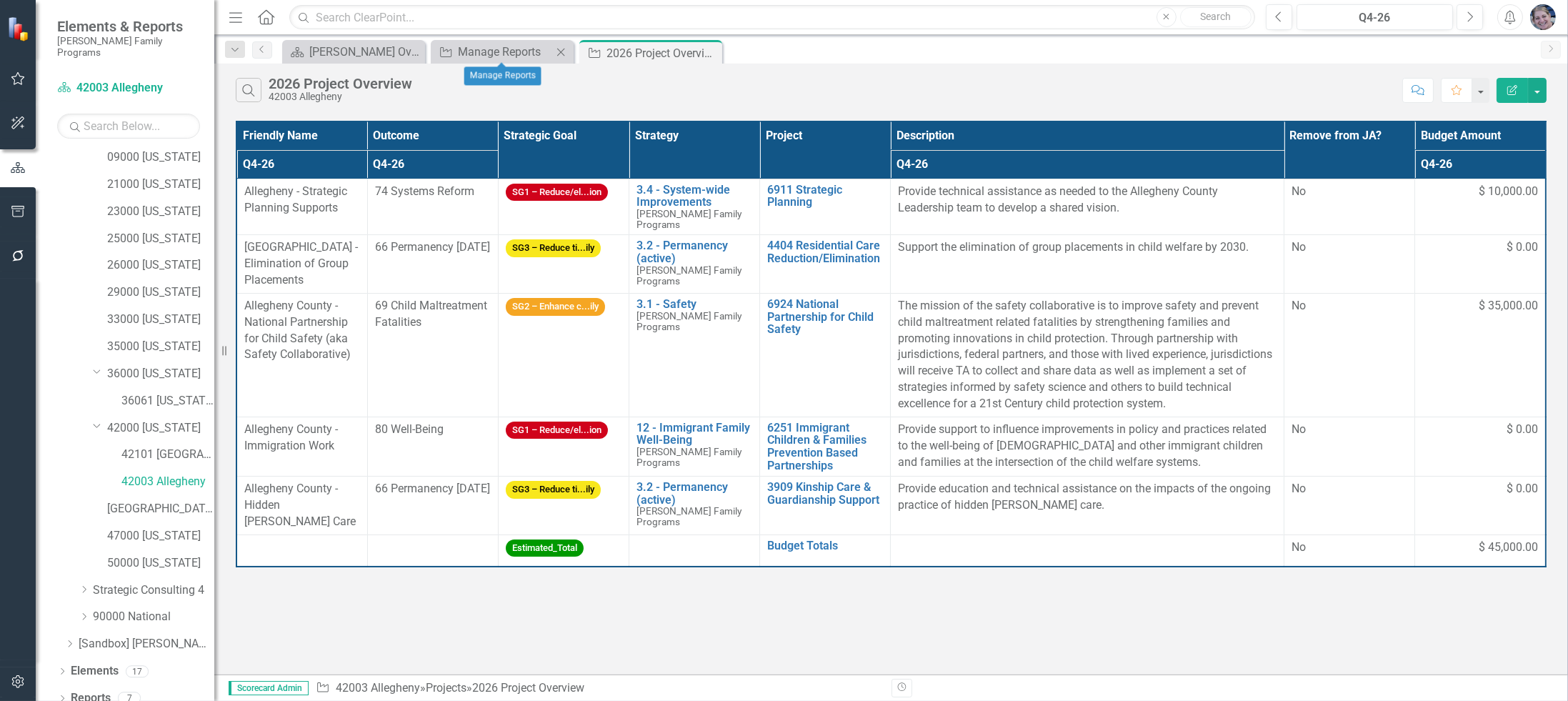
click at [562, 43] on div "Close" at bounding box center [561, 51] width 17 height 17
click at [163, 501] on link "[GEOGRAPHIC_DATA][US_STATE]" at bounding box center [160, 509] width 107 height 17
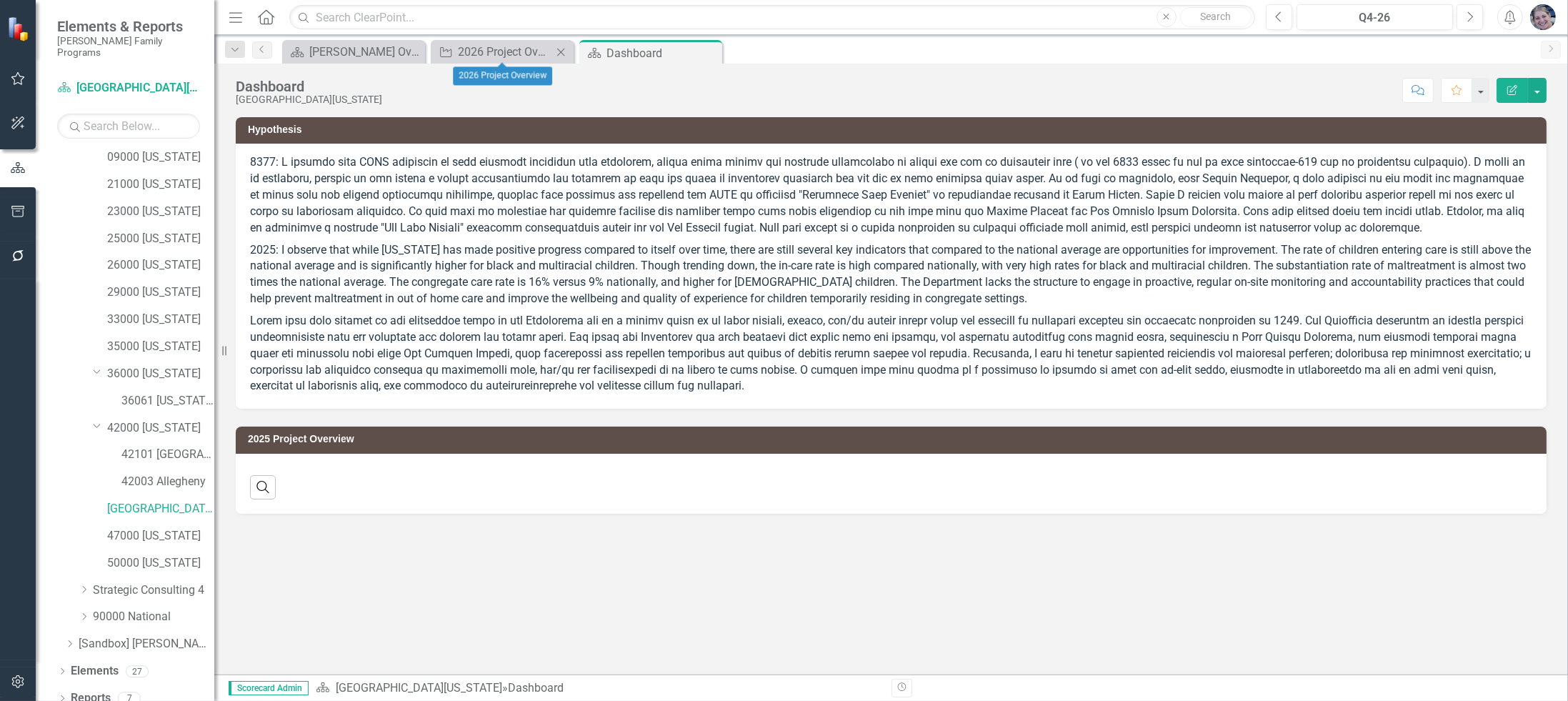
click at [558, 51] on icon "Close" at bounding box center [560, 52] width 14 height 12
click at [101, 690] on link "Reports" at bounding box center [91, 699] width 40 height 17
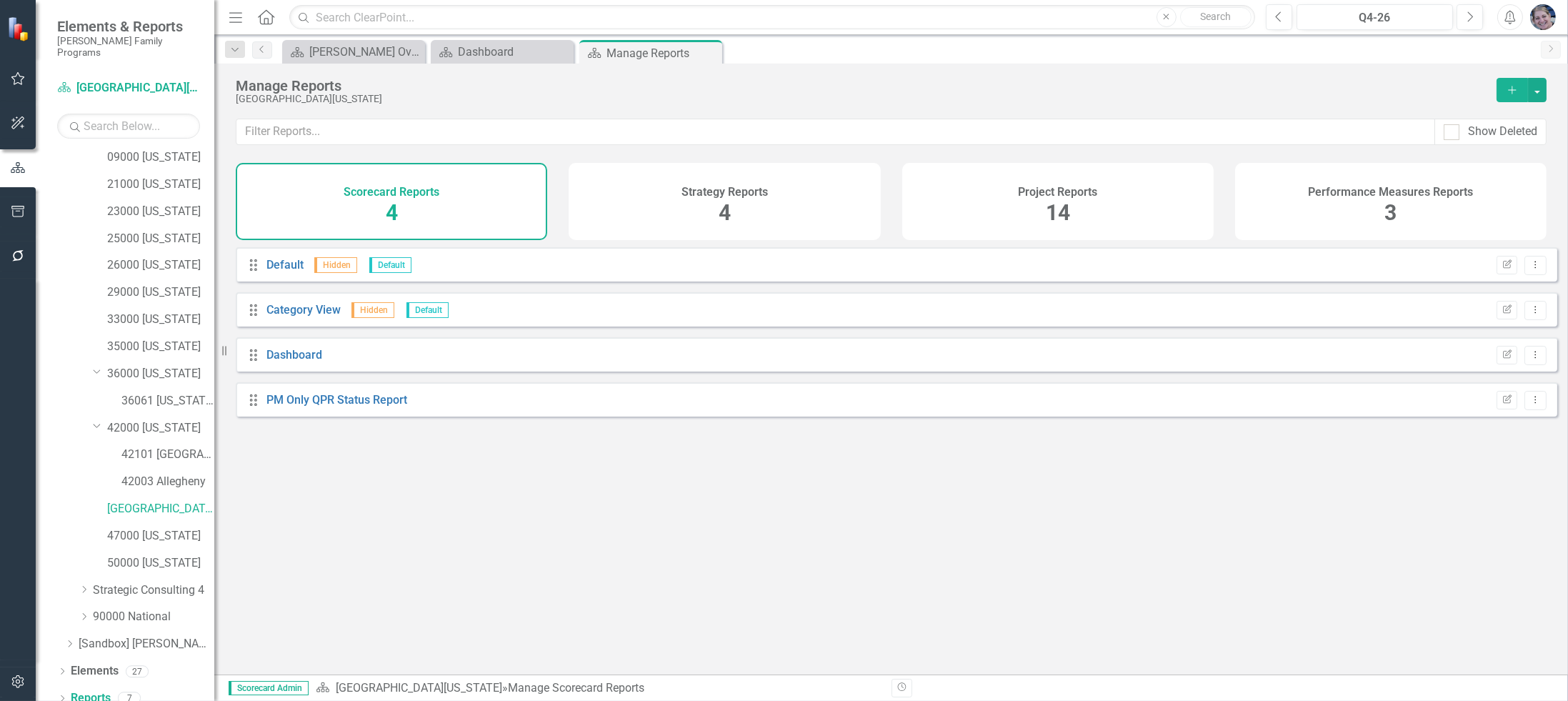
click at [1046, 200] on span "14" at bounding box center [1058, 213] width 24 height 25
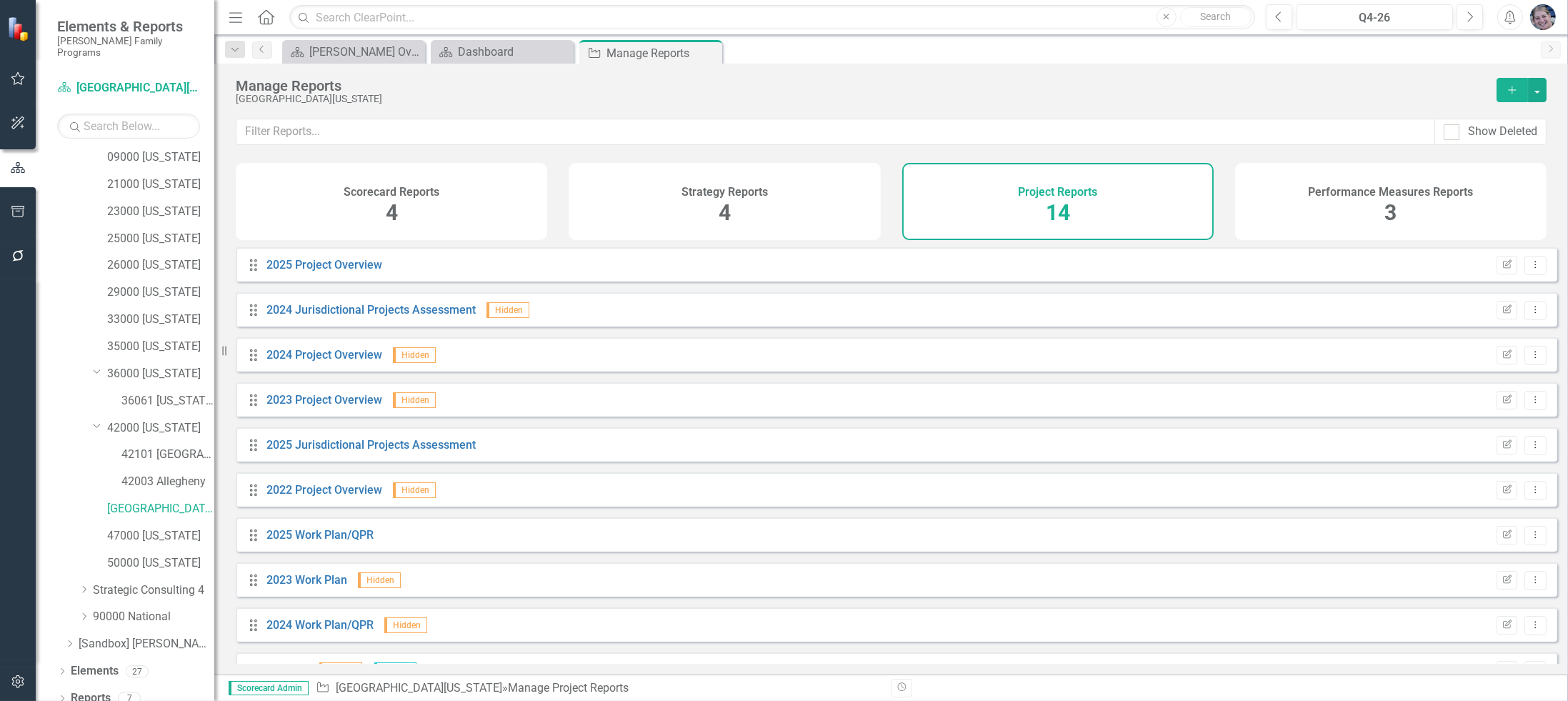
scroll to position [213, 0]
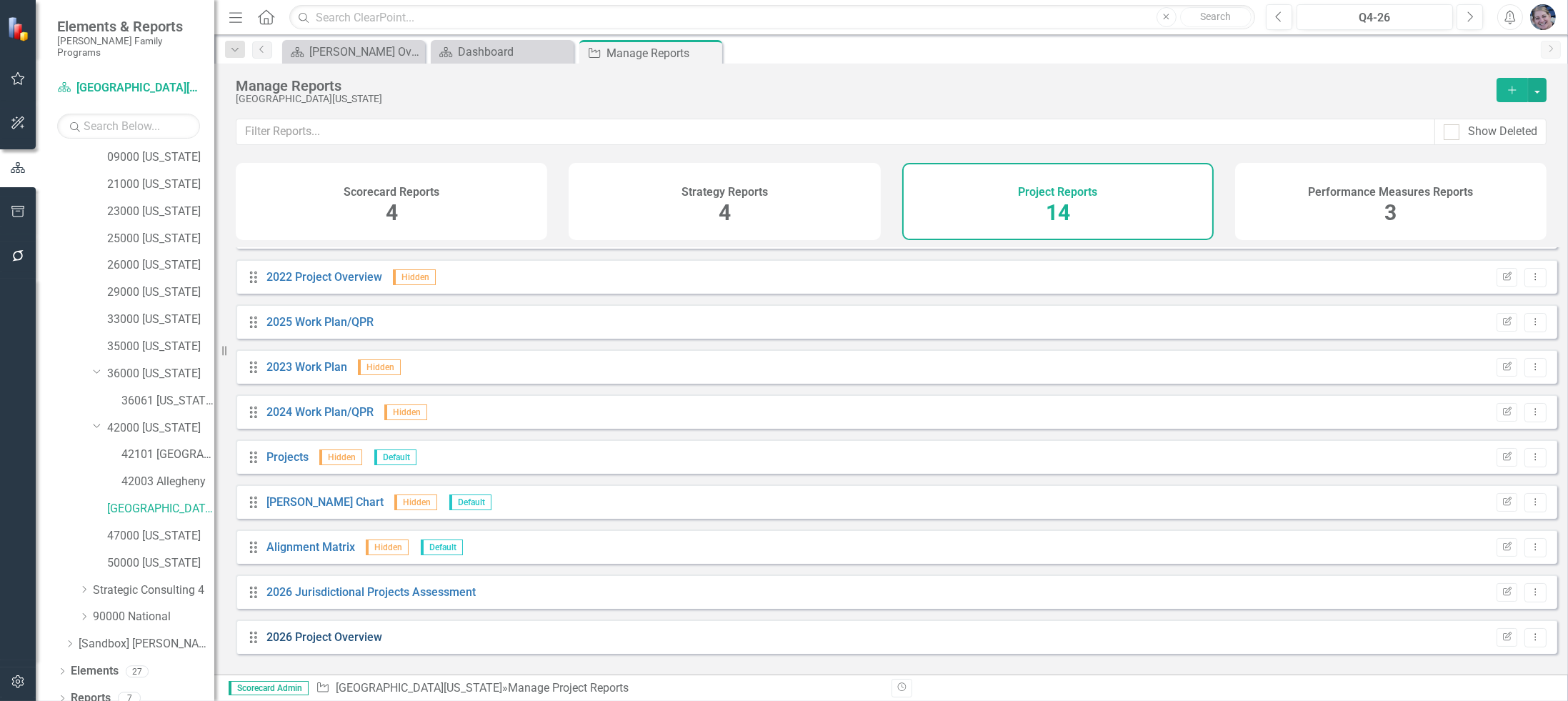
click at [366, 644] on link "2026 Project Overview" at bounding box center [324, 636] width 116 height 13
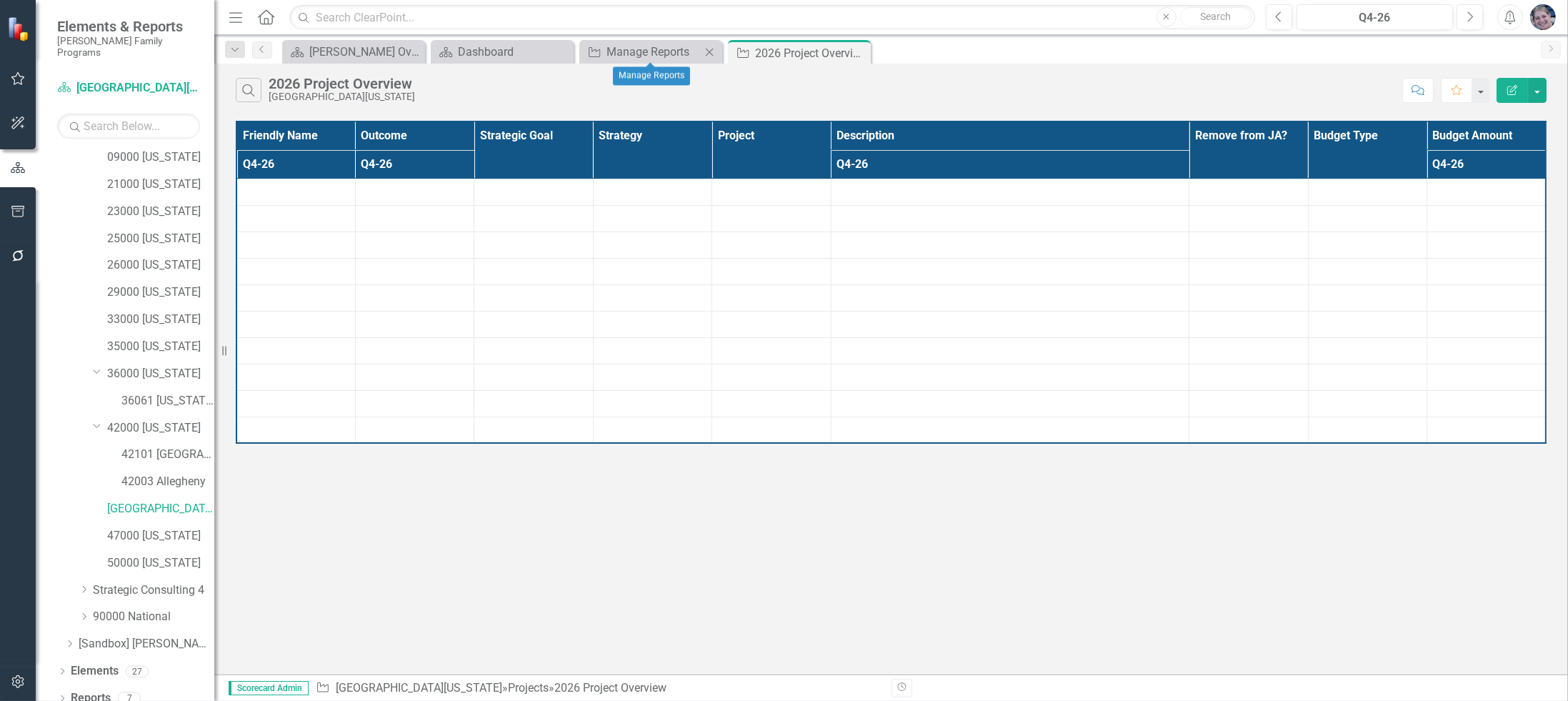
click at [710, 52] on icon at bounding box center [710, 51] width 7 height 7
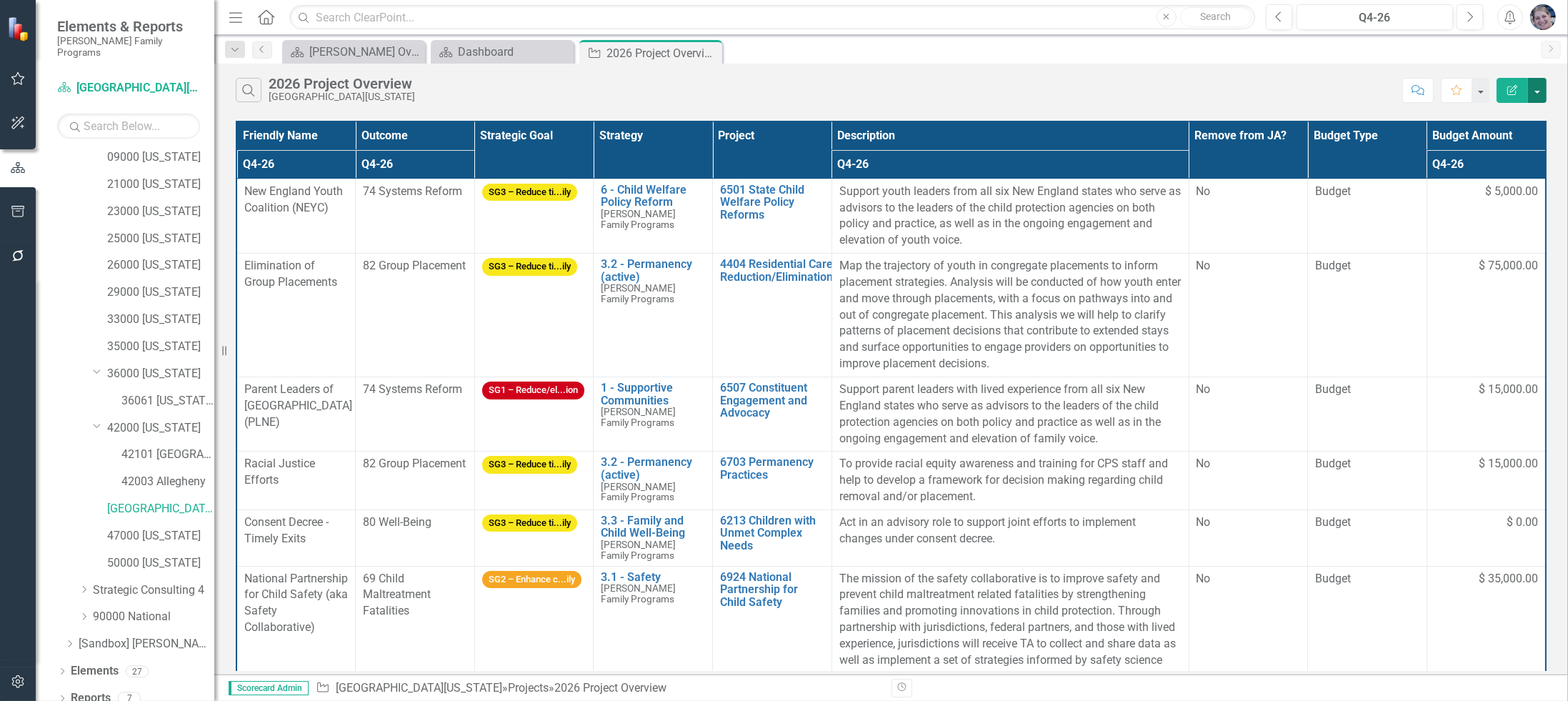
click at [1537, 93] on button "button" at bounding box center [1537, 91] width 18 height 25
click at [1509, 171] on link "Excel Export to Excel" at bounding box center [1490, 171] width 113 height 27
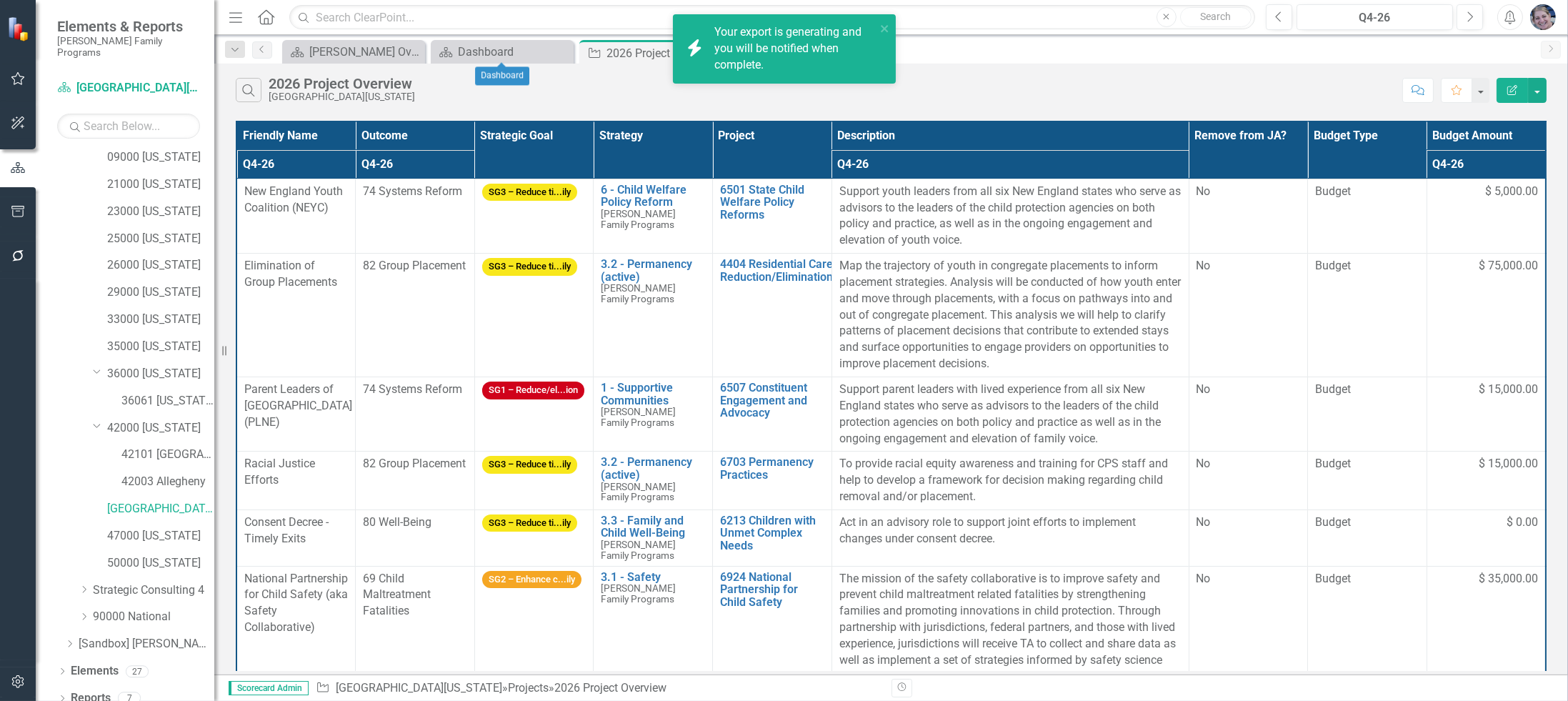
drag, startPoint x: 558, startPoint y: 53, endPoint x: 553, endPoint y: 69, distance: 16.8
click at [0, 0] on icon "Close" at bounding box center [0, 0] width 0 height 0
click at [804, 65] on link "Click here to download." at bounding box center [774, 65] width 120 height 13
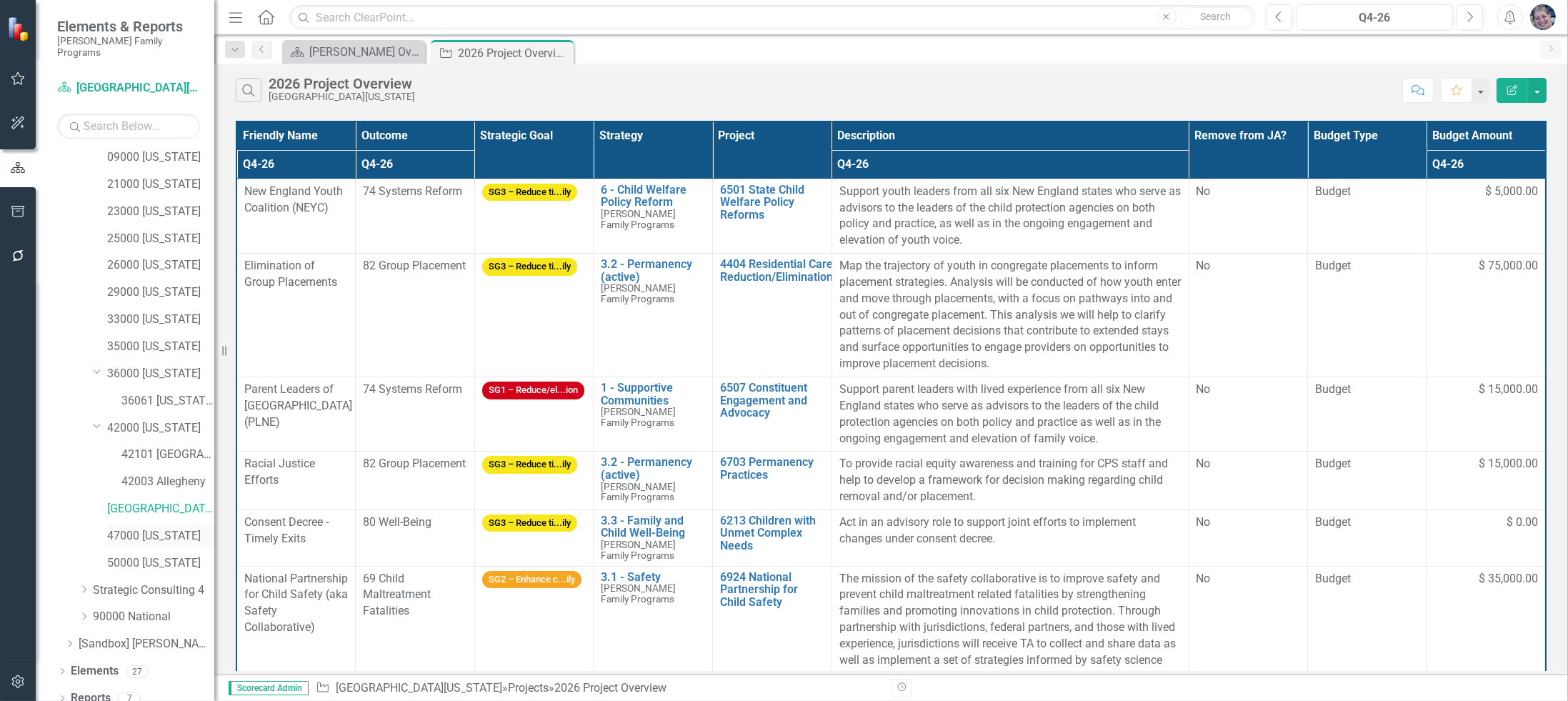
click at [170, 527] on link "47000 [US_STATE]" at bounding box center [160, 536] width 107 height 17
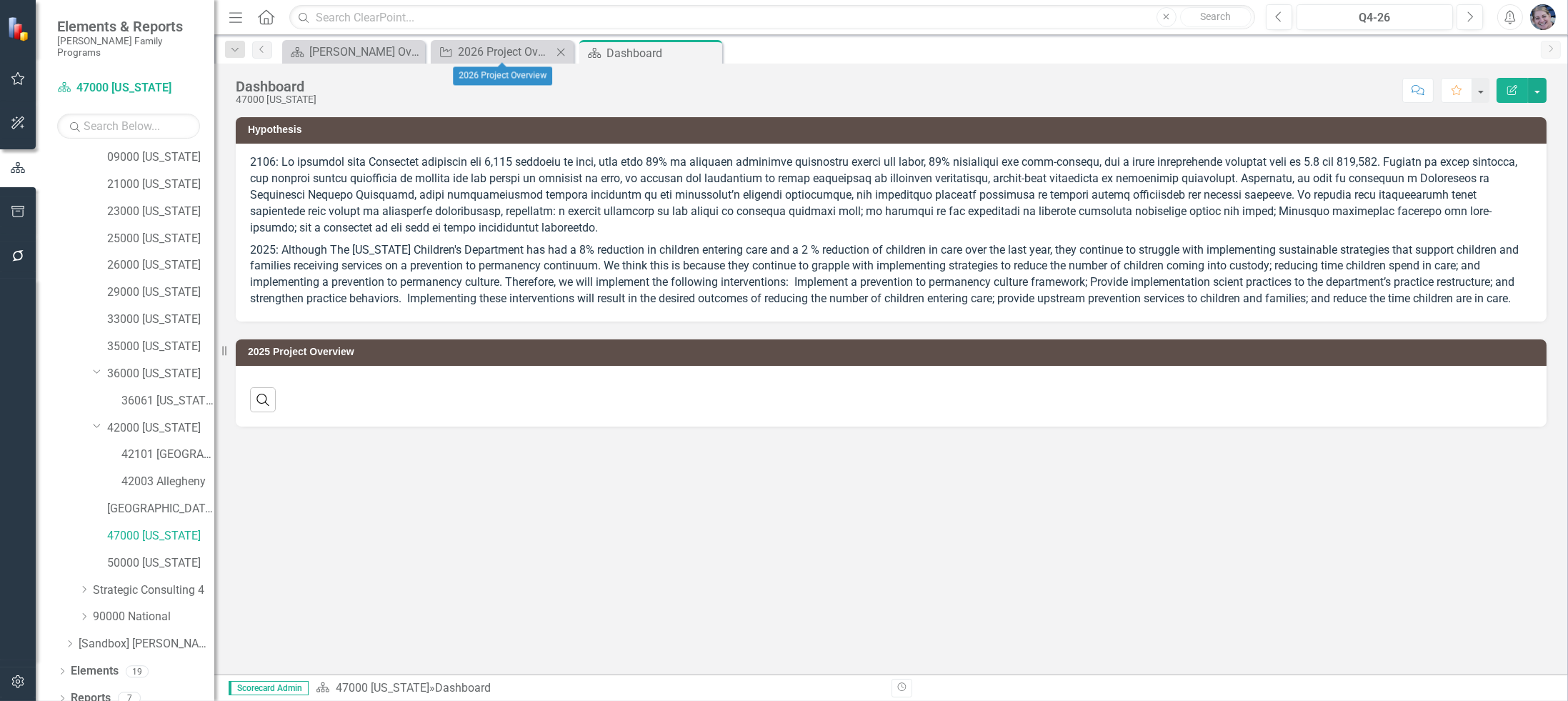
click at [565, 48] on icon "Close" at bounding box center [560, 52] width 14 height 12
click at [89, 690] on link "Reports" at bounding box center [91, 699] width 40 height 17
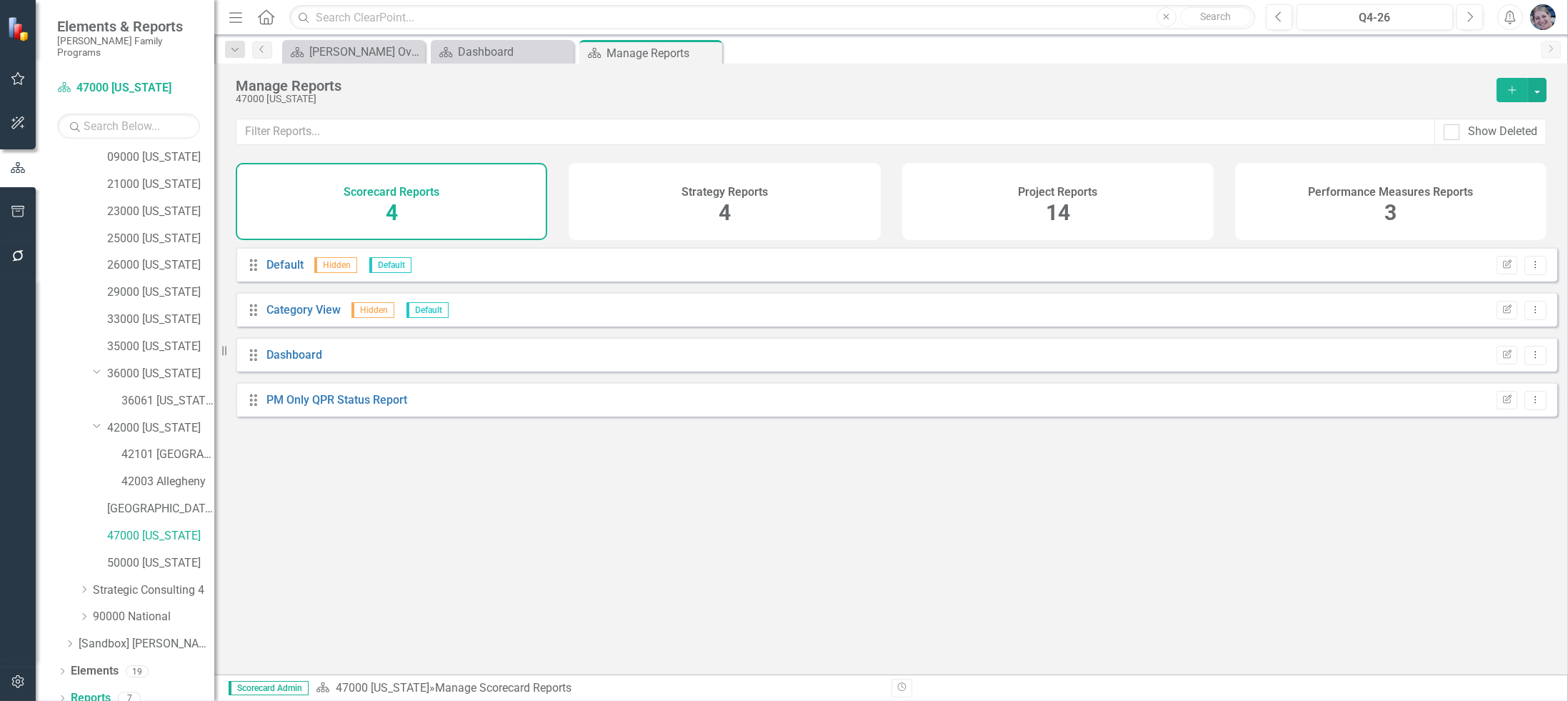
click at [1053, 212] on span "14" at bounding box center [1058, 213] width 24 height 25
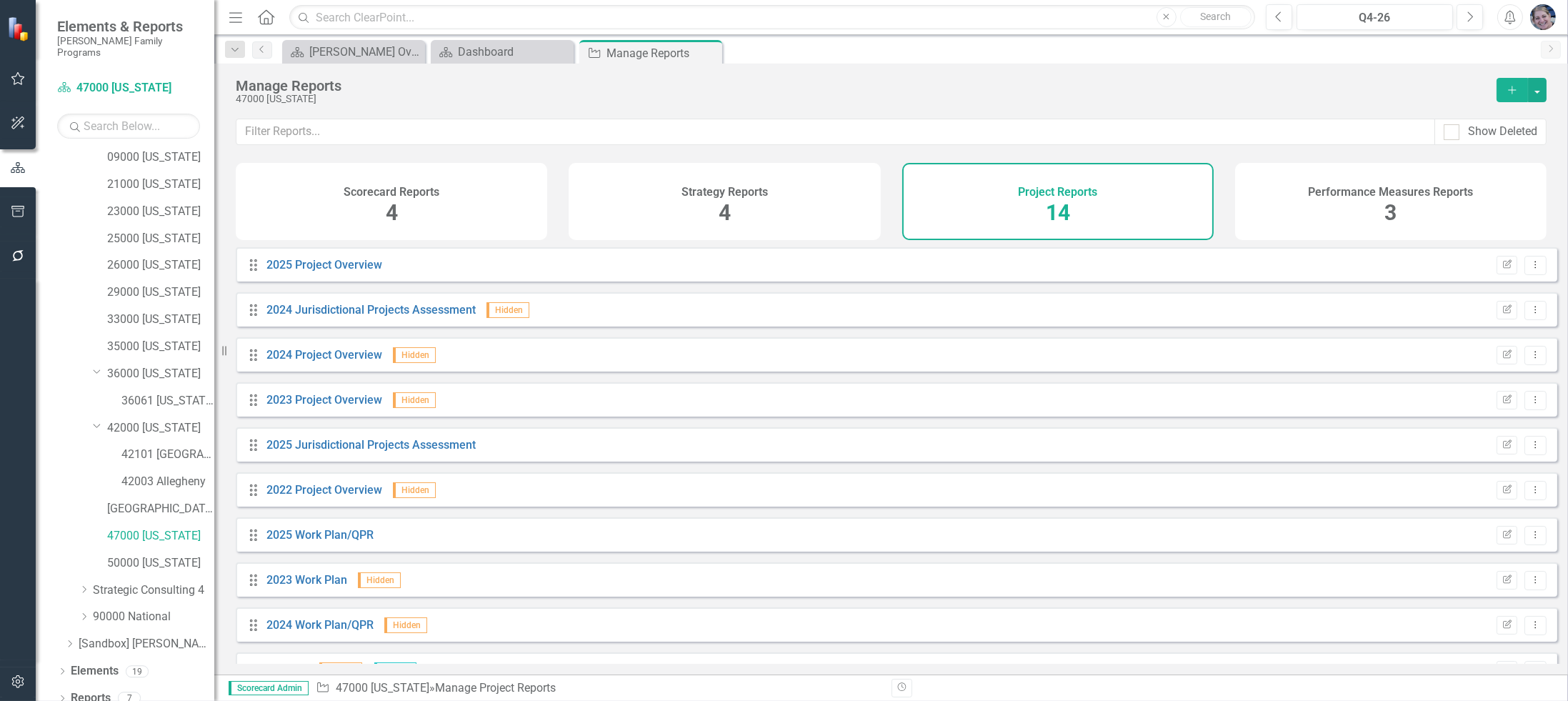
scroll to position [213, 0]
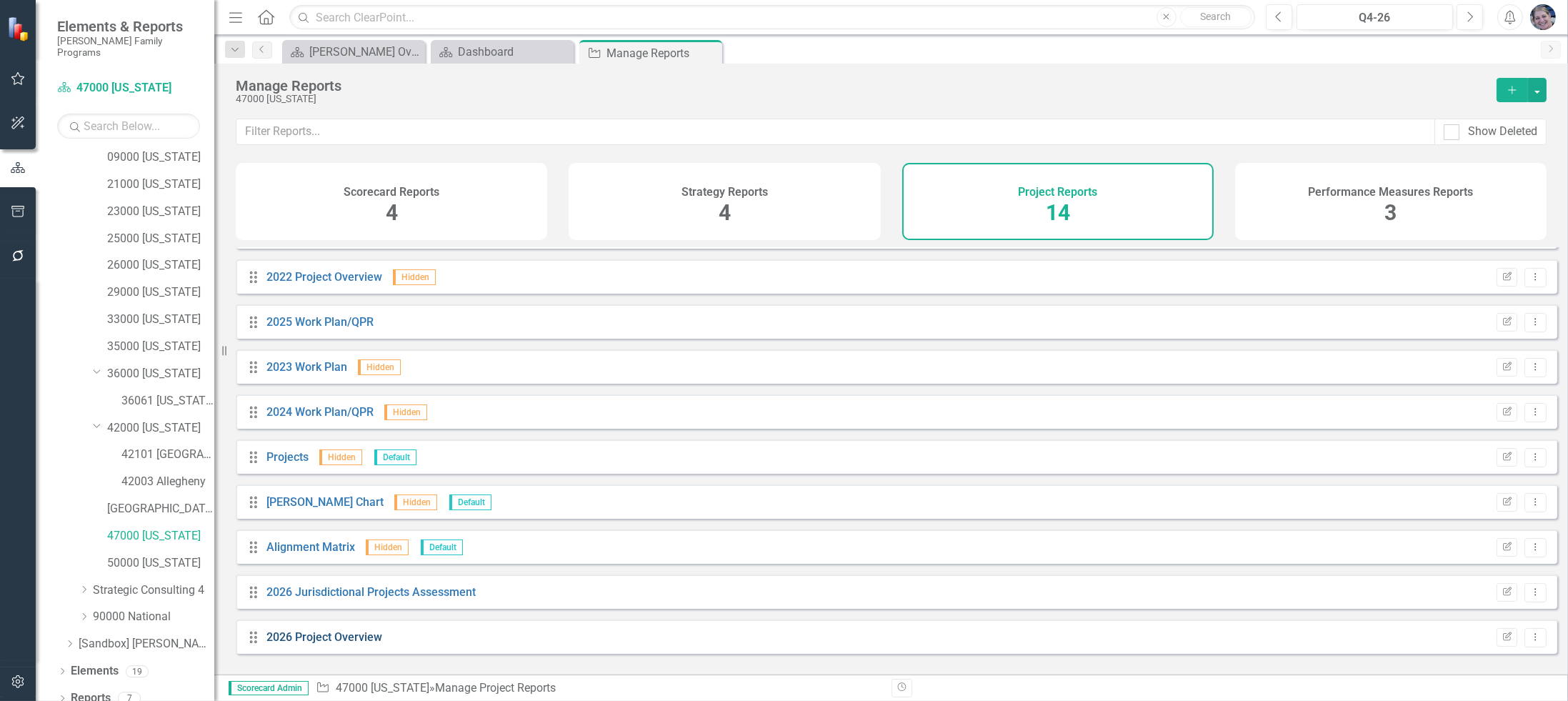
click at [347, 644] on link "2026 Project Overview" at bounding box center [324, 636] width 116 height 13
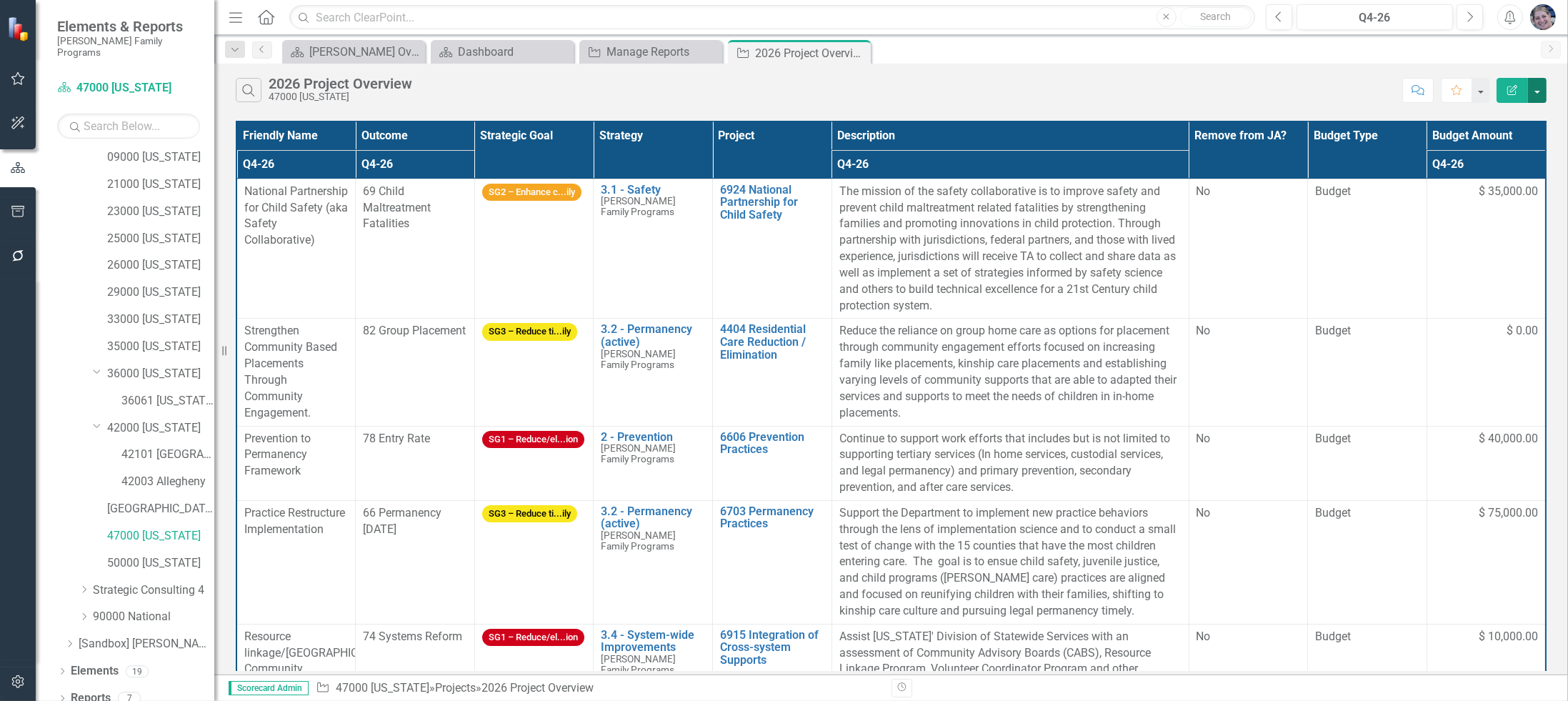
click at [1541, 91] on button "button" at bounding box center [1537, 91] width 18 height 25
click at [1519, 168] on link "Excel Export to Excel" at bounding box center [1490, 171] width 113 height 27
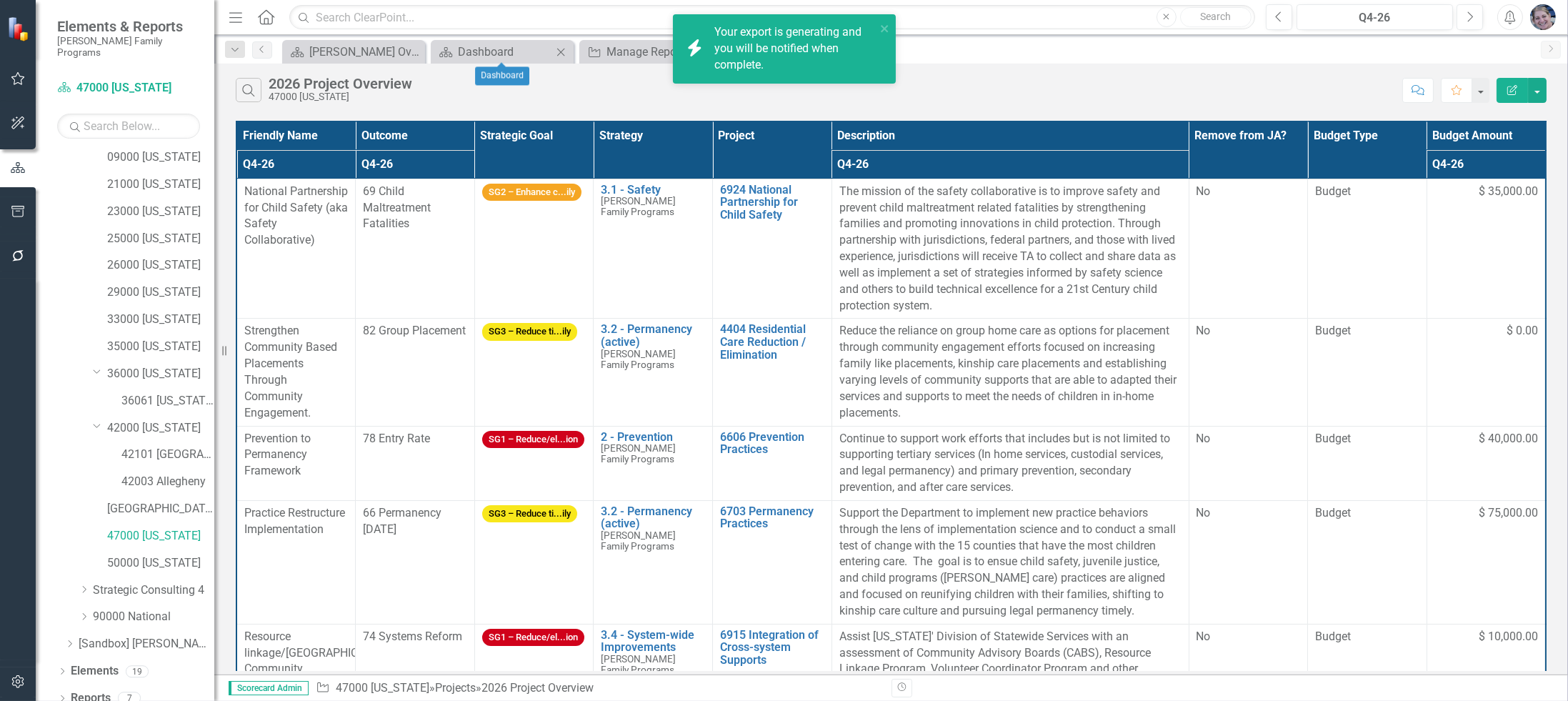
click at [558, 48] on icon "Close" at bounding box center [560, 52] width 14 height 12
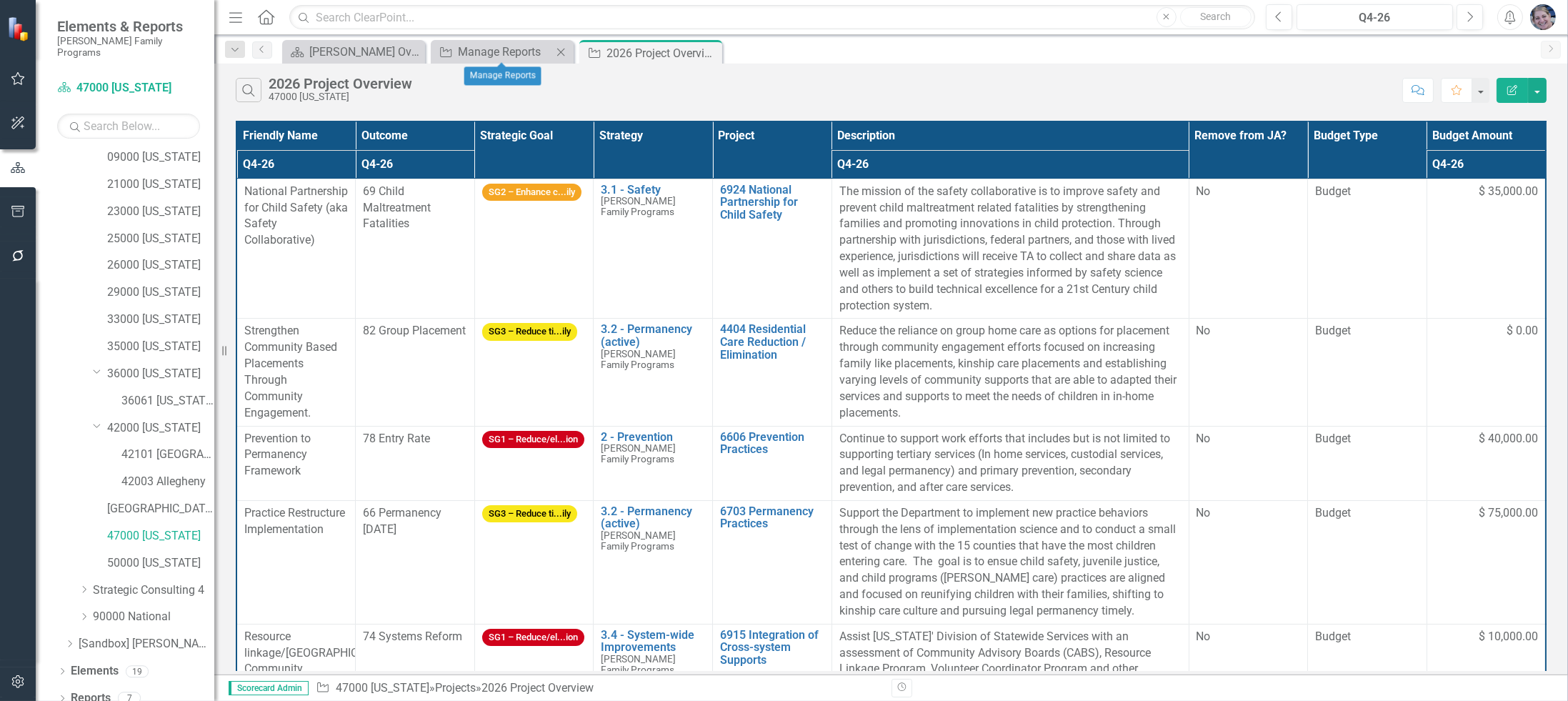
click at [563, 47] on icon "Close" at bounding box center [560, 52] width 14 height 12
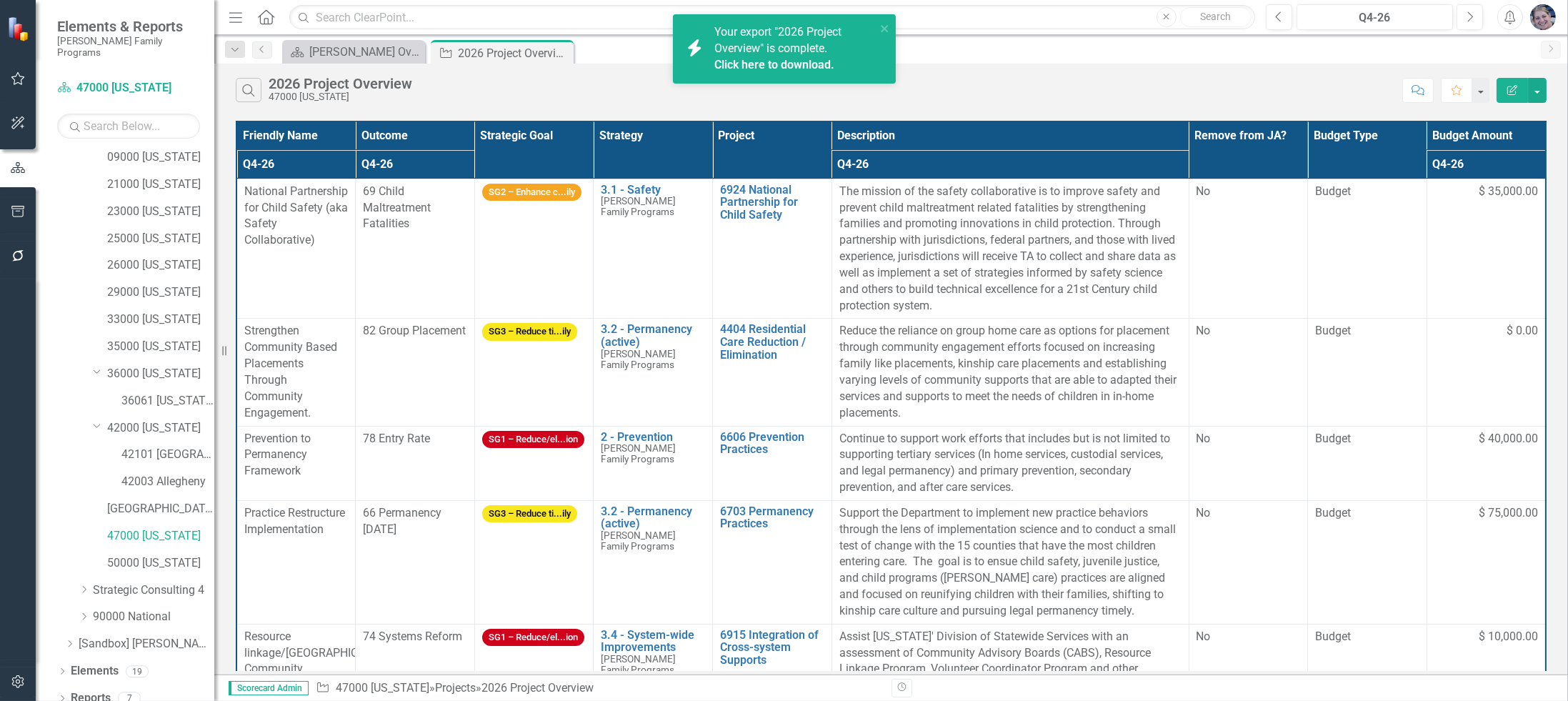
click at [779, 65] on link "Click here to download." at bounding box center [774, 65] width 120 height 13
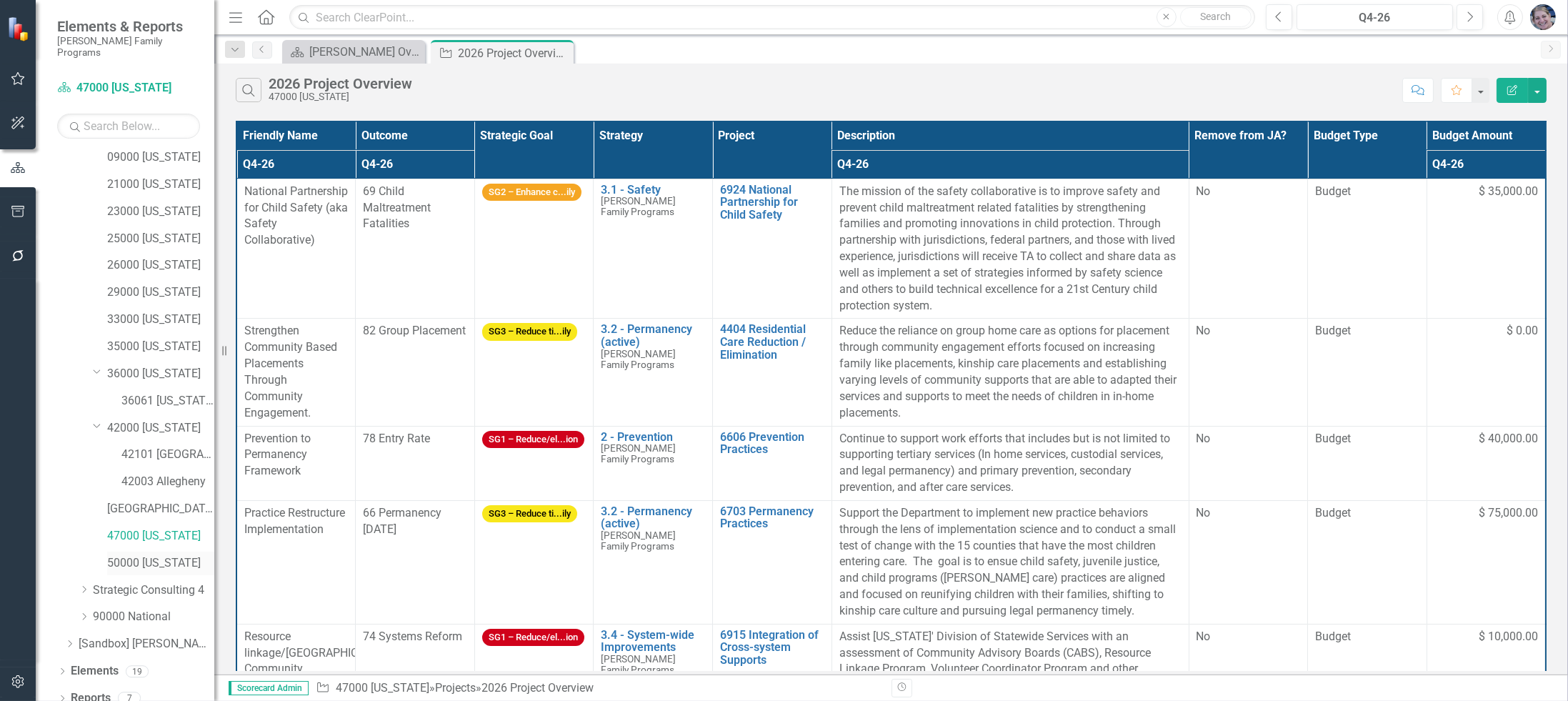
click at [166, 555] on link "50000 [US_STATE]" at bounding box center [160, 563] width 107 height 17
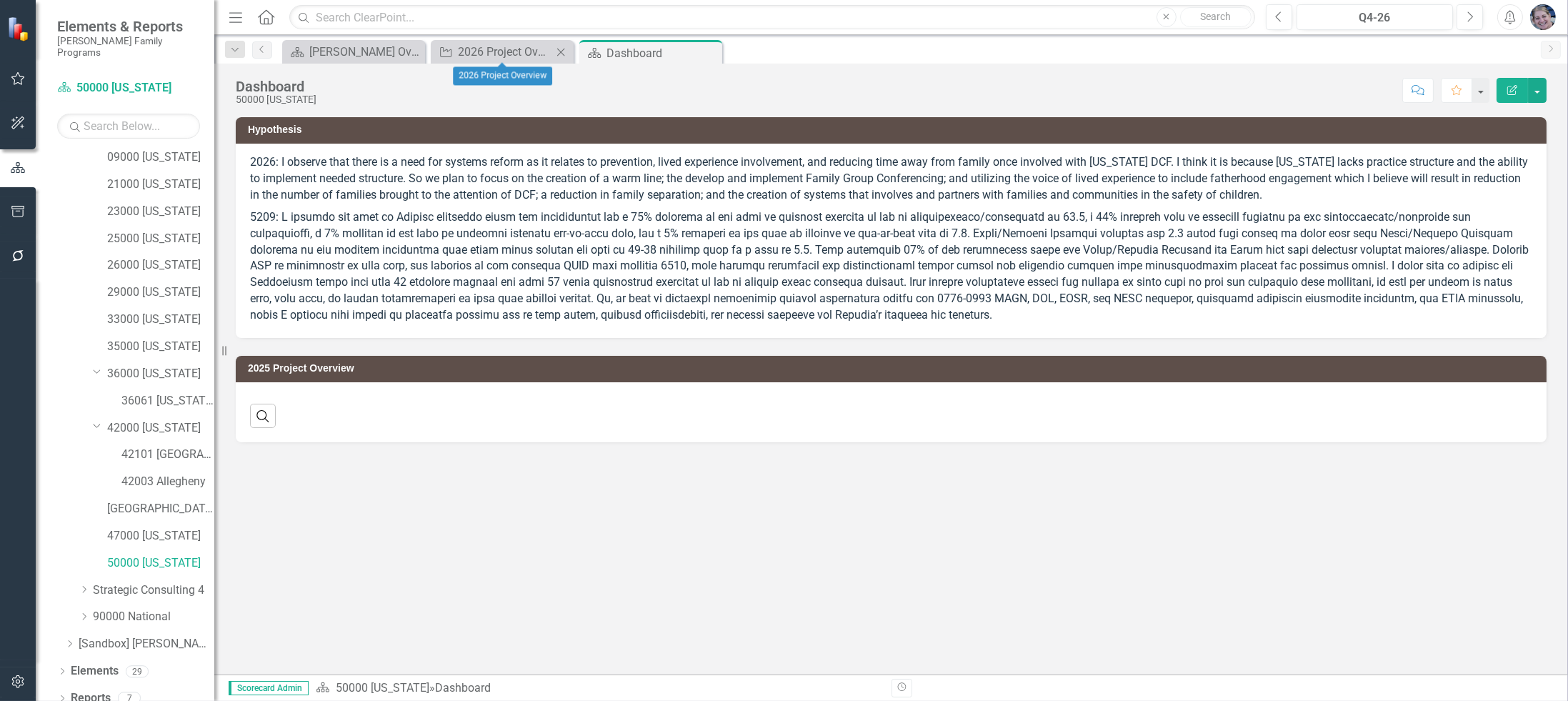
click at [558, 48] on icon "Close" at bounding box center [560, 52] width 14 height 12
click at [85, 690] on link "Reports" at bounding box center [91, 699] width 40 height 17
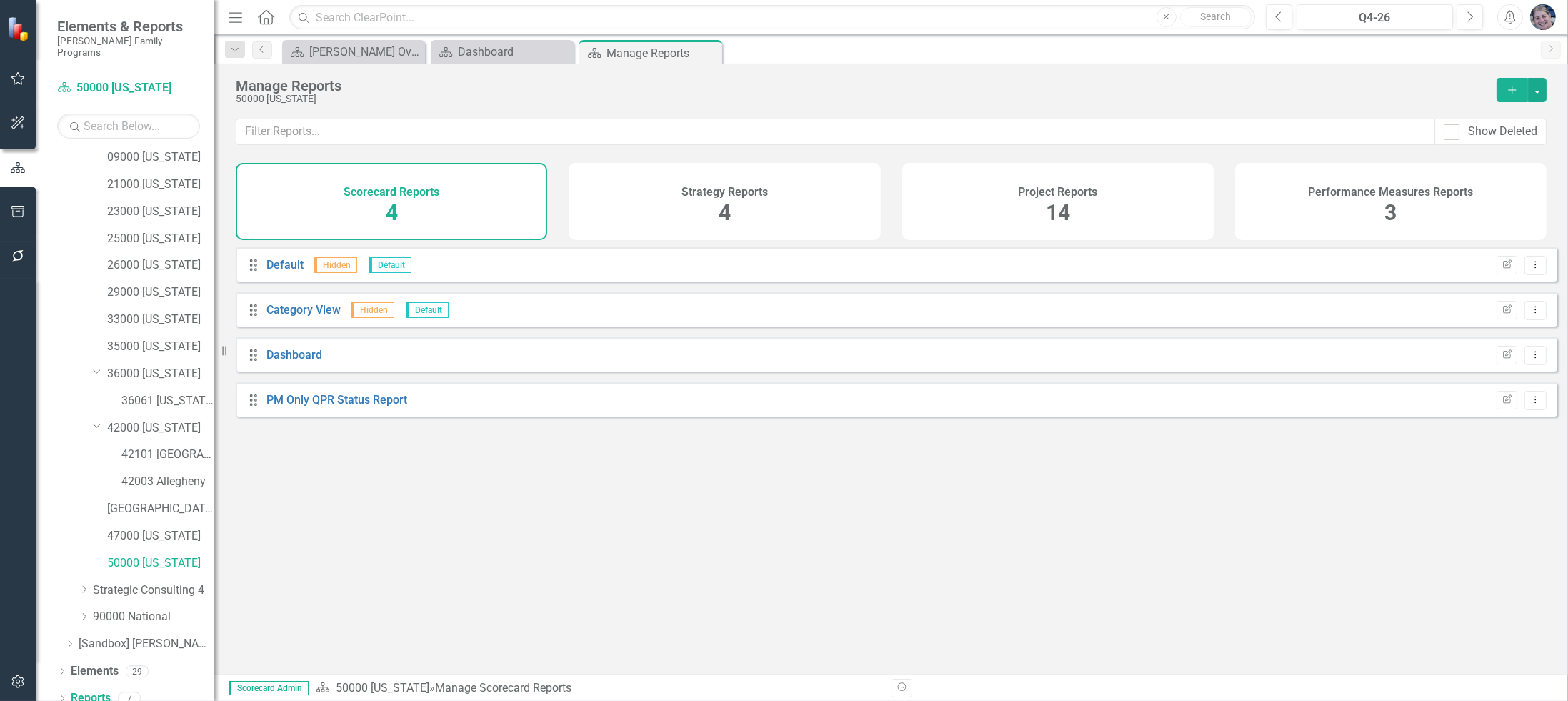
drag, startPoint x: 1079, startPoint y: 212, endPoint x: 1068, endPoint y: 213, distance: 11.0
click at [1074, 212] on div "Project Reports 14" at bounding box center [1058, 201] width 312 height 77
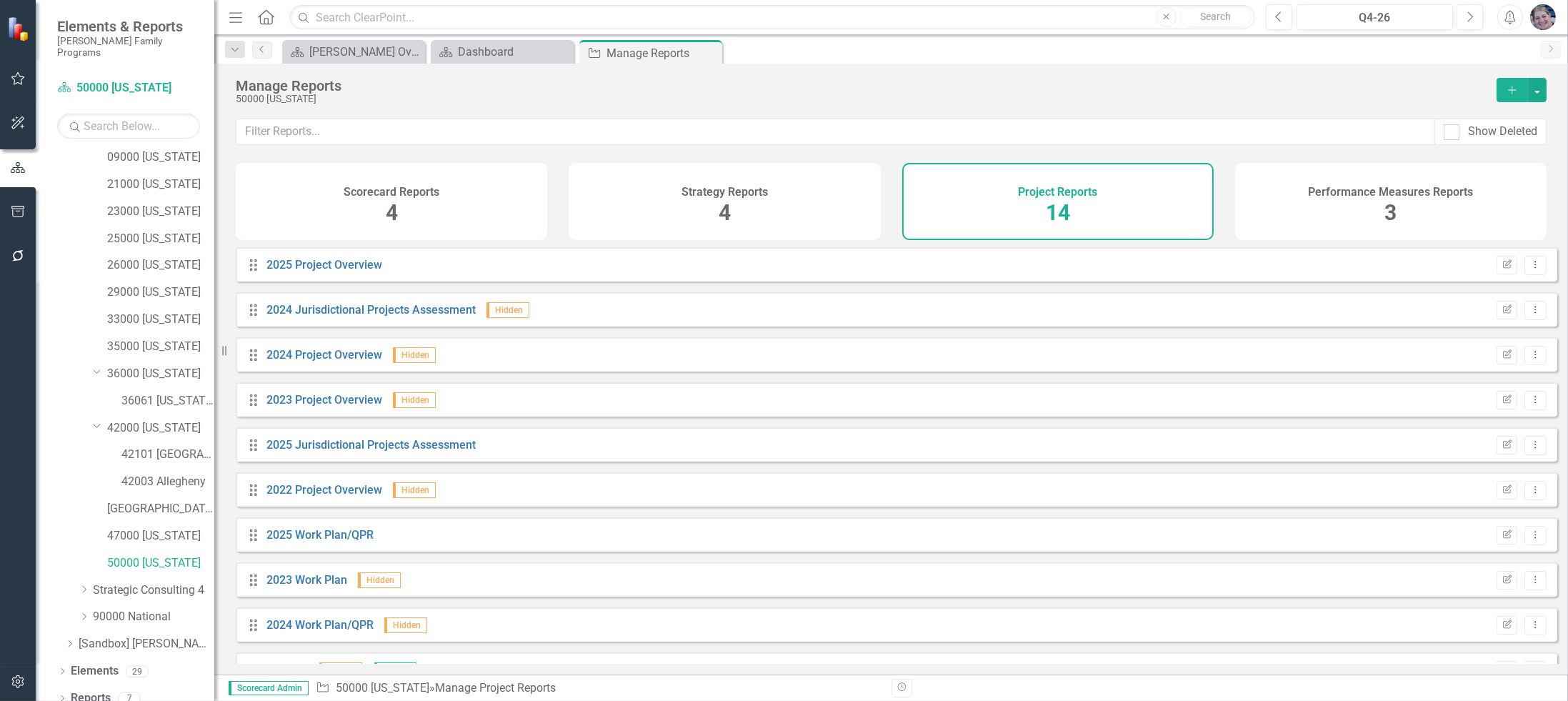
scroll to position [213, 0]
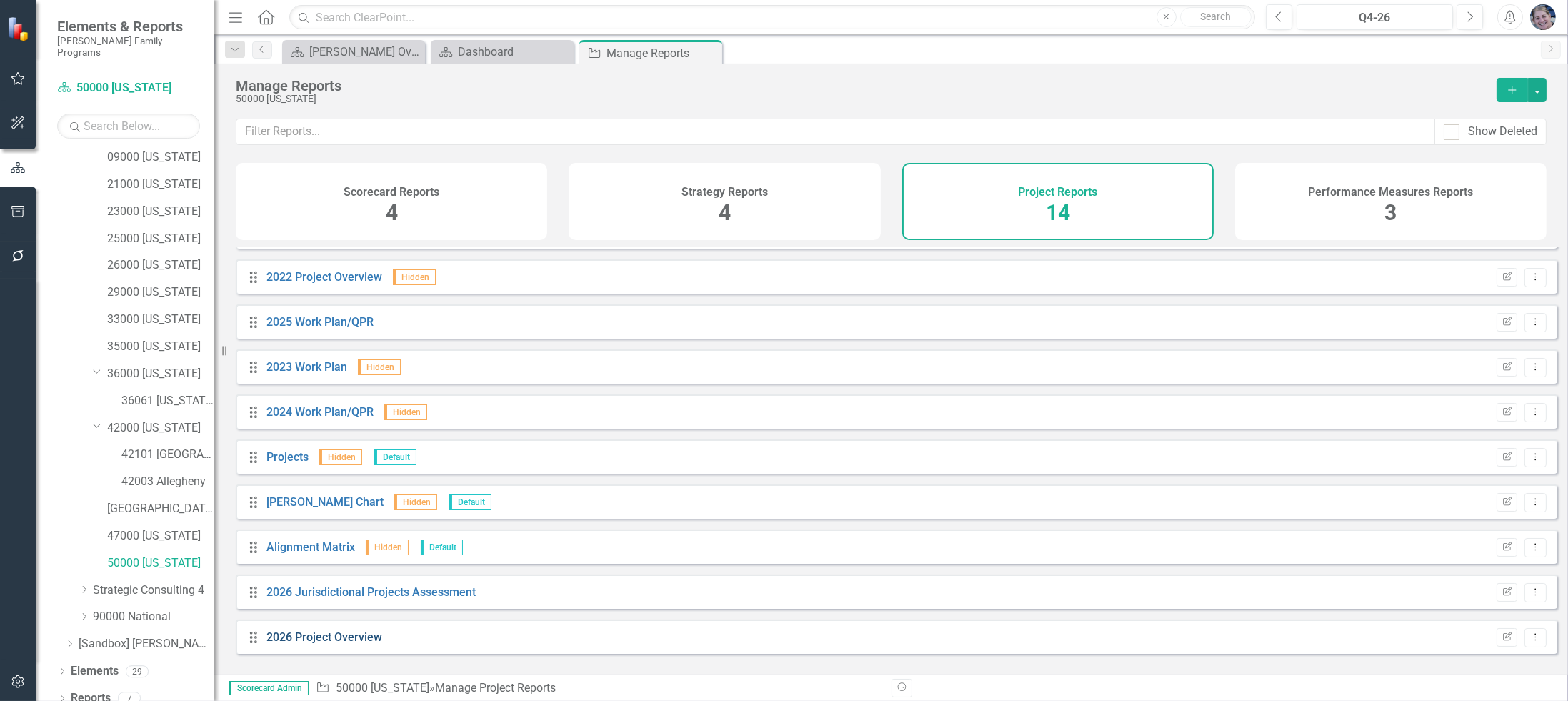
click at [358, 644] on link "2026 Project Overview" at bounding box center [324, 636] width 116 height 13
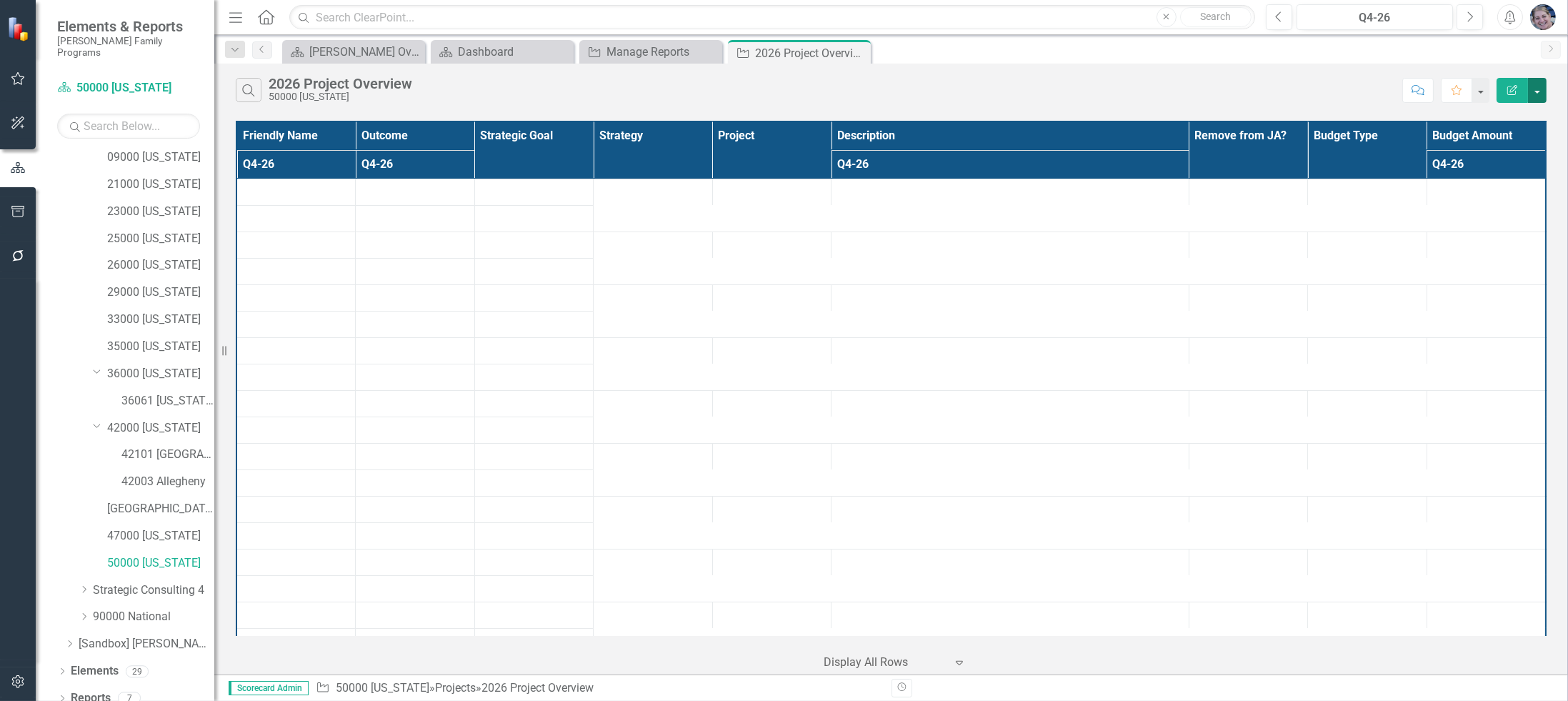
click at [1537, 91] on button "button" at bounding box center [1537, 91] width 18 height 25
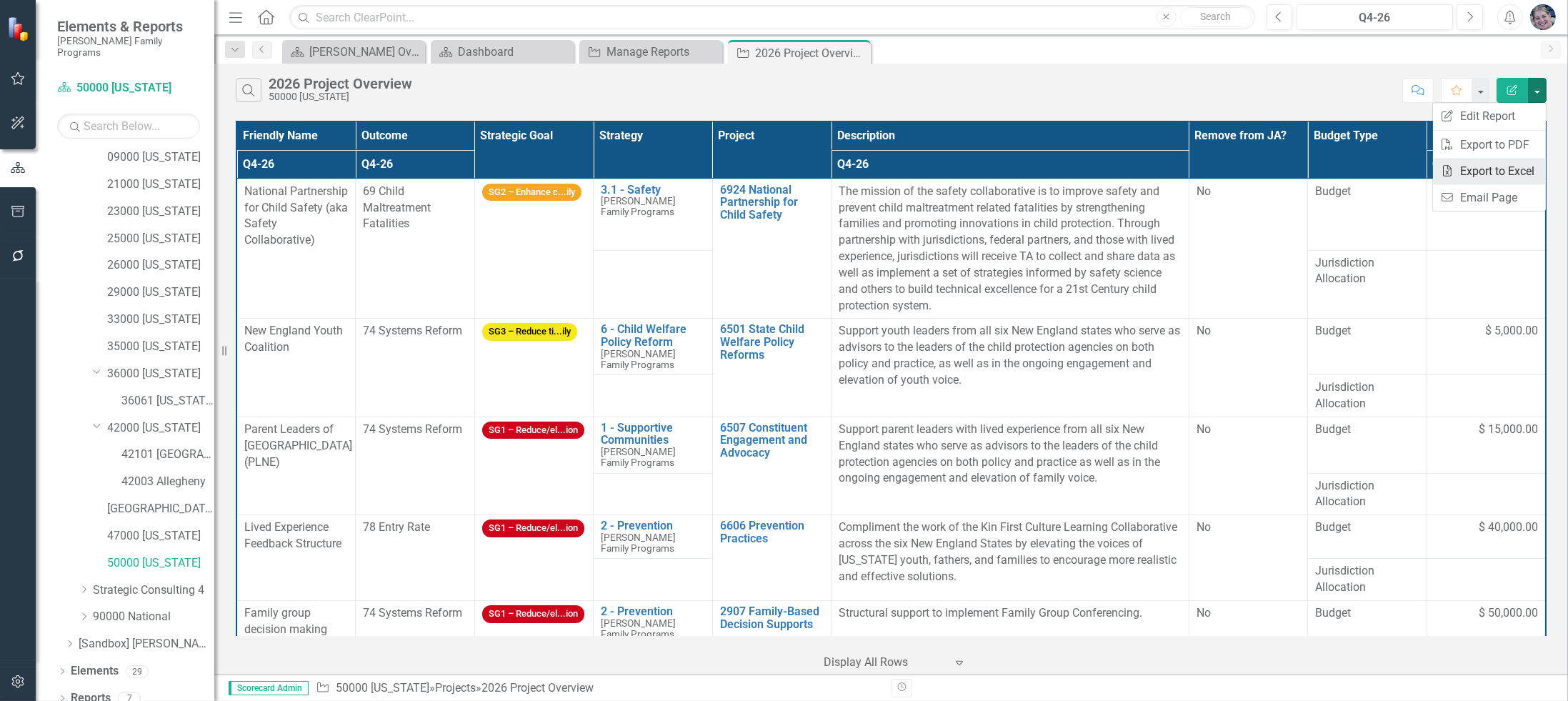
click at [1501, 171] on link "Excel Export to Excel" at bounding box center [1490, 171] width 113 height 27
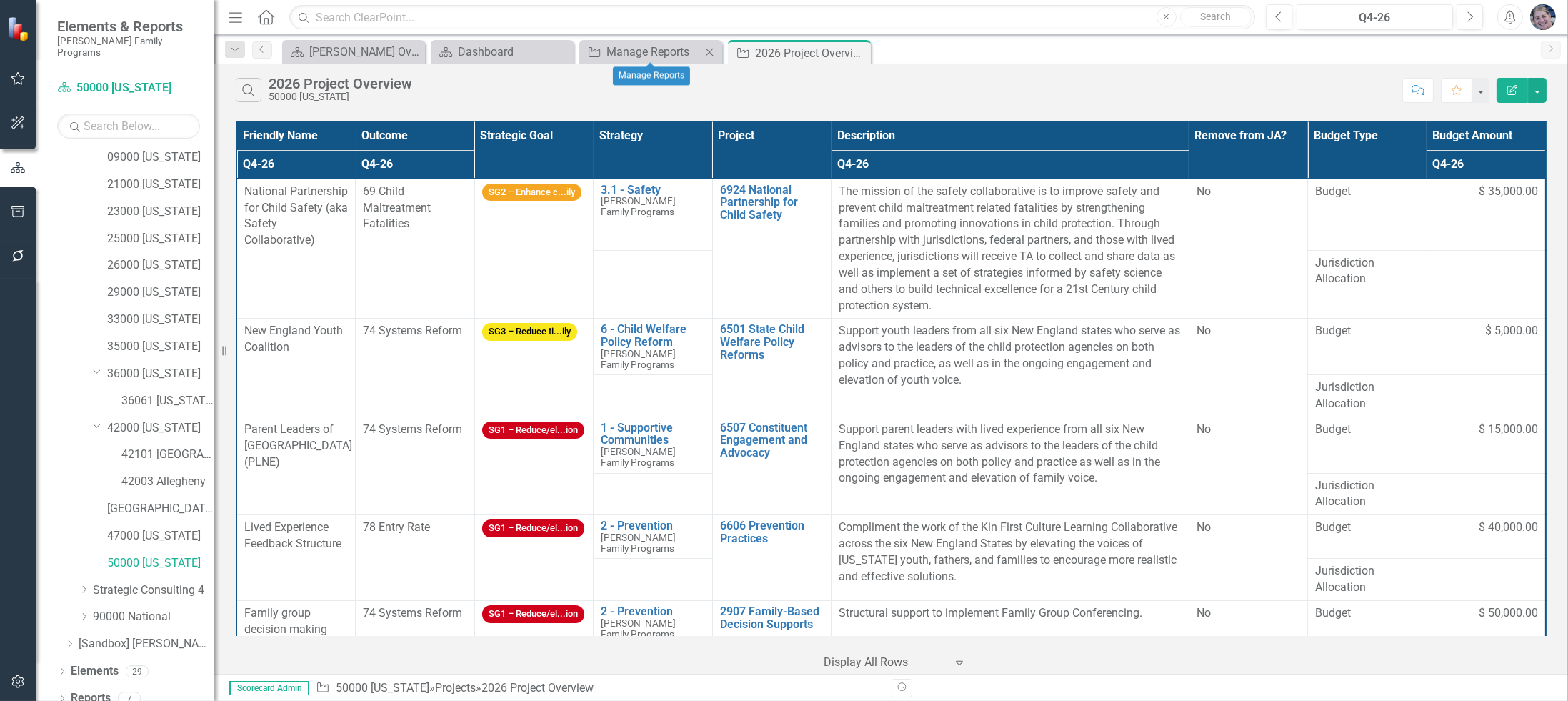
click at [706, 51] on icon "Close" at bounding box center [709, 52] width 14 height 12
click at [558, 55] on icon "Close" at bounding box center [560, 52] width 14 height 12
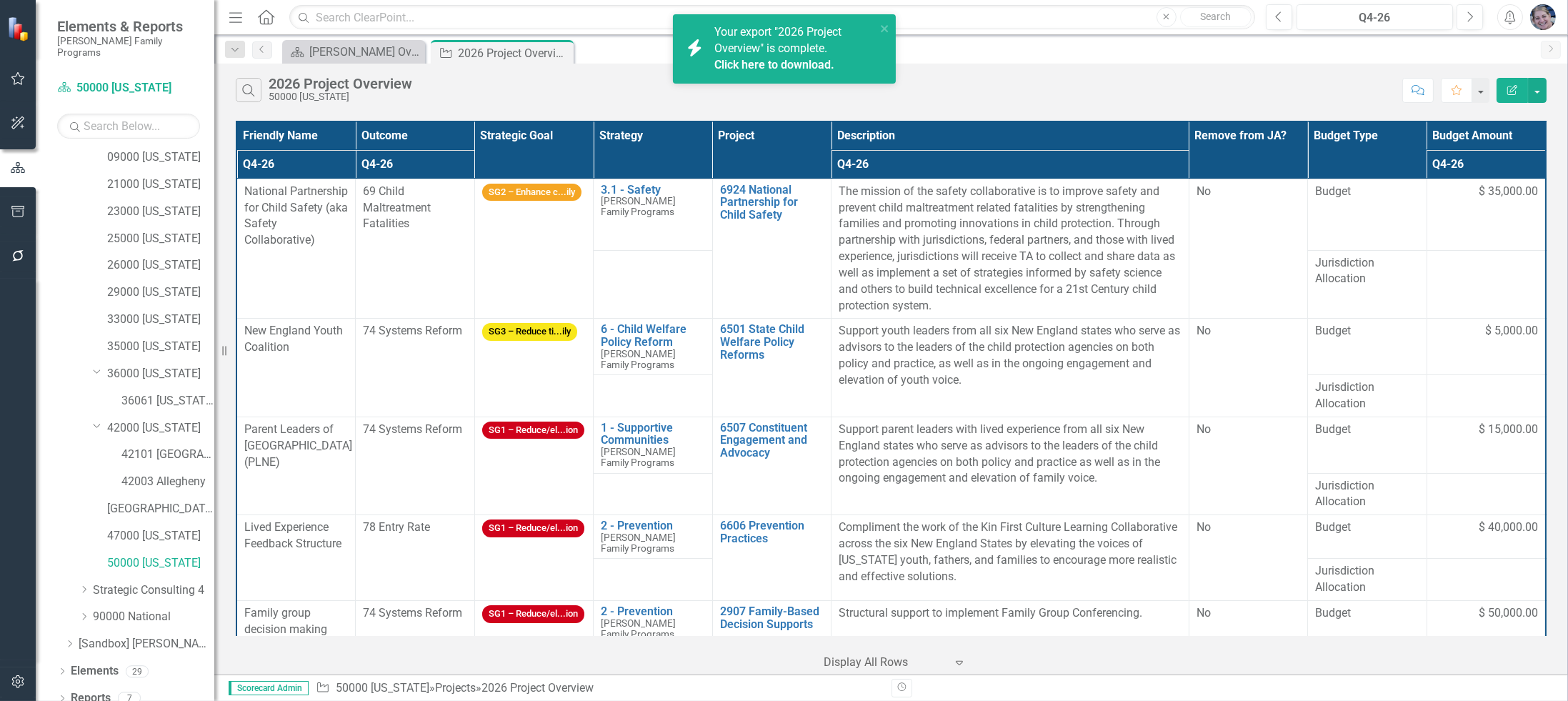
click at [759, 64] on link "Click here to download." at bounding box center [774, 65] width 120 height 13
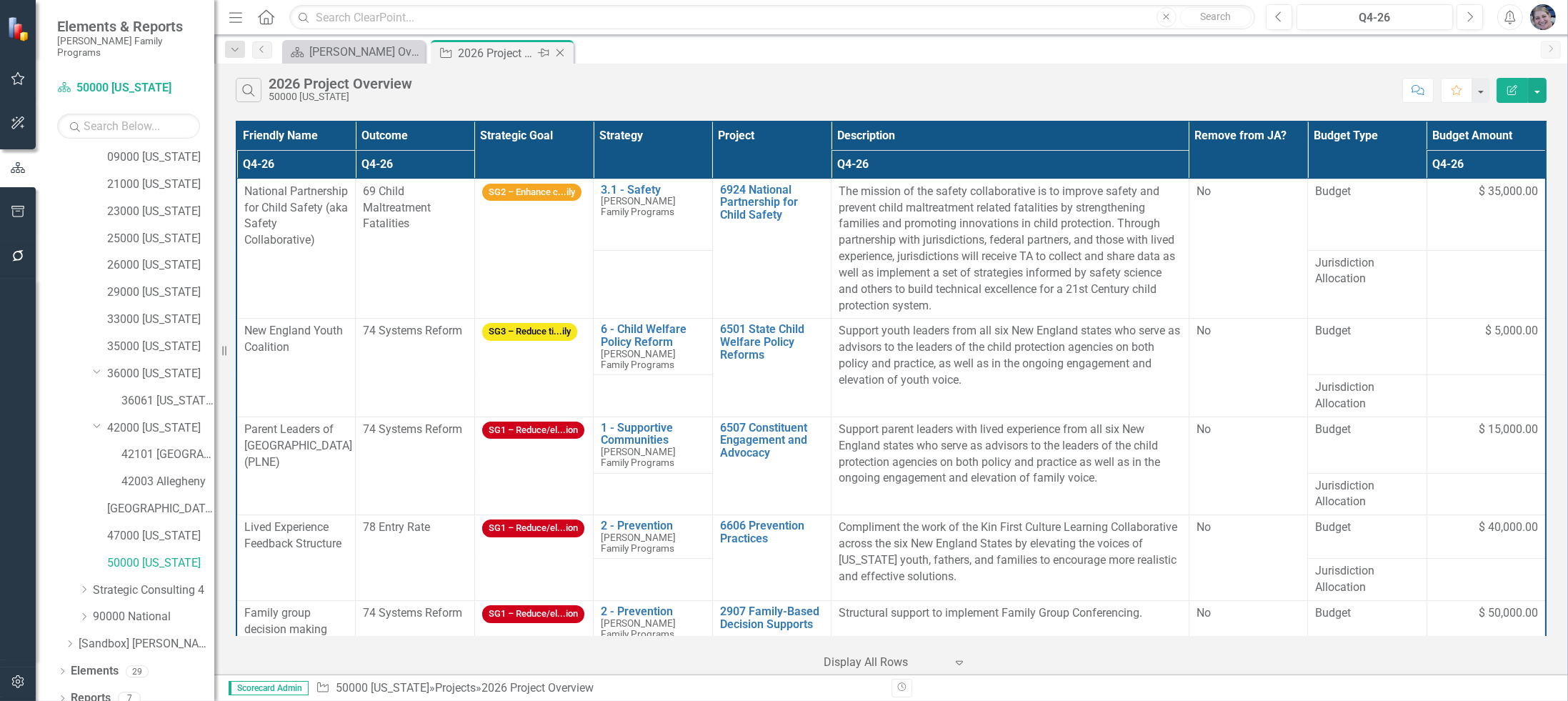
click at [560, 50] on icon "Close" at bounding box center [560, 53] width 14 height 12
